Goal: Task Accomplishment & Management: Use online tool/utility

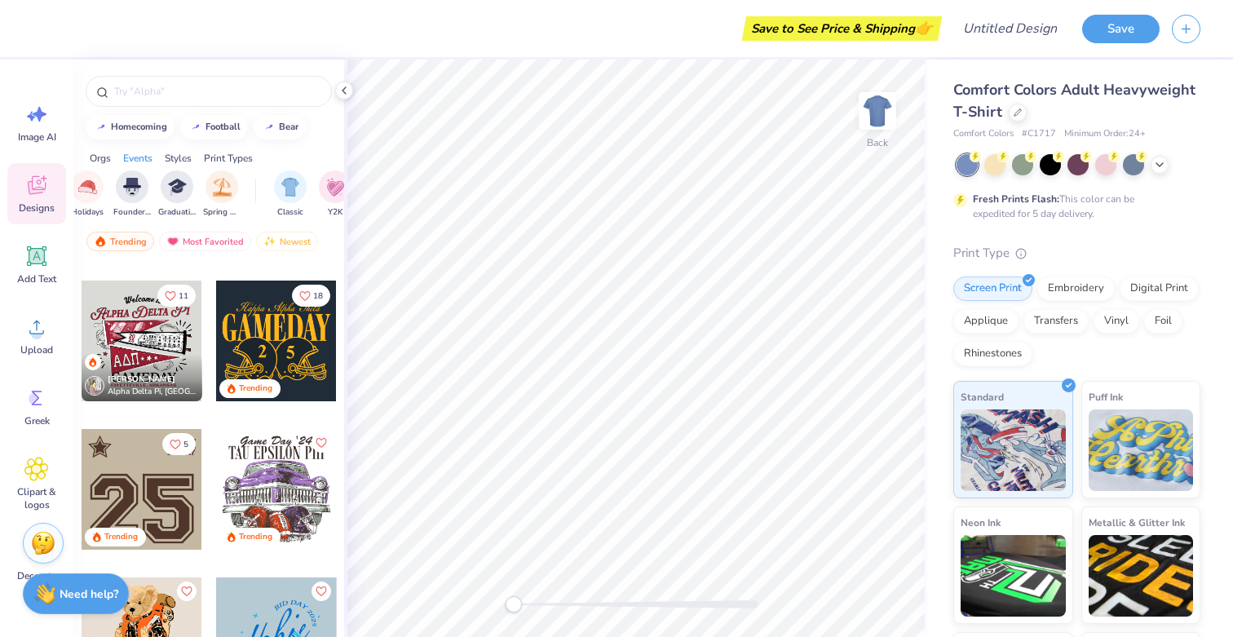
scroll to position [0, 691]
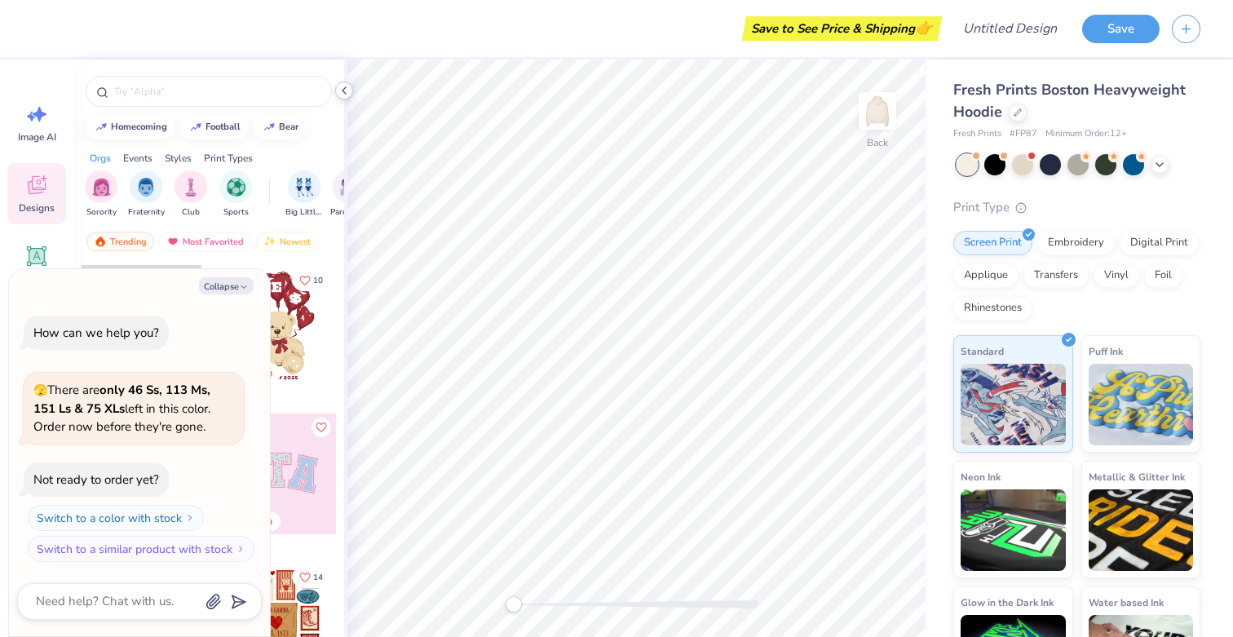
click at [342, 92] on icon at bounding box center [344, 90] width 13 height 13
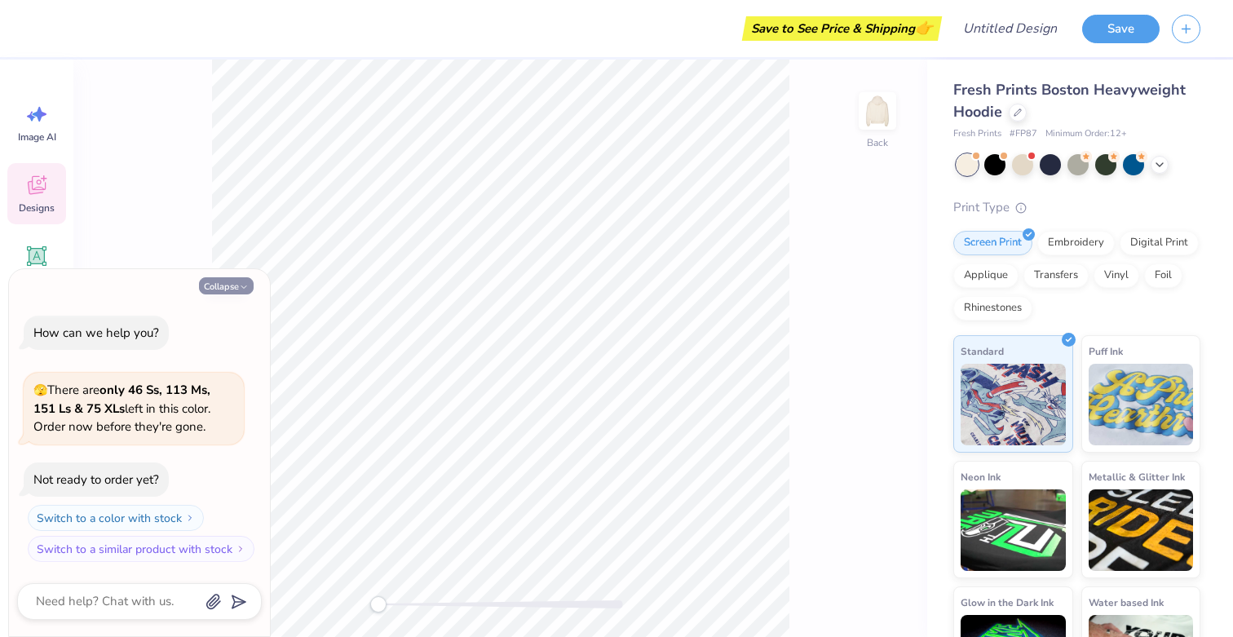
click at [236, 284] on button "Collapse" at bounding box center [226, 285] width 55 height 17
type textarea "x"
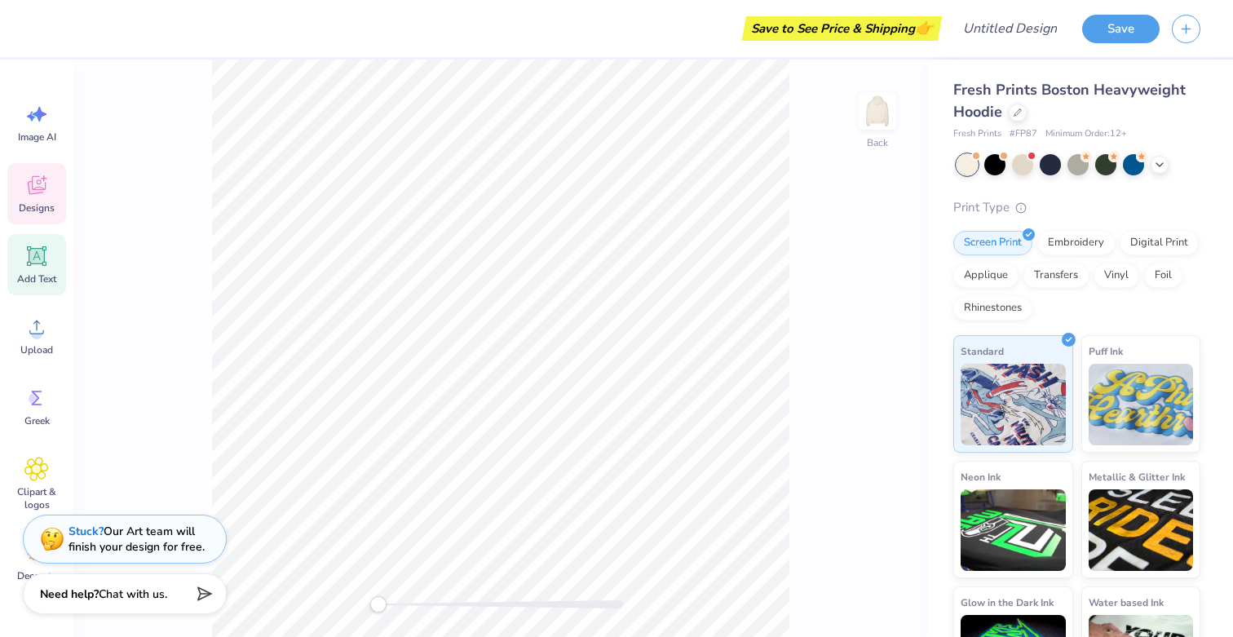
click at [39, 244] on icon at bounding box center [36, 256] width 24 height 24
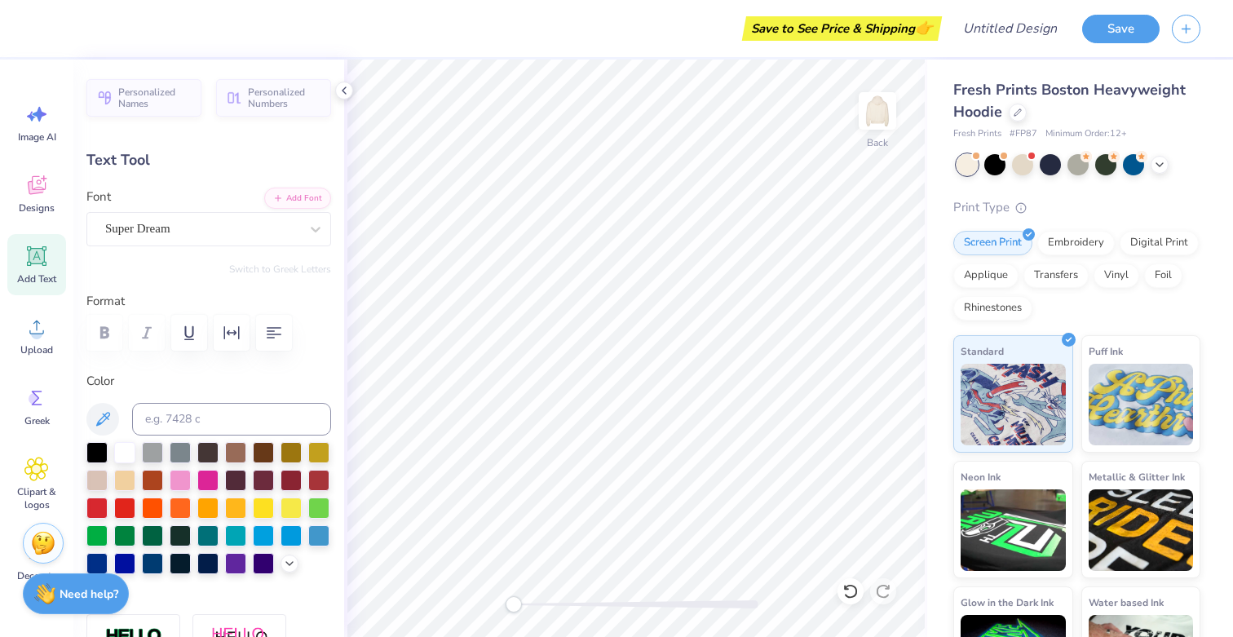
type textarea "U"
click at [278, 236] on div "Super Dream" at bounding box center [202, 228] width 197 height 25
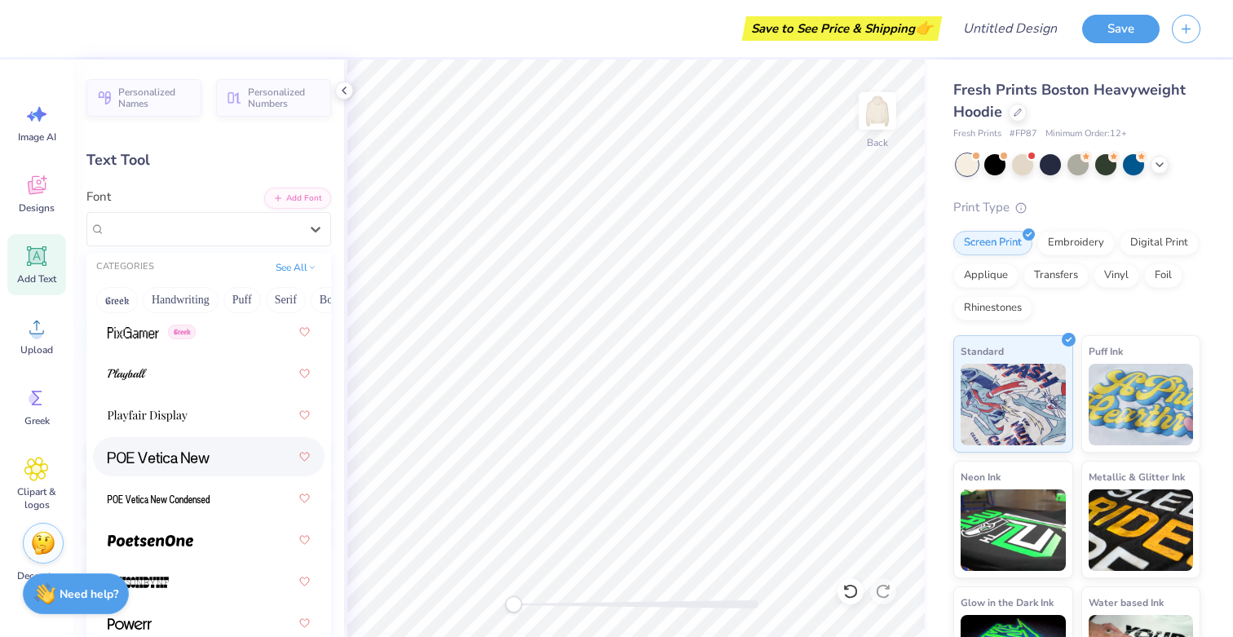
scroll to position [9751, 0]
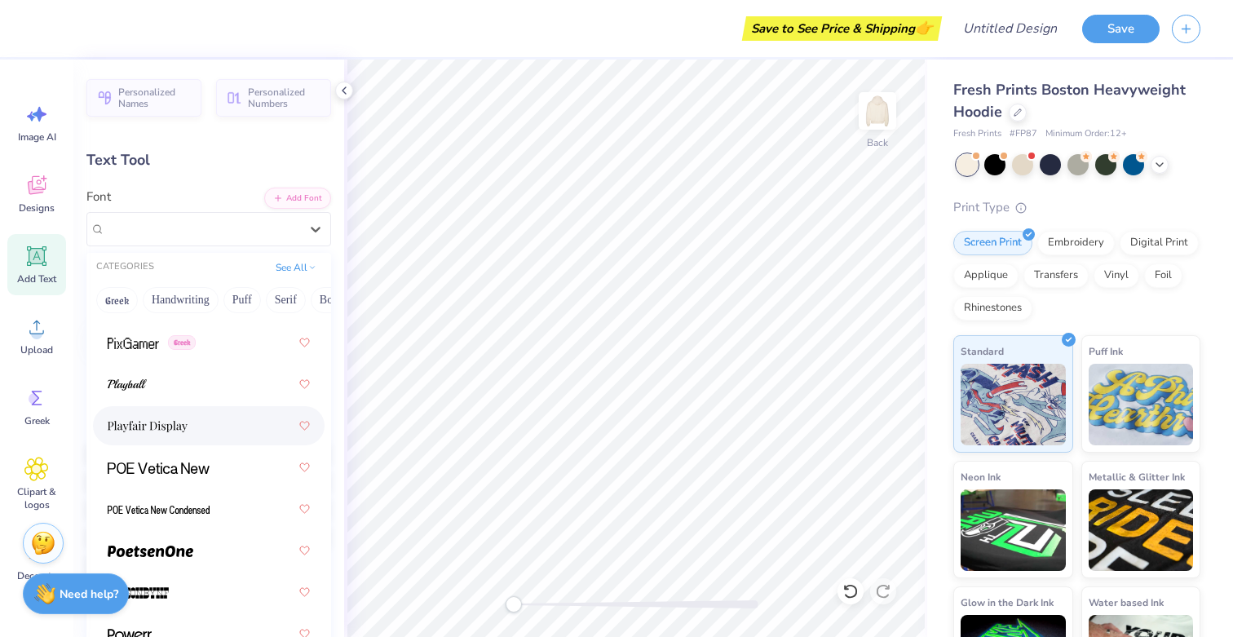
click at [175, 426] on img at bounding box center [148, 426] width 80 height 11
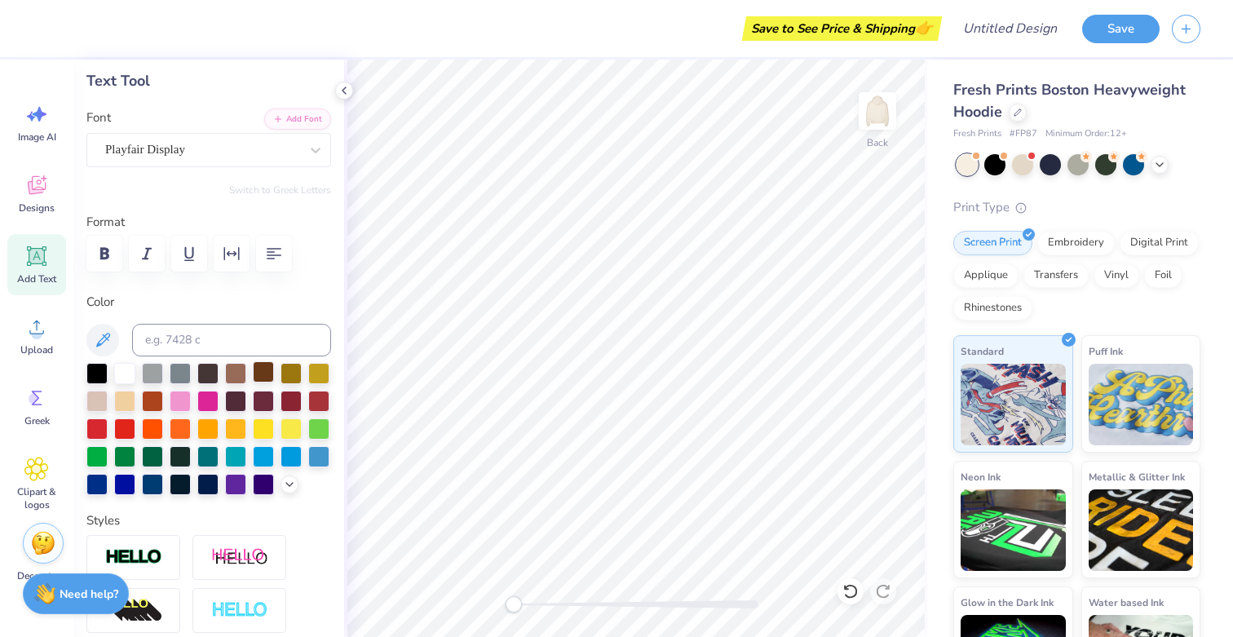
scroll to position [0, 0]
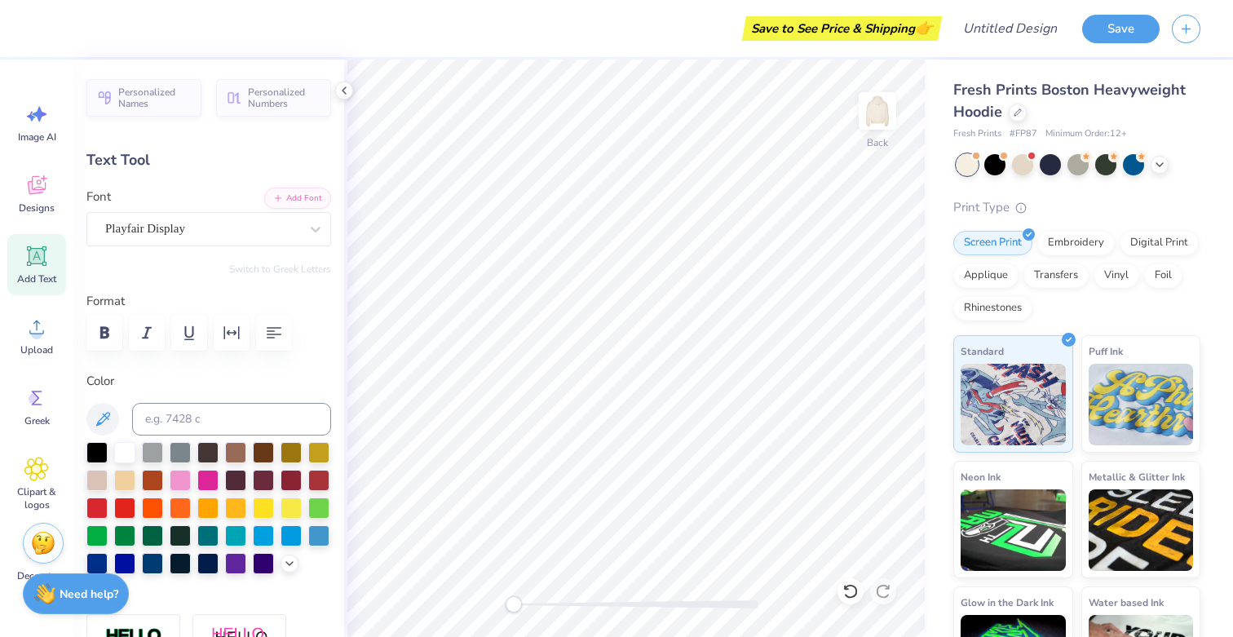
click at [22, 250] on div "Add Text" at bounding box center [36, 264] width 59 height 61
type textarea "U"
type textarea "UNIVERSITY OF"
click at [263, 228] on div "Super Dream" at bounding box center [202, 228] width 197 height 25
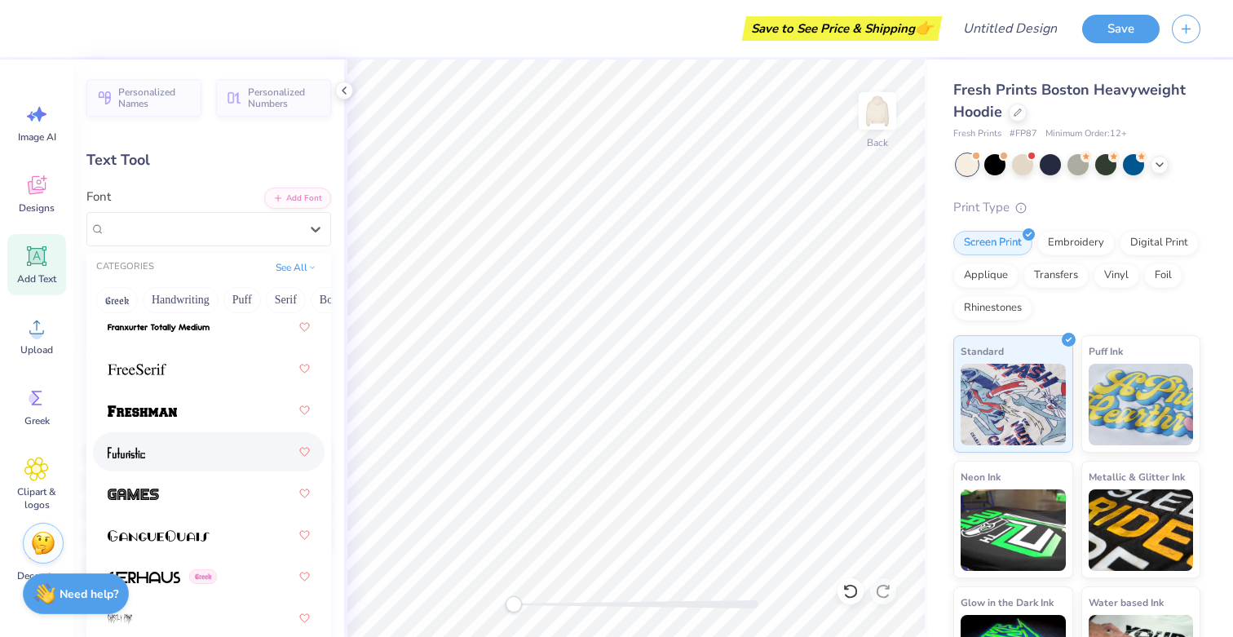
scroll to position [5097, 0]
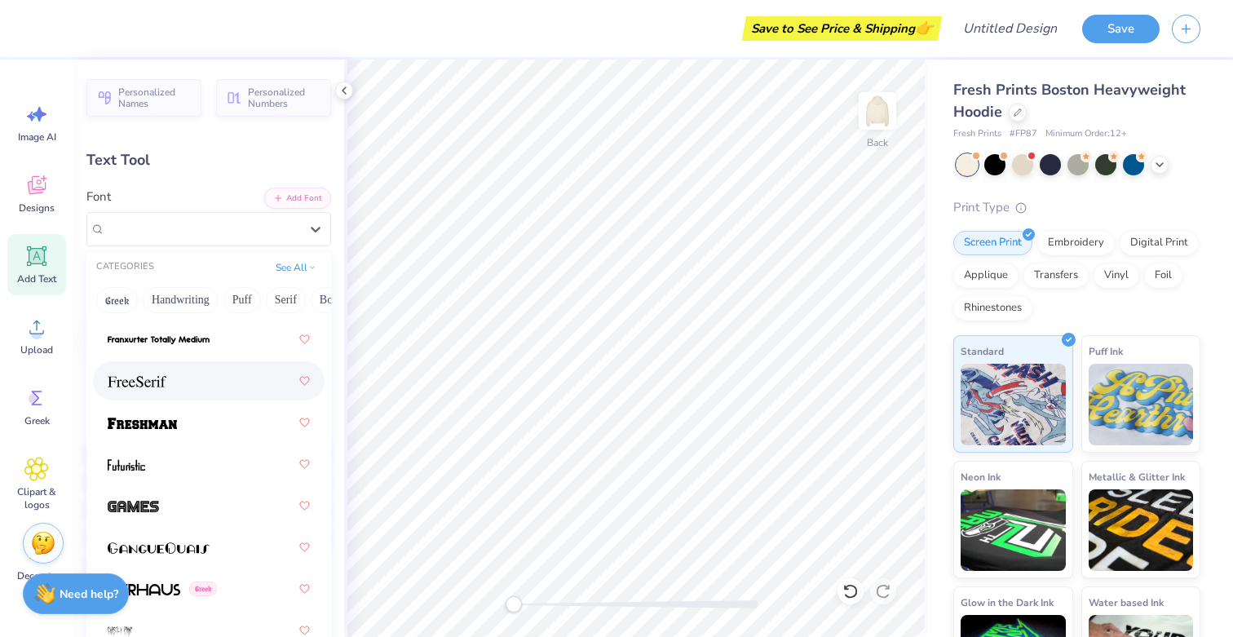
click at [183, 387] on div at bounding box center [209, 380] width 202 height 29
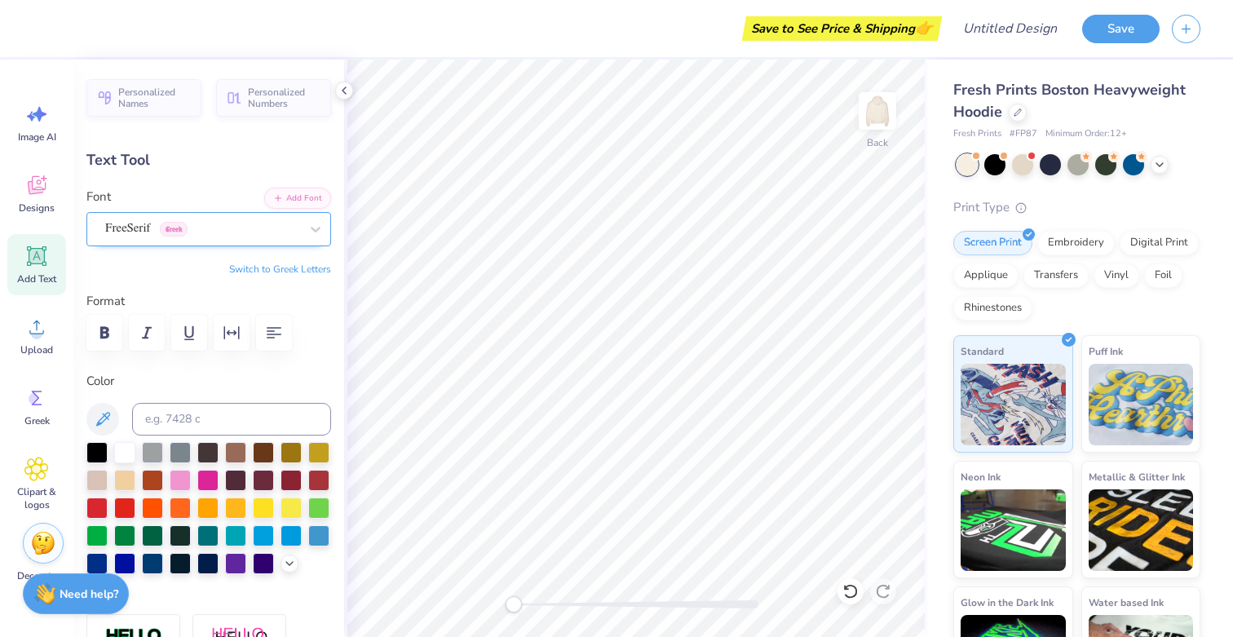
click at [208, 231] on div "FreeSerif Greek" at bounding box center [202, 228] width 197 height 25
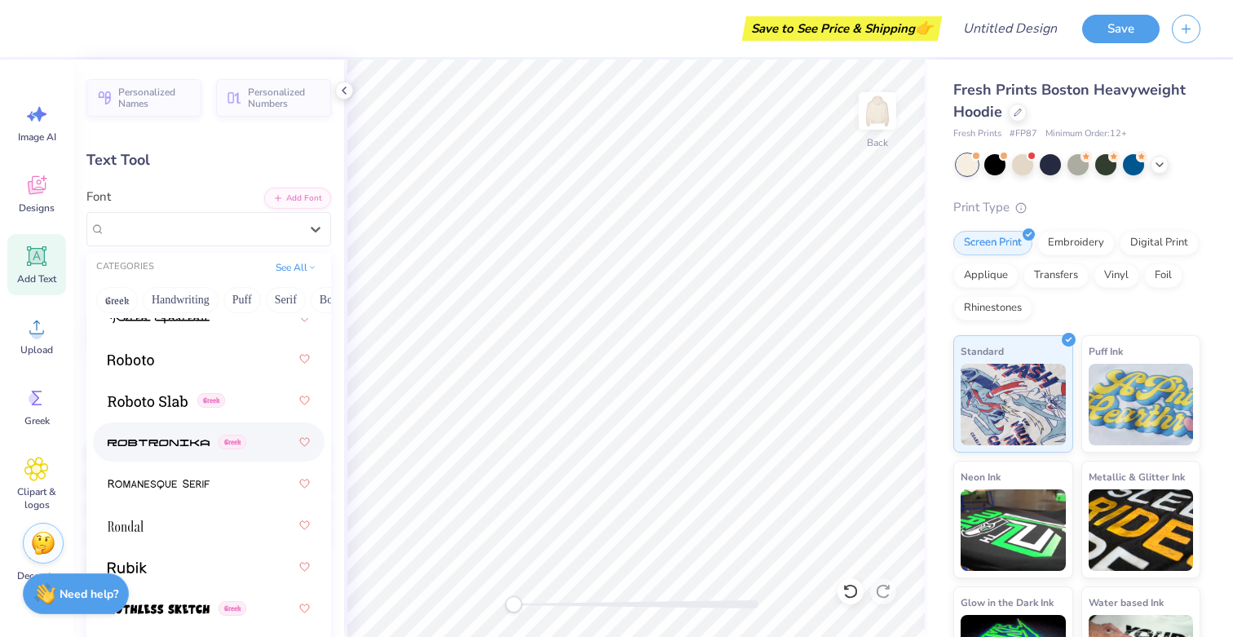
scroll to position [10419, 0]
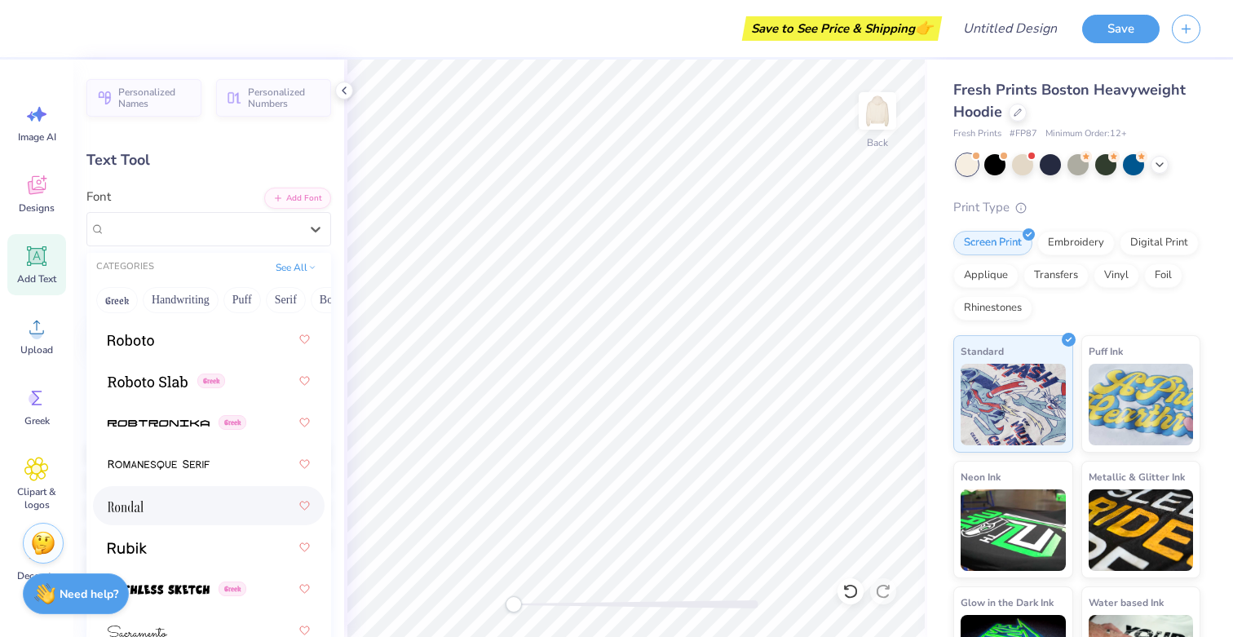
click at [206, 519] on div at bounding box center [209, 505] width 202 height 29
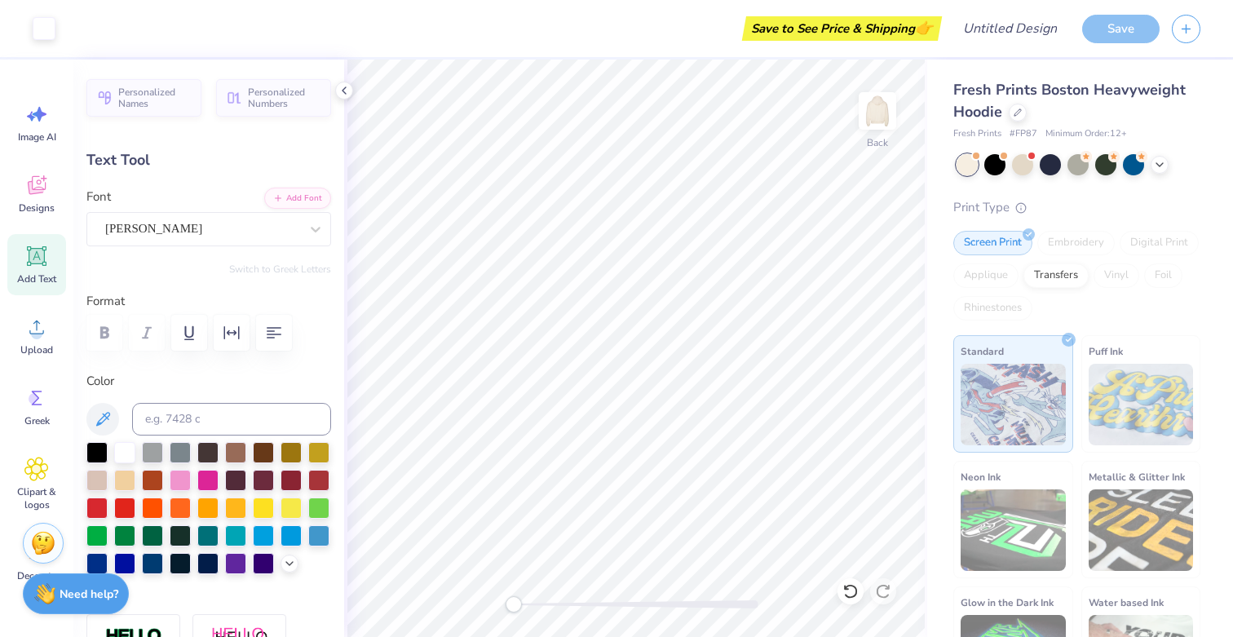
type input "16.14"
type input "2.25"
type input "5.63"
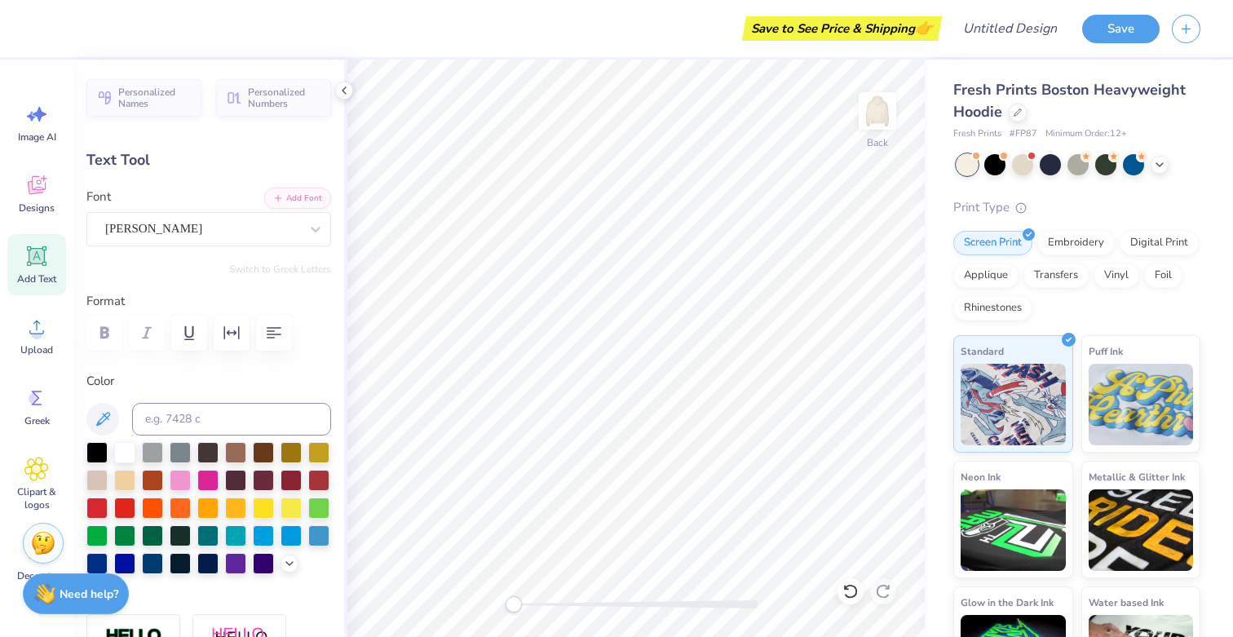
type input "8.99"
type input "1.25"
click at [20, 265] on div "Add Text" at bounding box center [36, 264] width 59 height 61
type input "7.05"
type input "2.04"
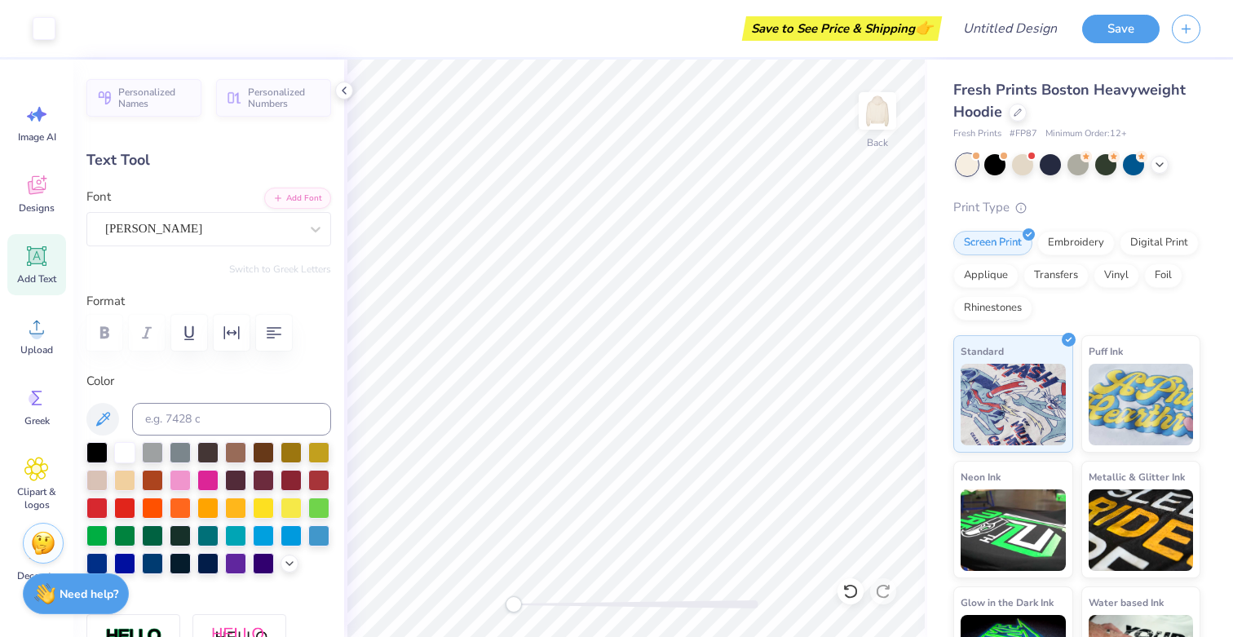
type input "5.73"
type textarea "NOTRE DAME"
click at [227, 233] on div "Super Dream" at bounding box center [202, 228] width 197 height 25
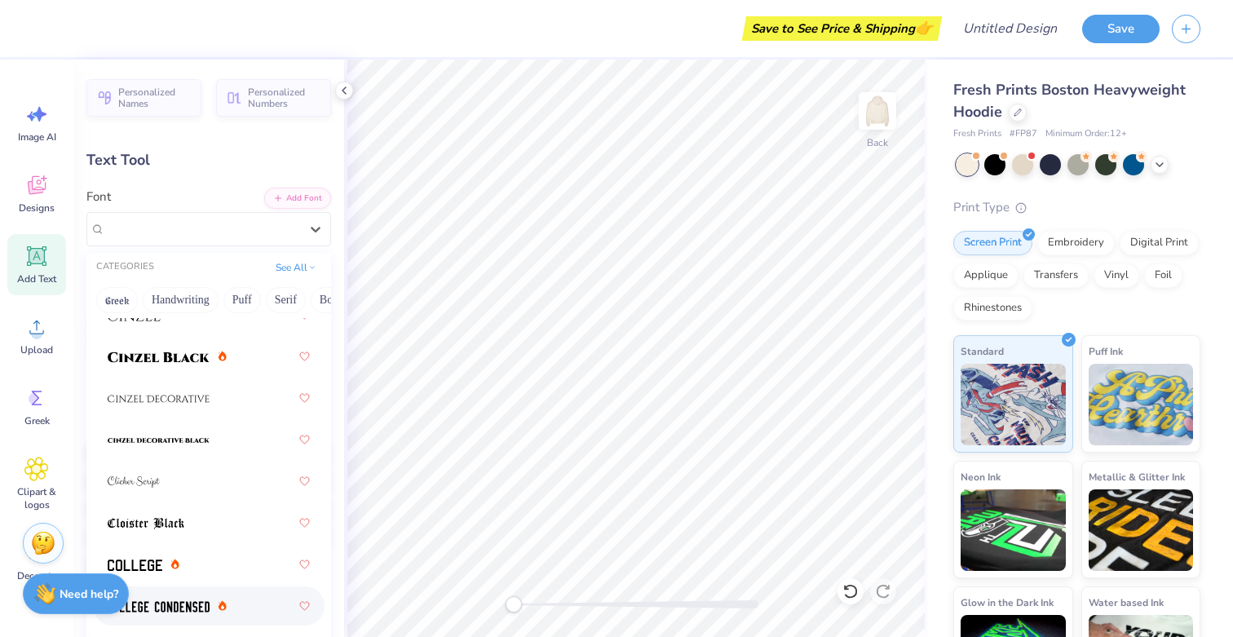
scroll to position [2737, 0]
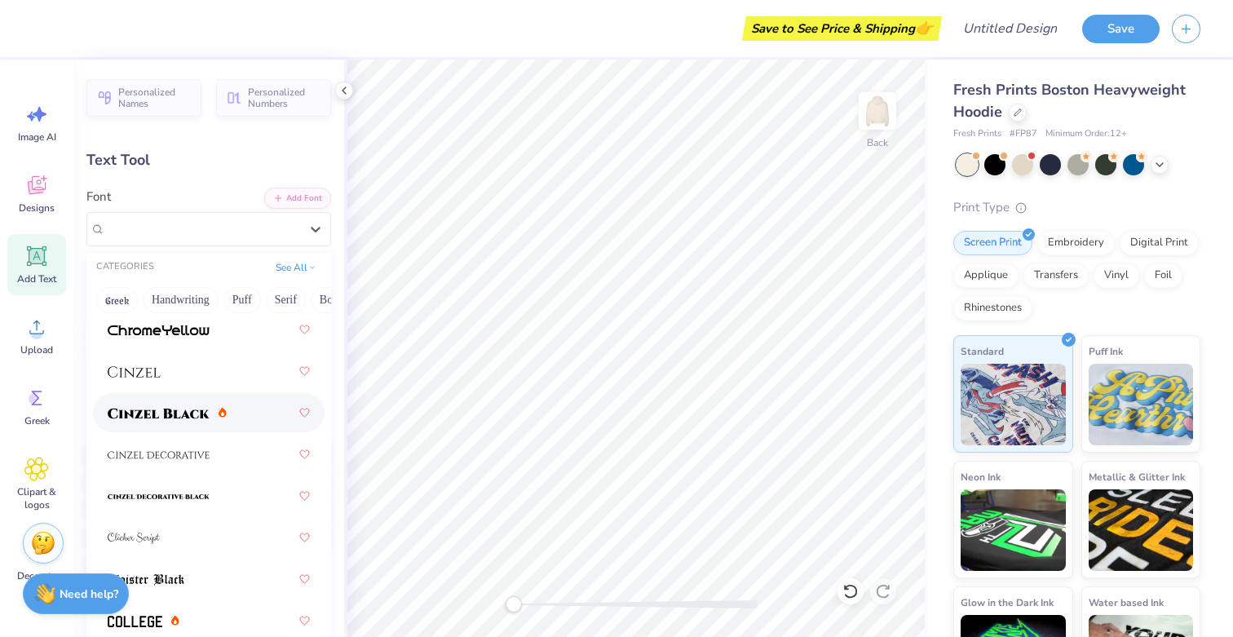
click at [181, 406] on span at bounding box center [159, 412] width 102 height 17
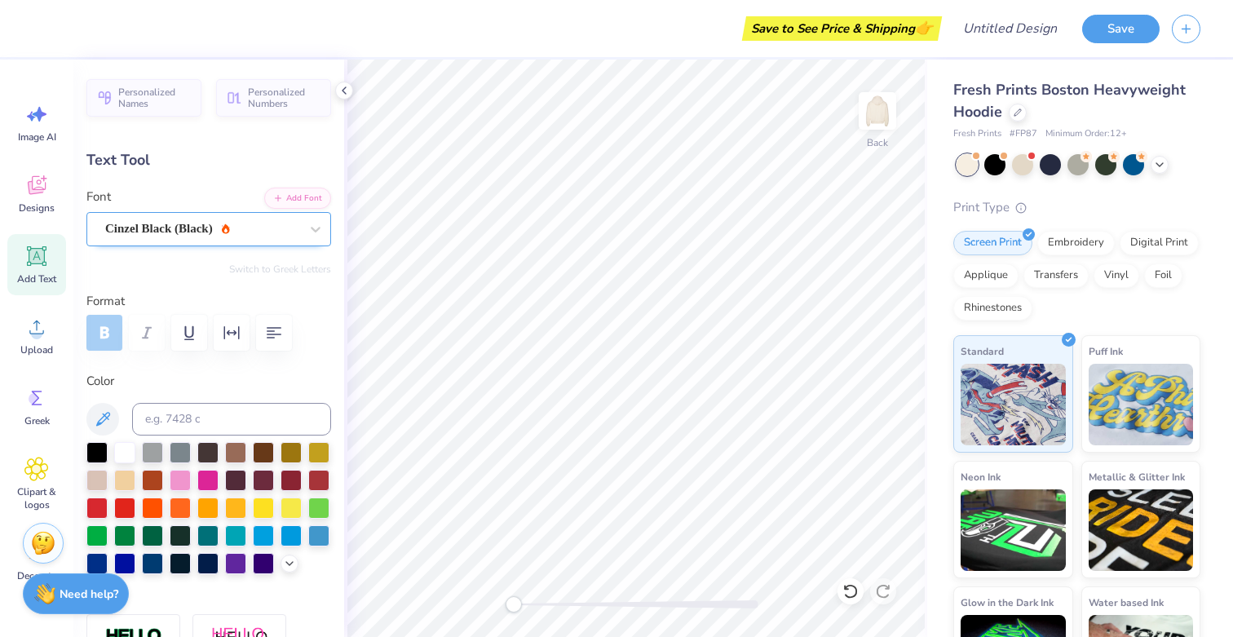
click at [252, 218] on div at bounding box center [202, 229] width 194 height 22
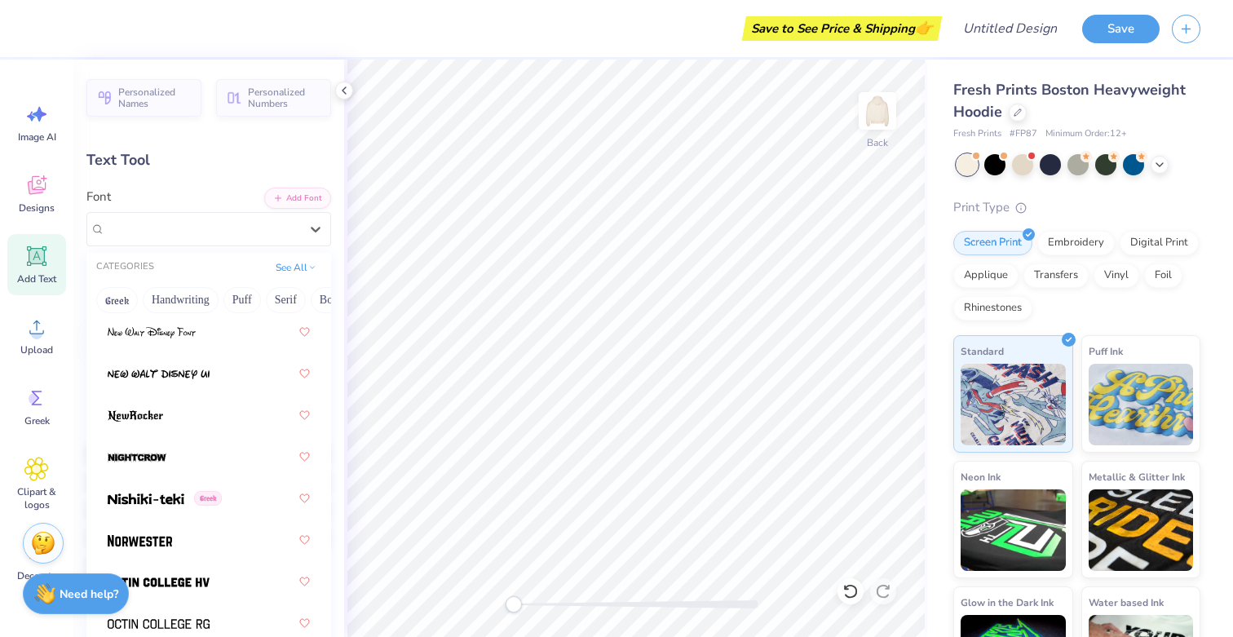
scroll to position [8864, 0]
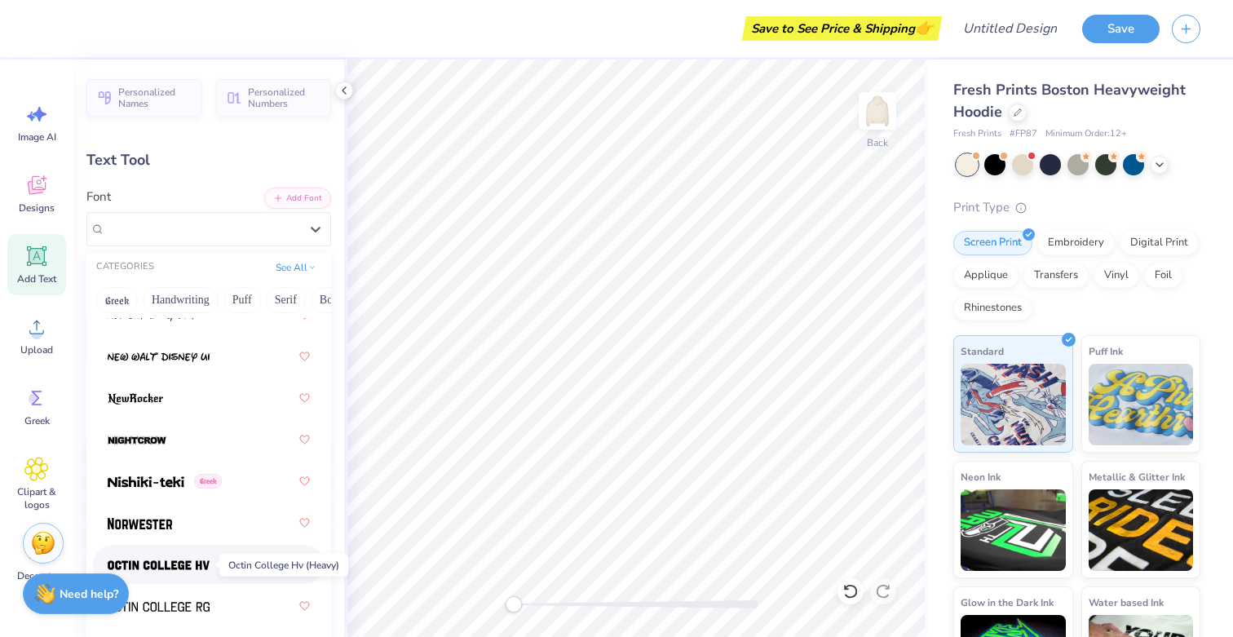
click at [196, 558] on span at bounding box center [159, 564] width 102 height 17
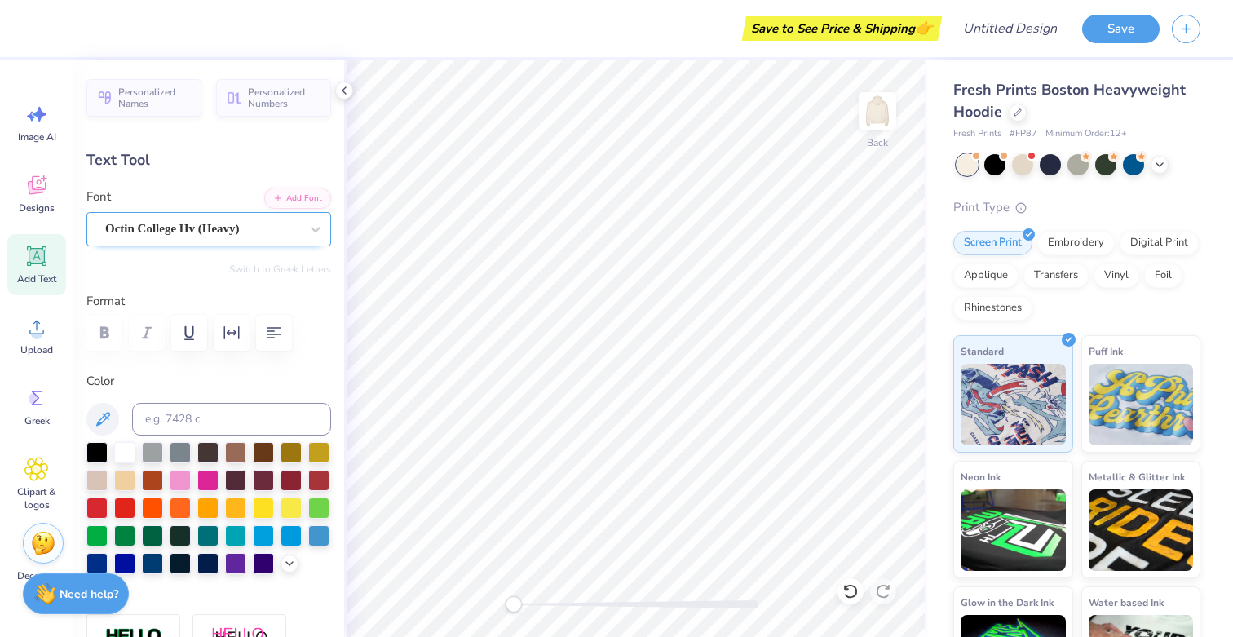
click at [208, 240] on div "Octin College Hv (Heavy)" at bounding box center [202, 228] width 197 height 25
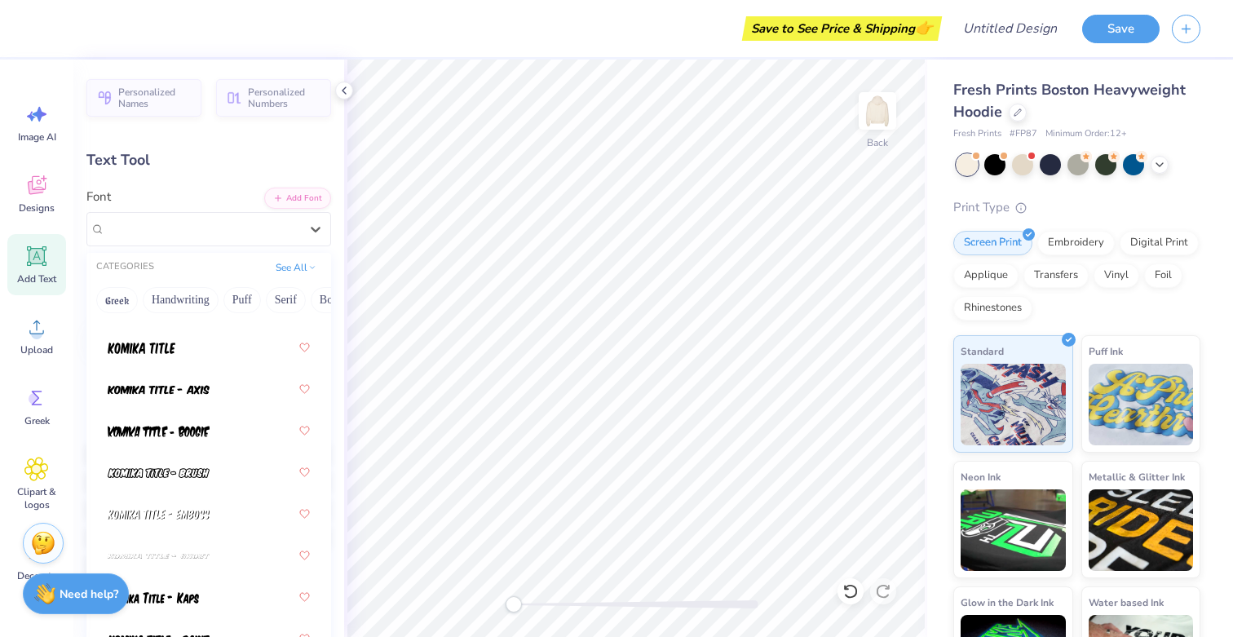
scroll to position [8036, 0]
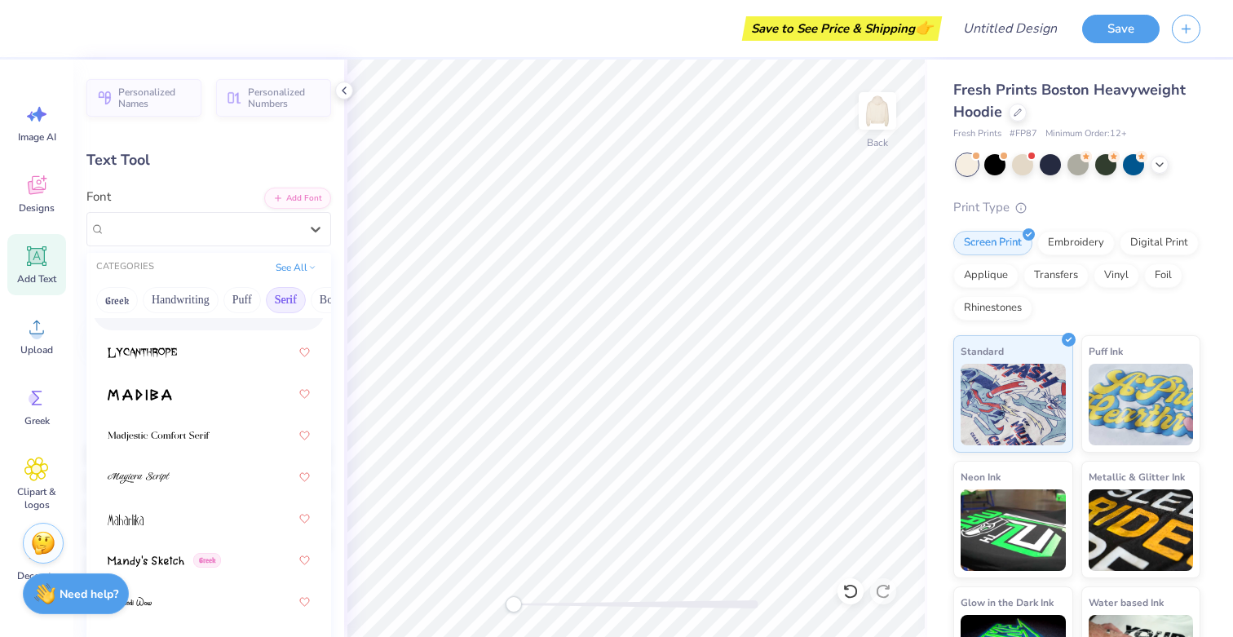
click at [278, 305] on button "Serif" at bounding box center [286, 300] width 40 height 26
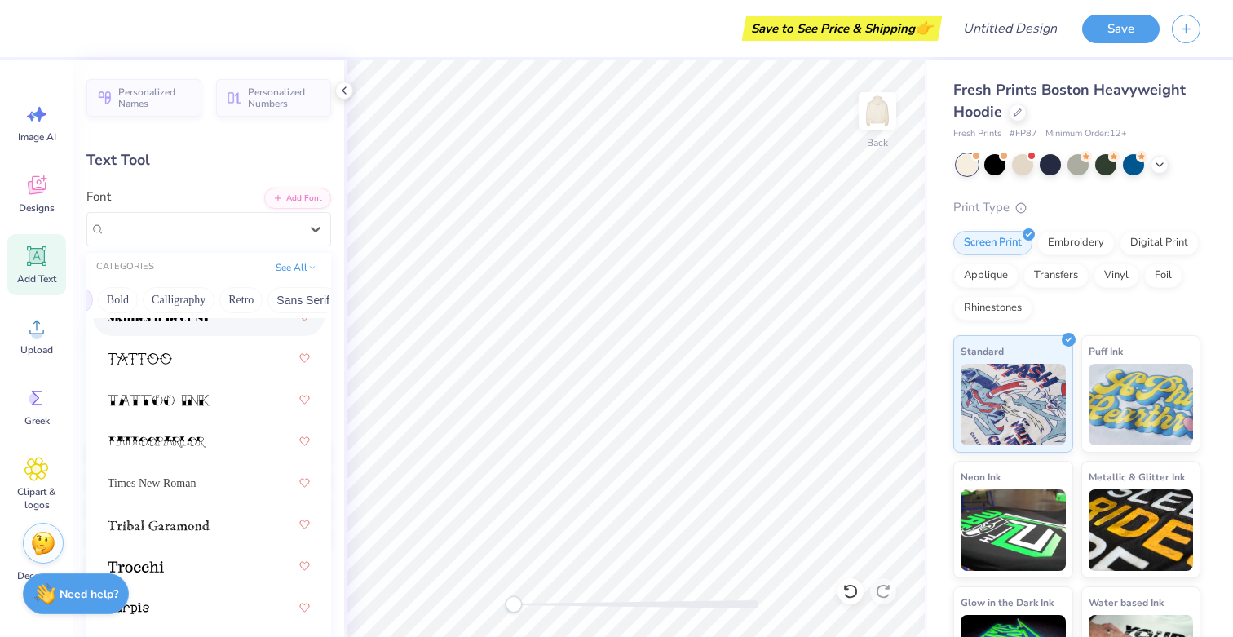
scroll to position [0, 210]
click at [138, 307] on button "Bold" at bounding box center [120, 300] width 40 height 26
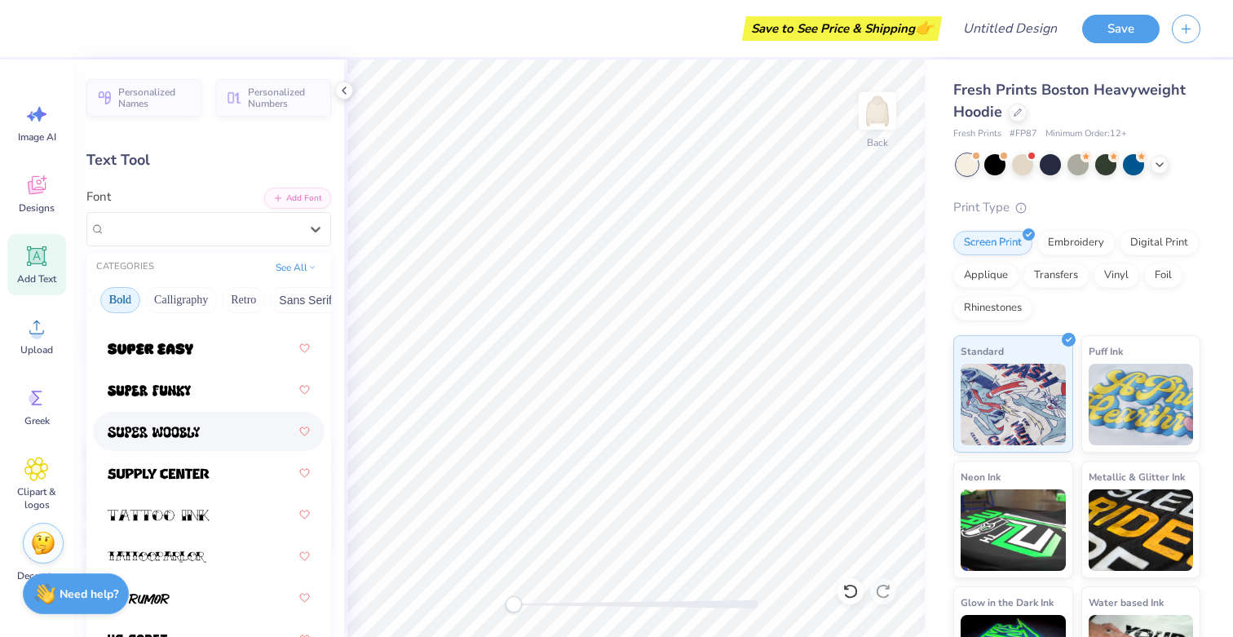
scroll to position [2708, 0]
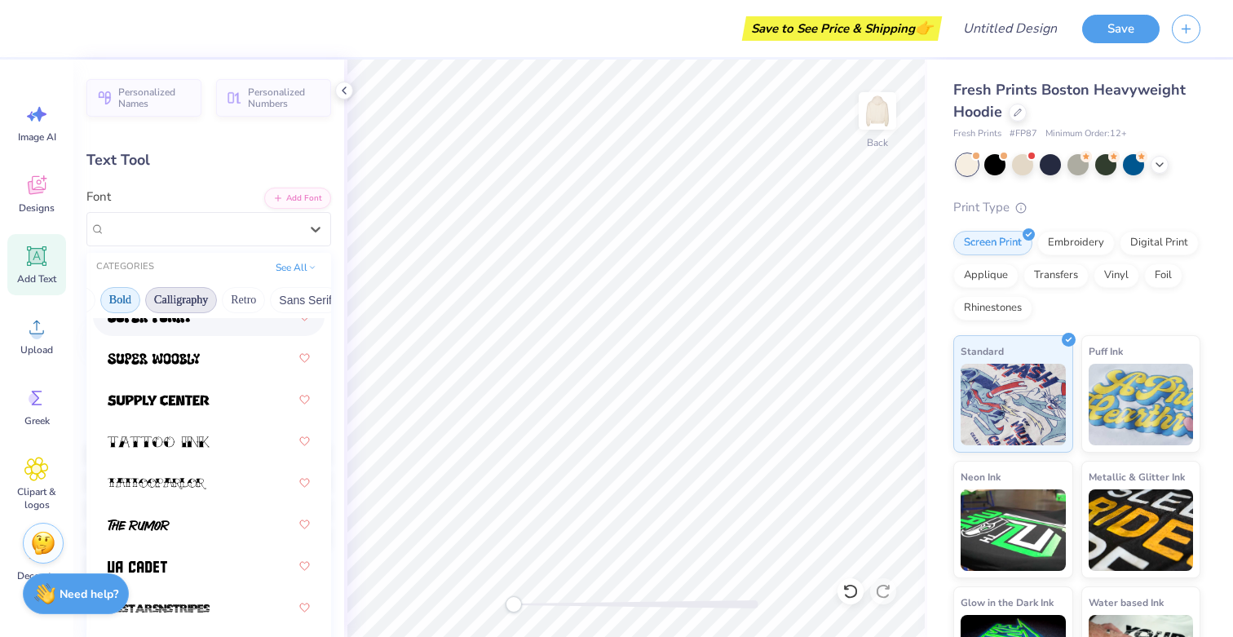
click at [205, 297] on button "Calligraphy" at bounding box center [181, 300] width 72 height 26
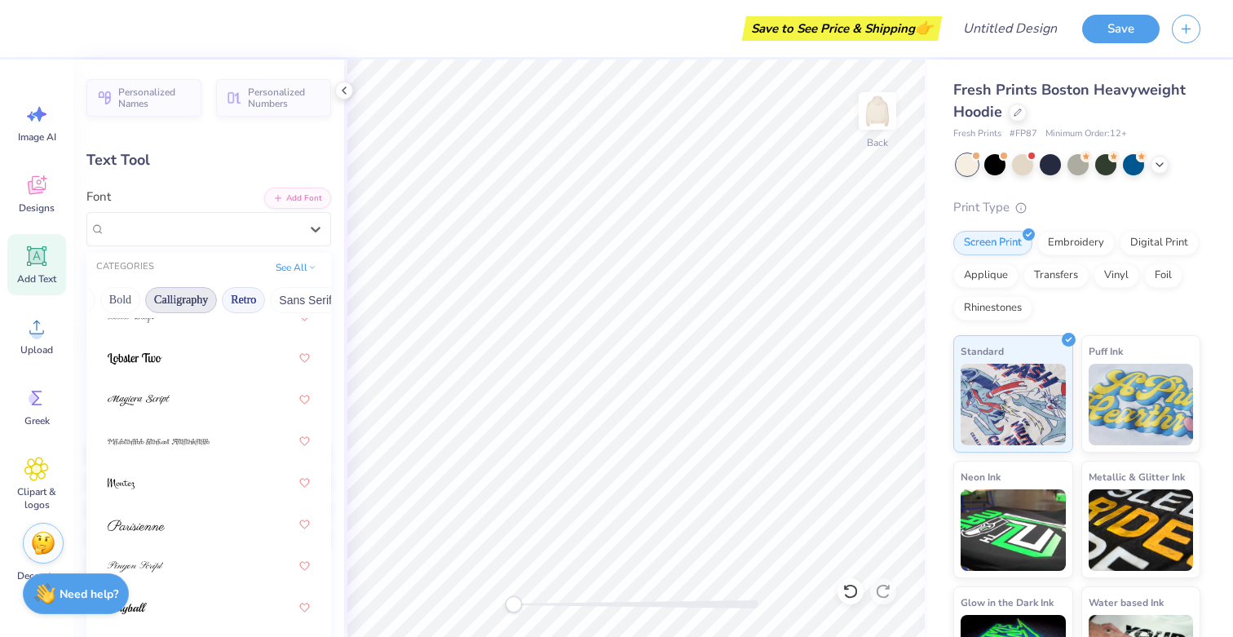
click at [235, 297] on button "Retro" at bounding box center [243, 300] width 43 height 26
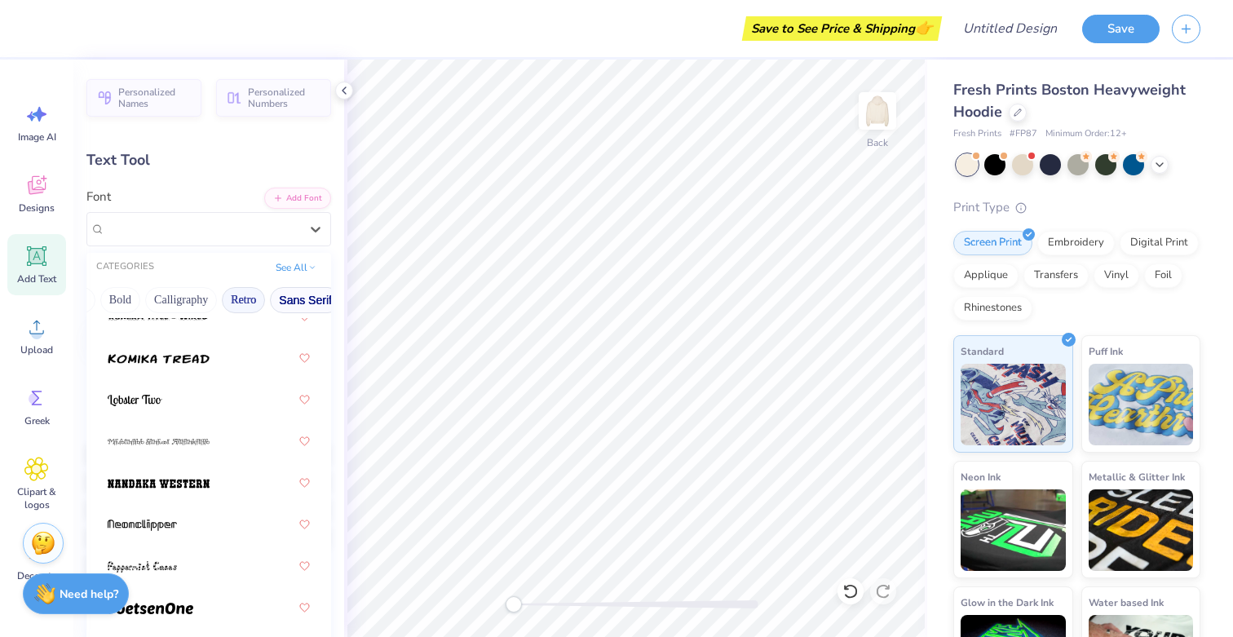
click at [296, 300] on button "Sans Serif" at bounding box center [305, 300] width 71 height 26
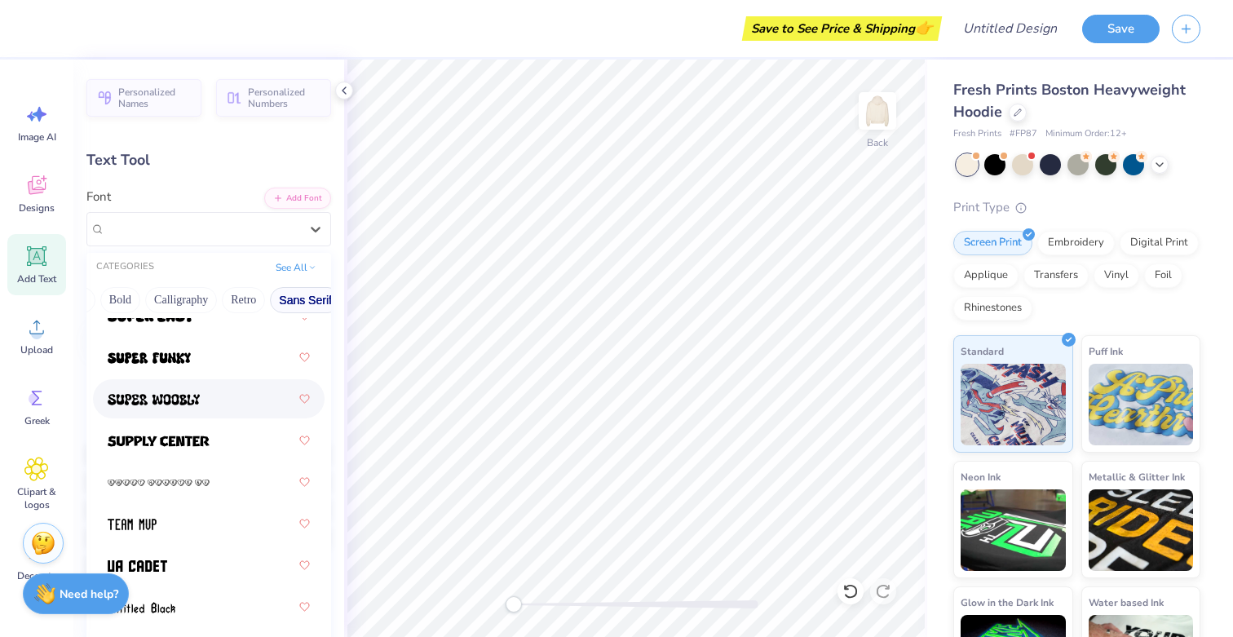
scroll to position [2958, 0]
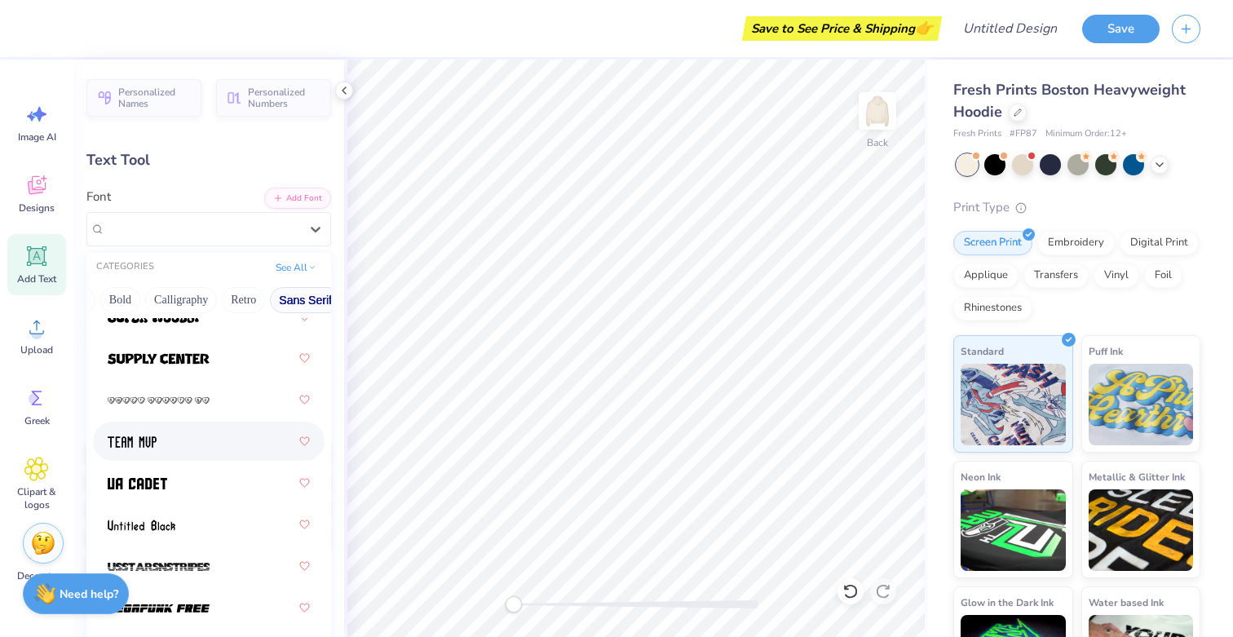
click at [198, 442] on div at bounding box center [209, 440] width 202 height 29
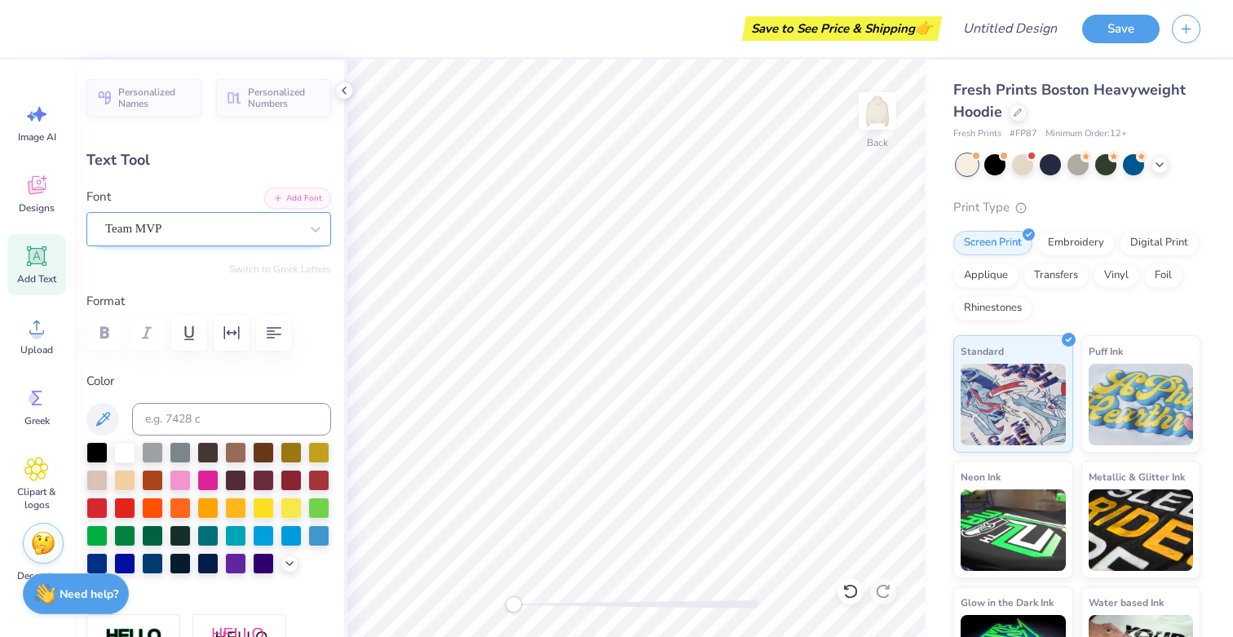
click at [201, 230] on div "Team MVP" at bounding box center [202, 228] width 197 height 25
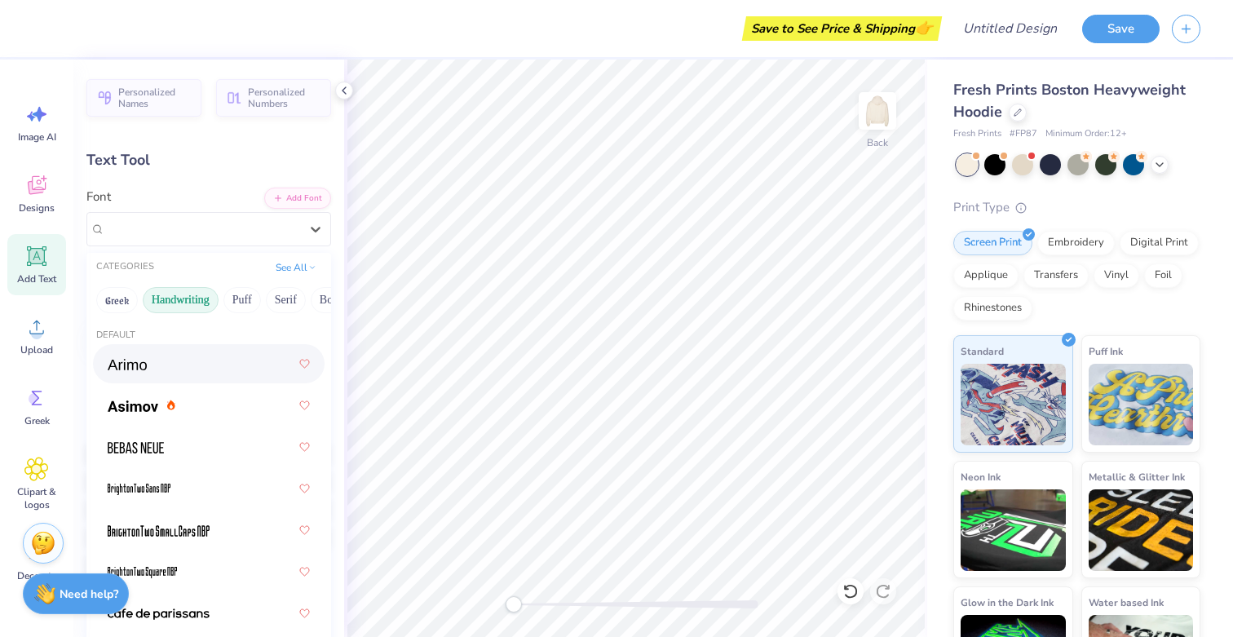
click at [192, 292] on button "Handwriting" at bounding box center [181, 300] width 76 height 26
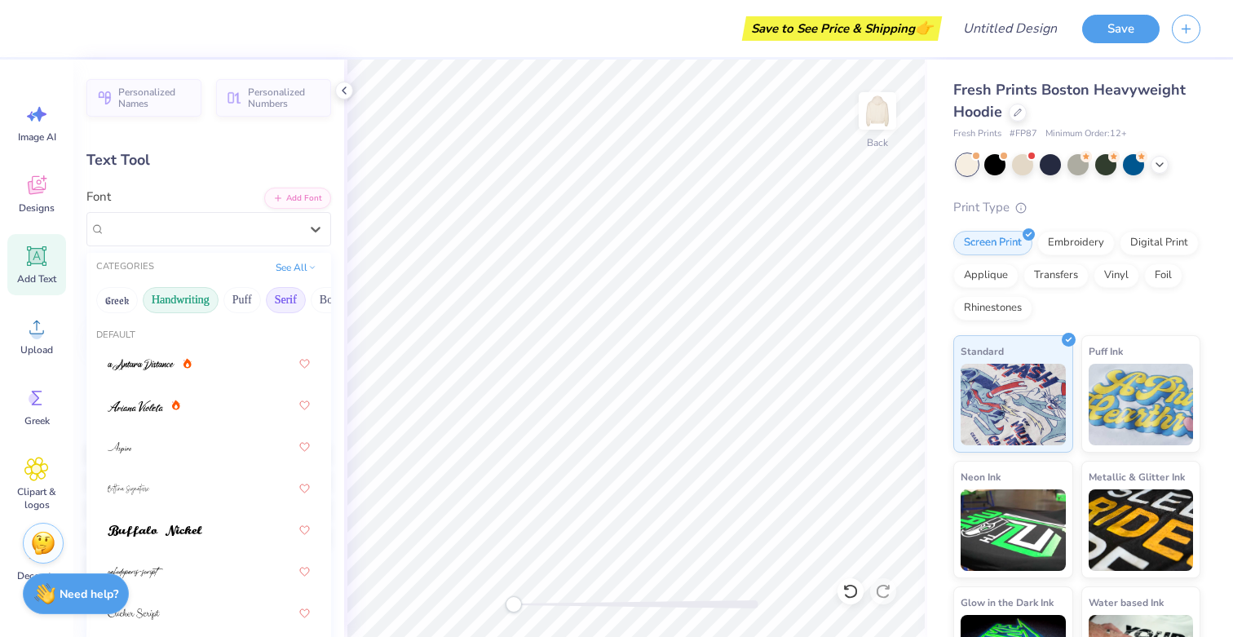
click at [271, 298] on button "Serif" at bounding box center [286, 300] width 40 height 26
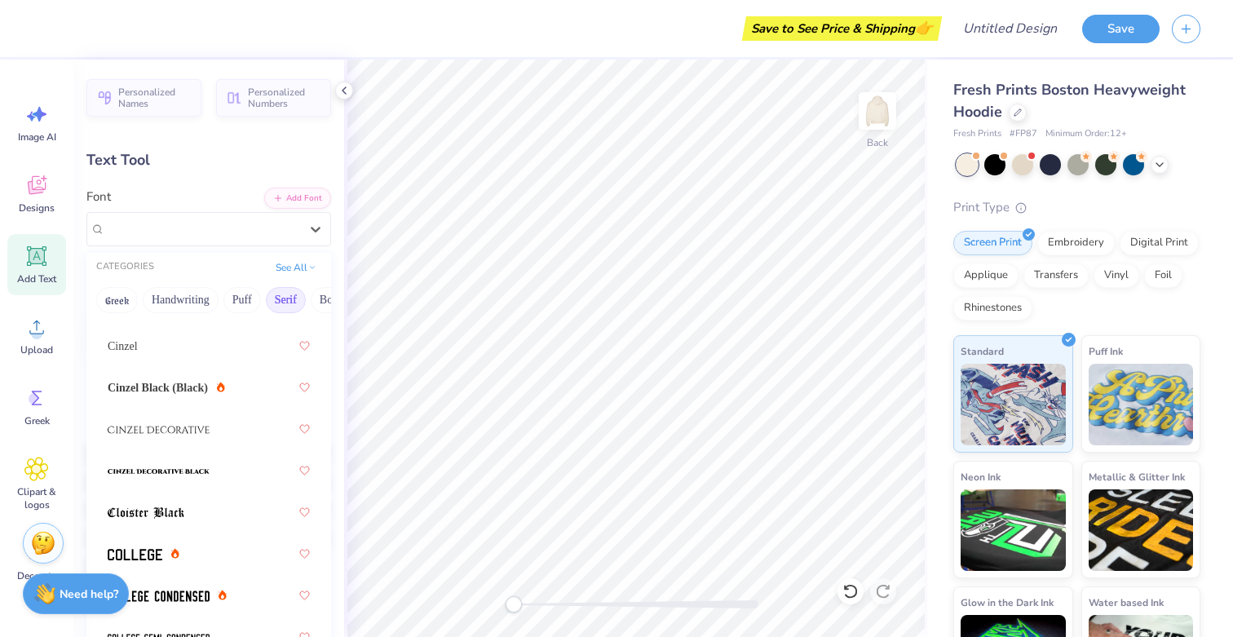
scroll to position [437, 0]
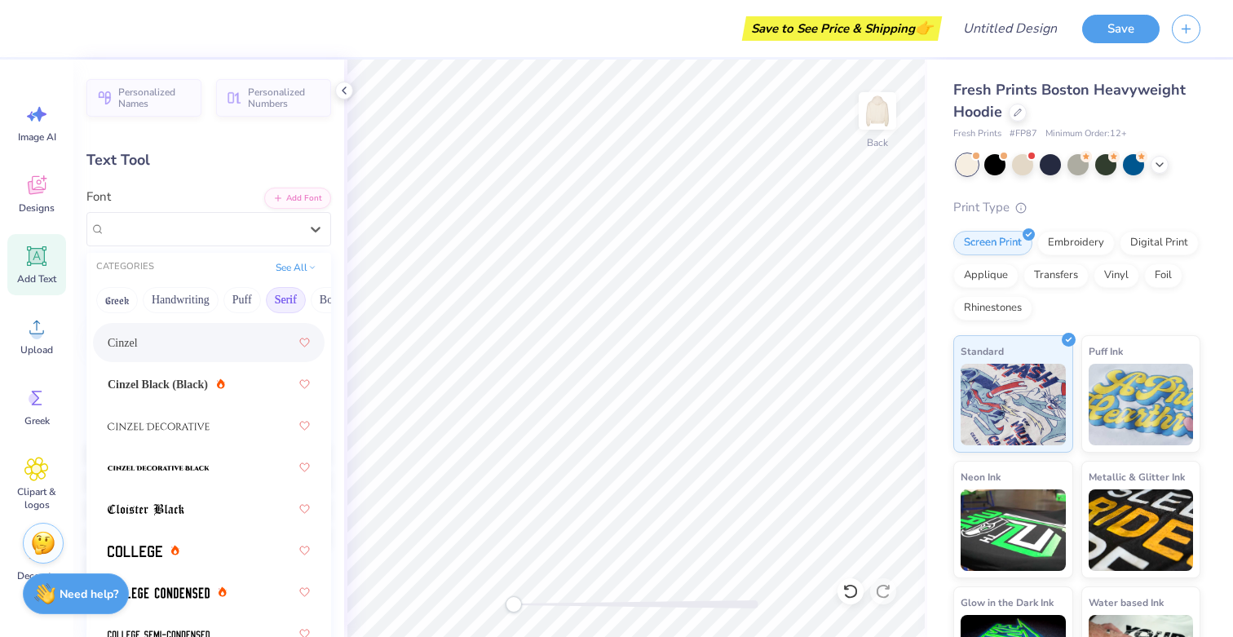
click at [166, 341] on div "Cinzel" at bounding box center [209, 342] width 202 height 29
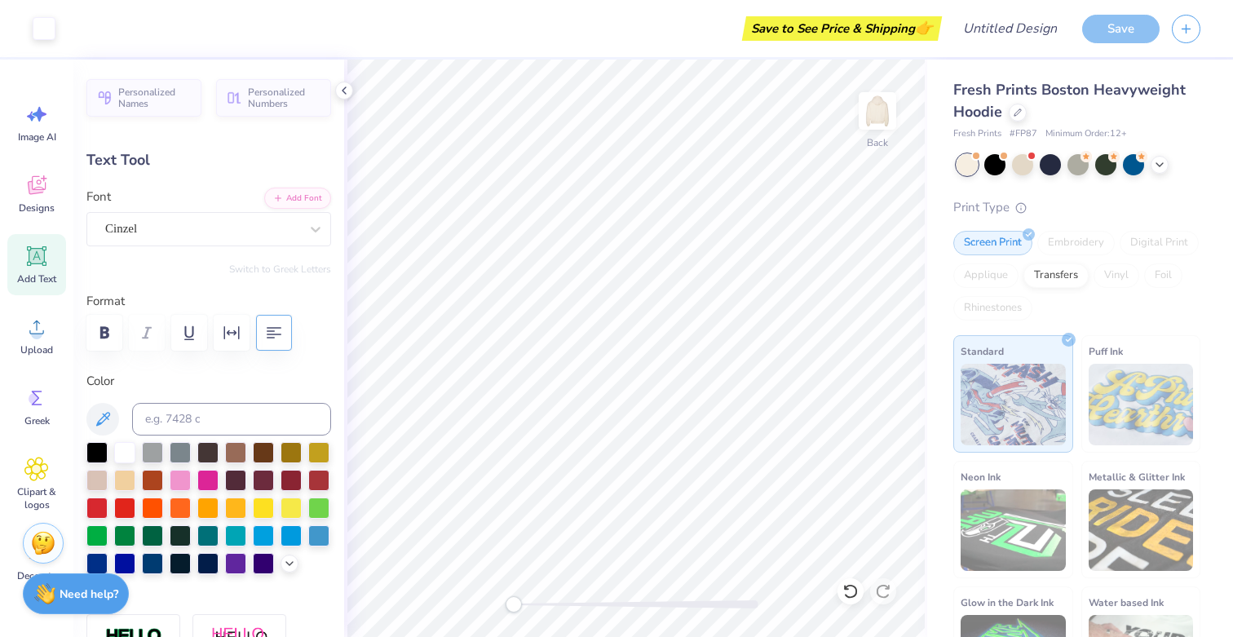
type input "18.86"
type input "2.09"
type input "7.17"
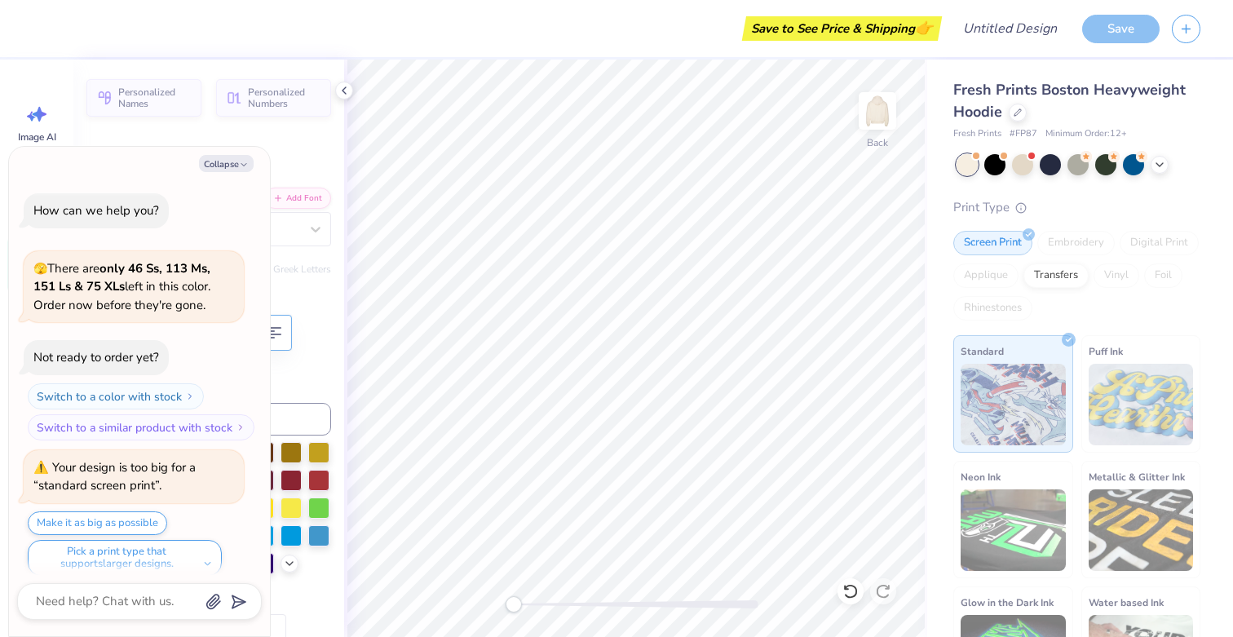
type textarea "x"
type input "7.18"
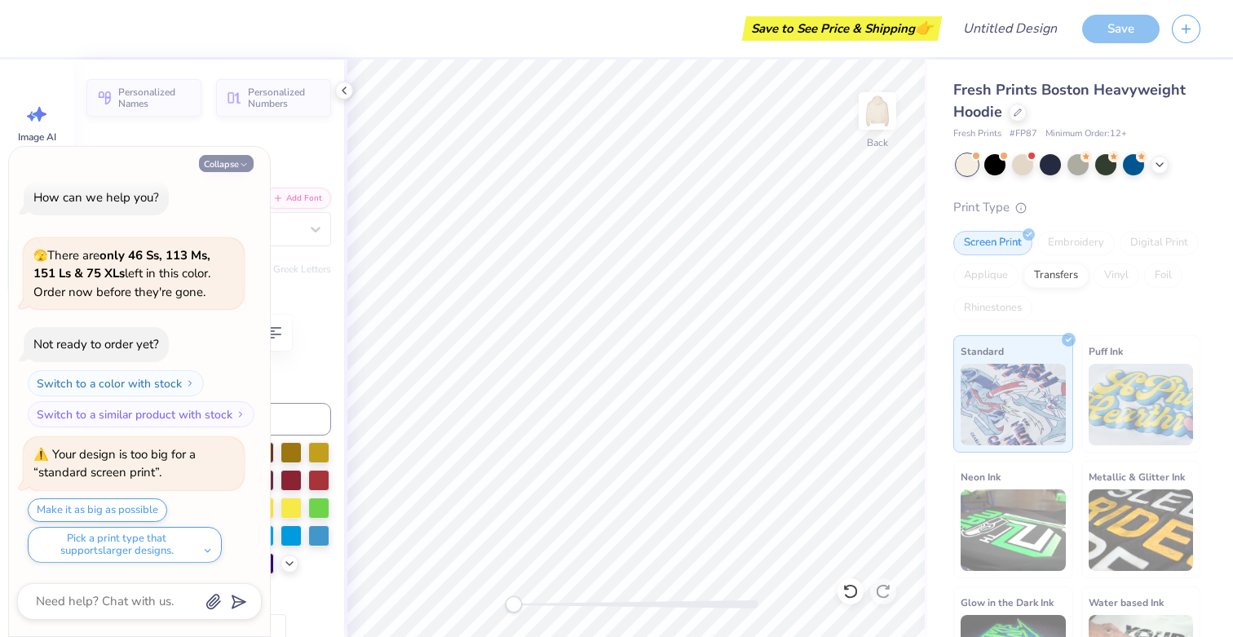
click at [241, 164] on icon "button" at bounding box center [244, 165] width 10 height 10
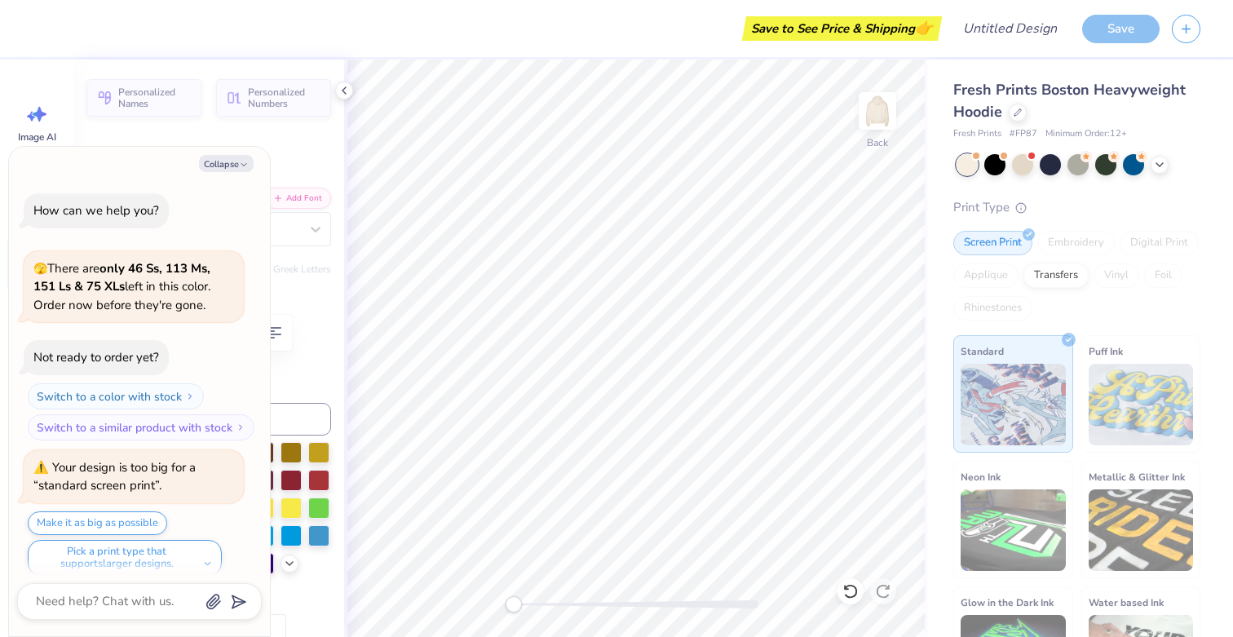
scroll to position [148, 0]
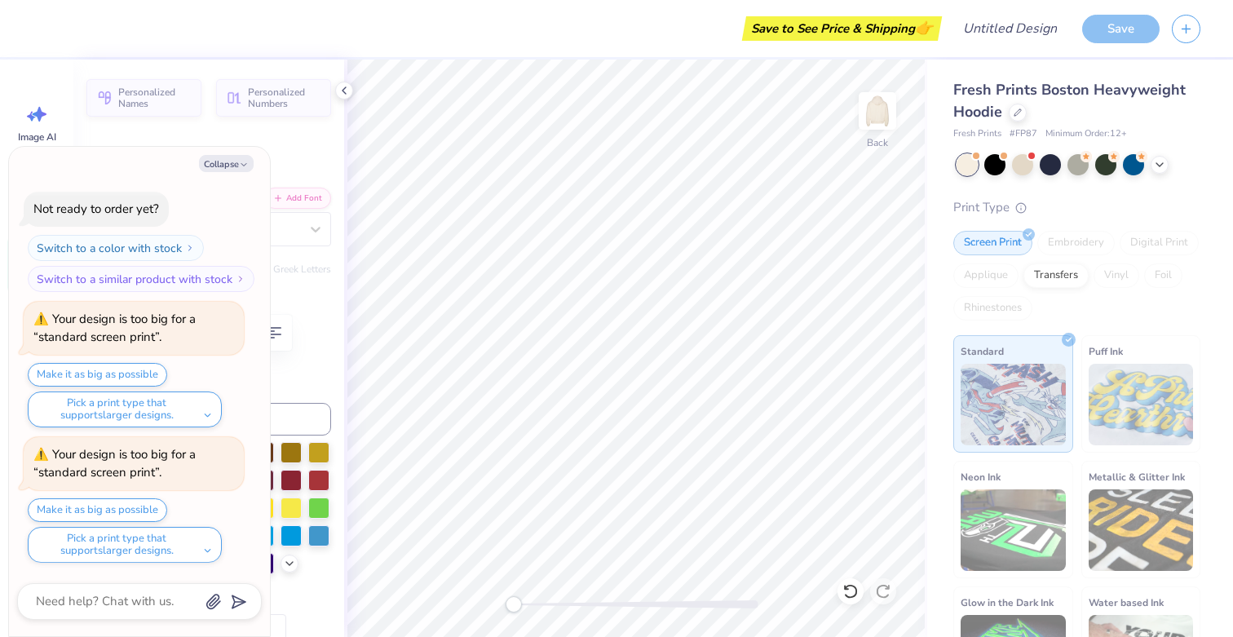
type textarea "x"
type input "8.99"
type input "1.25"
type input "5.50"
type textarea "x"
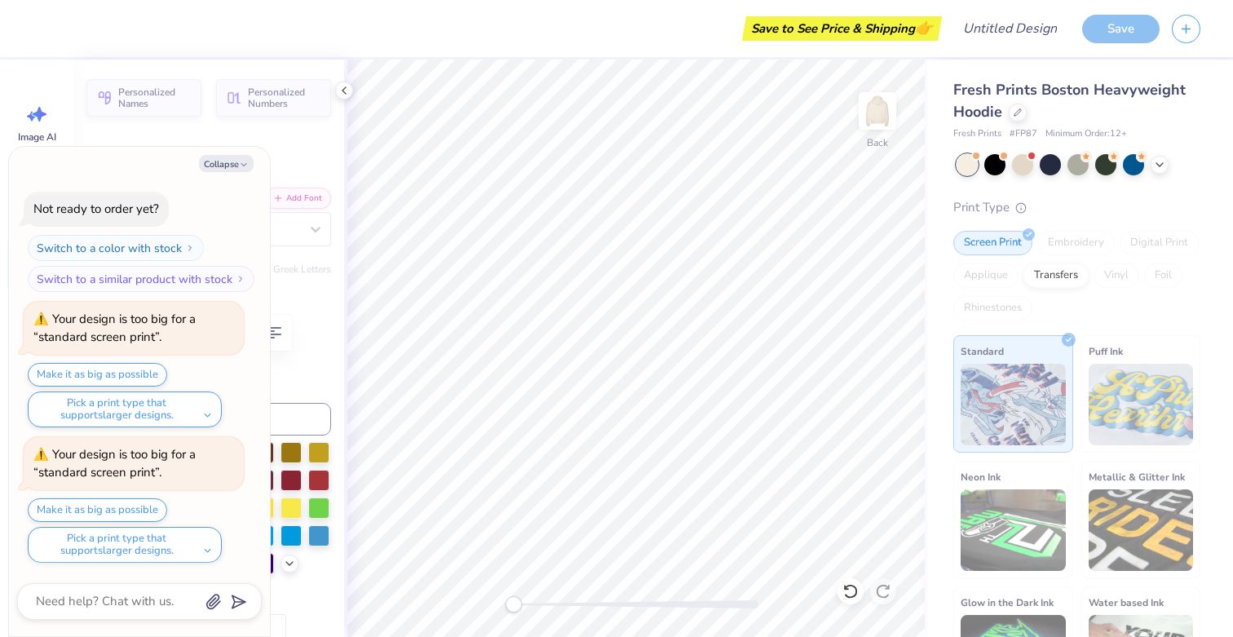
type input "8.24"
type input "1.15"
click at [219, 164] on button "Collapse" at bounding box center [226, 163] width 55 height 17
type textarea "x"
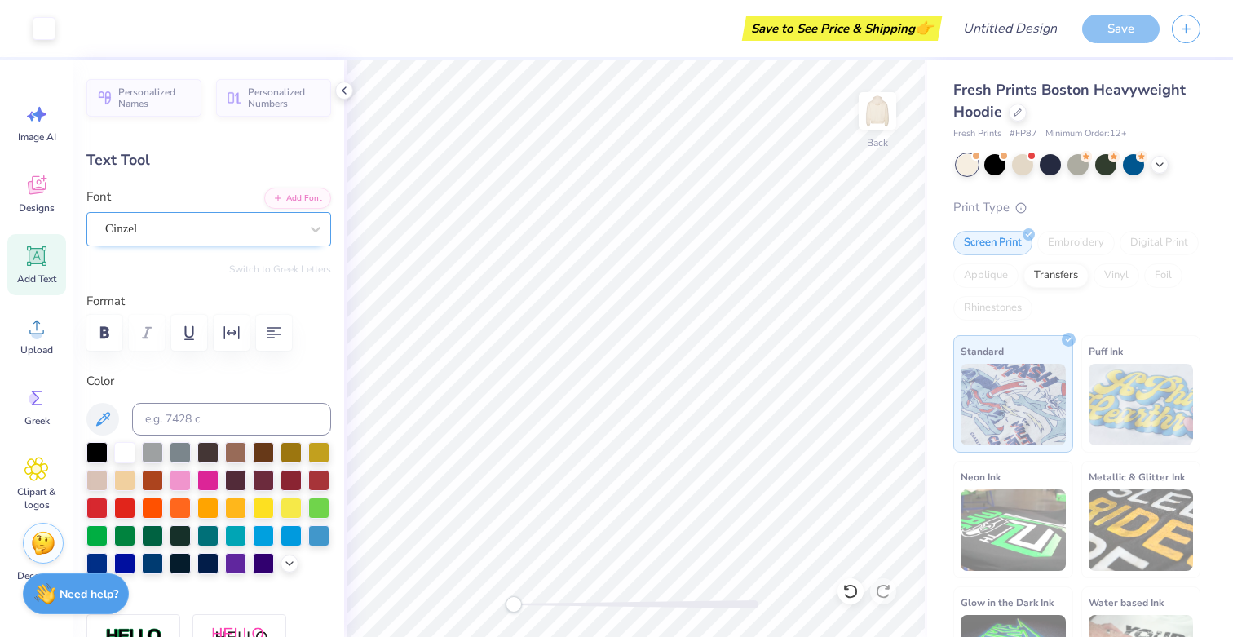
type input "18.86"
type input "2.09"
type input "7.60"
click at [208, 241] on div "Cinzel" at bounding box center [208, 229] width 245 height 34
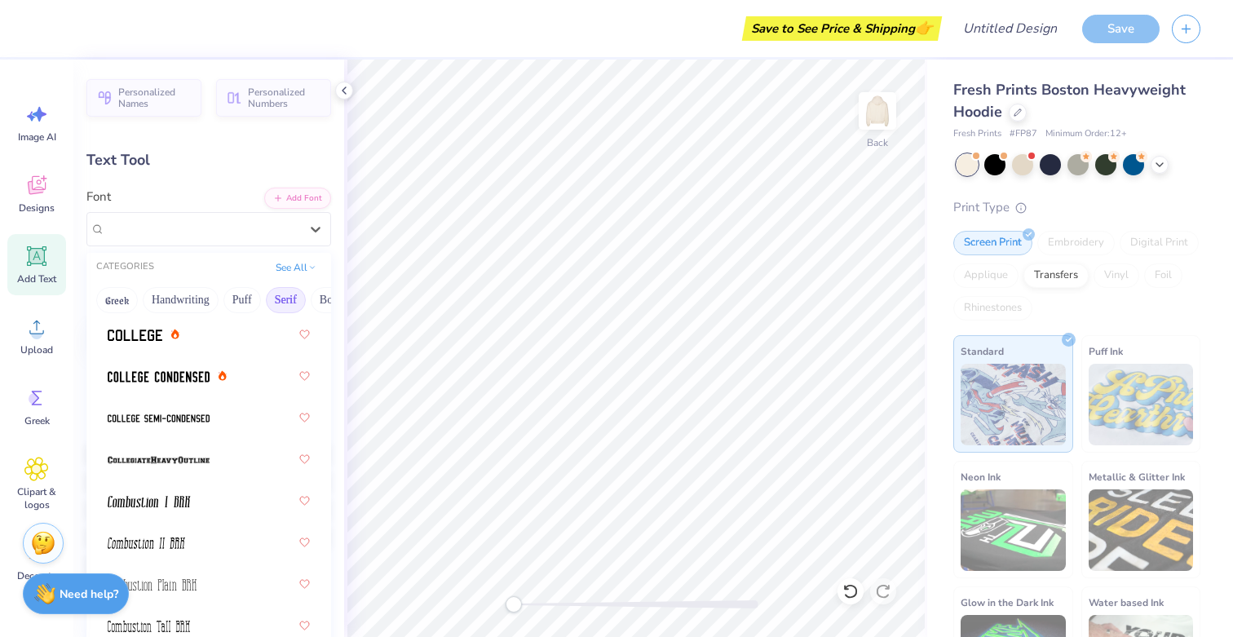
scroll to position [654, 0]
click at [185, 371] on img at bounding box center [159, 375] width 102 height 11
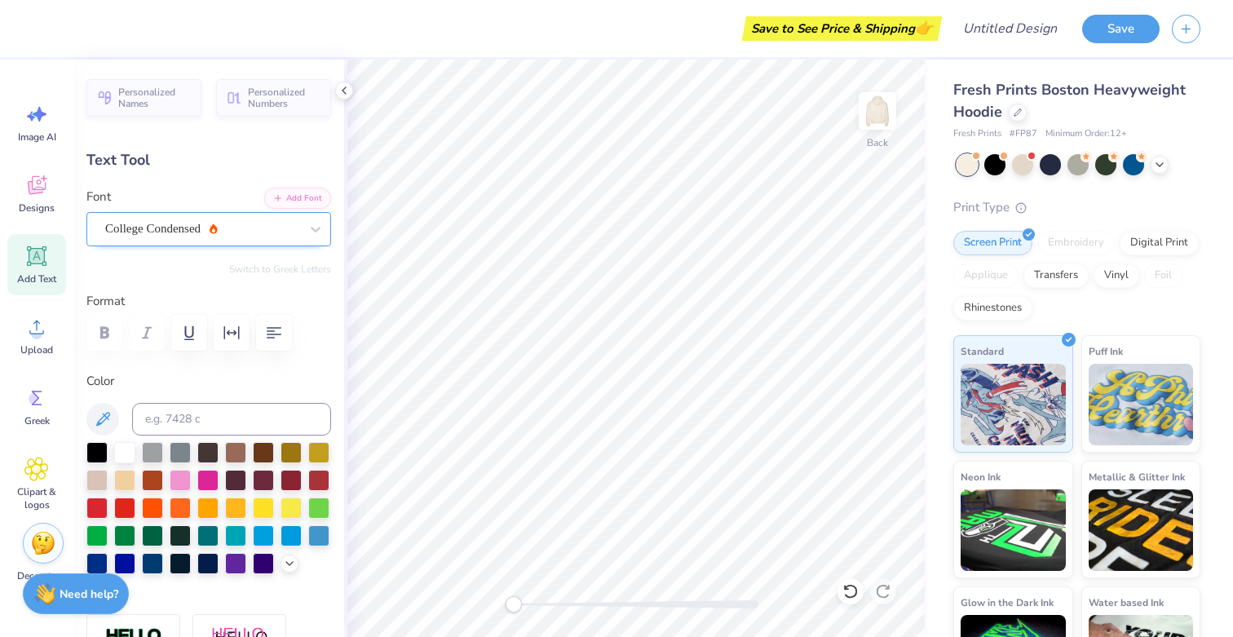
click at [189, 226] on div "College Condensed" at bounding box center [202, 228] width 197 height 25
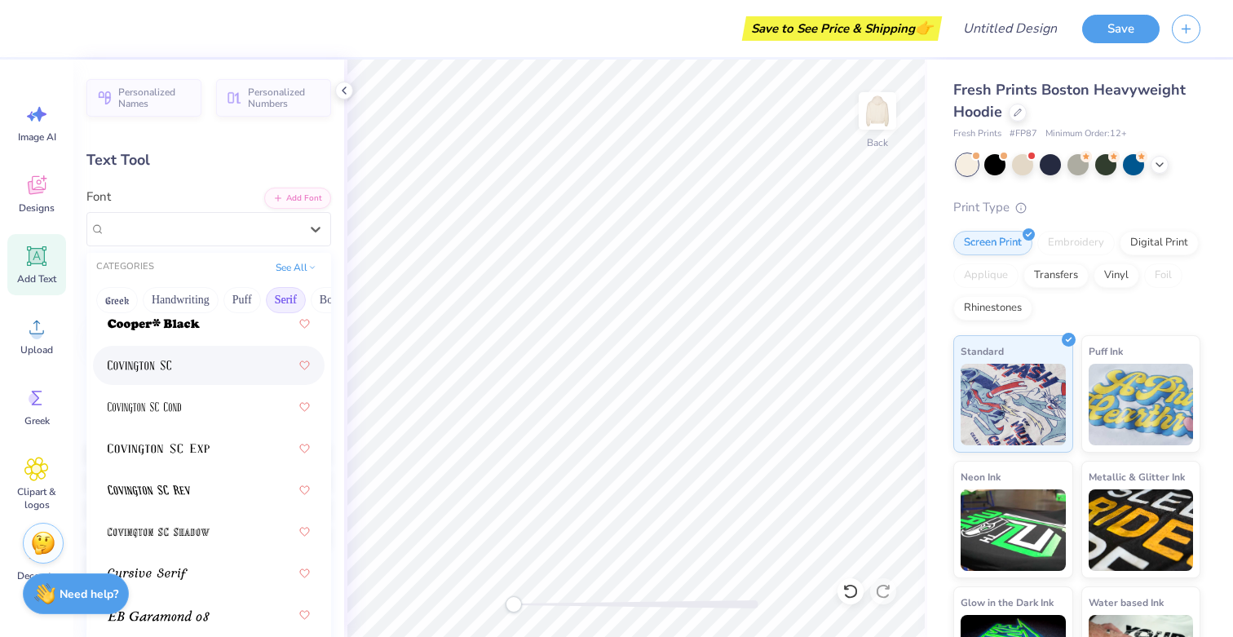
scroll to position [1124, 0]
click at [194, 364] on div at bounding box center [209, 361] width 202 height 29
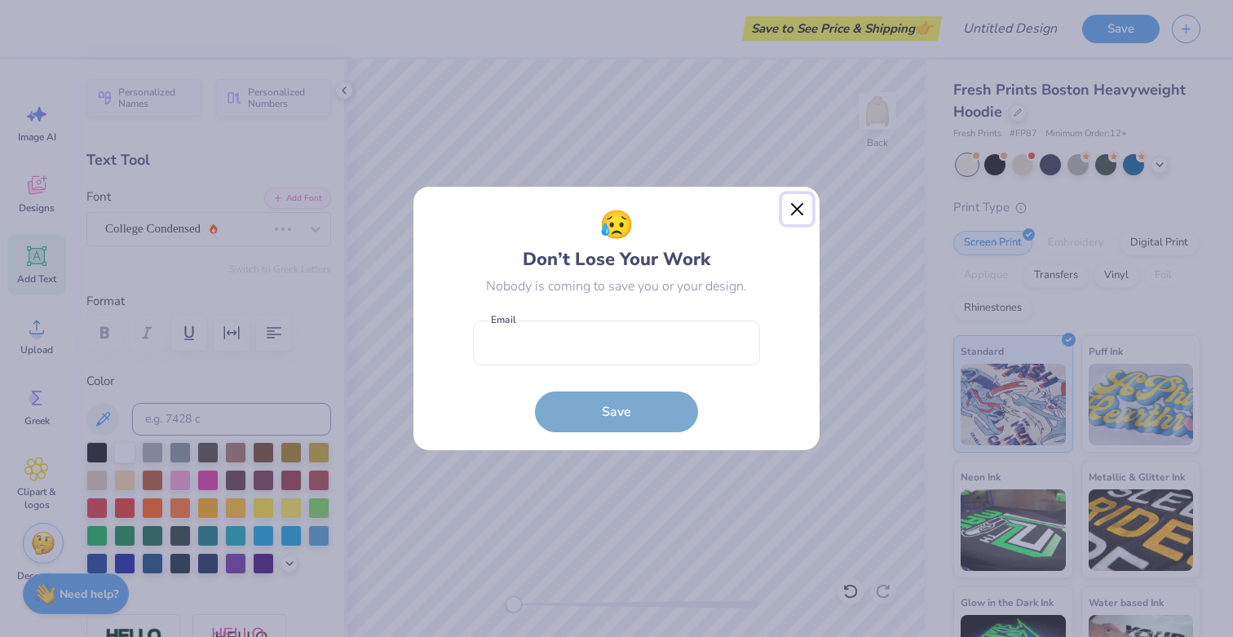
click at [794, 216] on button "Close" at bounding box center [797, 209] width 31 height 31
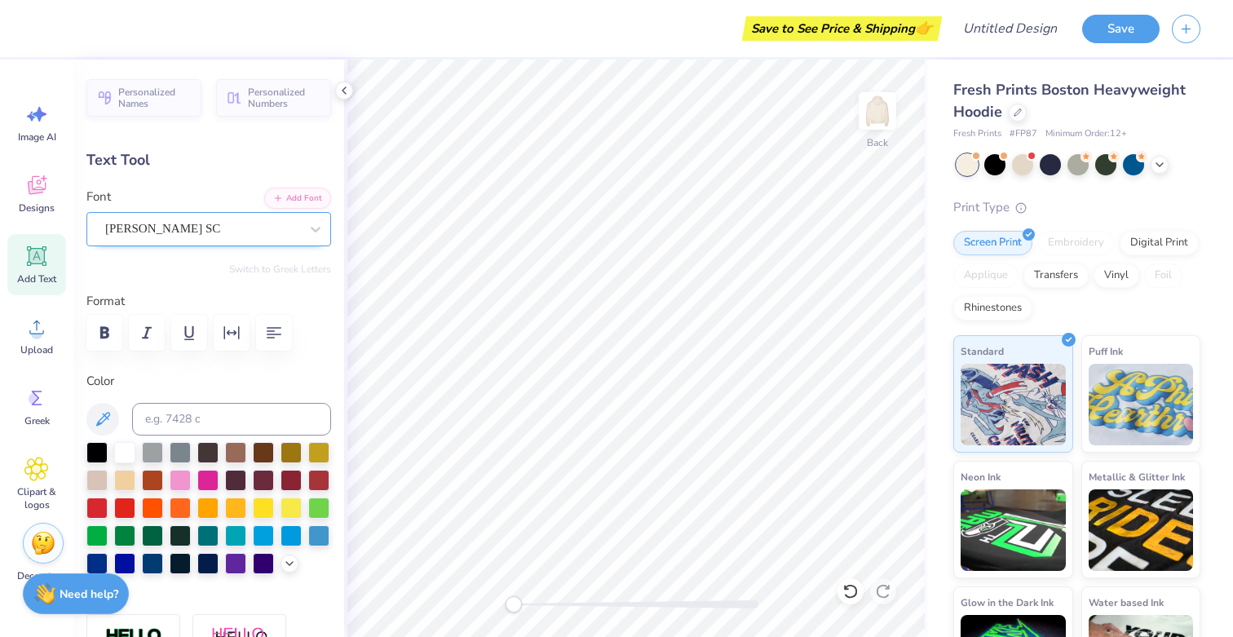
click at [195, 242] on div "Covington SC" at bounding box center [208, 229] width 245 height 34
type textarea "x"
type input "13.98"
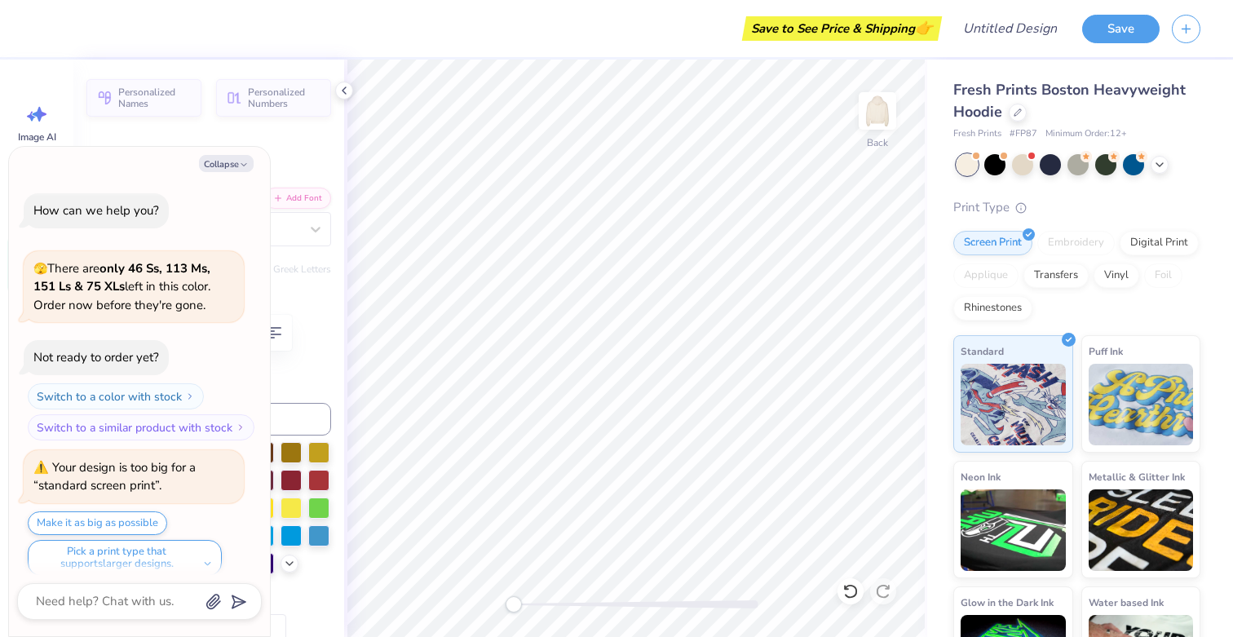
scroll to position [284, 0]
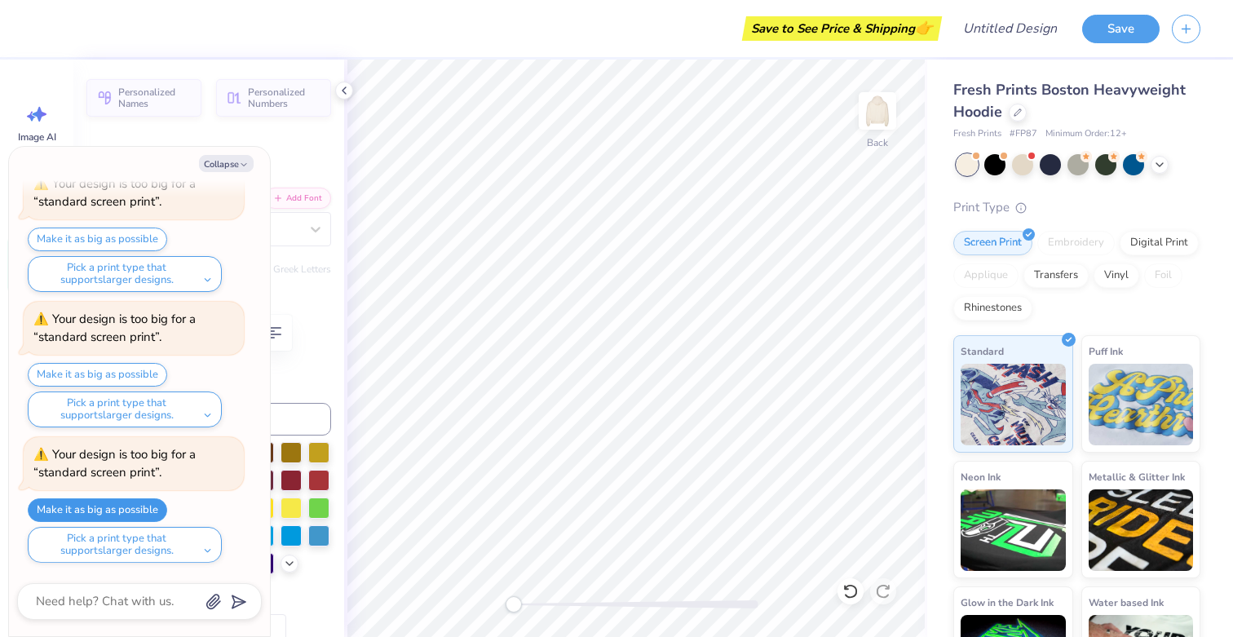
click at [145, 504] on button "Make it as big as possible" at bounding box center [97, 510] width 139 height 24
type textarea "x"
type input "15.00"
type input "2.24"
type textarea "x"
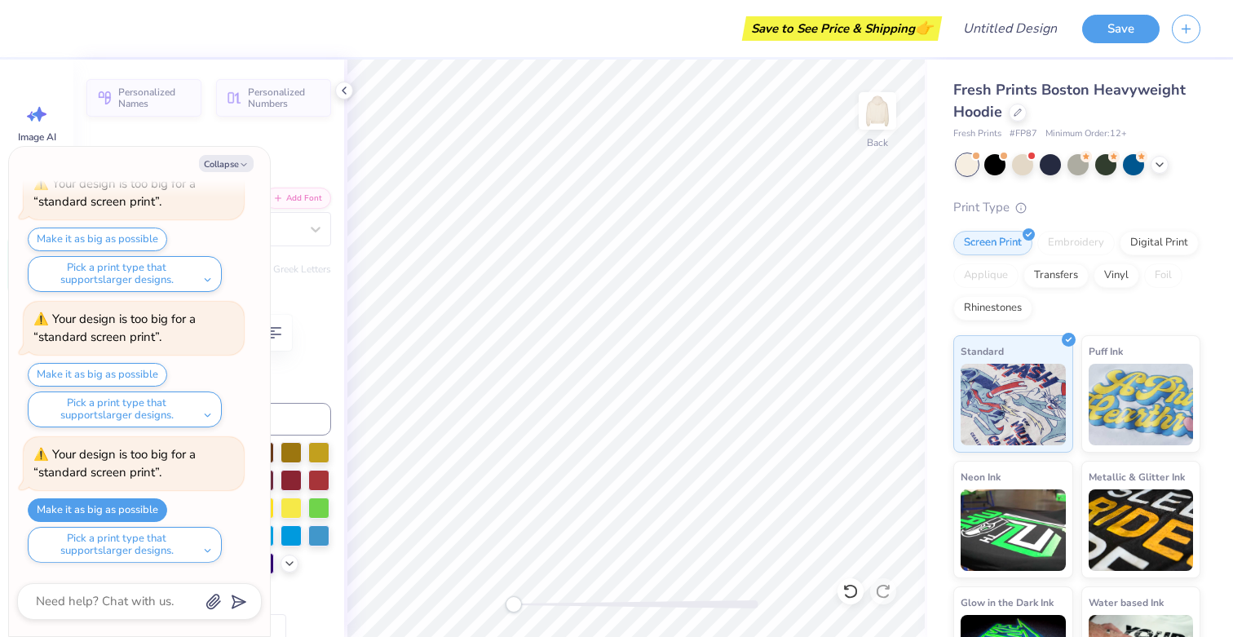
type input "8.24"
type input "1.15"
type input "5.60"
type textarea "x"
type input "7.48"
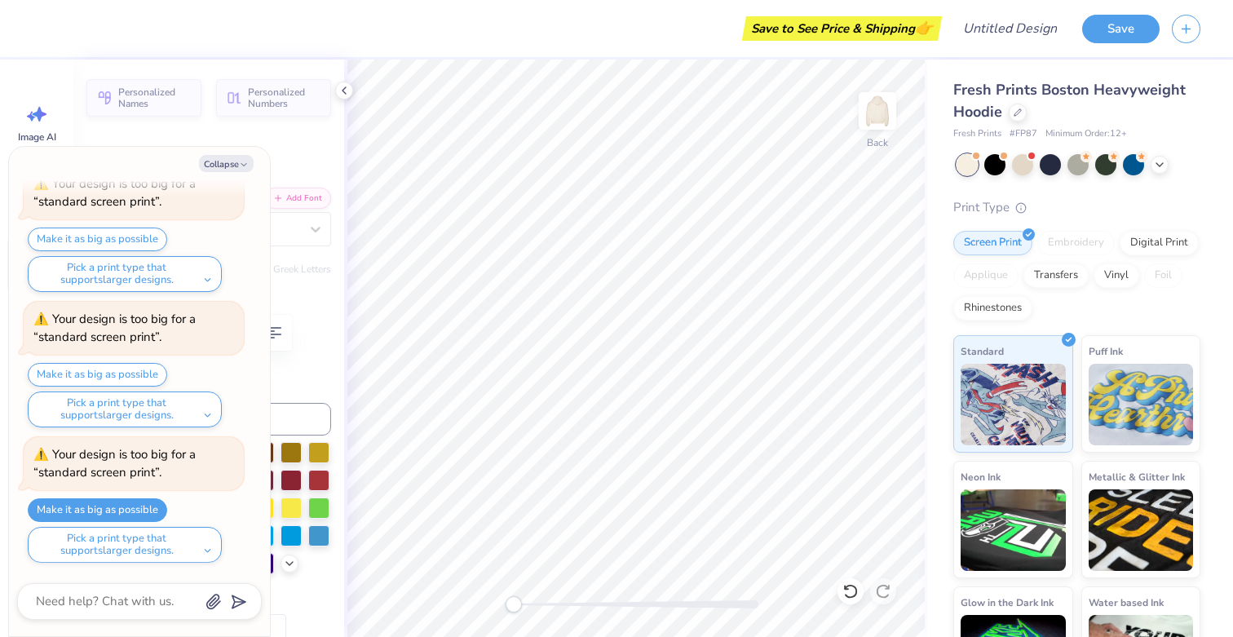
type input "1.04"
type textarea "x"
type input "5.71"
click at [234, 159] on button "Collapse" at bounding box center [226, 163] width 55 height 17
type textarea "x"
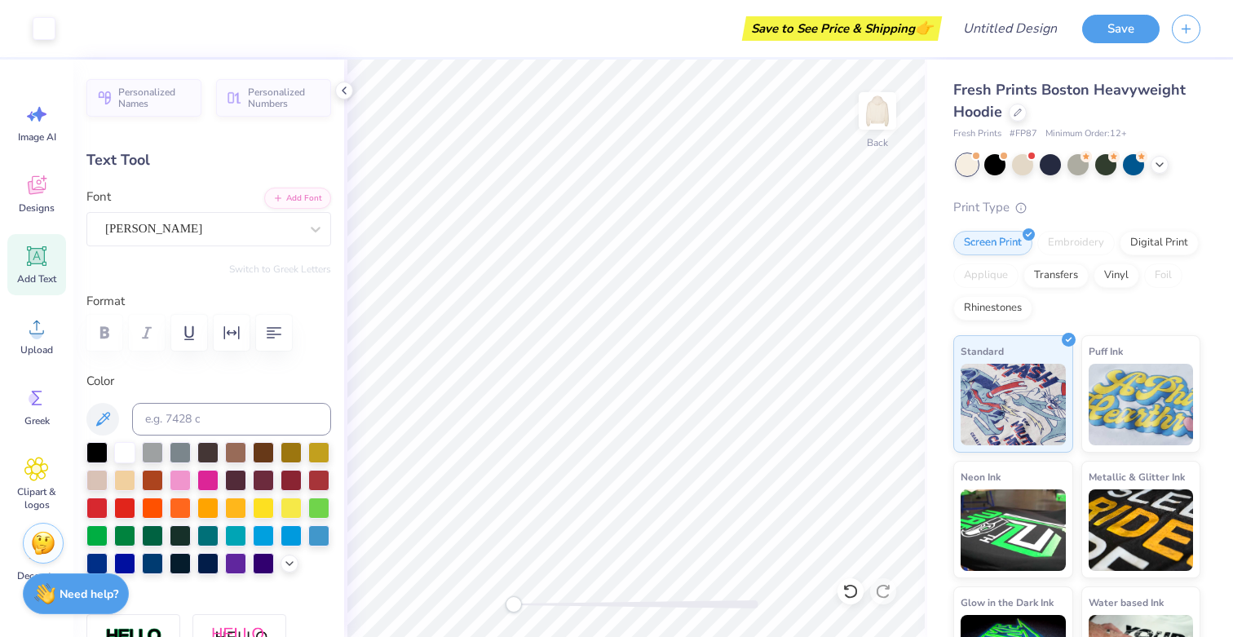
click at [41, 247] on icon at bounding box center [36, 256] width 24 height 24
type input "7.05"
type input "2.04"
type input "5.73"
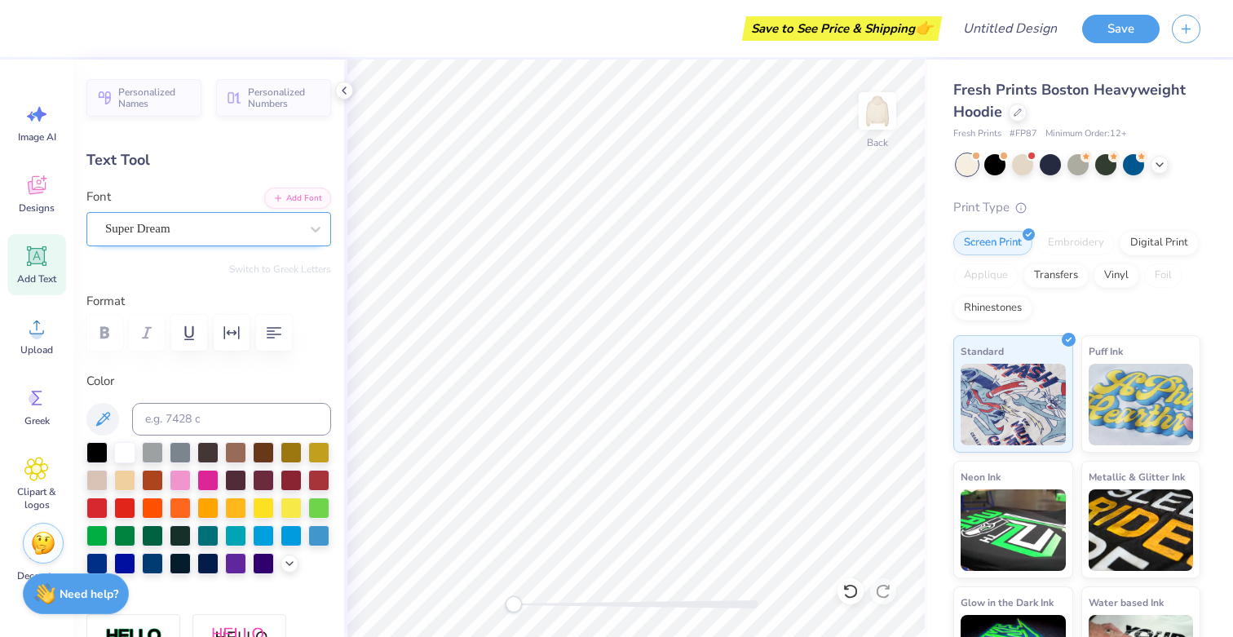
type textarea "Dance Company"
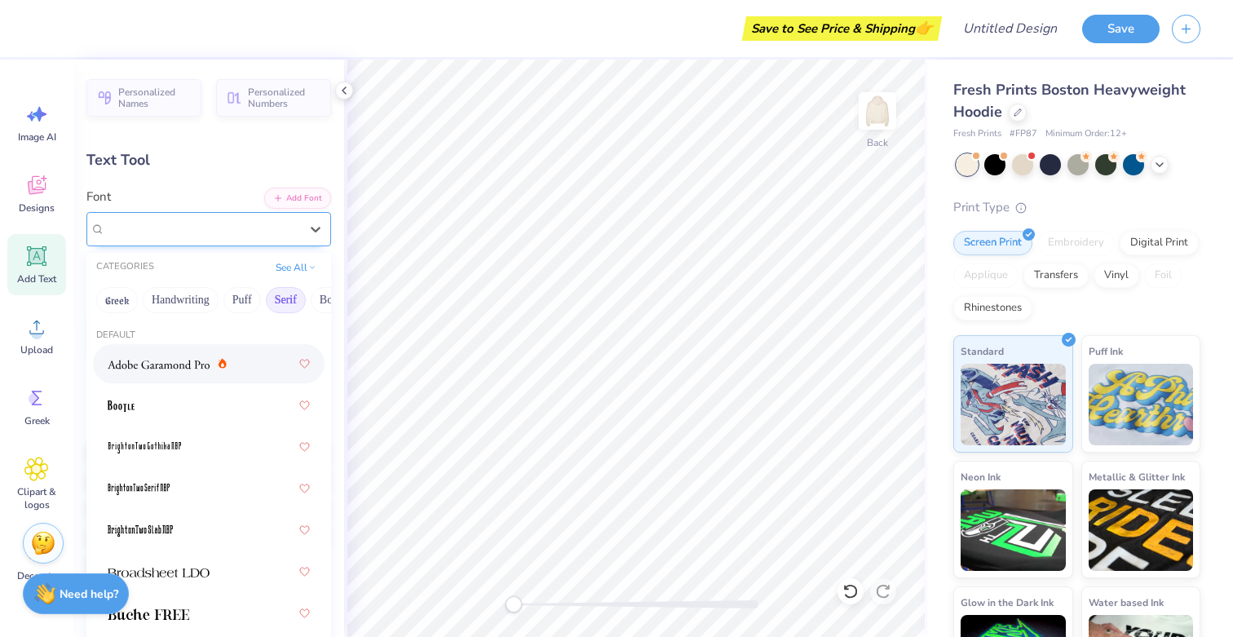
click at [214, 218] on div at bounding box center [202, 229] width 194 height 22
click at [211, 292] on button "Calligraphy" at bounding box center [207, 300] width 72 height 26
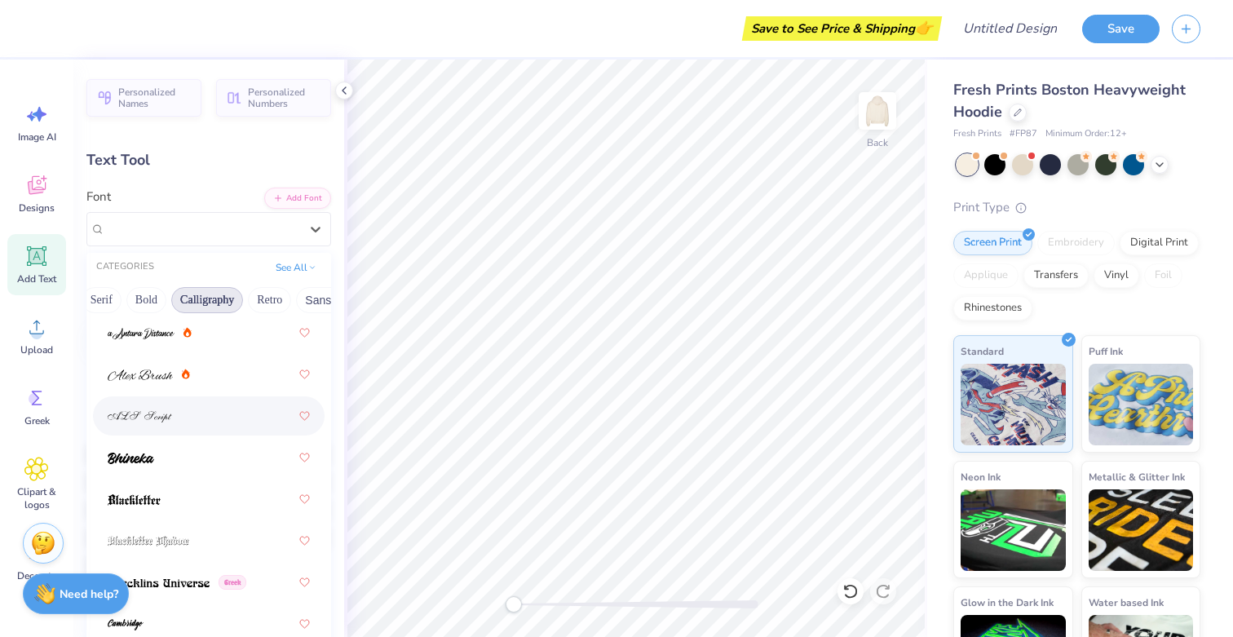
scroll to position [35, 0]
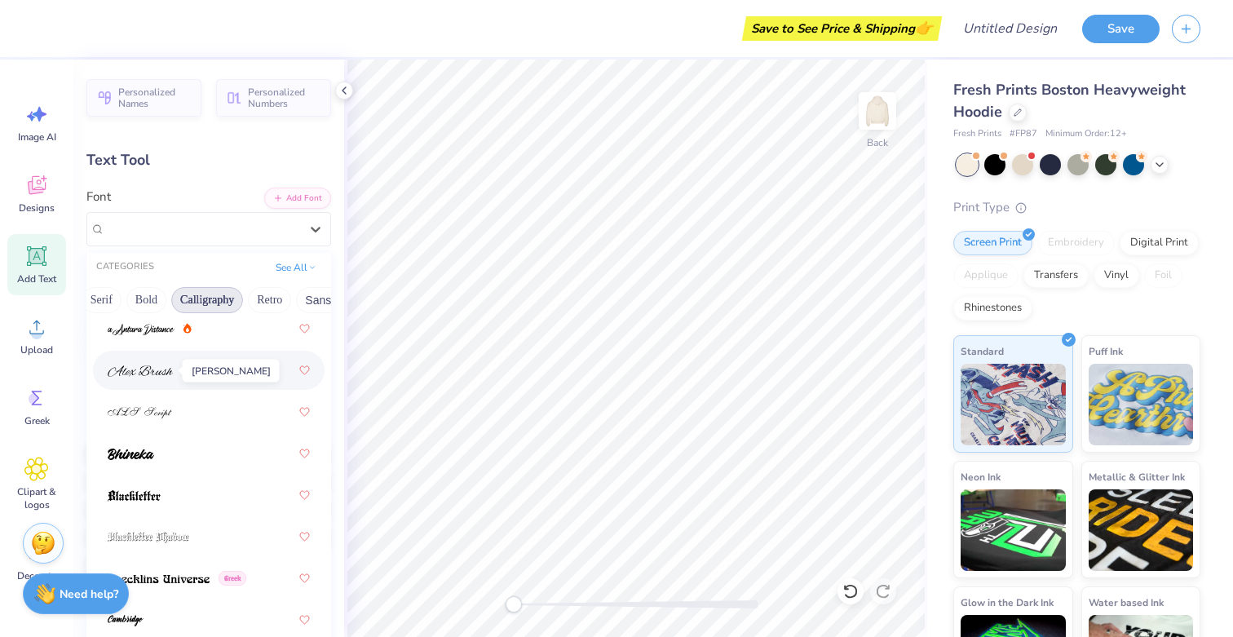
click at [122, 373] on img at bounding box center [140, 370] width 65 height 11
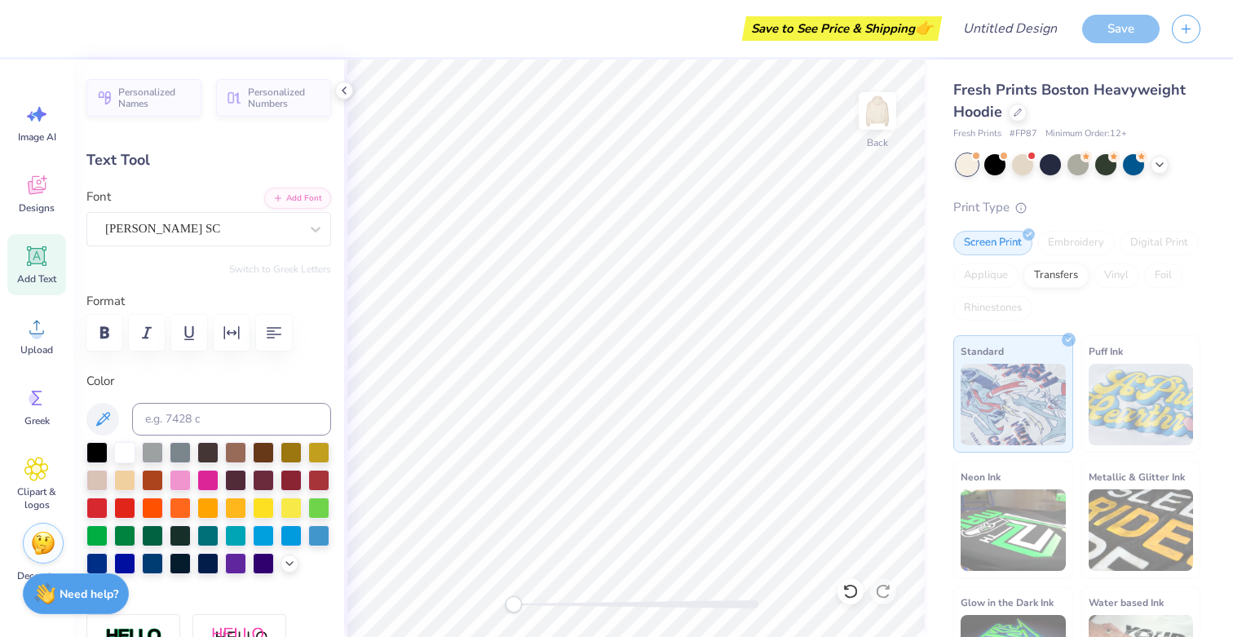
type input "15.00"
type input "2.24"
type input "7.60"
type input "16.59"
type input "2.49"
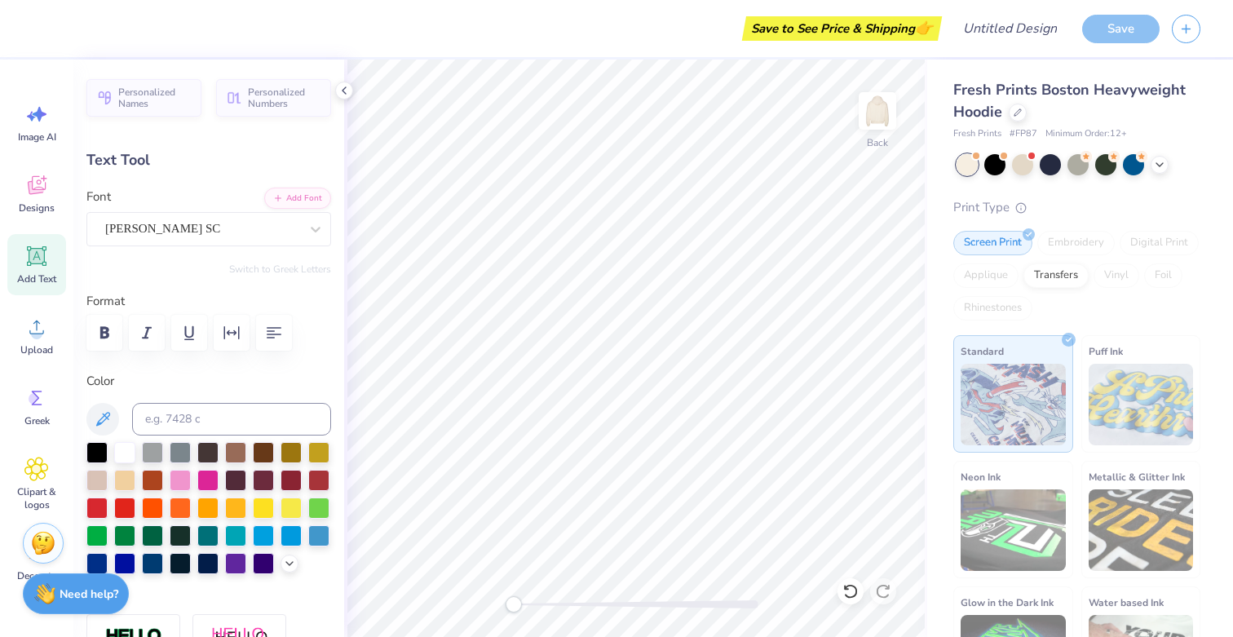
type input "5.50"
type input "9.35"
type input "1.40"
type input "10.15"
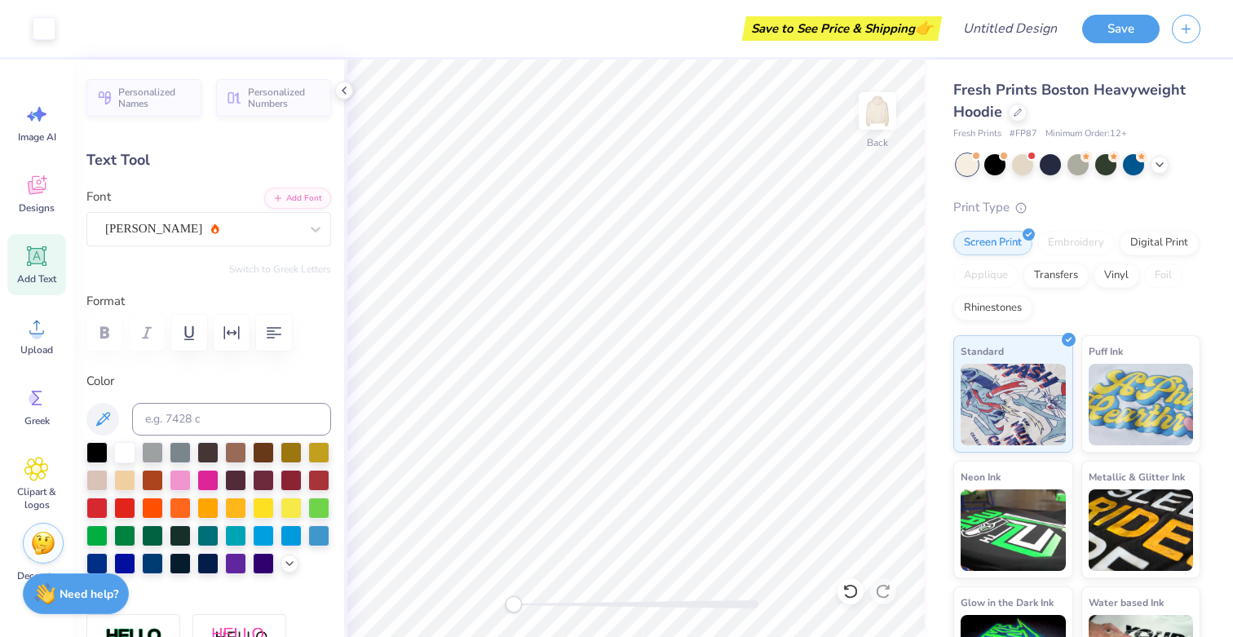
type input "7.48"
type input "1.04"
type input "5.71"
type input "6.02"
type input "0.84"
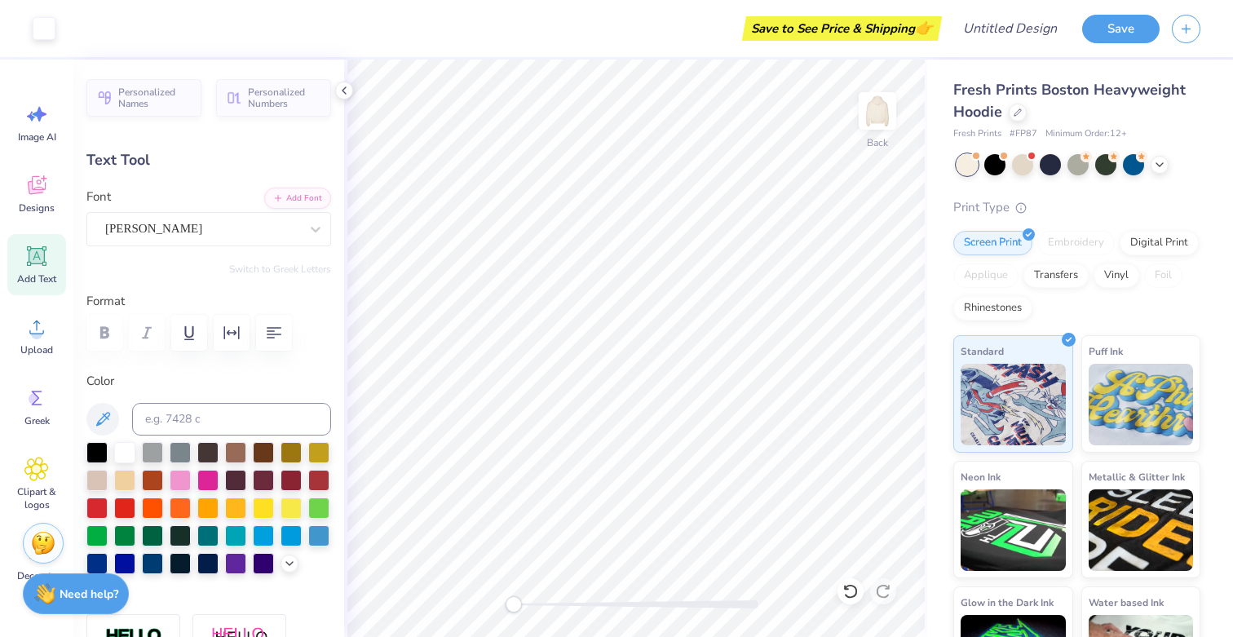
type input "9.35"
type input "1.40"
type input "10.71"
type input "15.00"
type input "2.24"
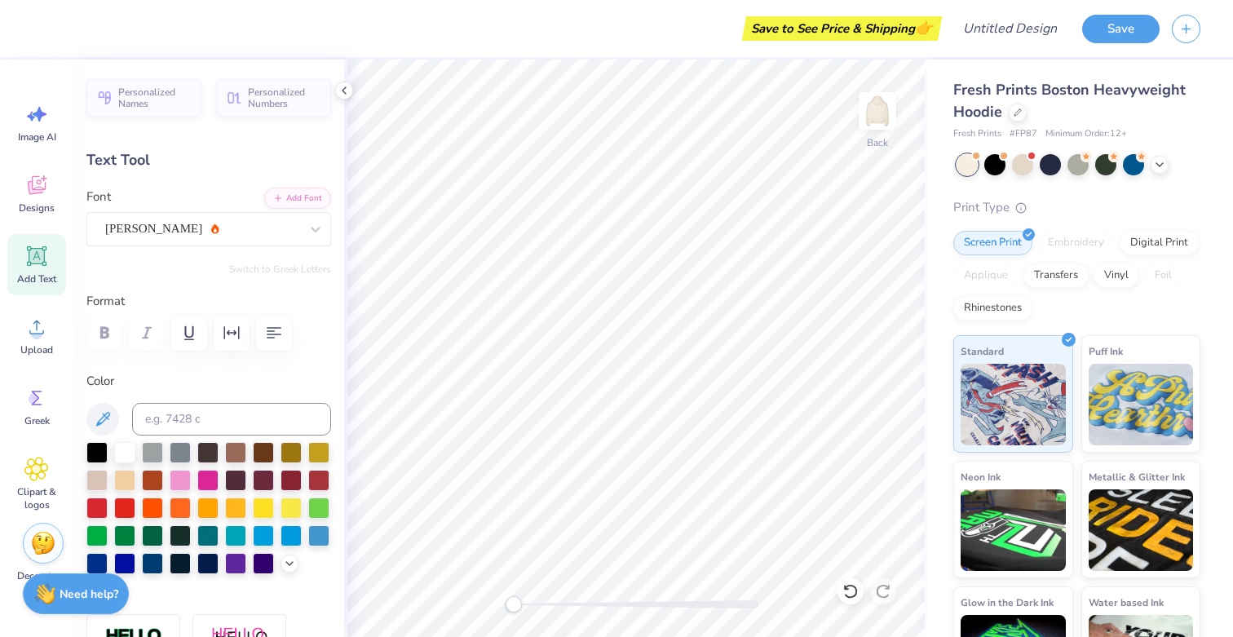
type input "7.60"
type input "9.35"
type input "1.40"
type input "10.49"
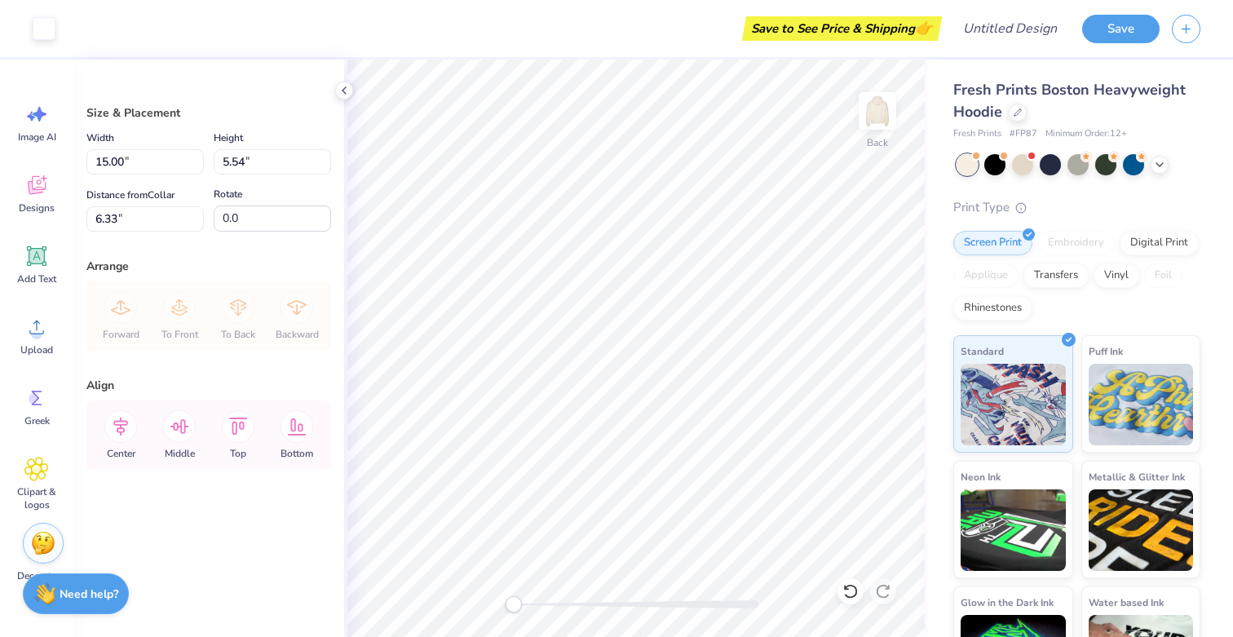
type input "5.46"
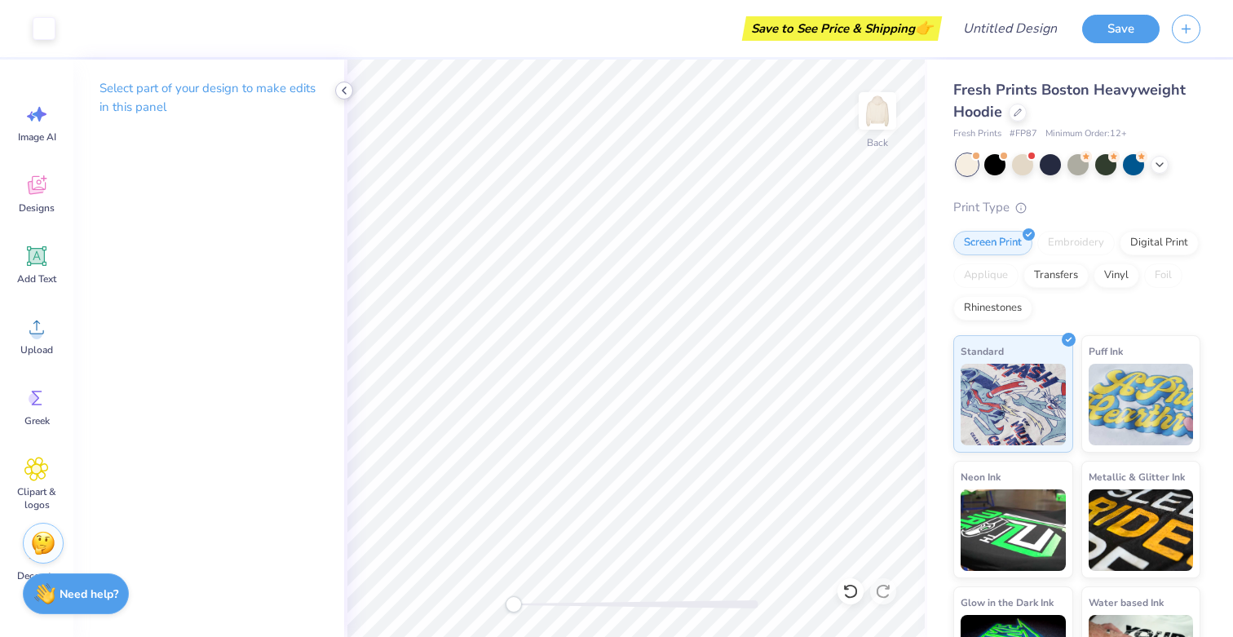
click at [341, 94] on icon at bounding box center [344, 90] width 13 height 13
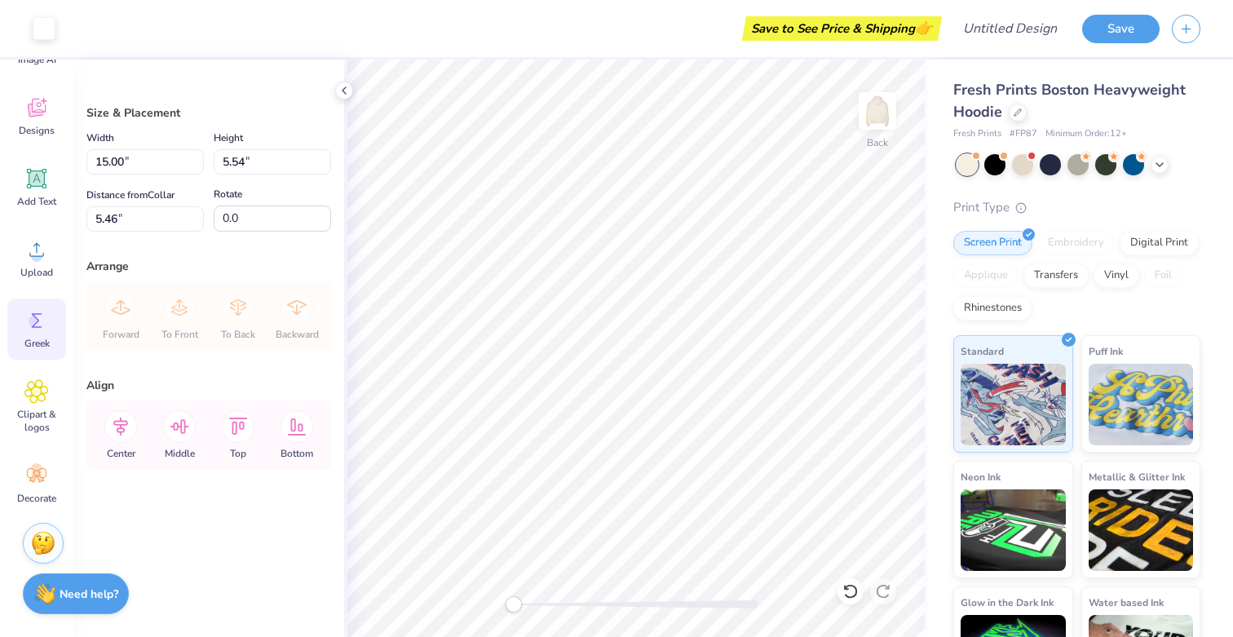
scroll to position [0, 0]
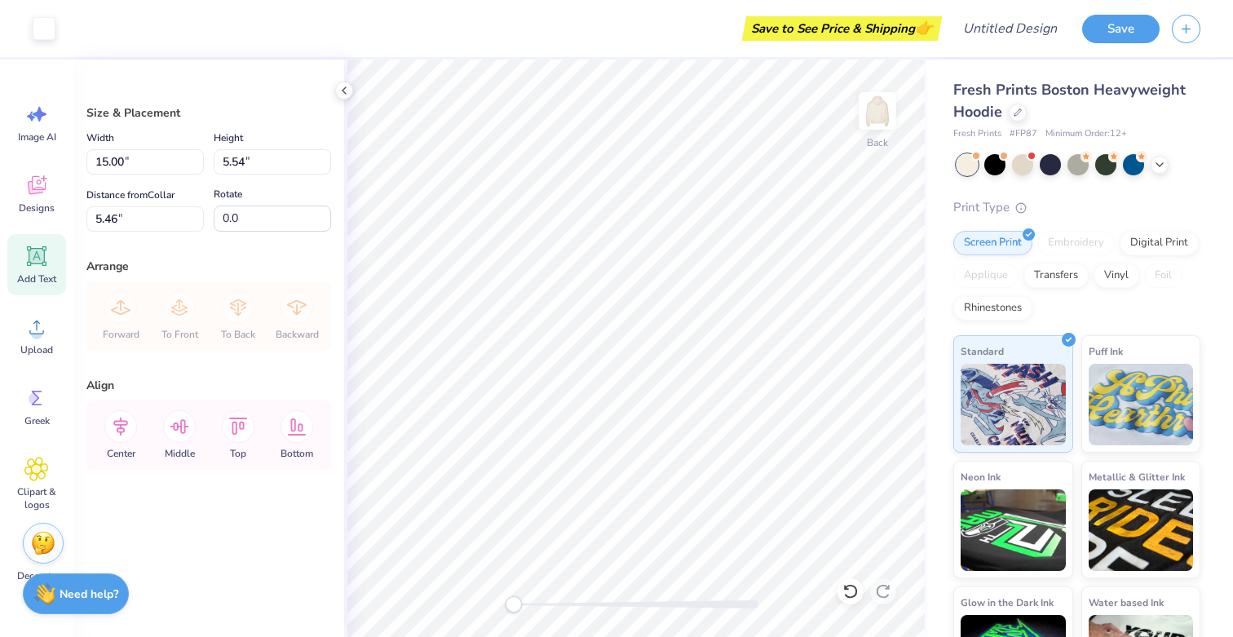
click at [40, 275] on span "Add Text" at bounding box center [36, 278] width 39 height 13
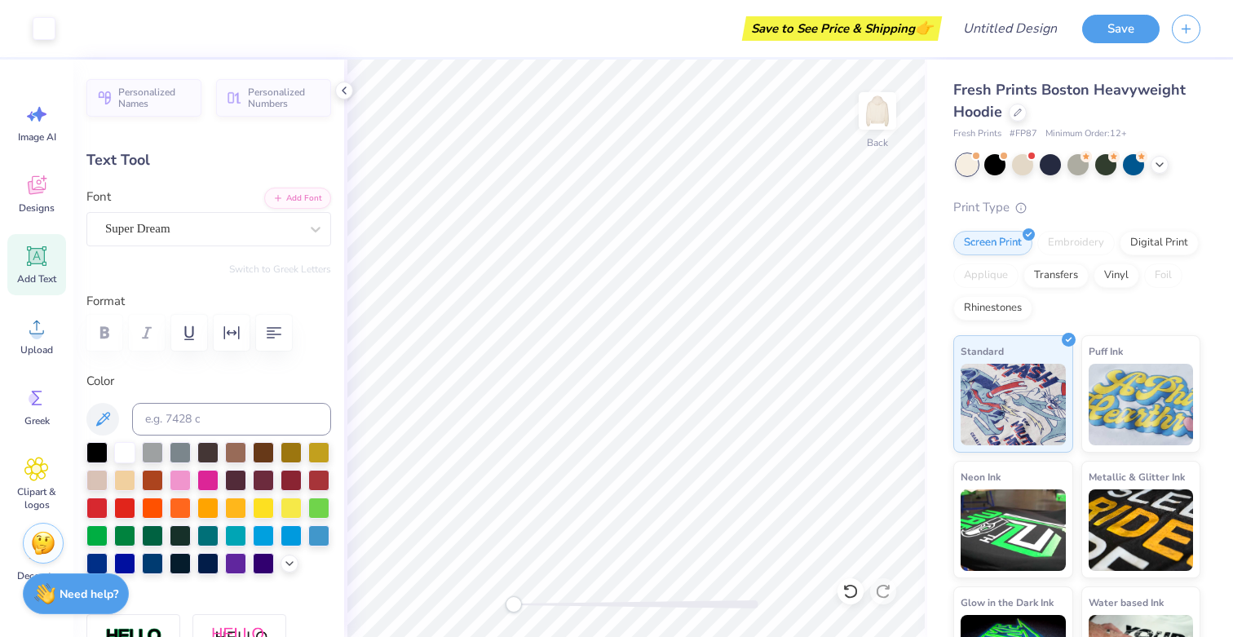
type input "6.02"
type input "0.84"
type input "5.46"
click at [147, 536] on div at bounding box center [152, 533] width 21 height 21
type input "15.00"
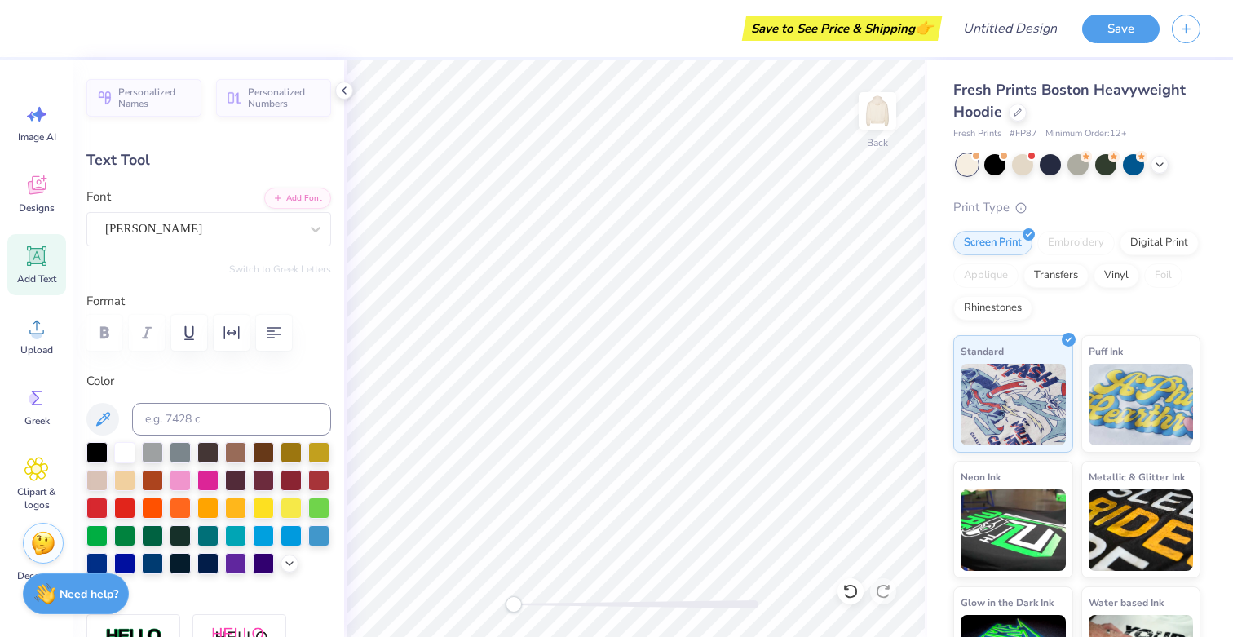
type input "2.24"
type input "6.76"
click at [154, 534] on div at bounding box center [152, 533] width 21 height 21
type input "9.35"
type input "1.40"
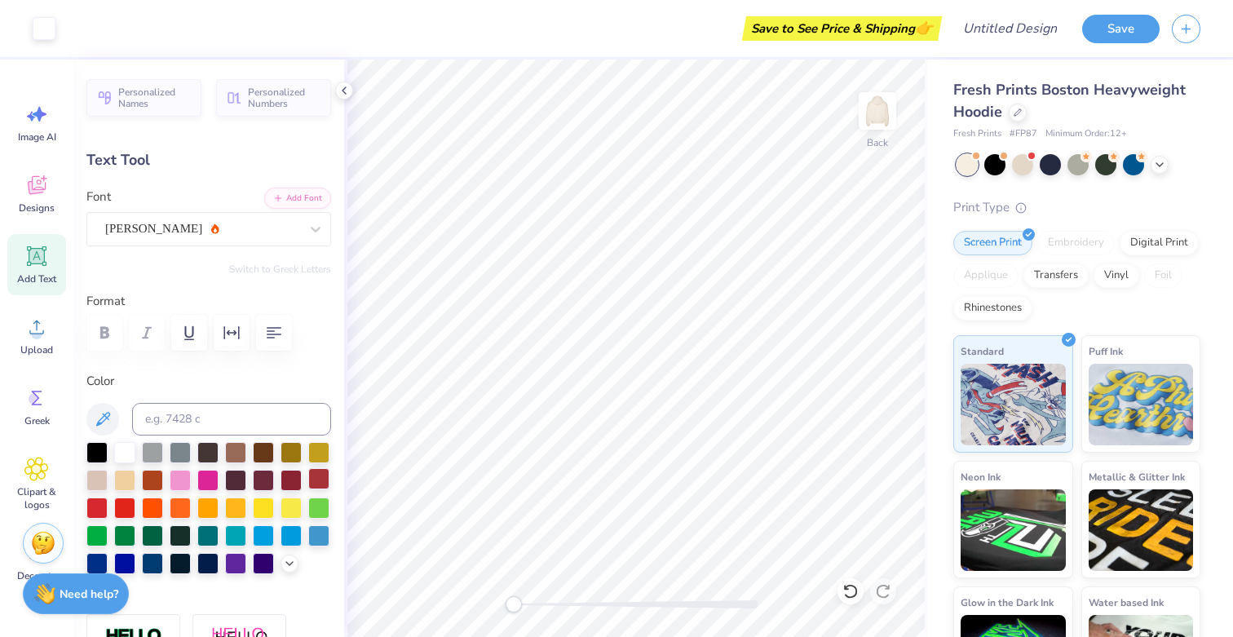
type input "9.60"
click at [148, 531] on div at bounding box center [152, 533] width 21 height 21
type input "15.00"
type input "2.24"
type input "6.75"
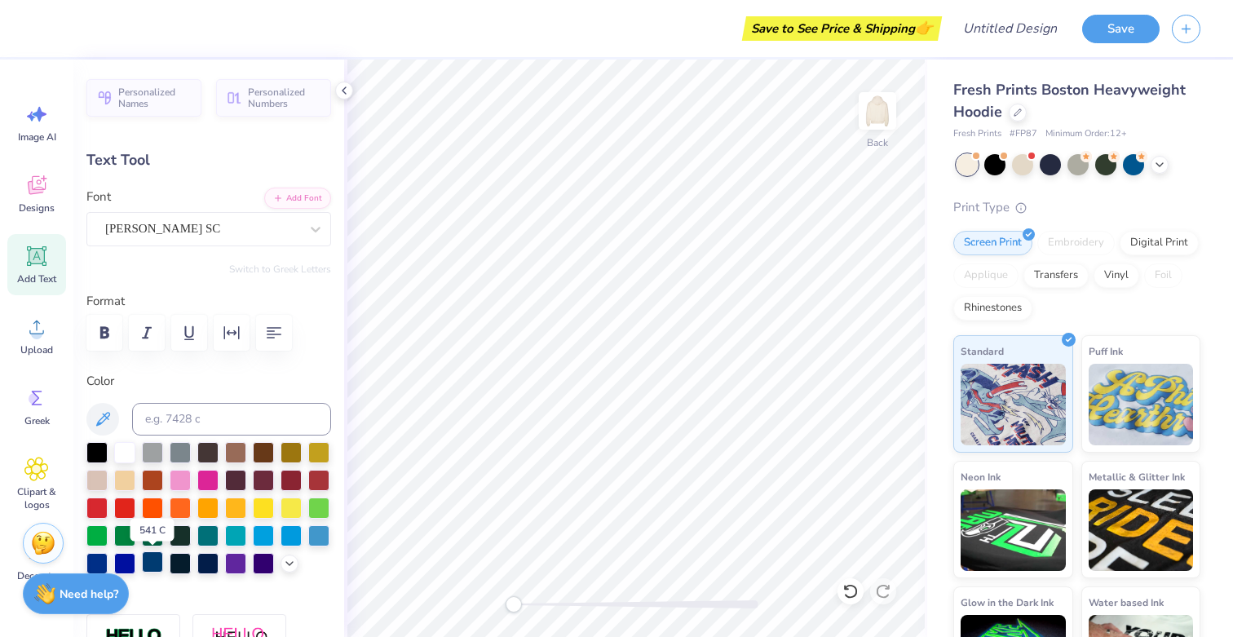
click at [152, 563] on div at bounding box center [152, 561] width 21 height 21
type input "6.02"
type input "0.84"
type input "5.46"
click at [148, 557] on div at bounding box center [152, 563] width 21 height 21
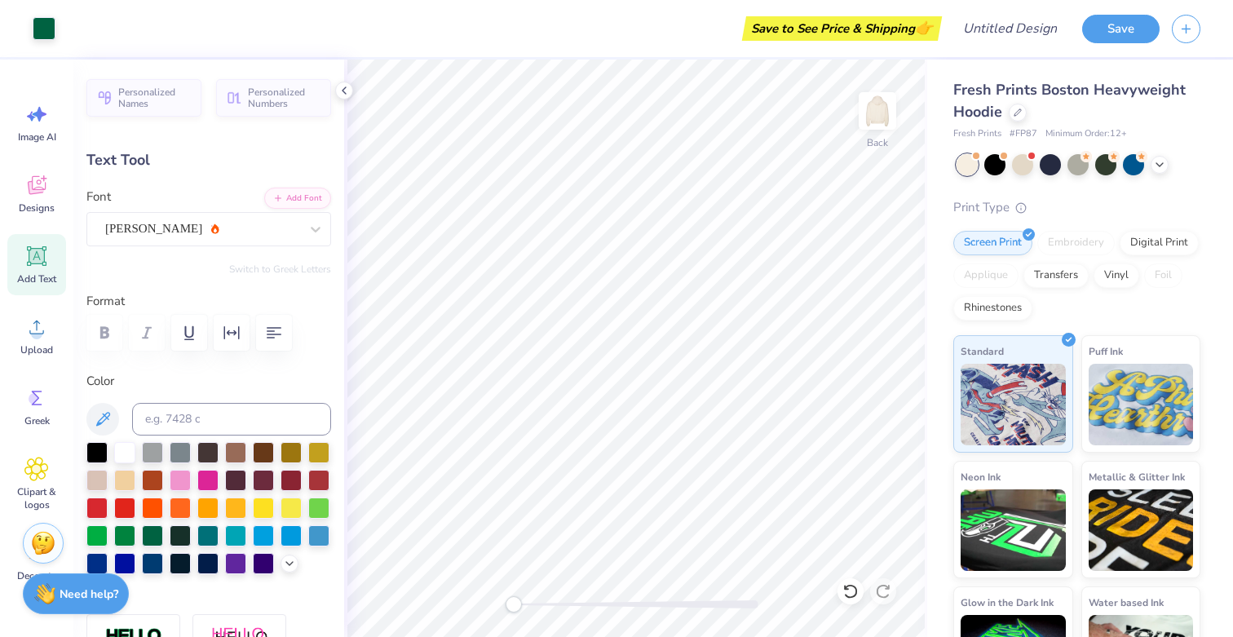
type input "9.35"
type input "1.40"
type input "9.60"
click at [151, 563] on div at bounding box center [152, 561] width 21 height 21
type input "6.02"
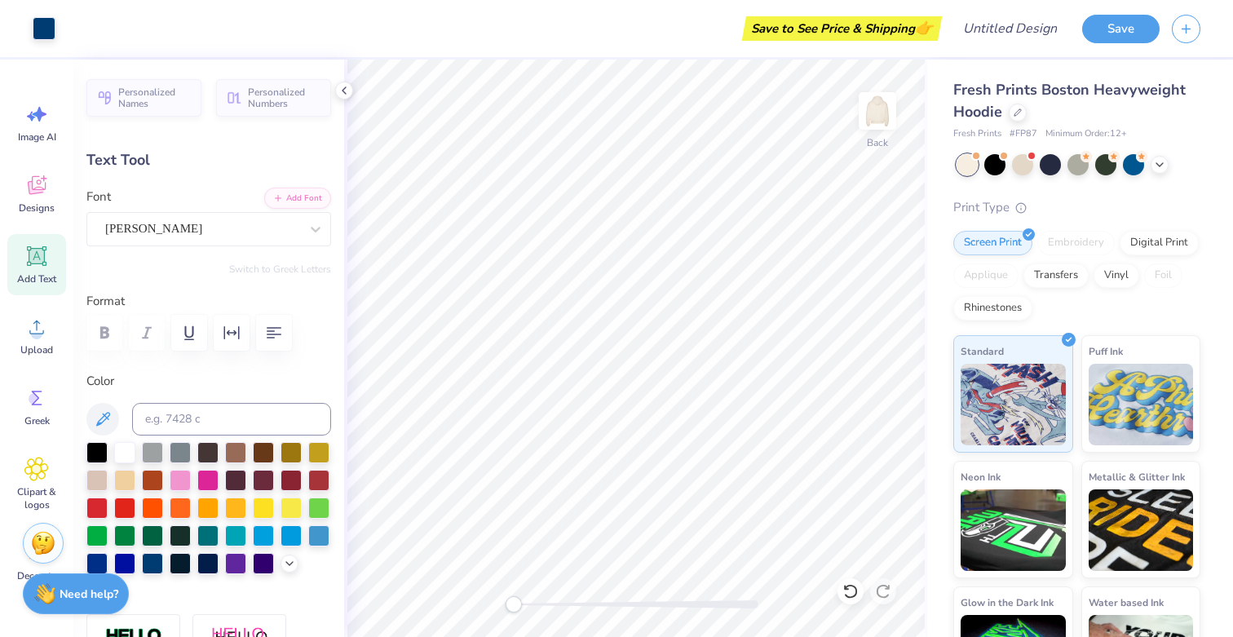
type input "0.84"
type input "5.46"
type input "15.00"
type input "2.24"
type input "6.75"
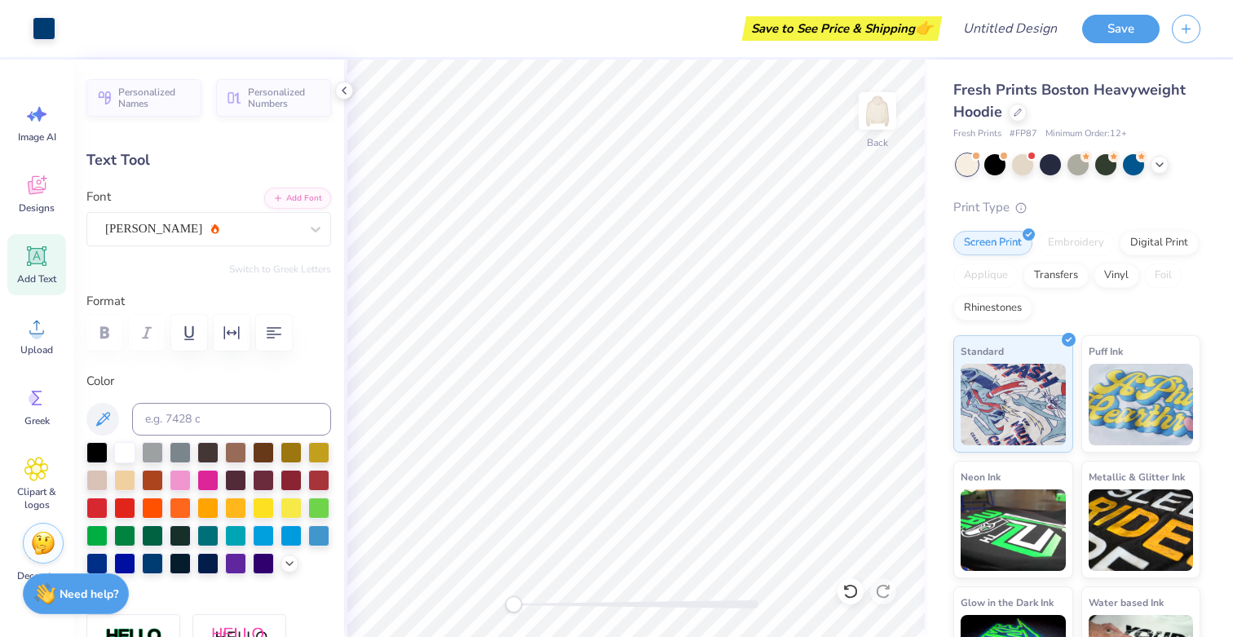
type input "9.35"
type input "1.40"
type input "9.60"
type input "6.02"
type input "0.84"
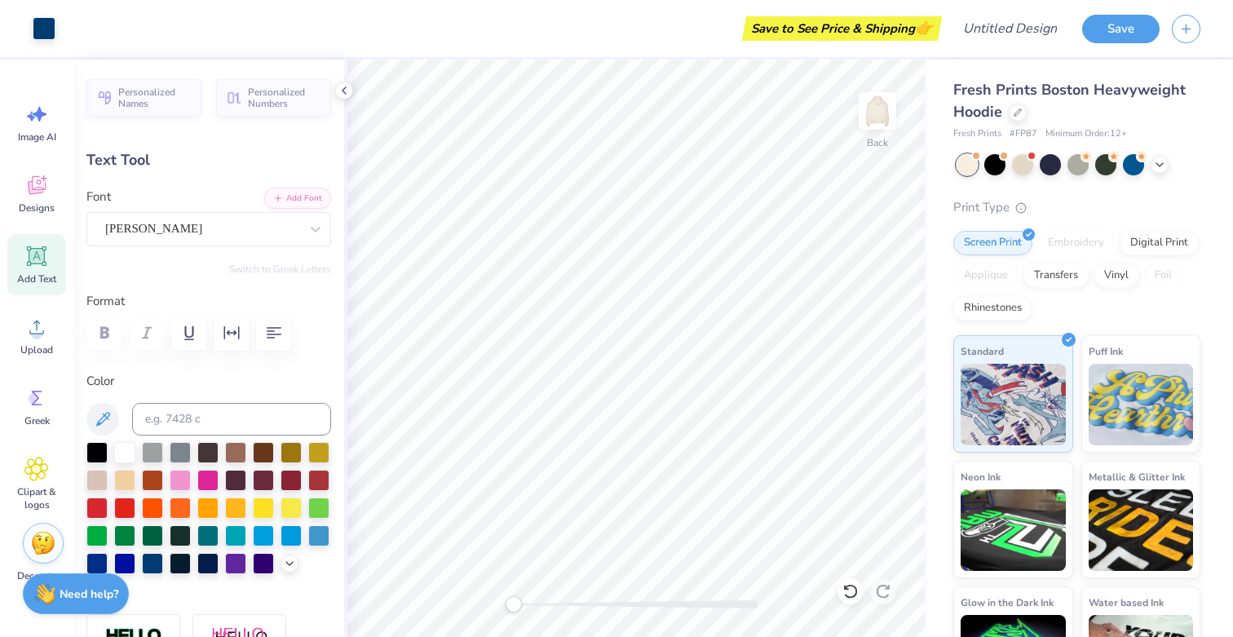
type input "5.36"
click at [37, 472] on icon at bounding box center [37, 469] width 10 height 10
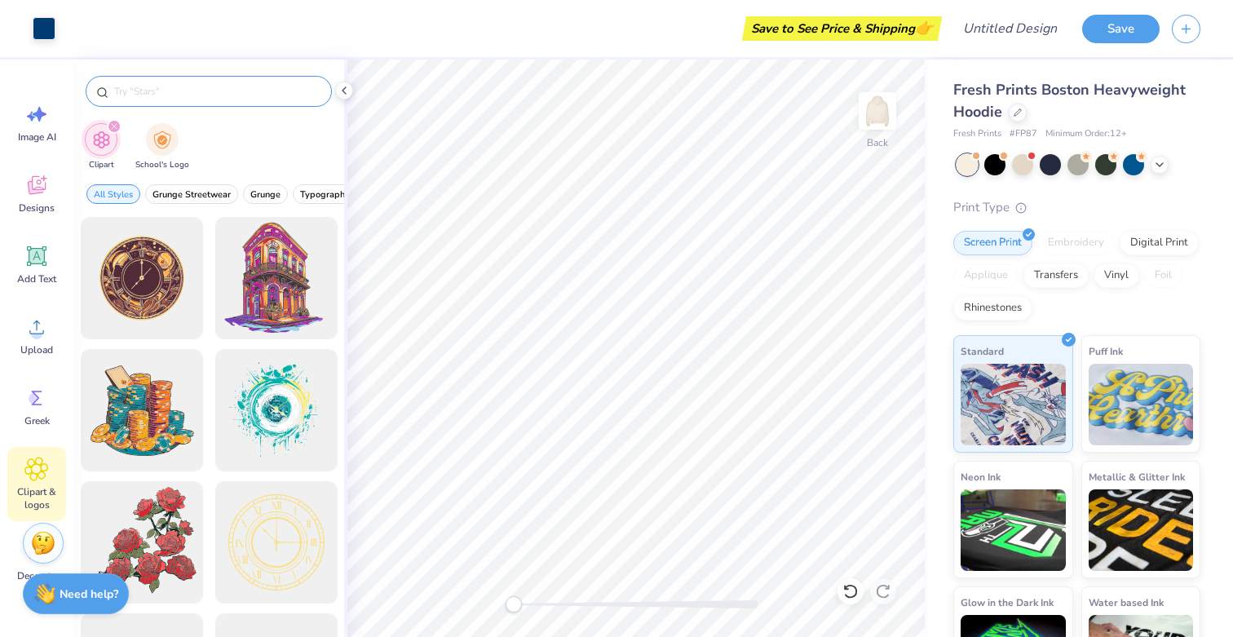
click at [233, 95] on input "text" at bounding box center [217, 91] width 209 height 16
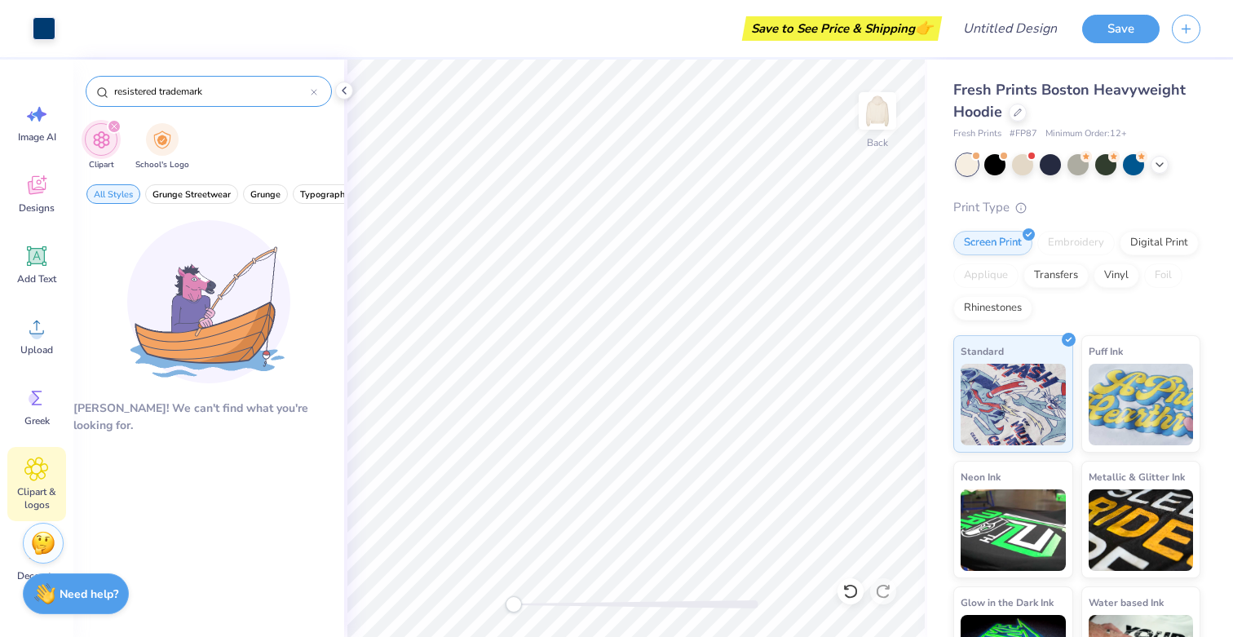
click at [134, 90] on input "resistered trademark" at bounding box center [212, 91] width 198 height 16
type input "registered trademark"
click at [39, 203] on span "Designs" at bounding box center [37, 207] width 36 height 13
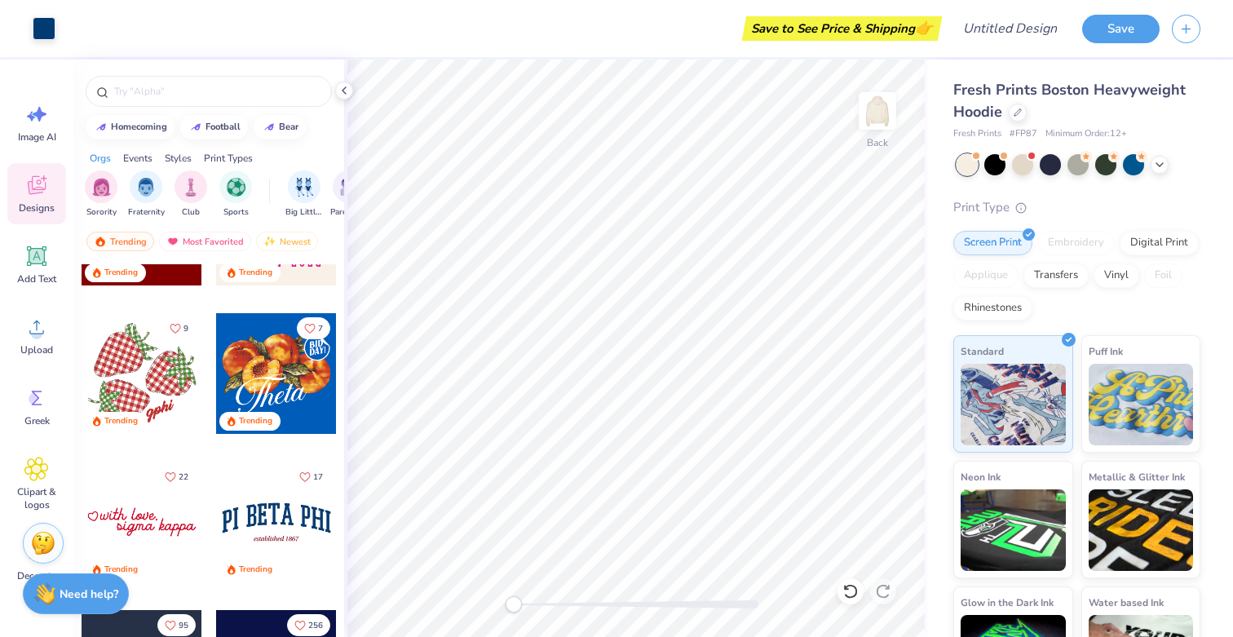
scroll to position [1749, 0]
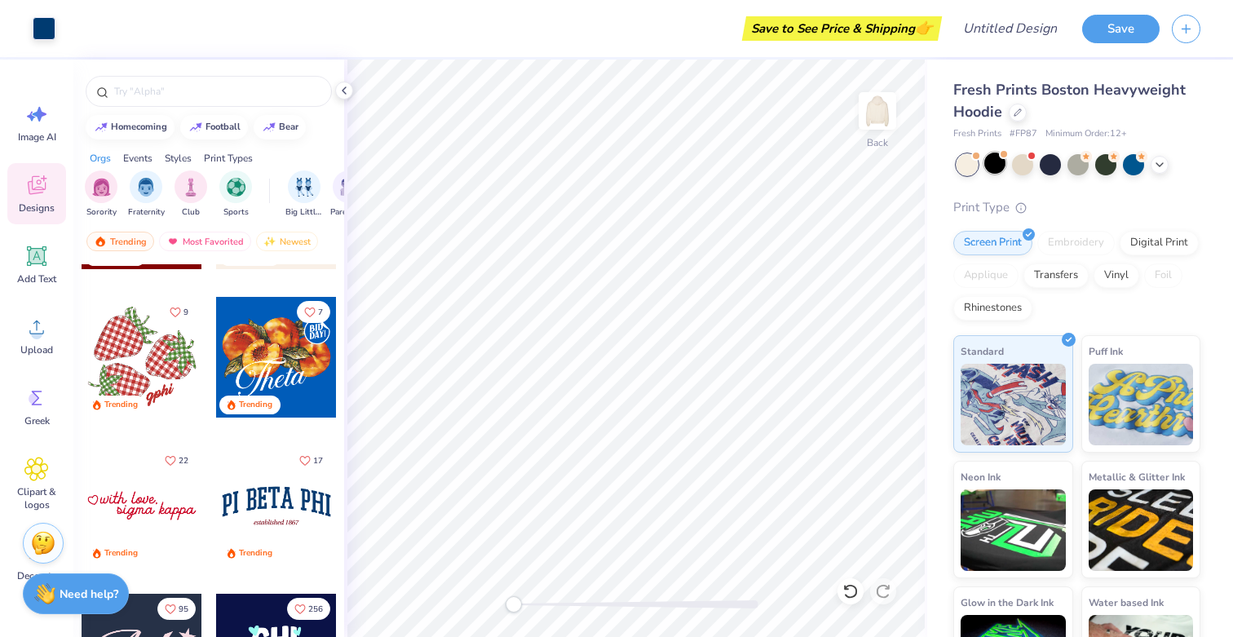
click at [994, 165] on div at bounding box center [994, 162] width 21 height 21
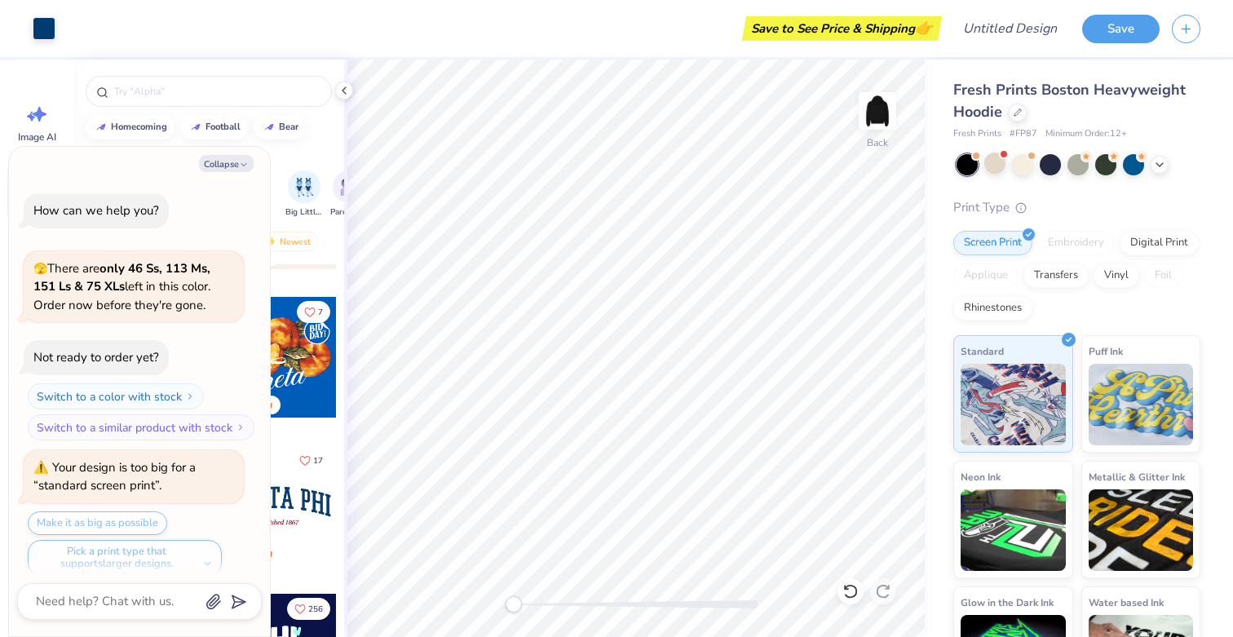
scroll to position [496, 0]
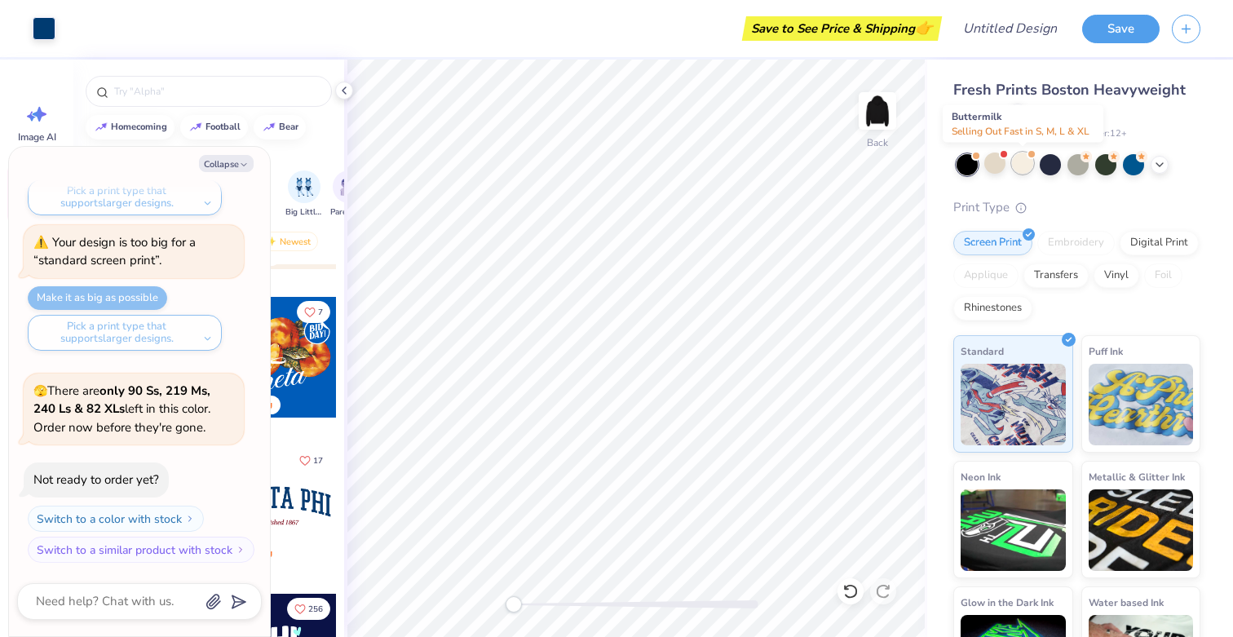
click at [1017, 167] on div at bounding box center [1022, 162] width 21 height 21
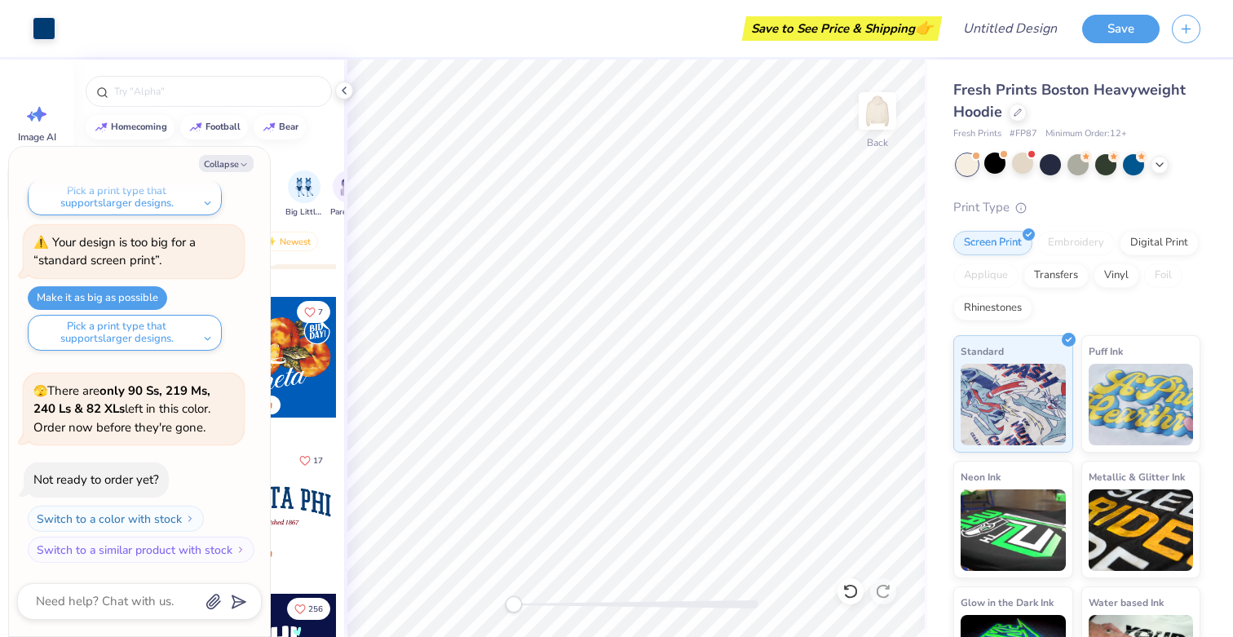
scroll to position [708, 0]
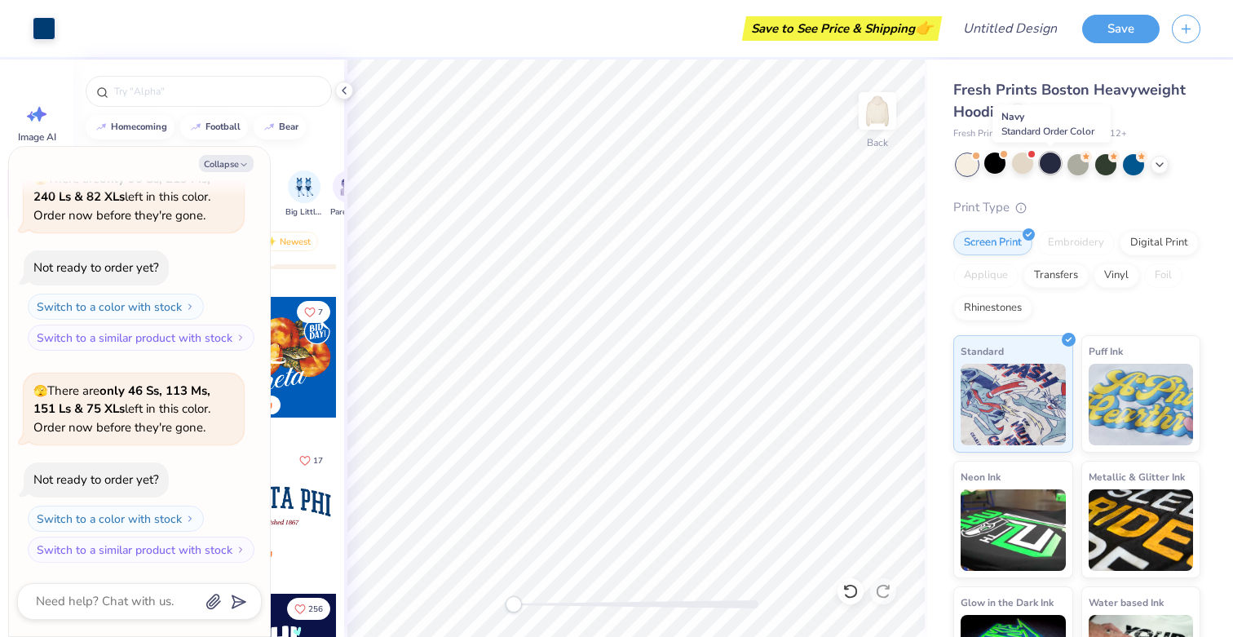
click at [1050, 169] on div at bounding box center [1049, 162] width 21 height 21
click at [1073, 169] on div at bounding box center [1077, 162] width 21 height 21
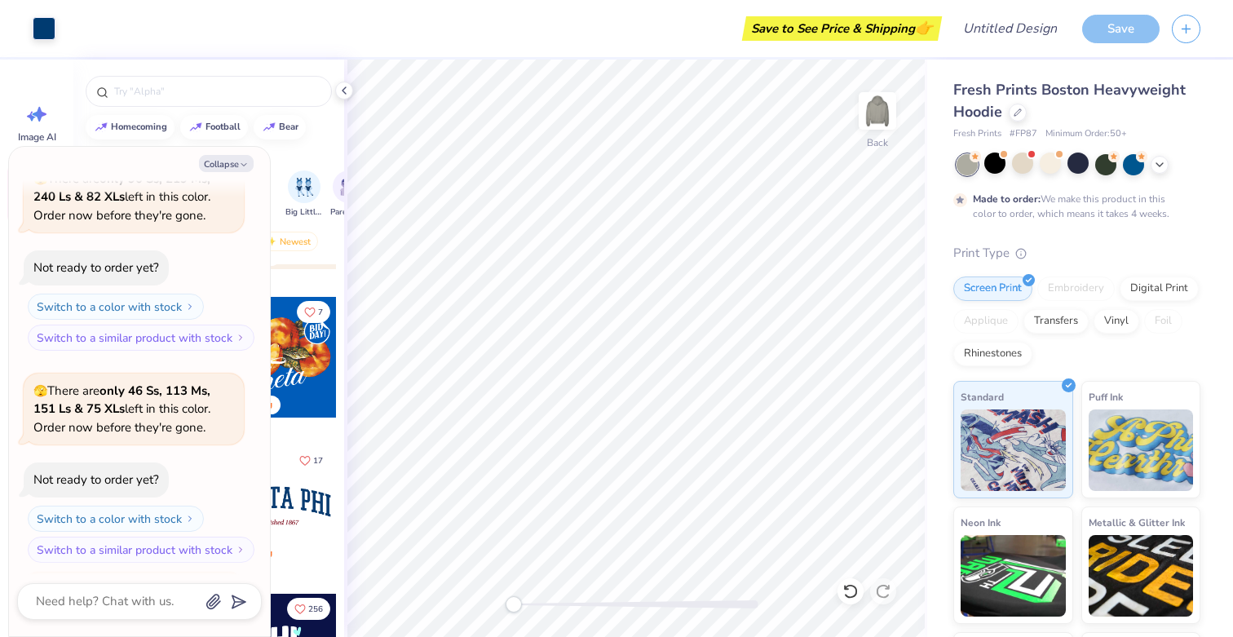
scroll to position [978, 0]
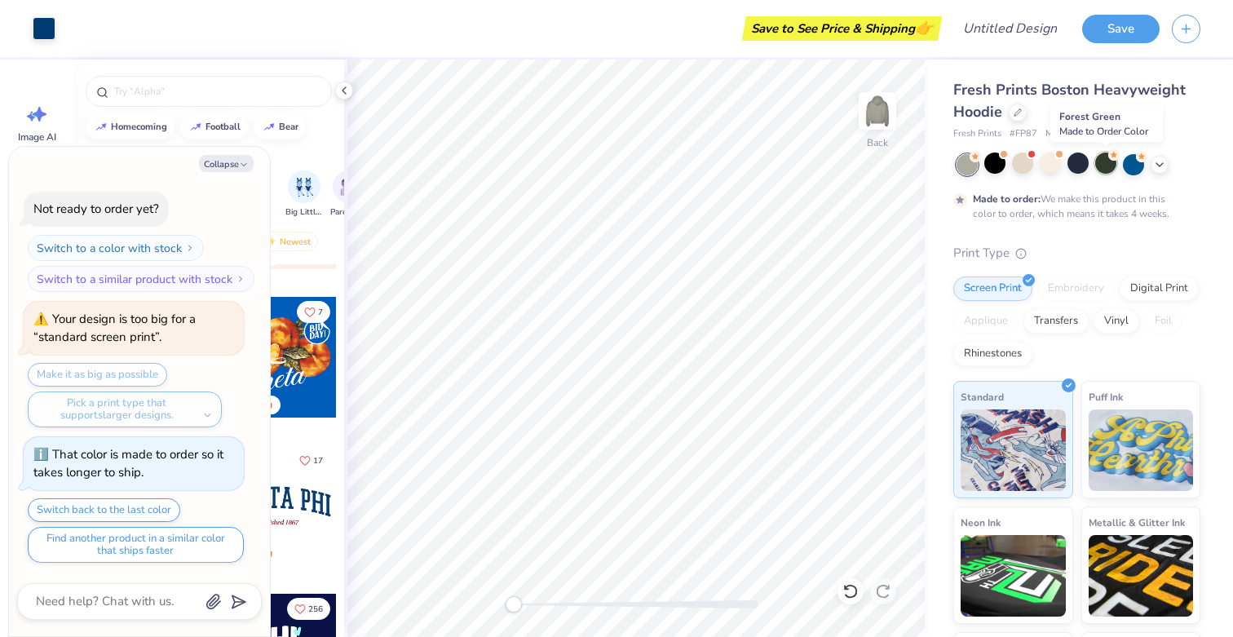
click at [1096, 170] on div at bounding box center [1105, 162] width 21 height 21
click at [1132, 167] on div at bounding box center [1133, 162] width 21 height 21
click at [1159, 168] on icon at bounding box center [1159, 163] width 13 height 13
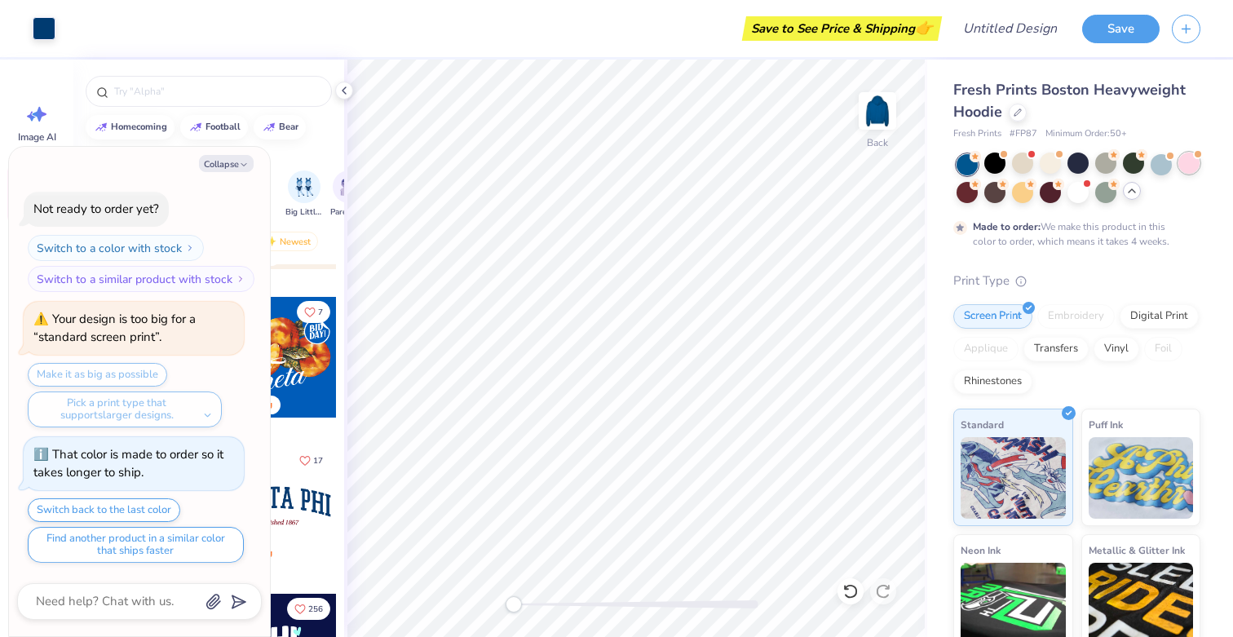
click at [1185, 166] on div at bounding box center [1188, 162] width 21 height 21
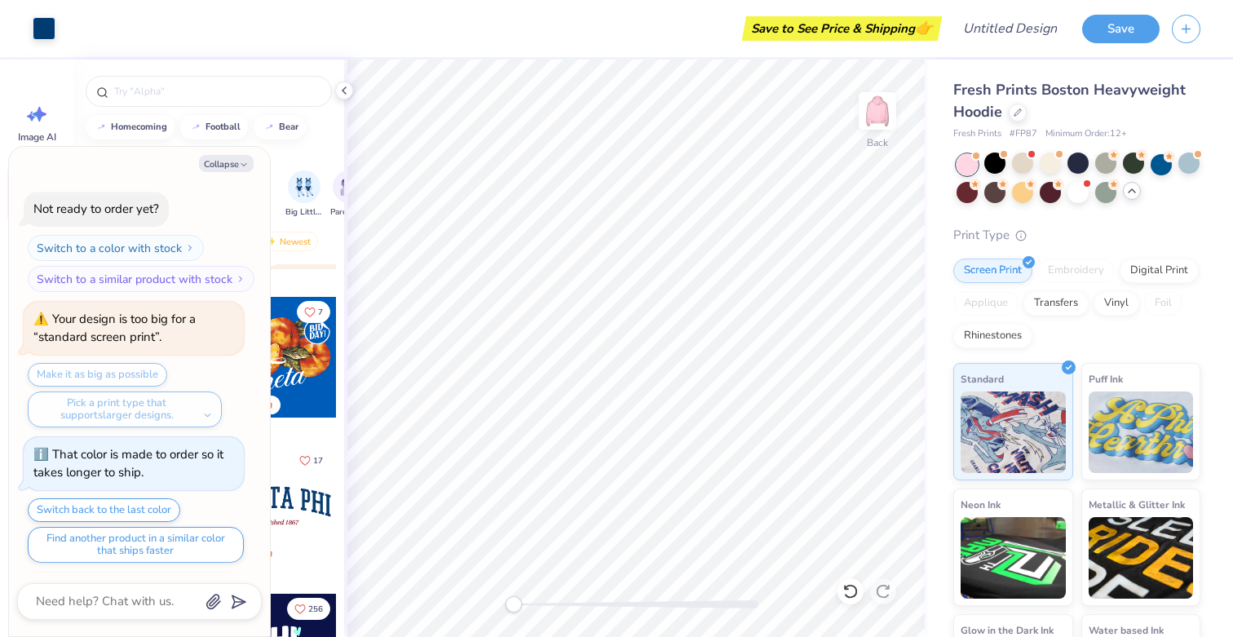
scroll to position [1407, 0]
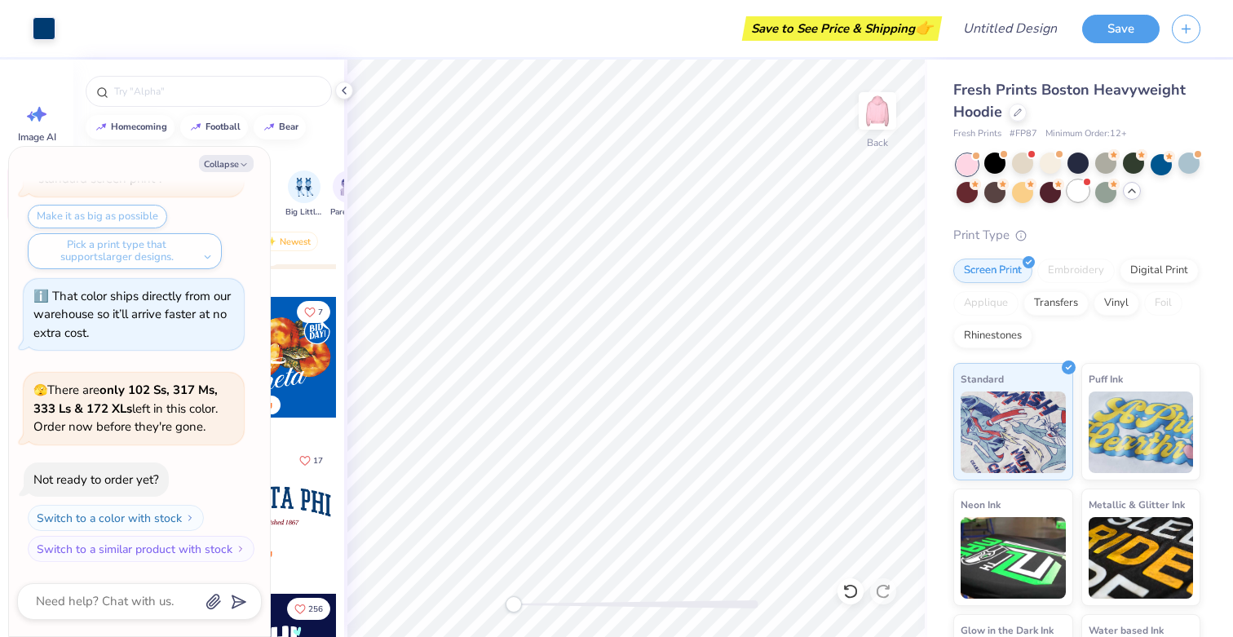
click at [1075, 202] on div at bounding box center [1078, 178] width 244 height 49
click at [1073, 197] on div at bounding box center [1077, 190] width 21 height 21
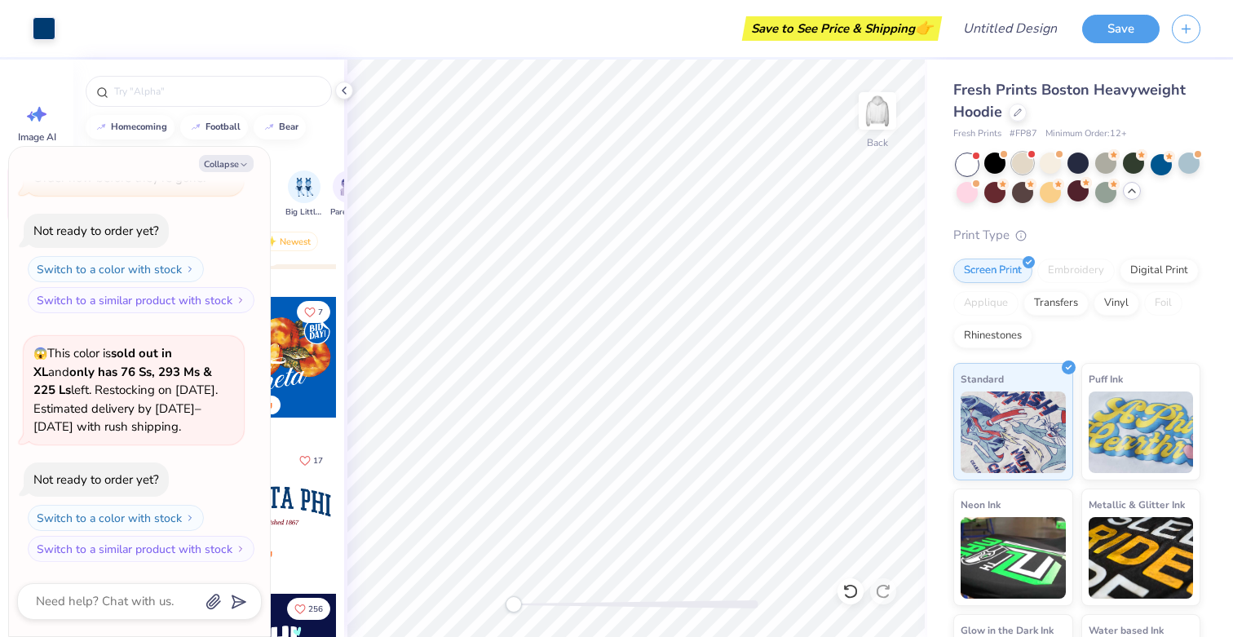
click at [1022, 165] on div at bounding box center [1022, 162] width 21 height 21
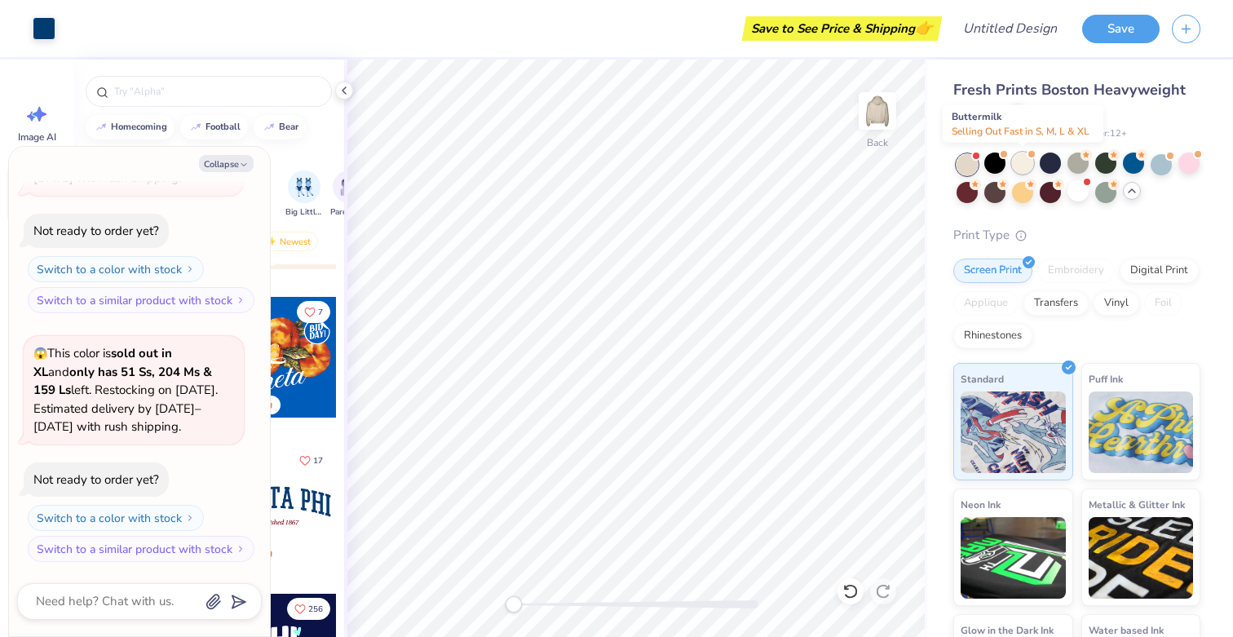
click at [1026, 166] on div at bounding box center [1022, 162] width 21 height 21
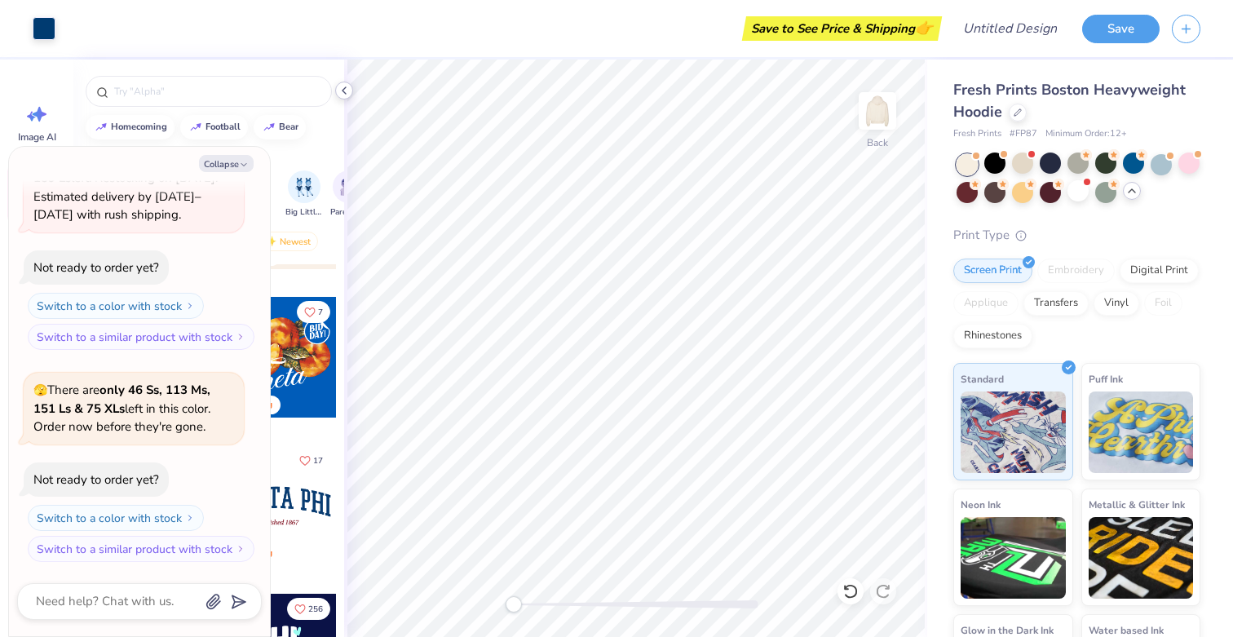
click at [347, 89] on icon at bounding box center [344, 90] width 13 height 13
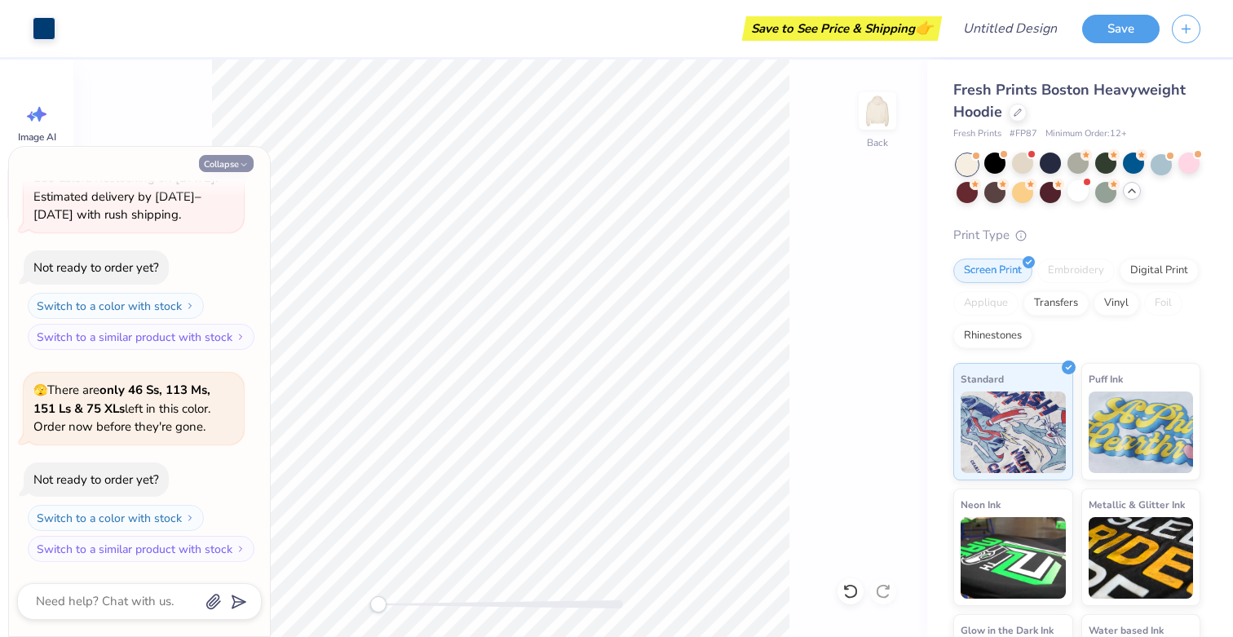
click at [229, 166] on button "Collapse" at bounding box center [226, 163] width 55 height 17
type textarea "x"
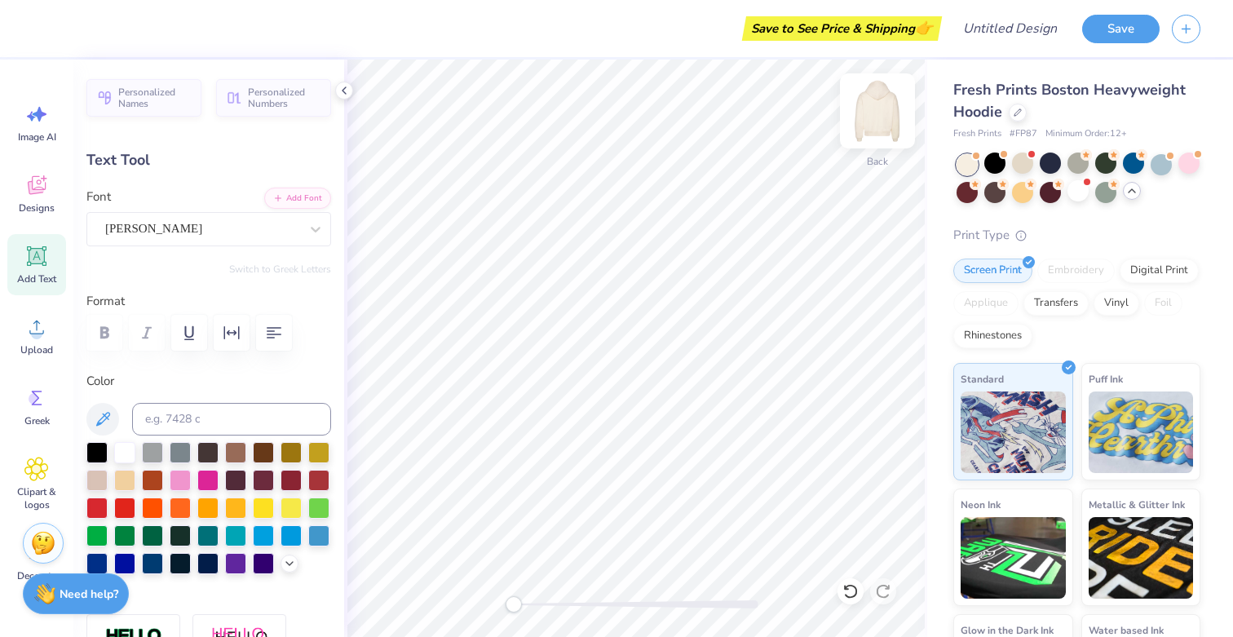
type input "15.00"
type input "2.24"
type input "6.75"
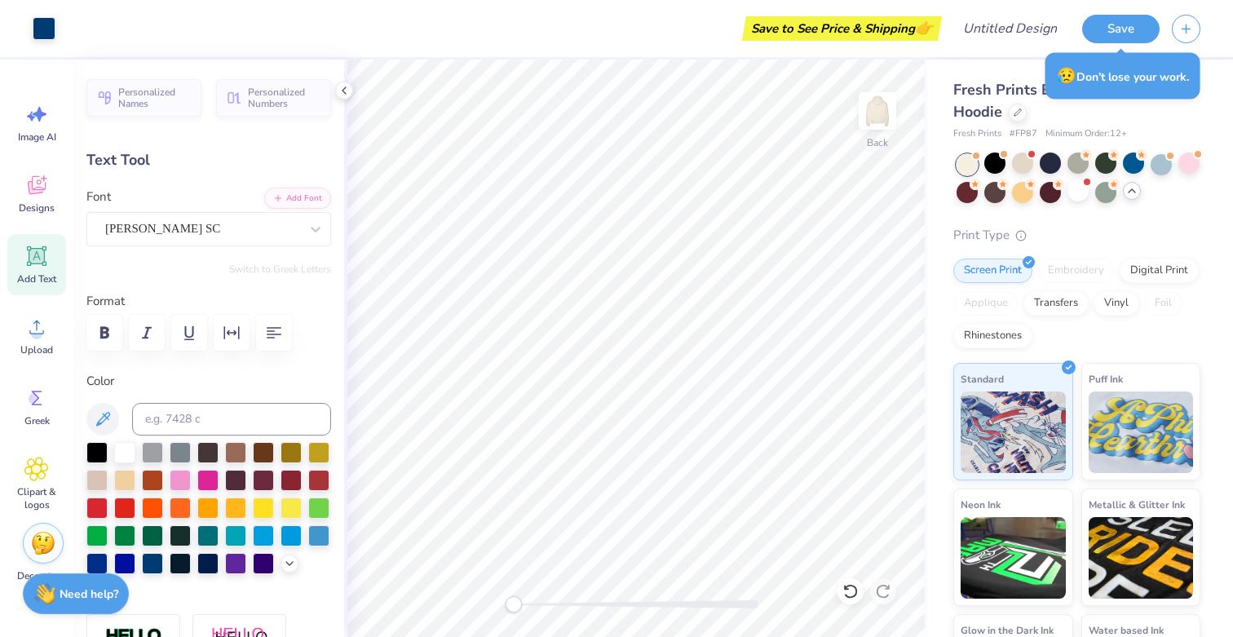
type input "9.35"
type input "1.40"
type input "9.49"
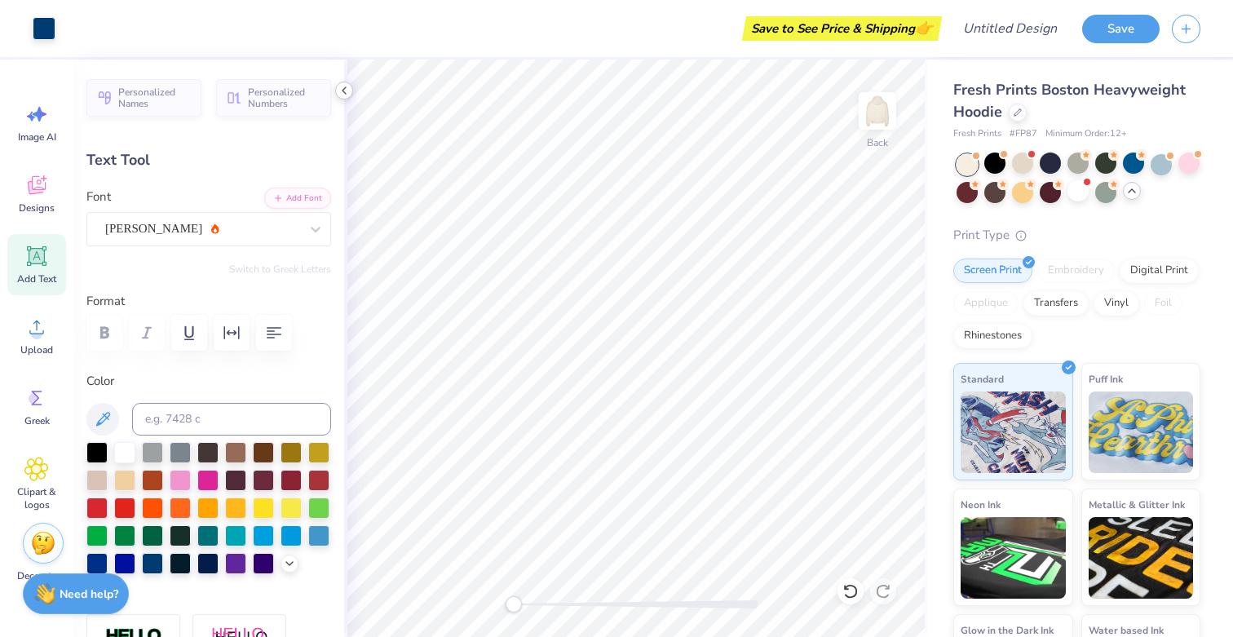
click at [348, 90] on icon at bounding box center [344, 90] width 13 height 13
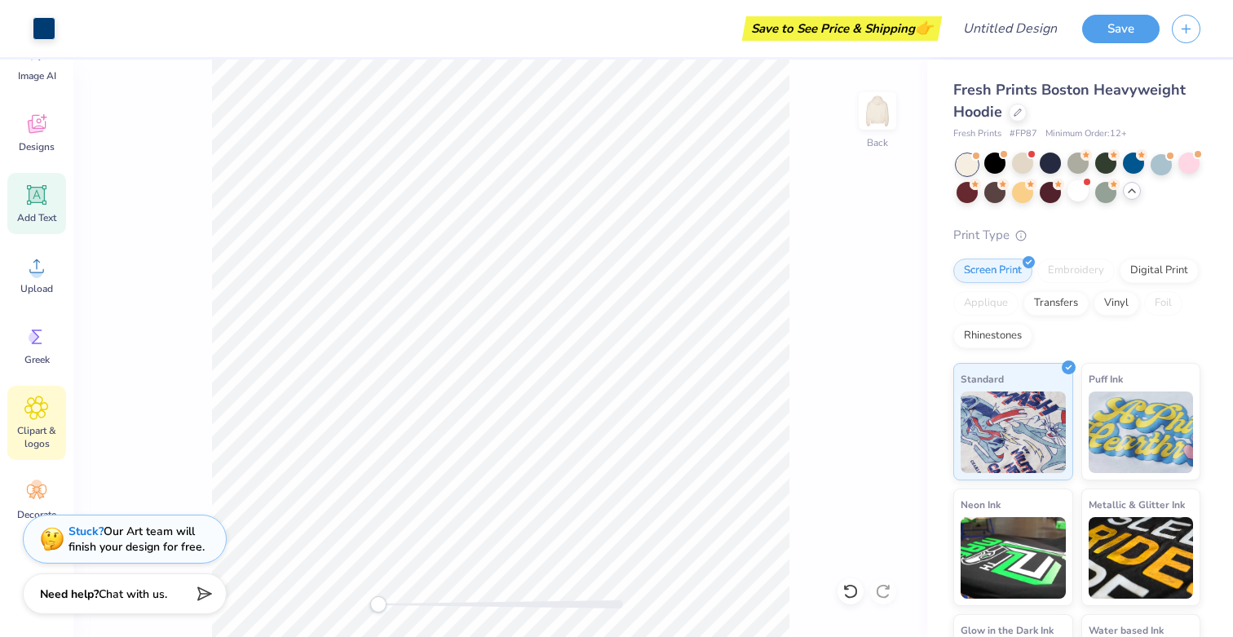
scroll to position [77, 0]
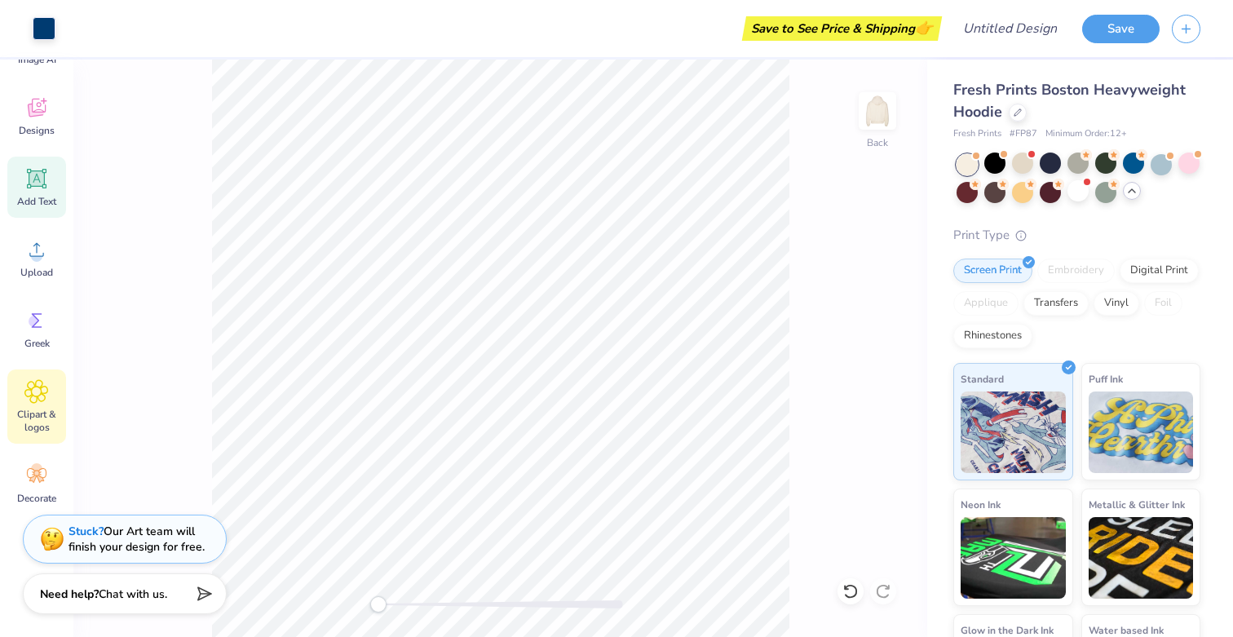
click at [39, 405] on div "Clipart & logos" at bounding box center [36, 406] width 59 height 74
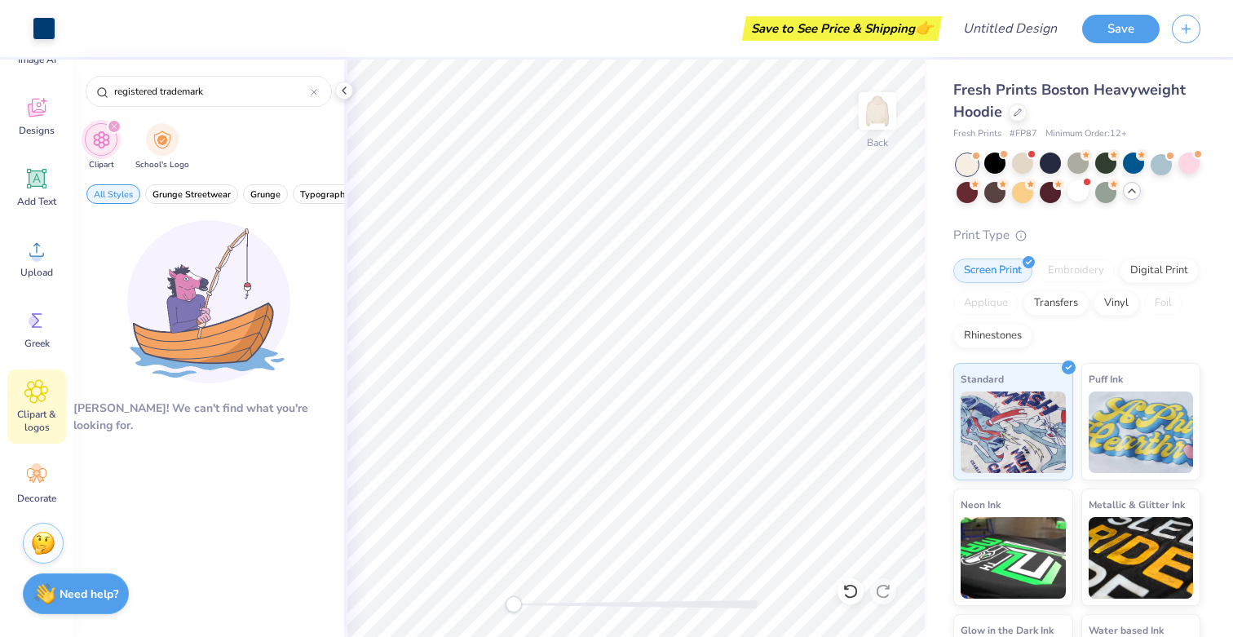
scroll to position [0, 0]
click at [202, 94] on input "registered trademark" at bounding box center [212, 91] width 198 height 16
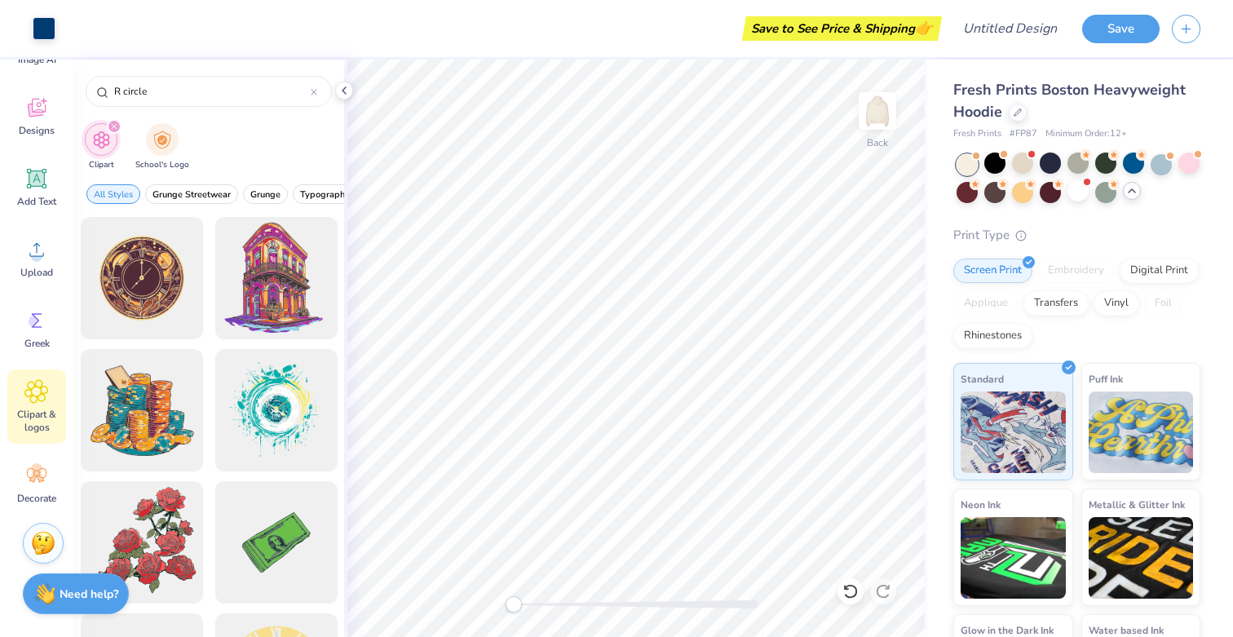
type input "R circle"
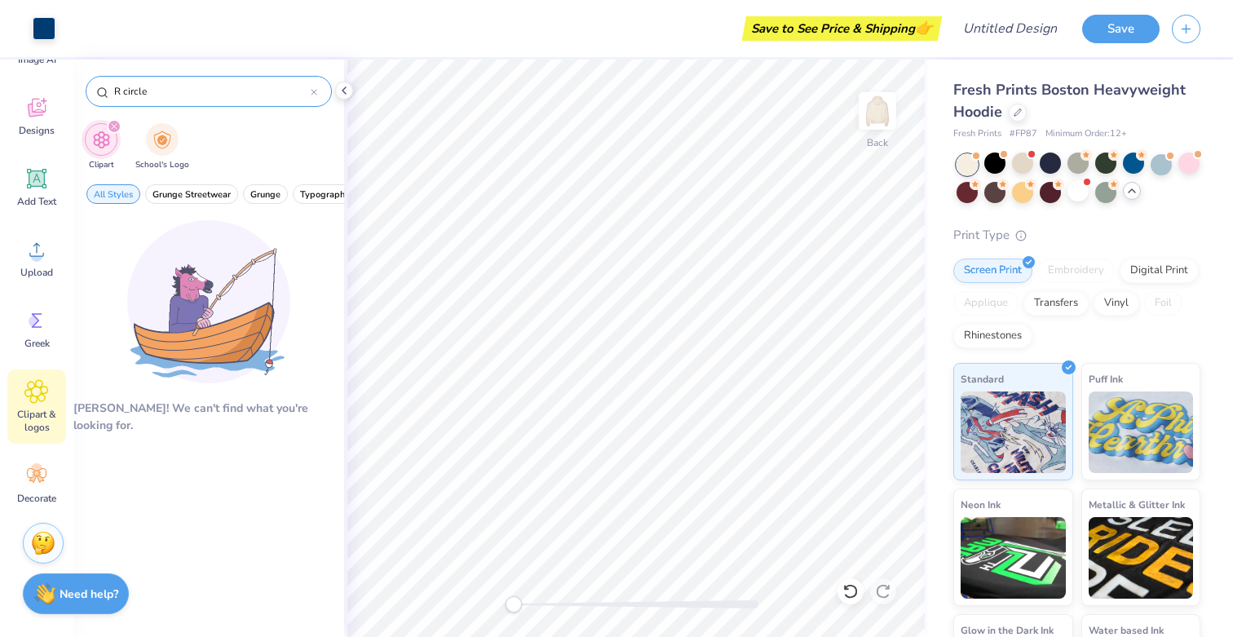
click at [314, 89] on icon at bounding box center [314, 92] width 7 height 7
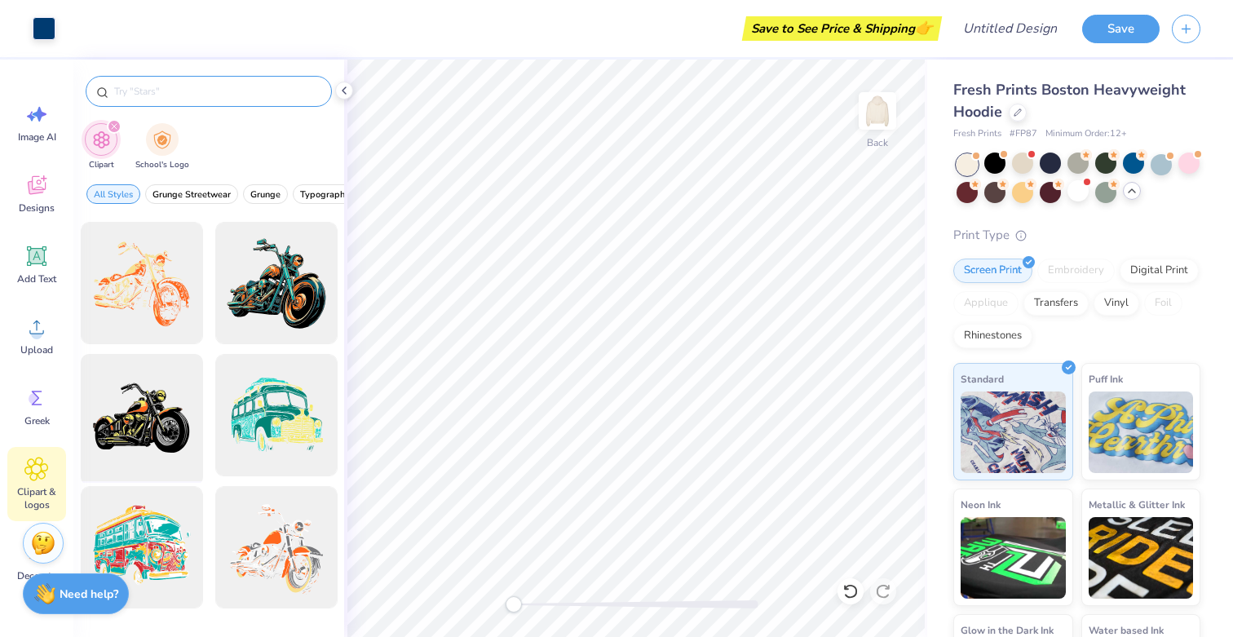
scroll to position [566, 0]
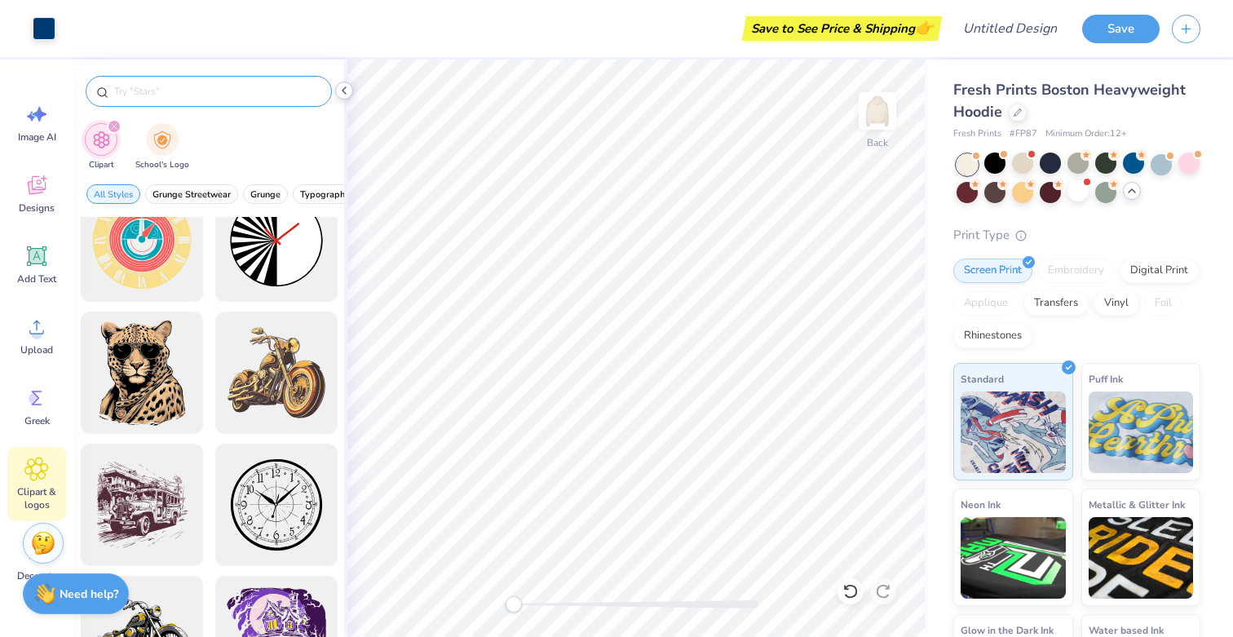
click at [347, 95] on icon at bounding box center [344, 90] width 13 height 13
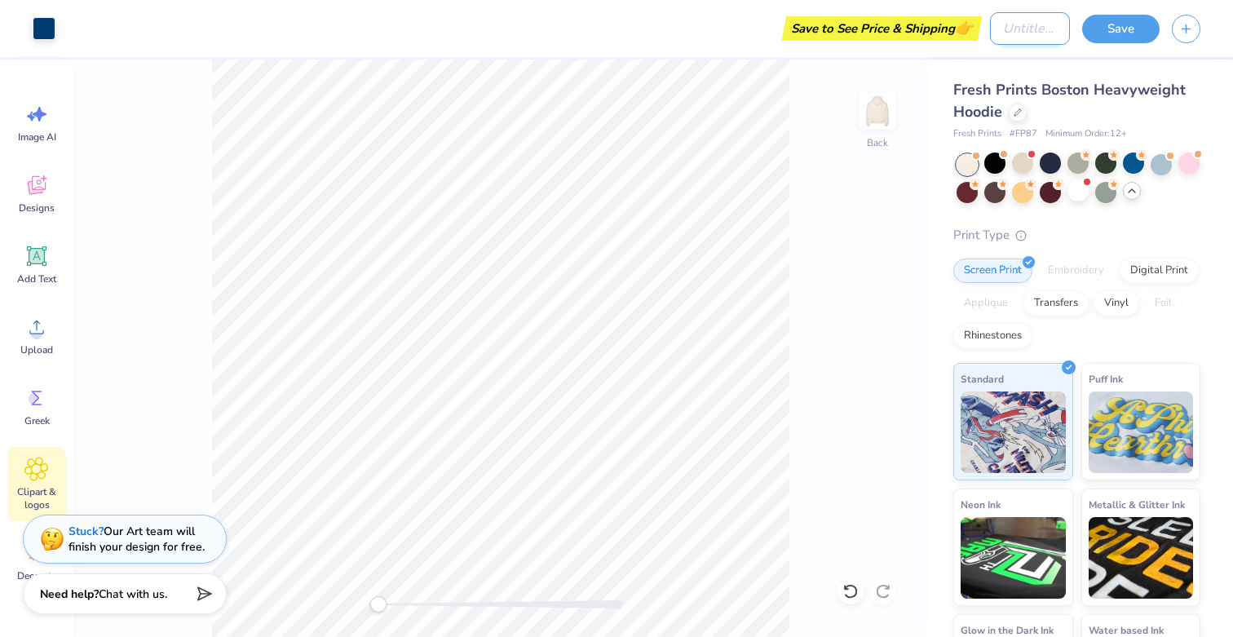
click at [1026, 29] on input "Design Title" at bounding box center [1030, 28] width 80 height 33
type input "set dance"
click at [1118, 31] on button "Save" at bounding box center [1120, 26] width 77 height 29
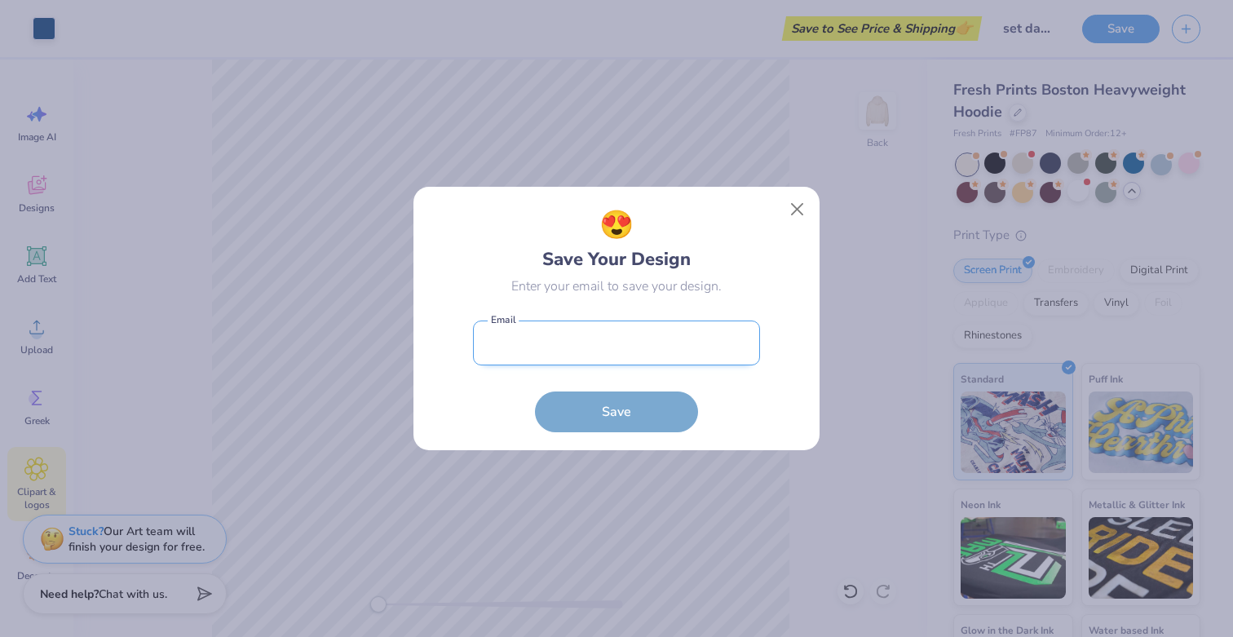
click at [621, 332] on input "email" at bounding box center [616, 342] width 287 height 45
type input "lulbrich@nd.edu"
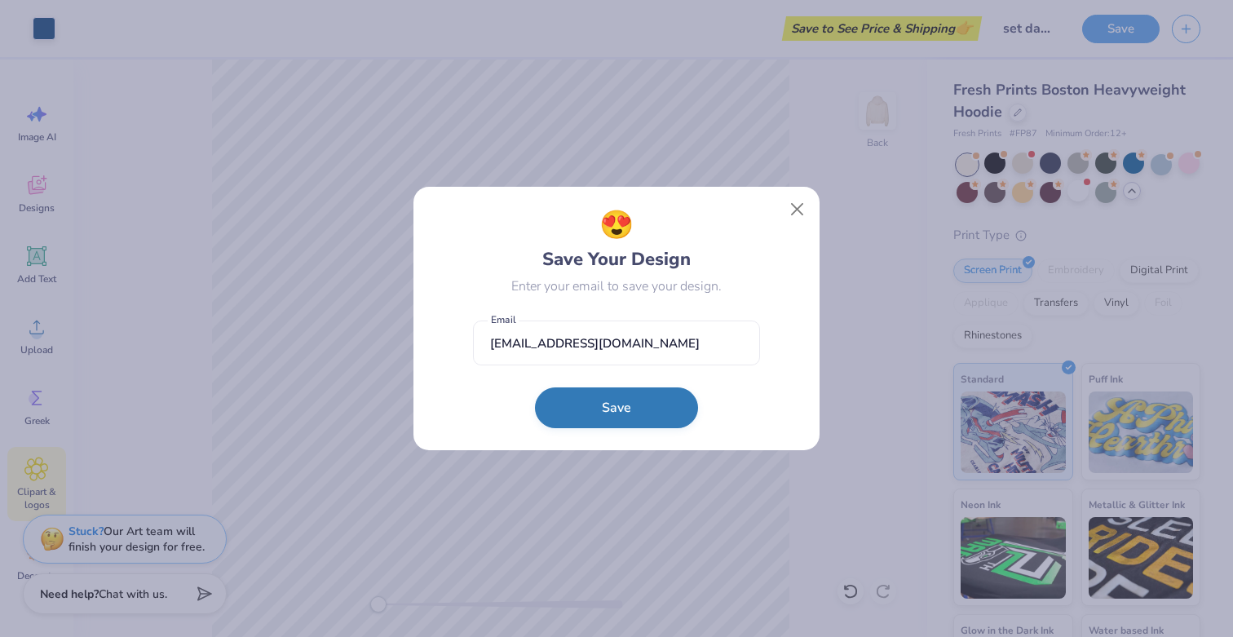
click at [608, 398] on button "Save" at bounding box center [616, 407] width 163 height 41
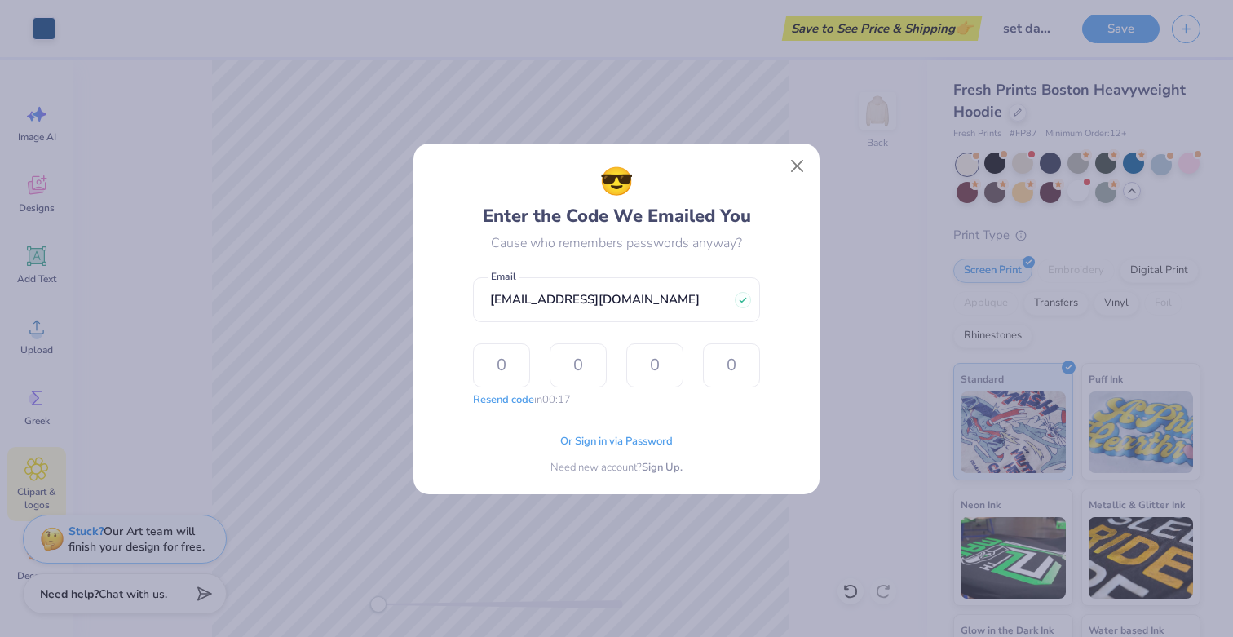
type input "3"
type input "9"
type input "5"
type input "4"
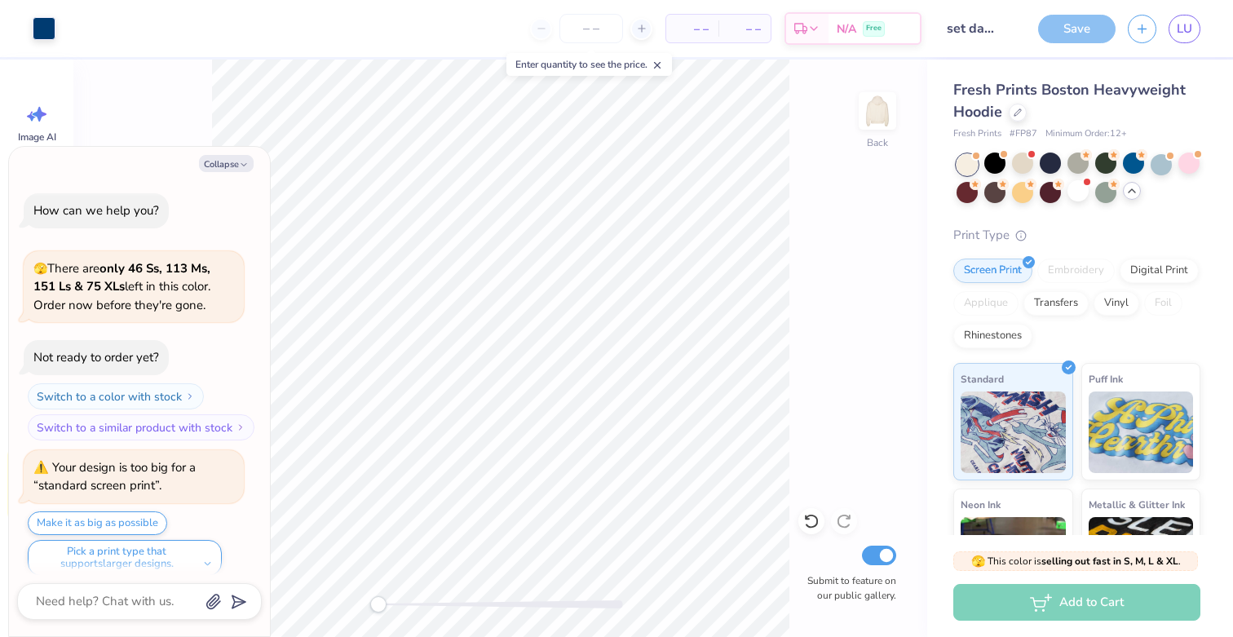
scroll to position [2252, 0]
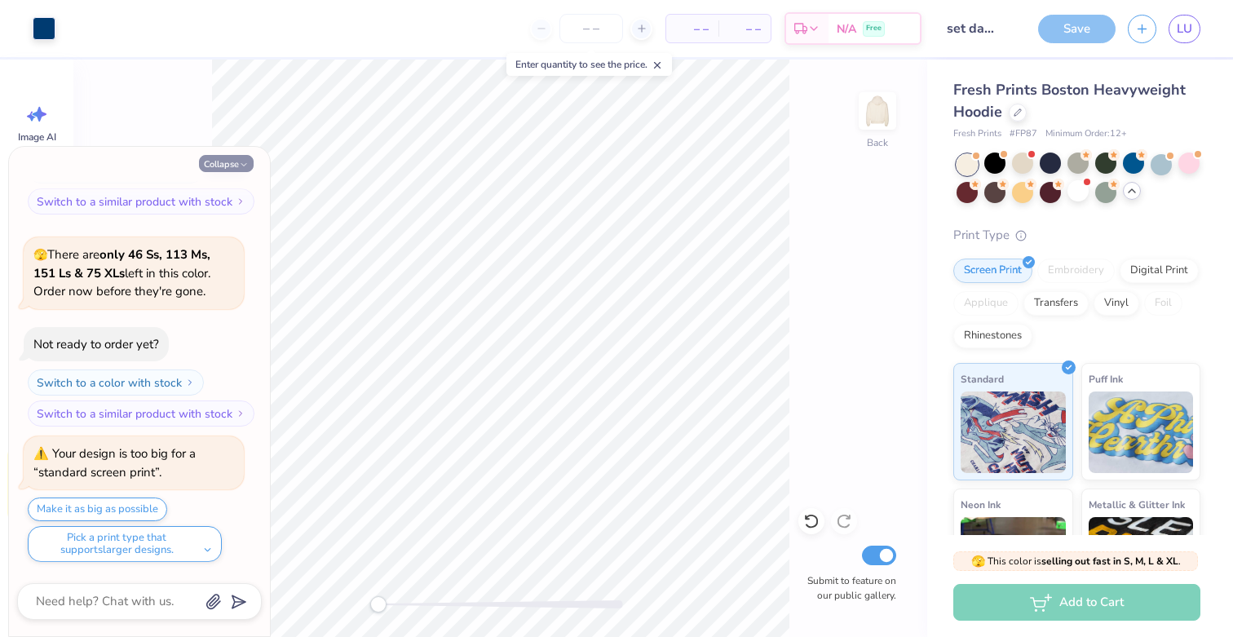
click at [231, 166] on button "Collapse" at bounding box center [226, 163] width 55 height 17
type textarea "x"
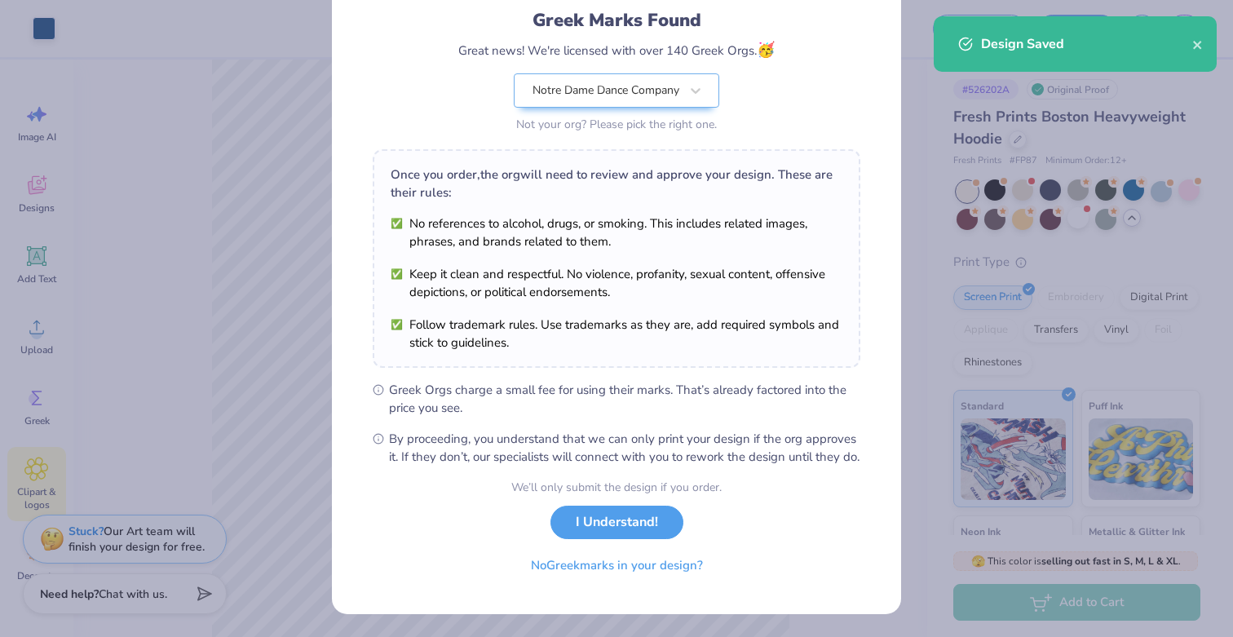
scroll to position [126, 0]
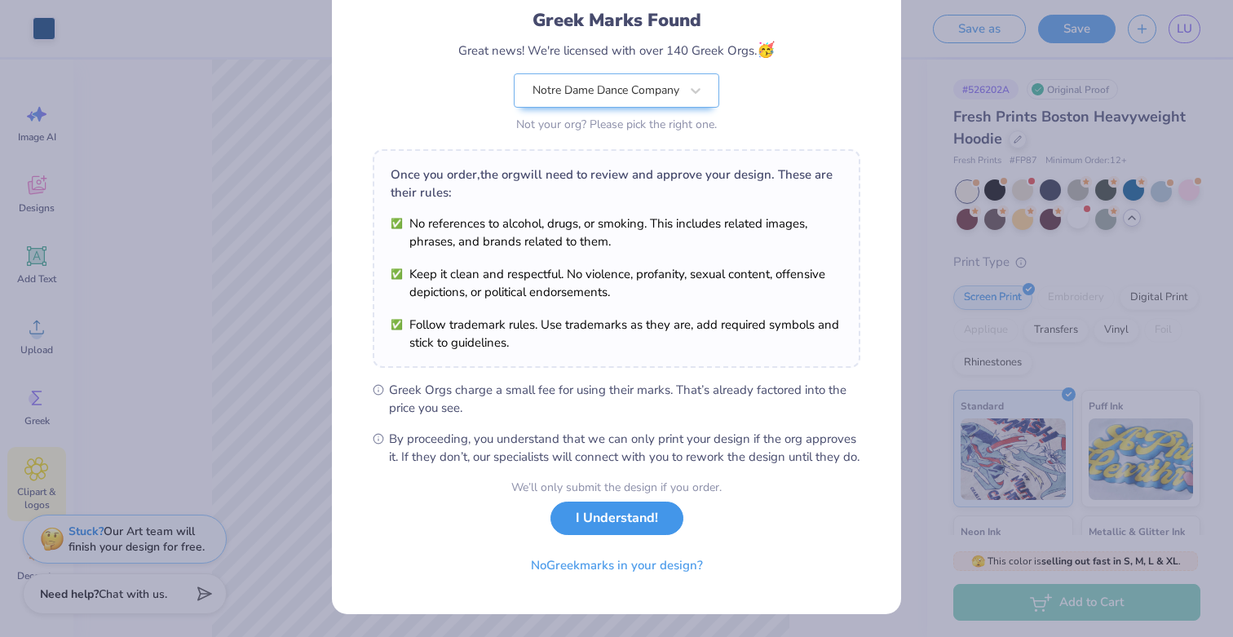
click at [616, 523] on button "I Understand!" at bounding box center [616, 517] width 133 height 33
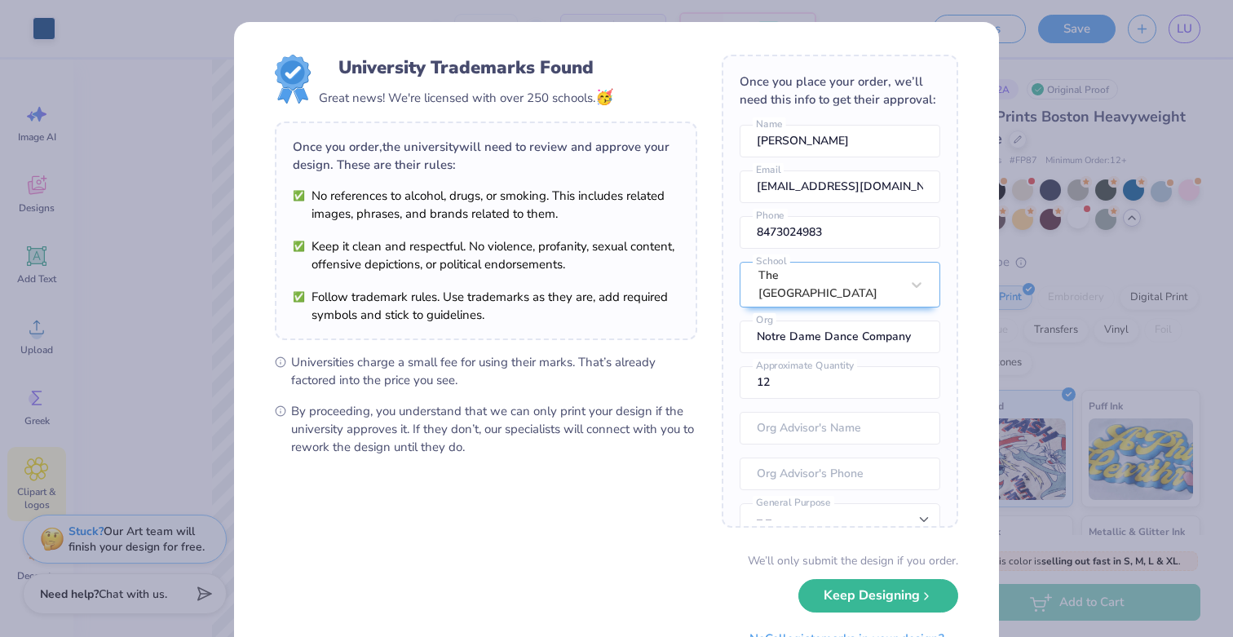
scroll to position [73, 0]
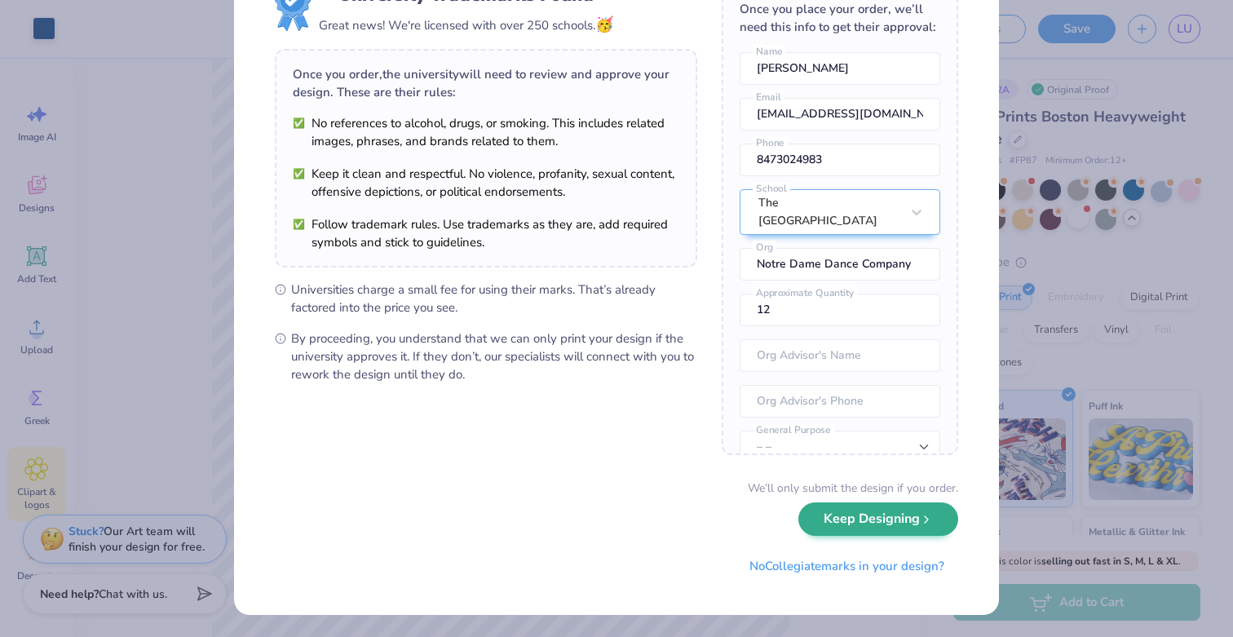
click at [828, 536] on div "We’ll only submit the design if you order. Keep Designing No Collegiate marks i…" at bounding box center [616, 530] width 683 height 103
click at [860, 527] on button "Keep Designing" at bounding box center [878, 518] width 160 height 33
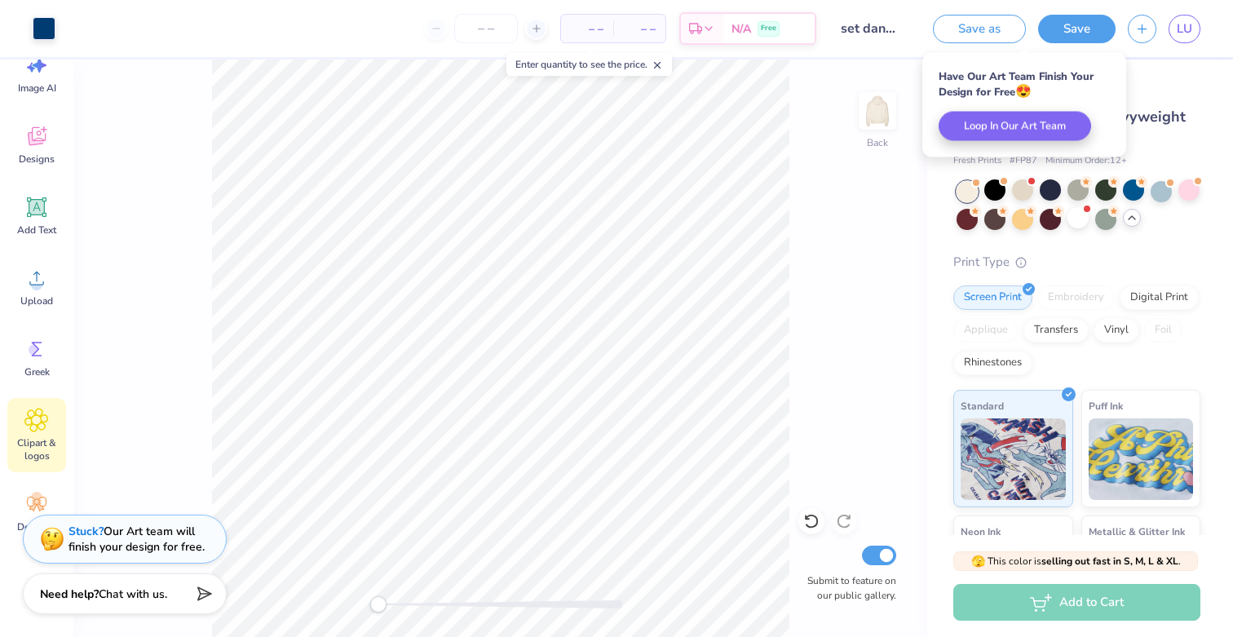
scroll to position [77, 0]
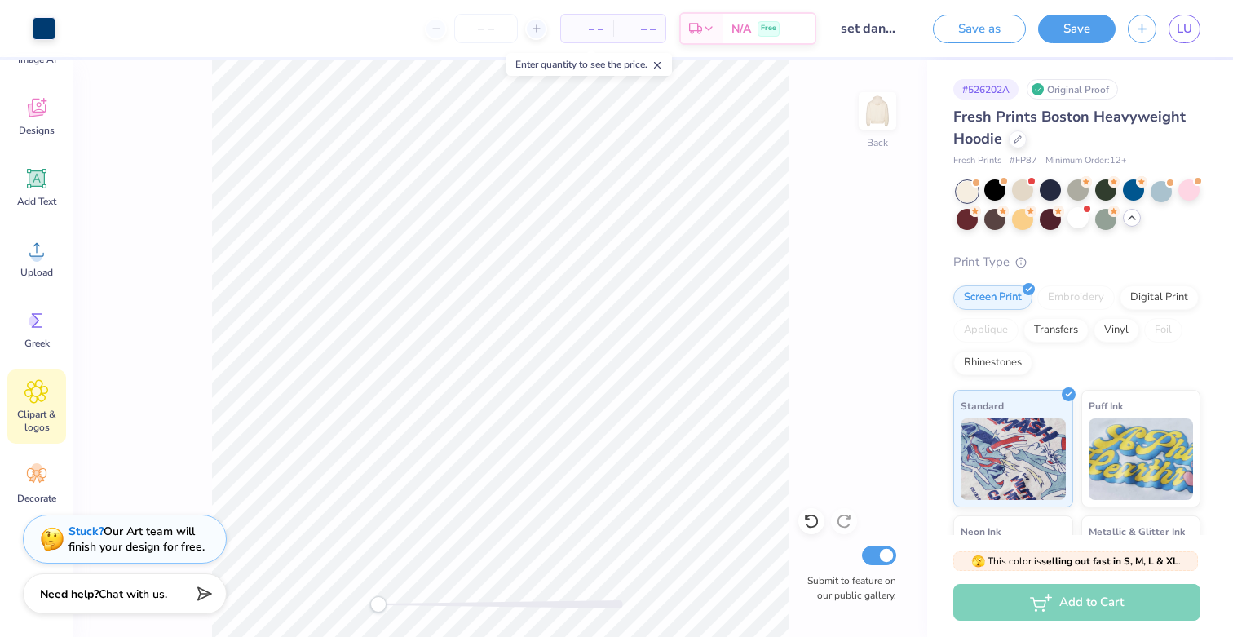
click at [39, 412] on span "Clipart & logos" at bounding box center [37, 421] width 54 height 26
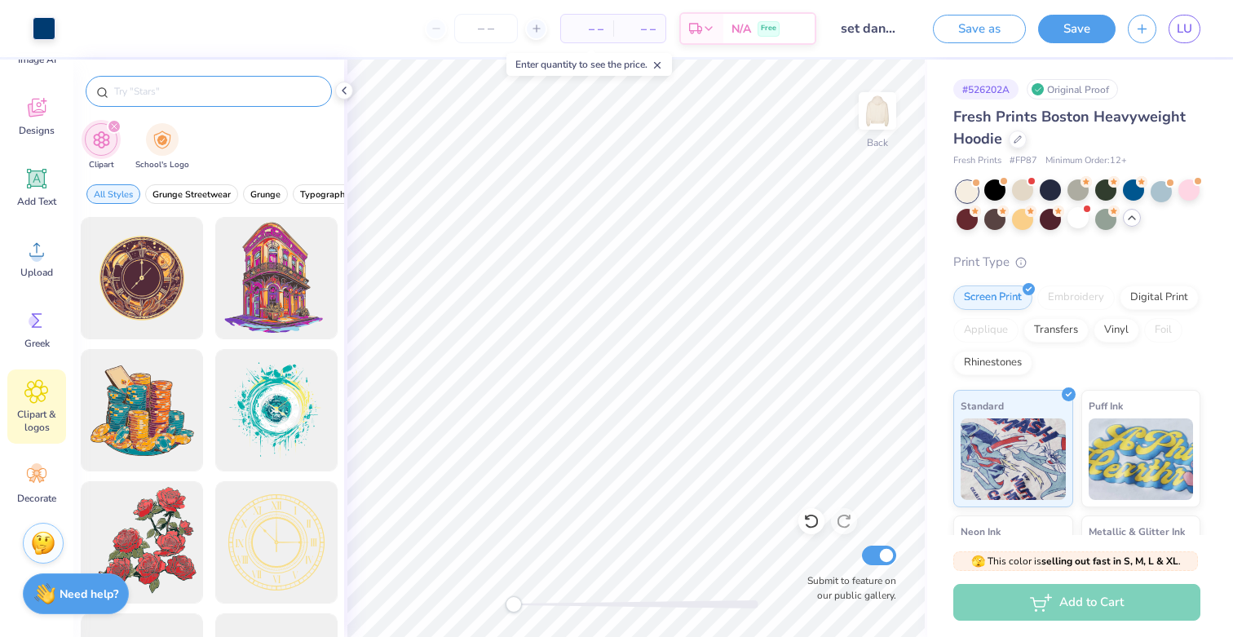
click at [193, 101] on div at bounding box center [209, 91] width 246 height 31
click at [214, 84] on input "text" at bounding box center [217, 91] width 209 height 16
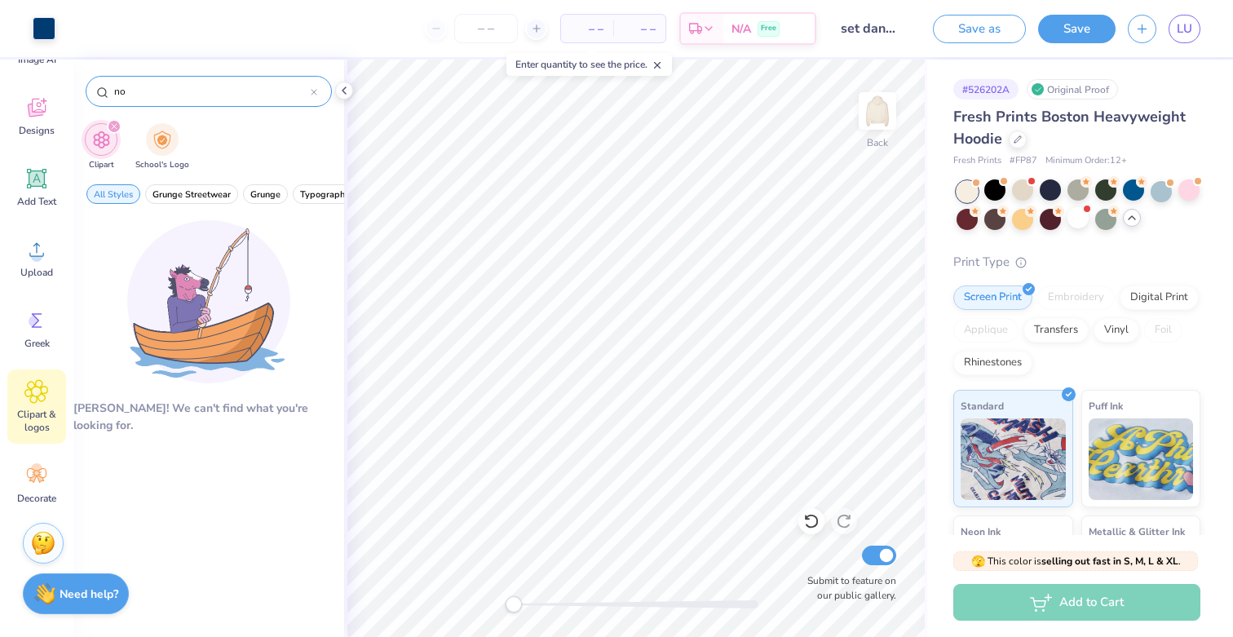
type input "n"
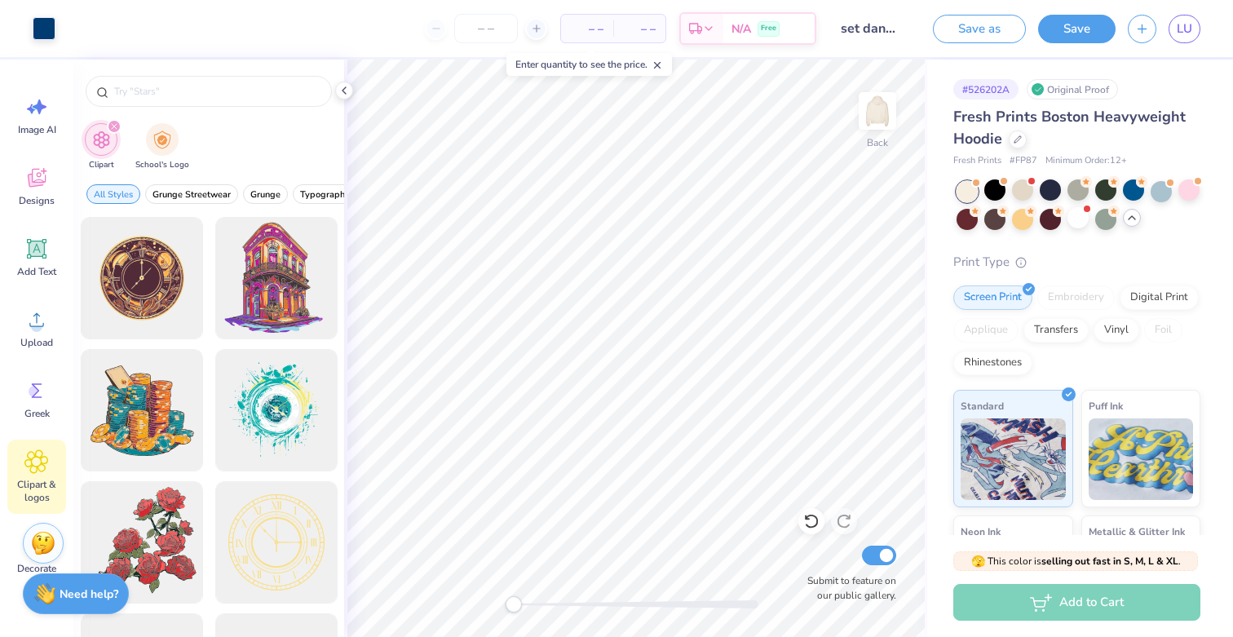
scroll to position [0, 0]
click at [36, 191] on icon at bounding box center [36, 187] width 15 height 13
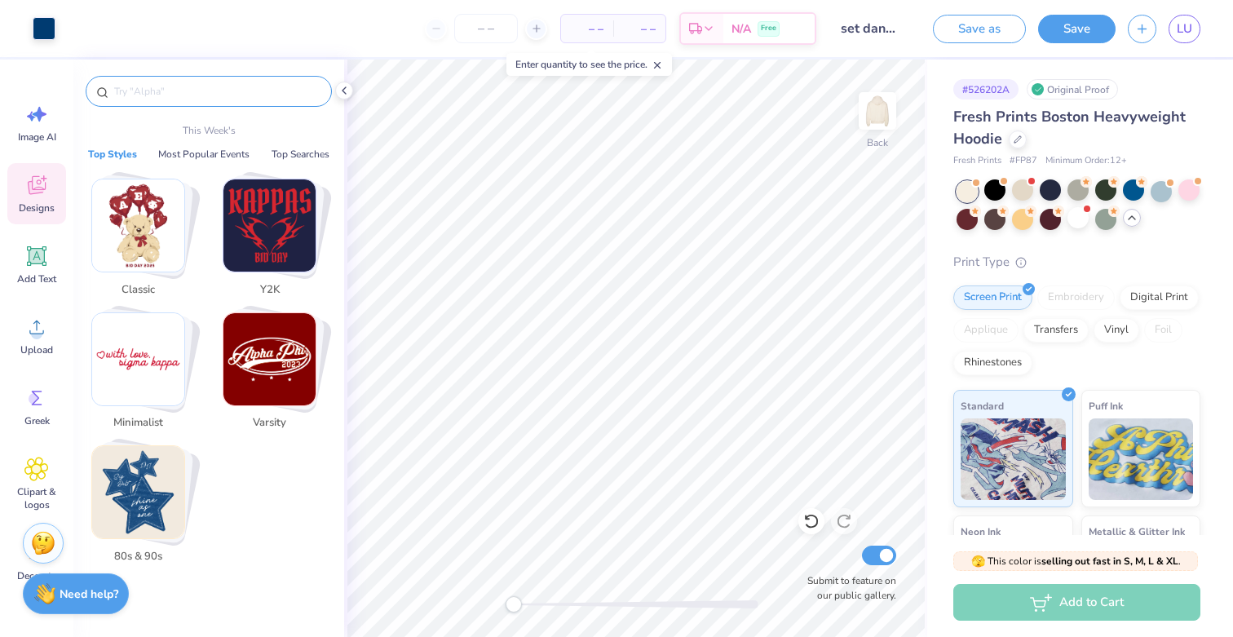
click at [155, 88] on input "text" at bounding box center [217, 91] width 209 height 16
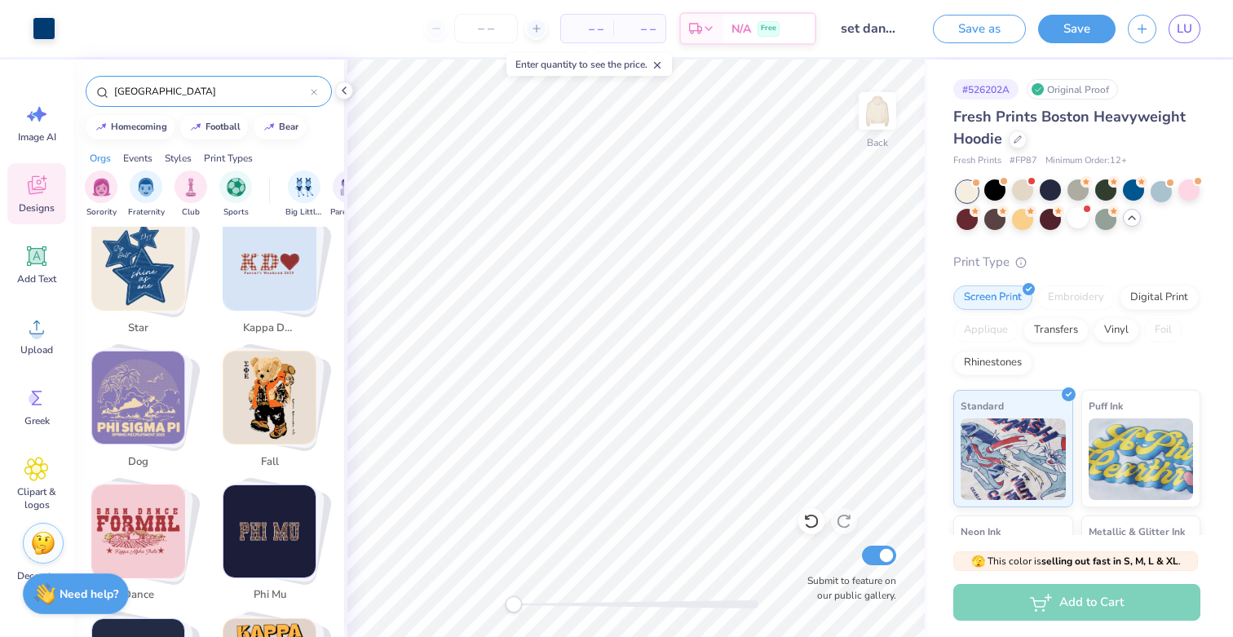
scroll to position [973, 0]
click at [195, 90] on input "notre dame dome" at bounding box center [212, 91] width 198 height 16
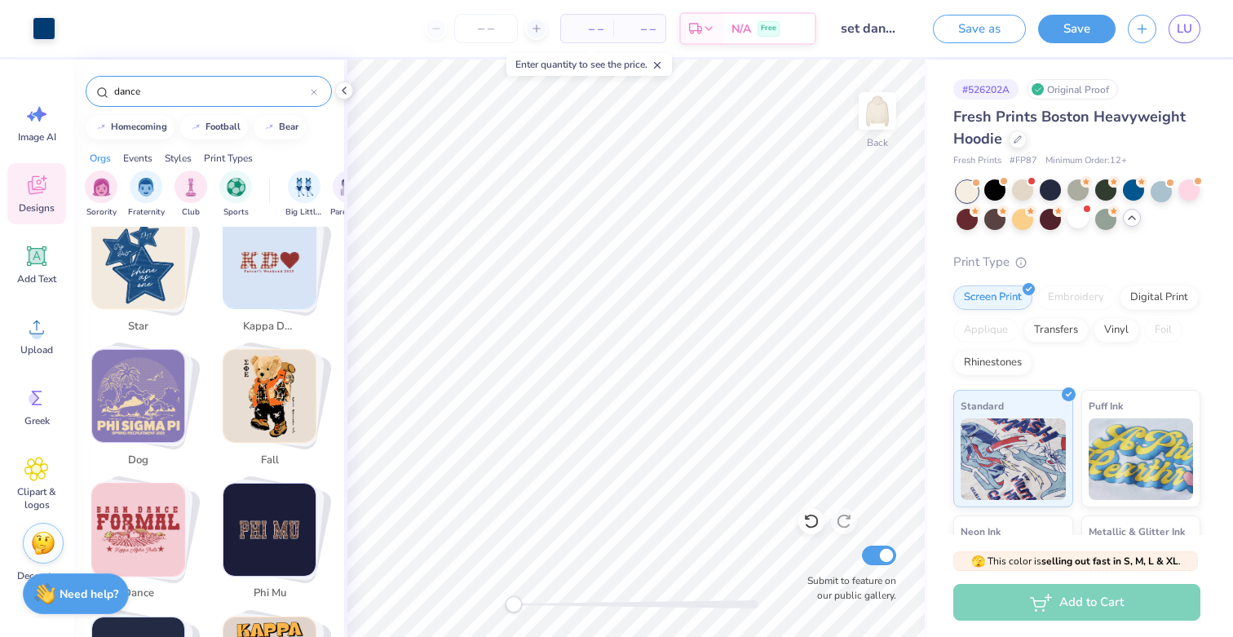
type input "dance"
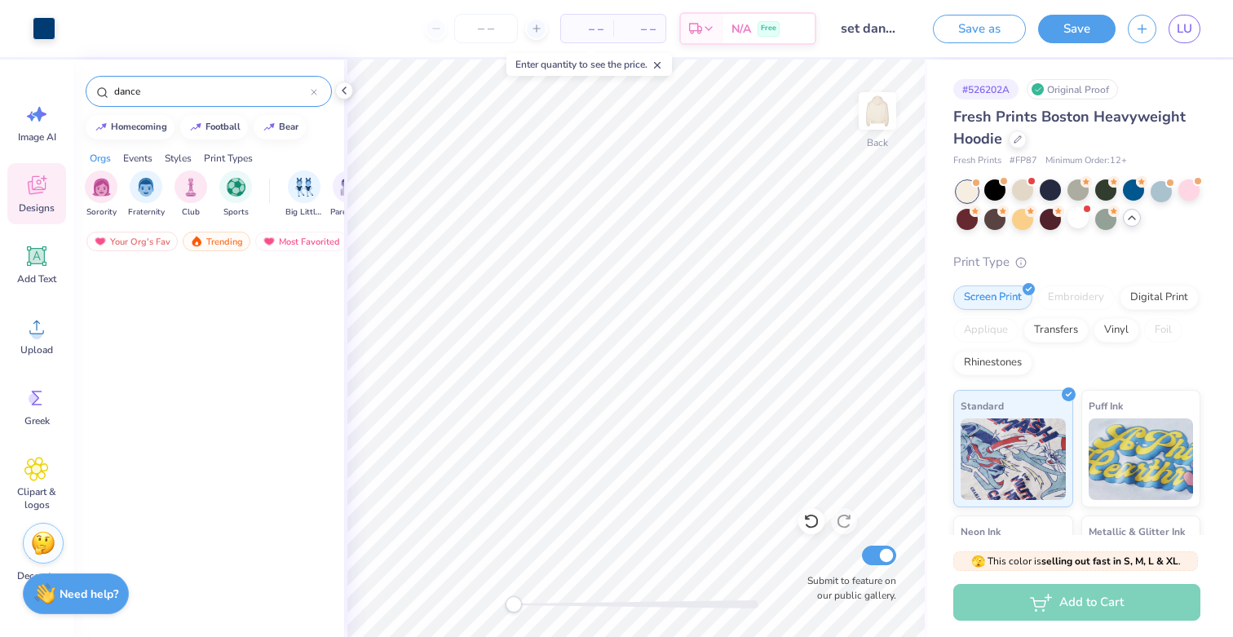
scroll to position [0, 0]
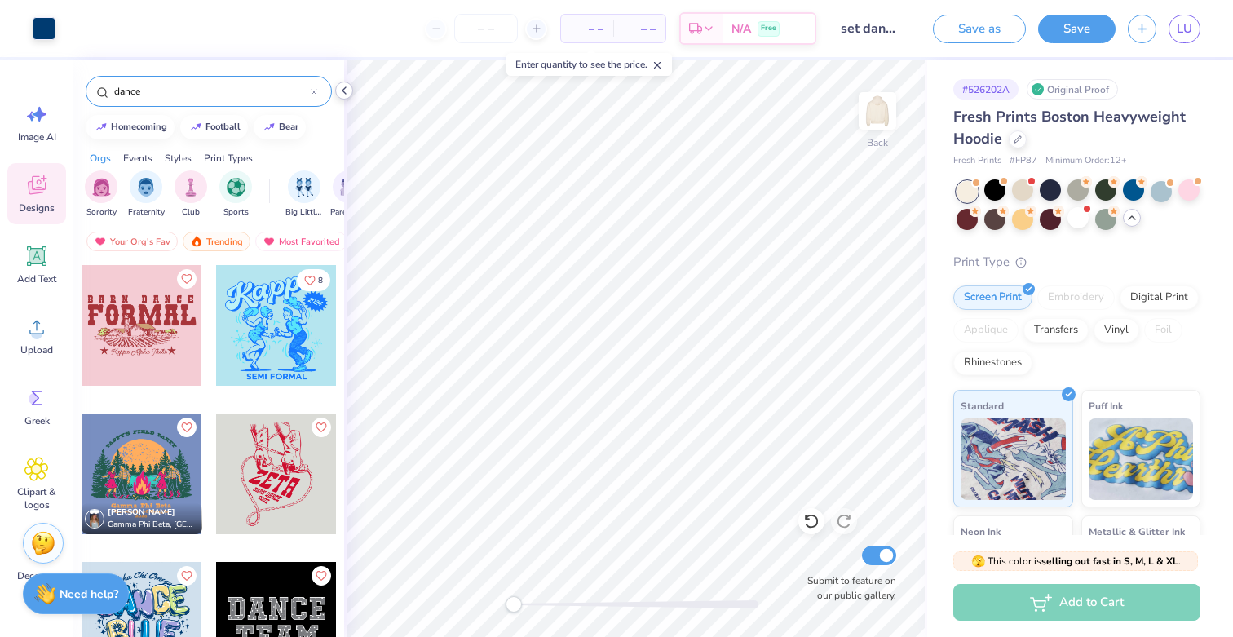
click at [344, 94] on icon at bounding box center [344, 90] width 13 height 13
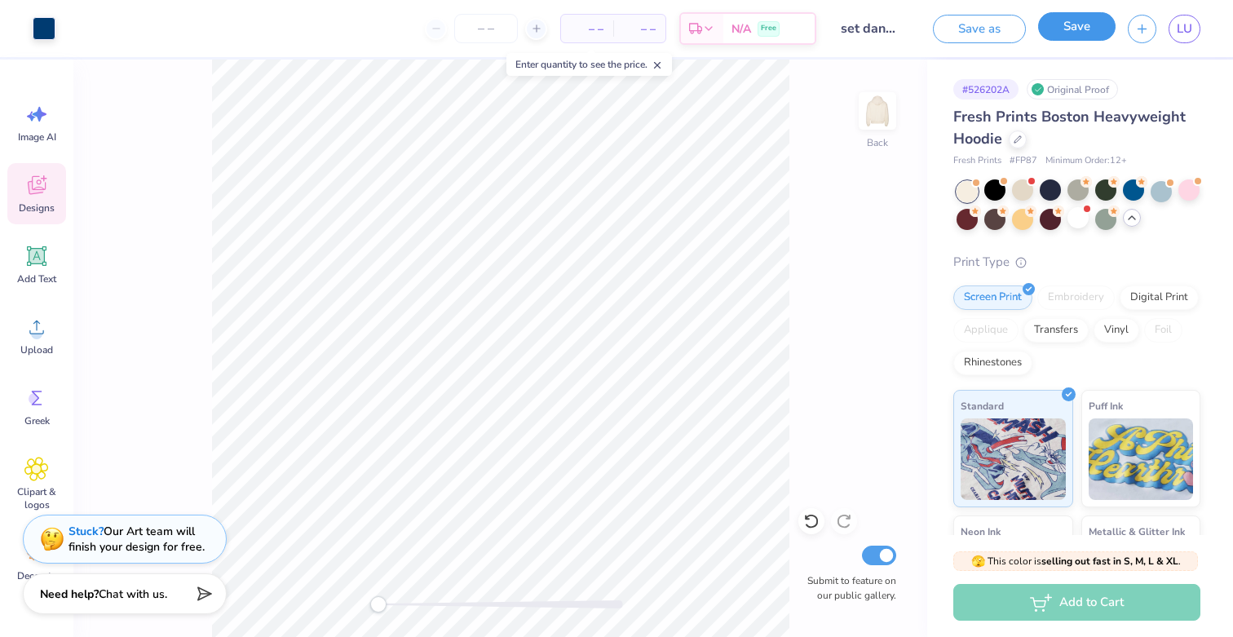
click at [1076, 33] on button "Save" at bounding box center [1076, 26] width 77 height 29
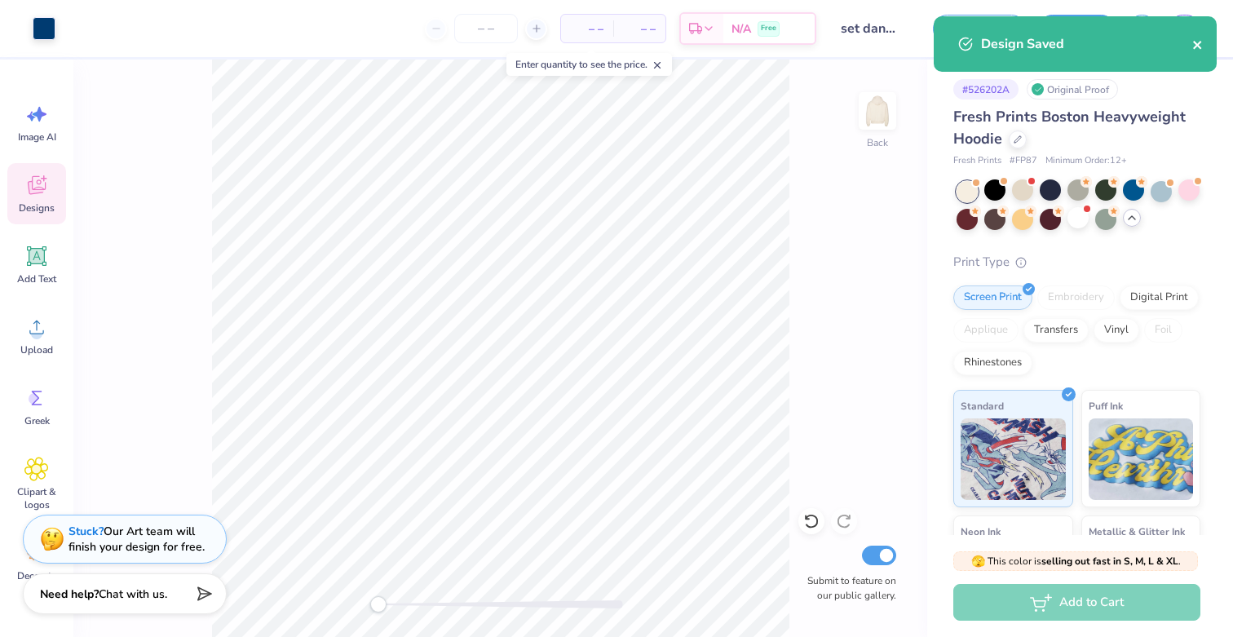
click at [1196, 48] on icon "close" at bounding box center [1197, 44] width 11 height 13
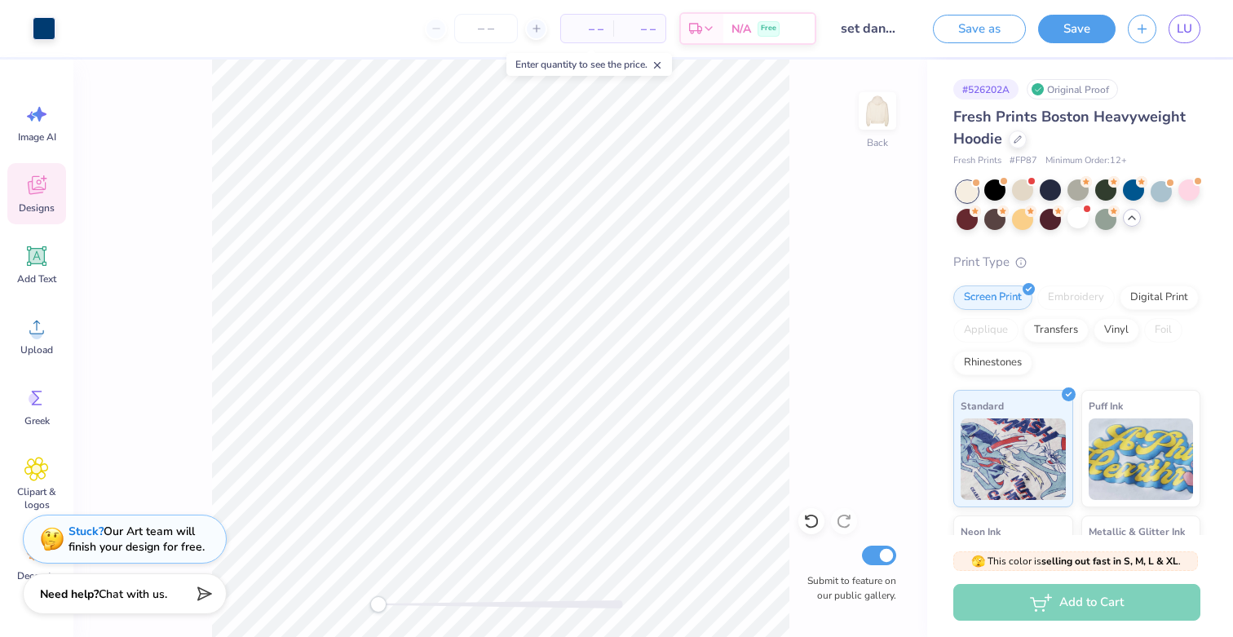
click at [1188, 24] on div "Design Saved" at bounding box center [1074, 50] width 289 height 74
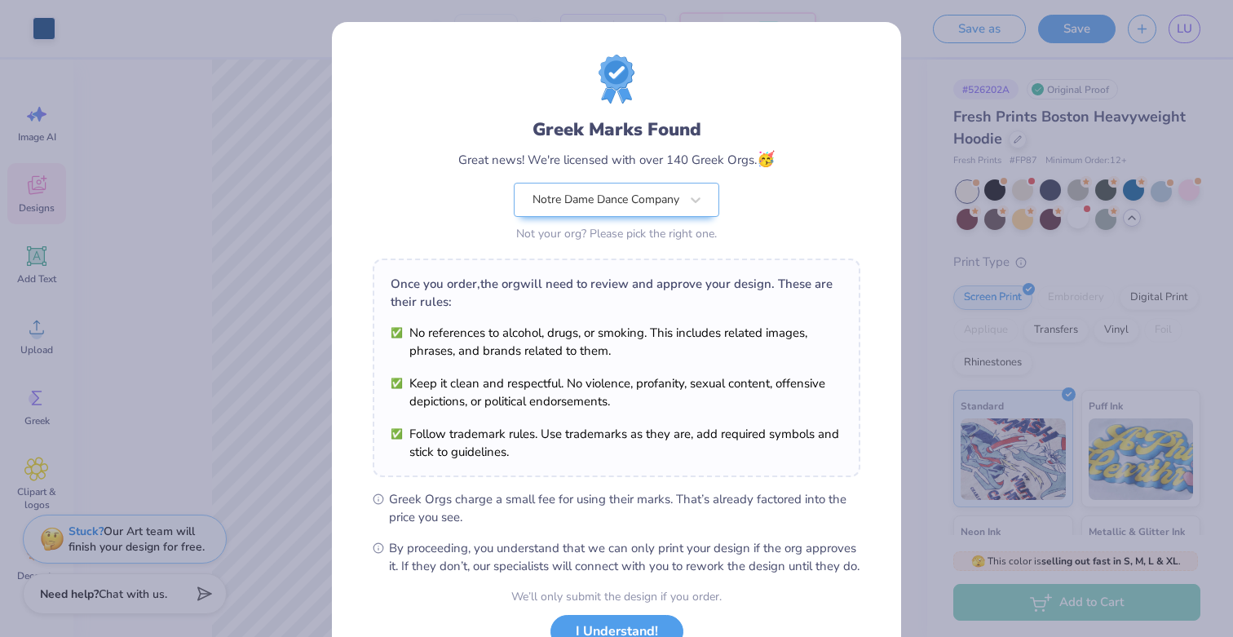
scroll to position [126, 0]
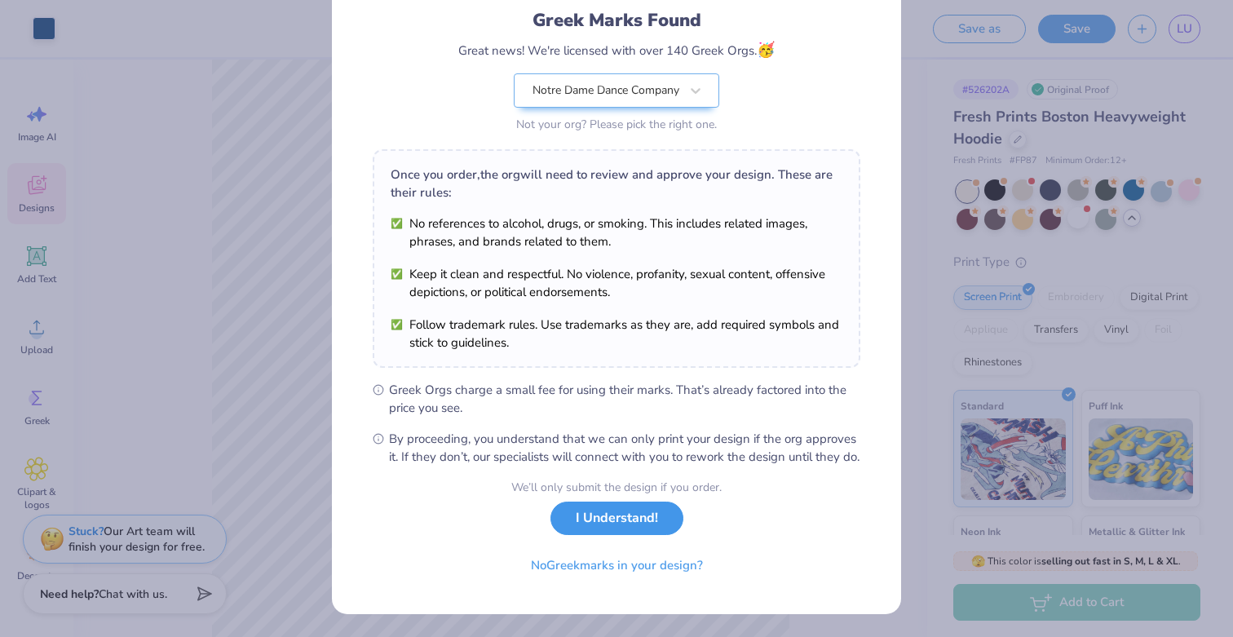
click at [628, 518] on button "I Understand!" at bounding box center [616, 517] width 133 height 33
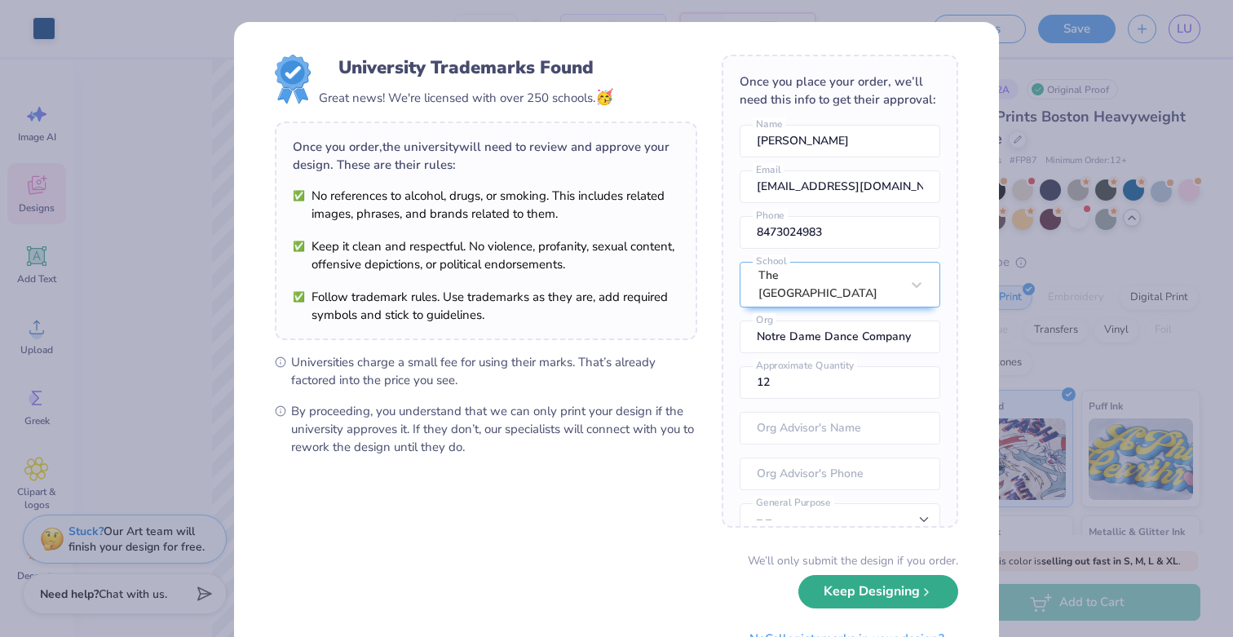
click at [813, 594] on button "Keep Designing" at bounding box center [878, 591] width 160 height 33
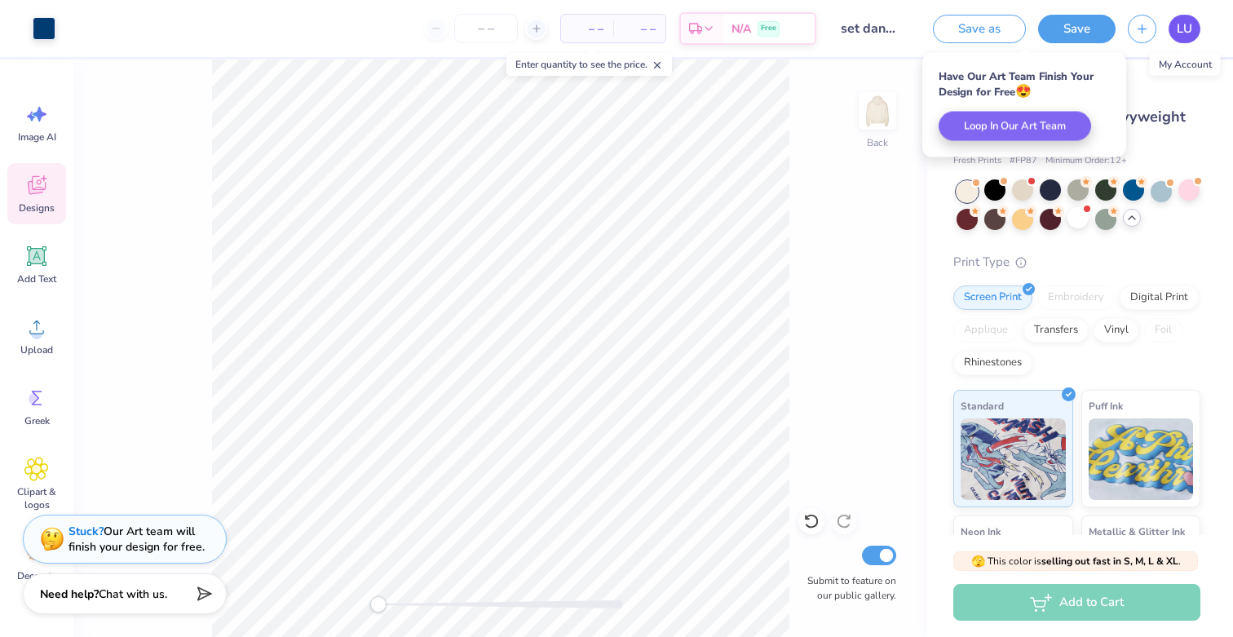
click at [1180, 33] on span "LU" at bounding box center [1183, 29] width 15 height 19
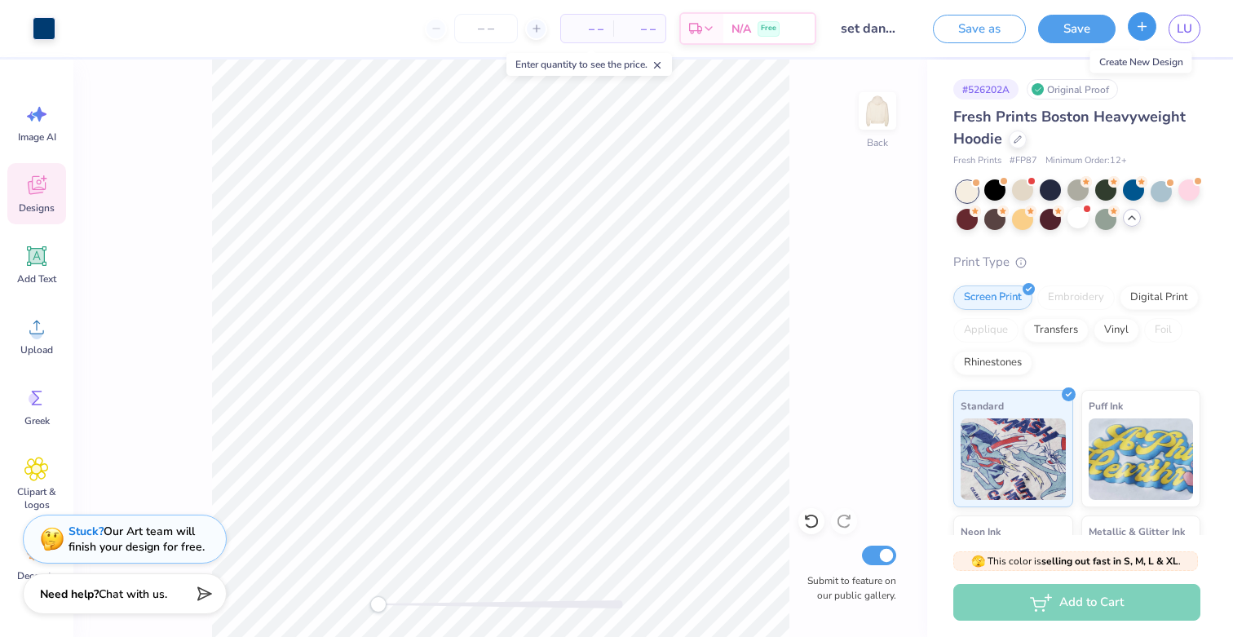
click at [1140, 33] on icon "button" at bounding box center [1142, 27] width 14 height 14
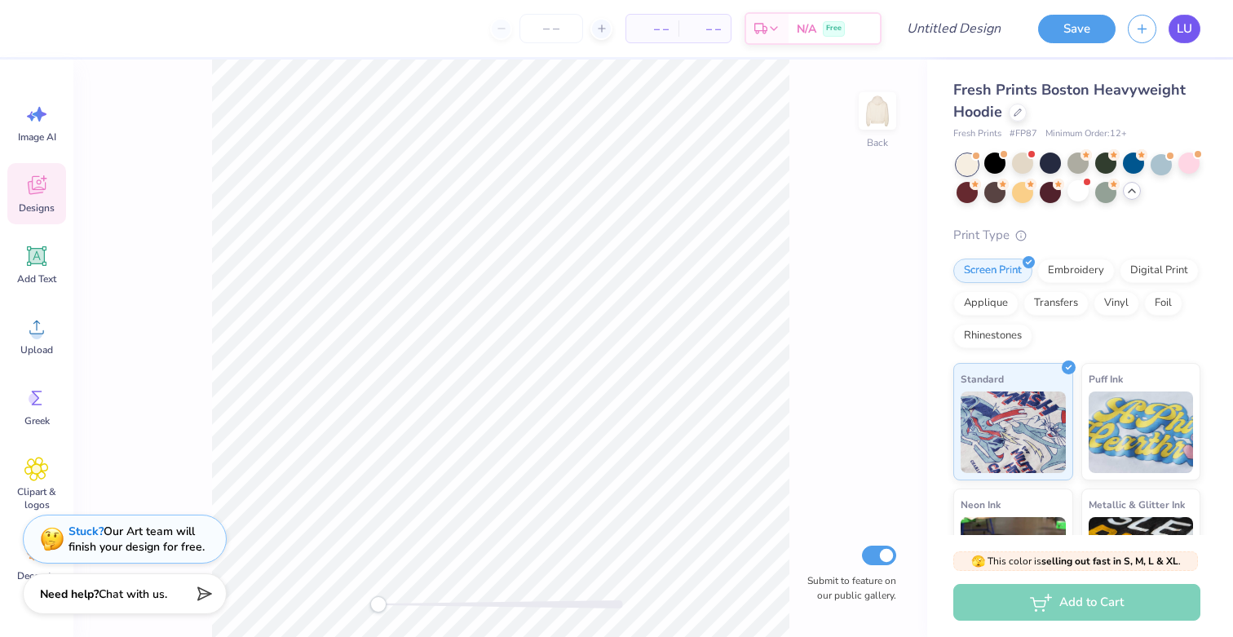
click at [1192, 38] on link "LU" at bounding box center [1184, 29] width 32 height 29
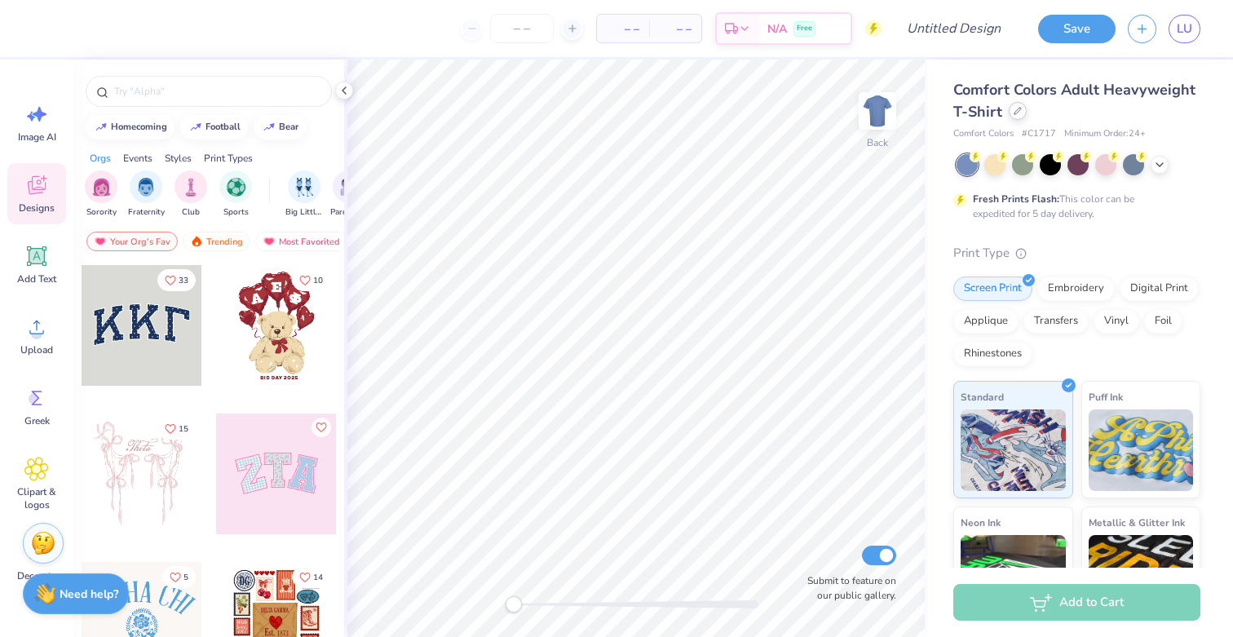
click at [1011, 116] on div at bounding box center [1018, 111] width 18 height 18
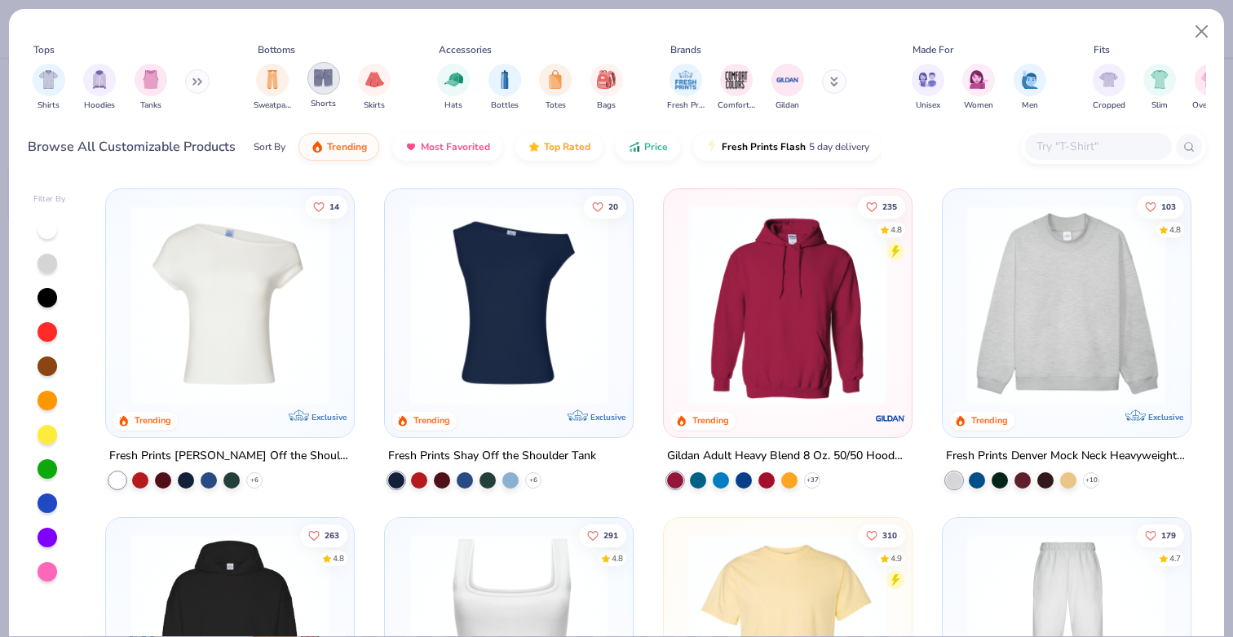
click at [322, 84] on img "filter for Shorts" at bounding box center [323, 77] width 19 height 19
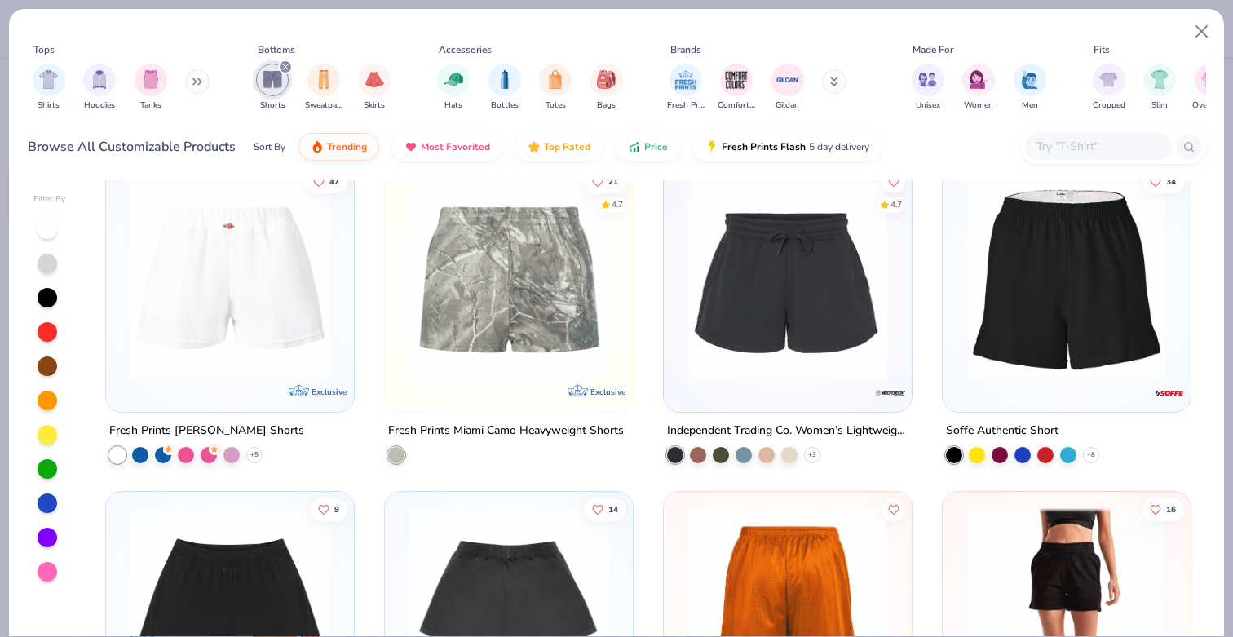
scroll to position [684, 0]
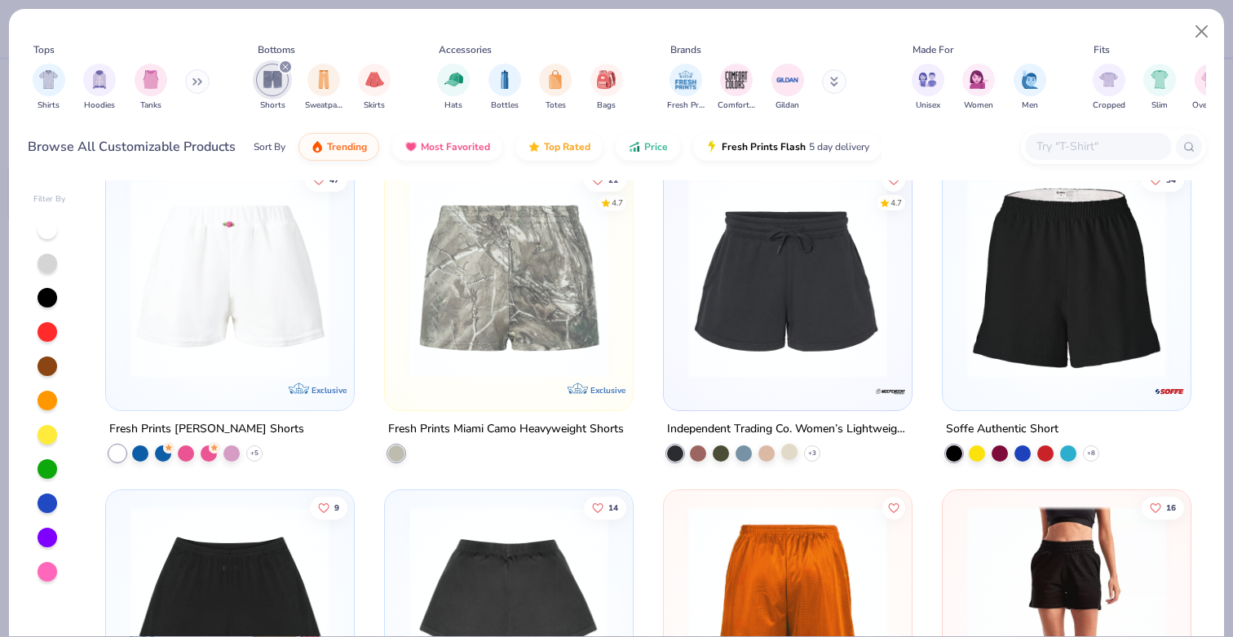
click at [787, 452] on div at bounding box center [789, 451] width 16 height 16
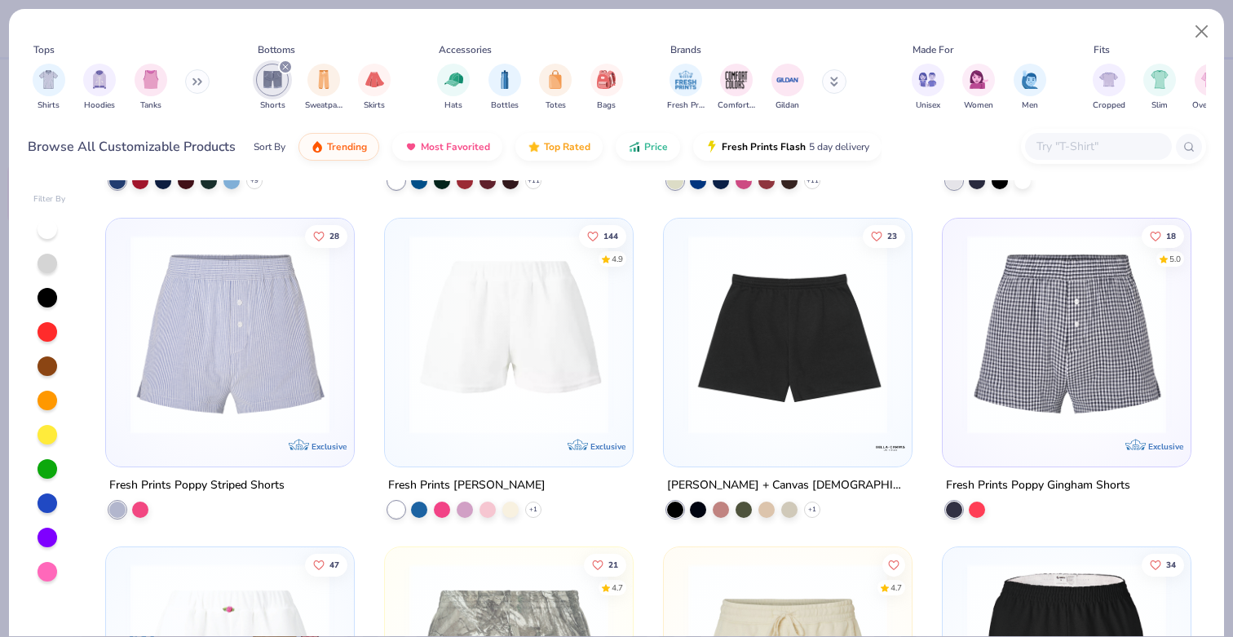
scroll to position [302, 0]
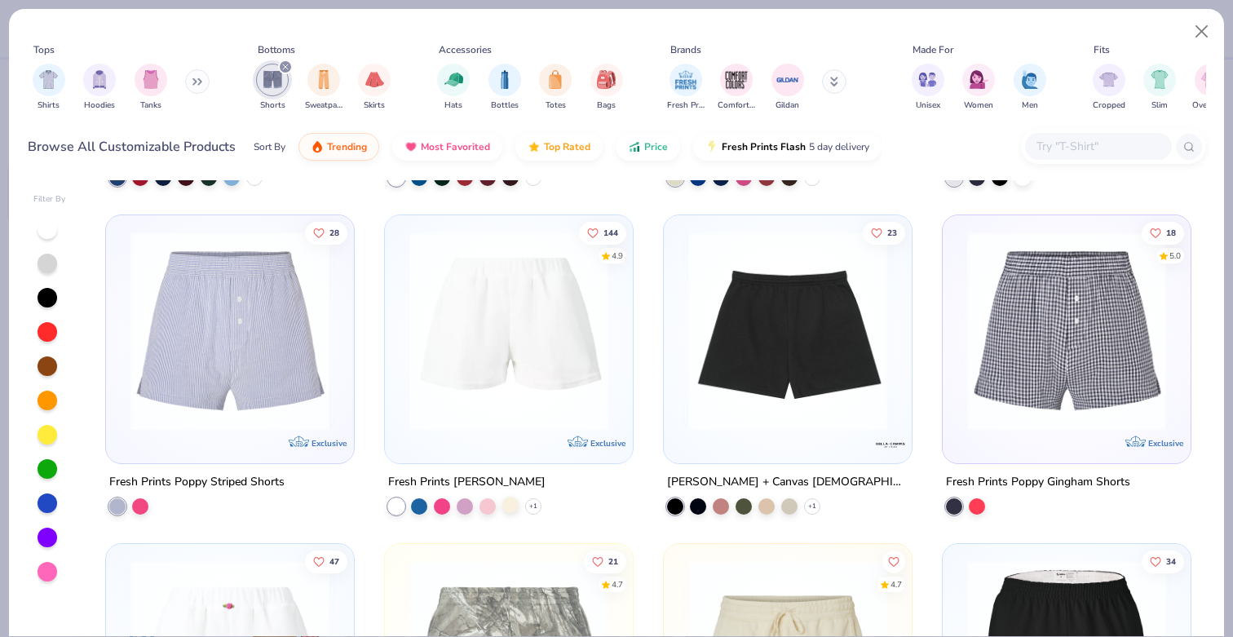
click at [512, 505] on div at bounding box center [510, 504] width 16 height 16
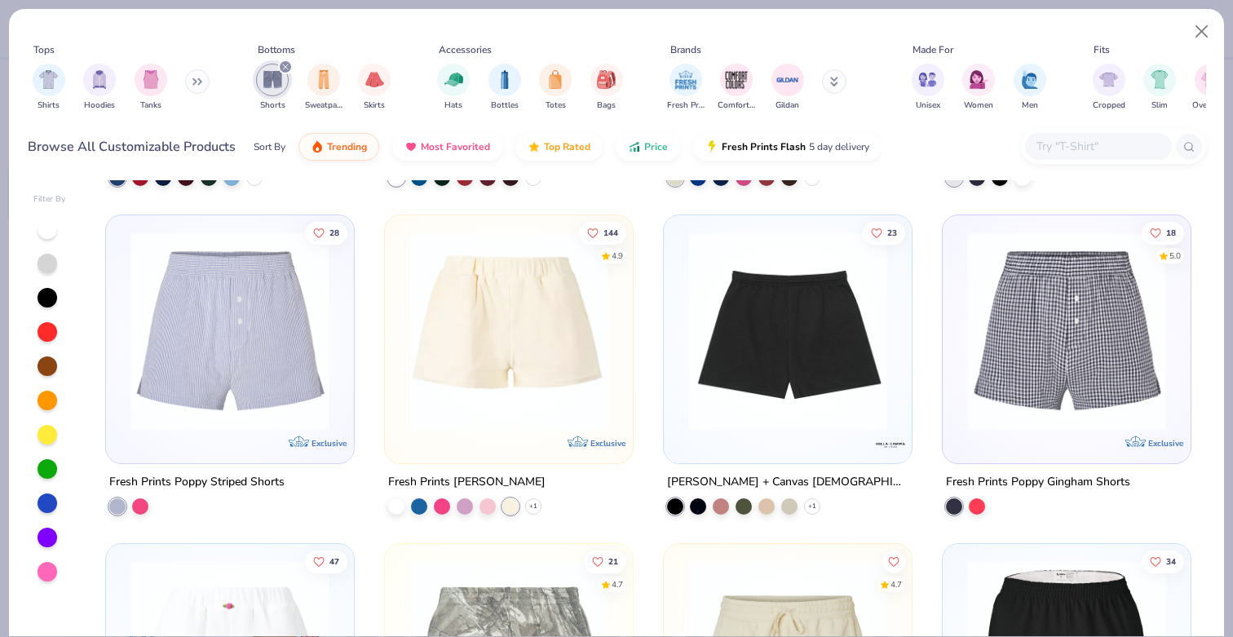
click at [522, 353] on img at bounding box center [508, 331] width 215 height 199
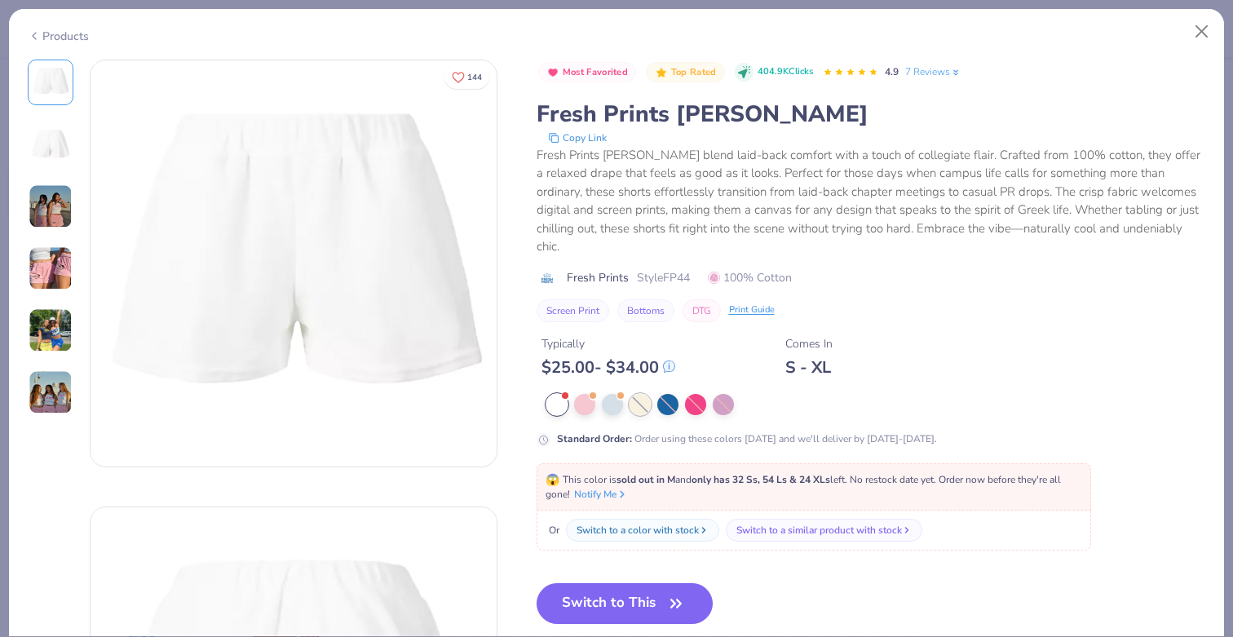
click at [636, 394] on div at bounding box center [639, 404] width 21 height 21
click at [635, 394] on div at bounding box center [639, 404] width 21 height 21
click at [598, 584] on button "Switch to This" at bounding box center [624, 603] width 177 height 41
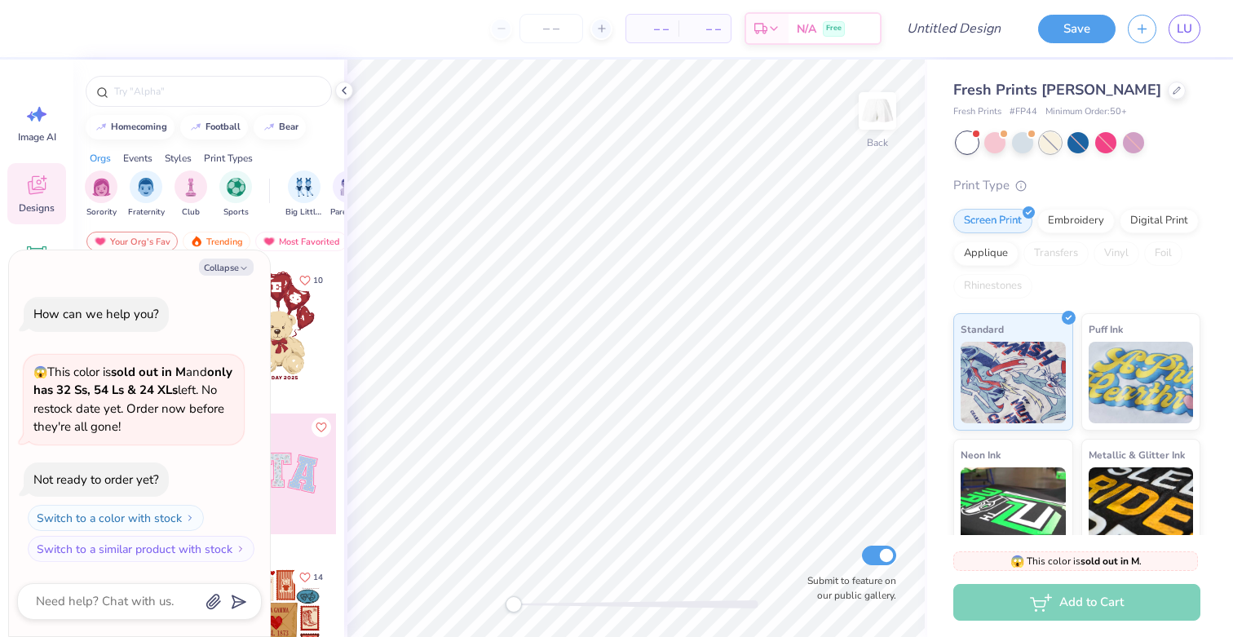
click at [1049, 137] on div at bounding box center [1049, 142] width 21 height 21
click at [342, 91] on icon at bounding box center [344, 90] width 13 height 13
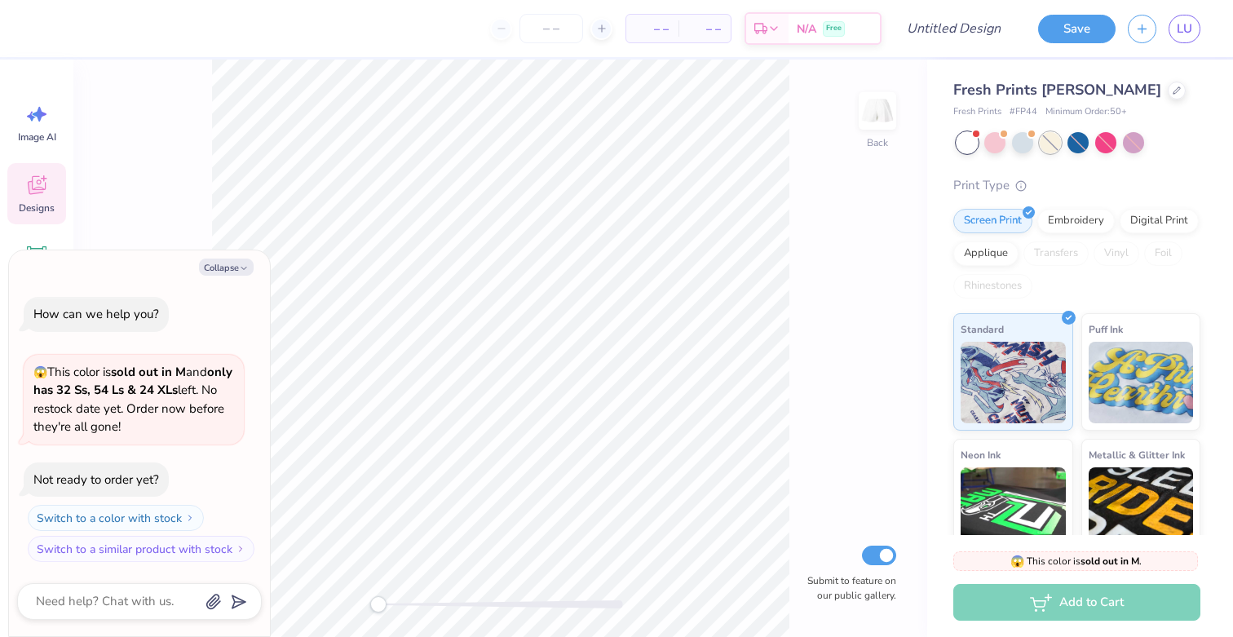
click at [1048, 142] on div at bounding box center [1049, 142] width 21 height 21
type textarea "x"
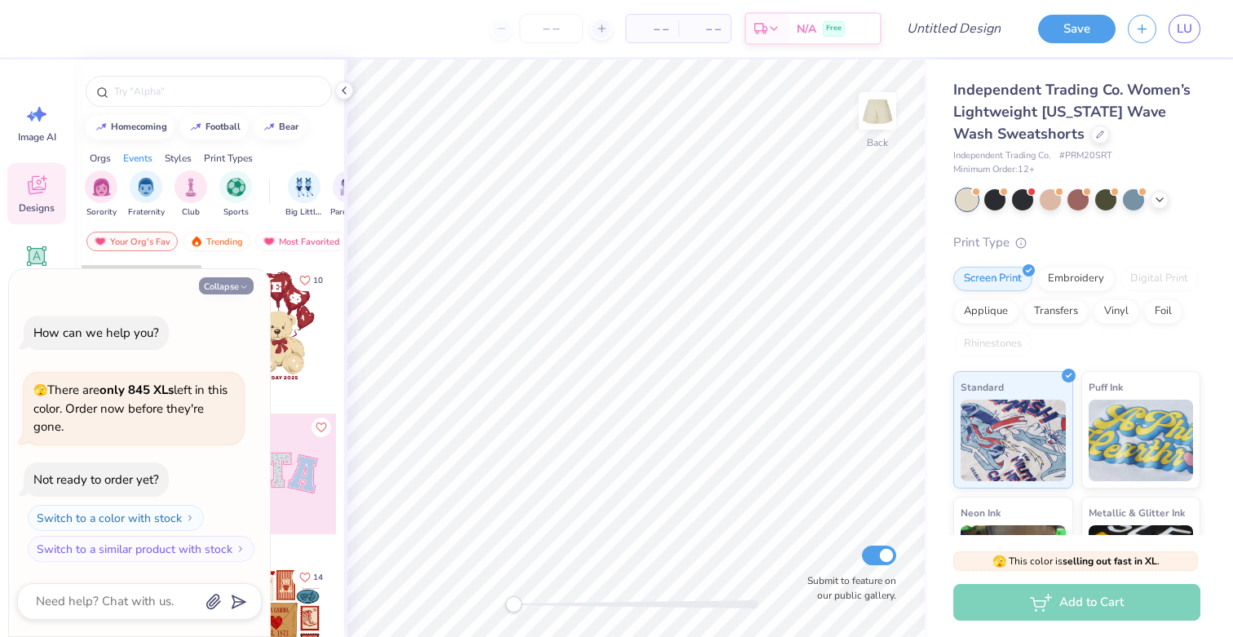
click at [234, 290] on button "Collapse" at bounding box center [226, 285] width 55 height 17
type textarea "x"
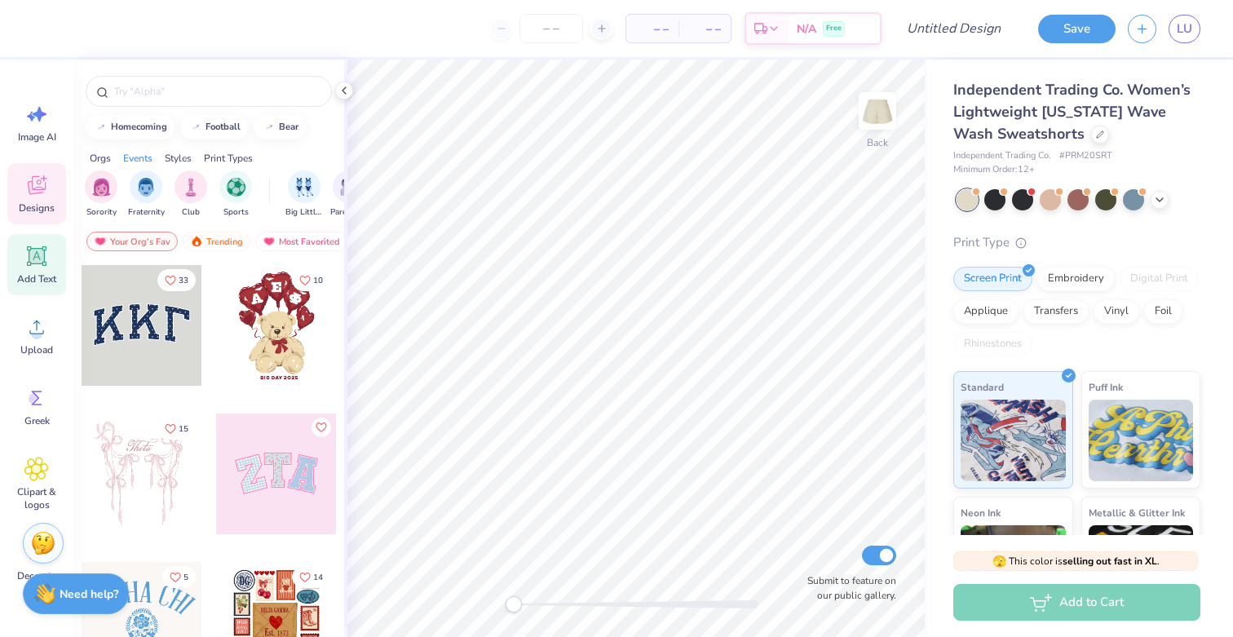
click at [28, 261] on icon at bounding box center [36, 256] width 24 height 24
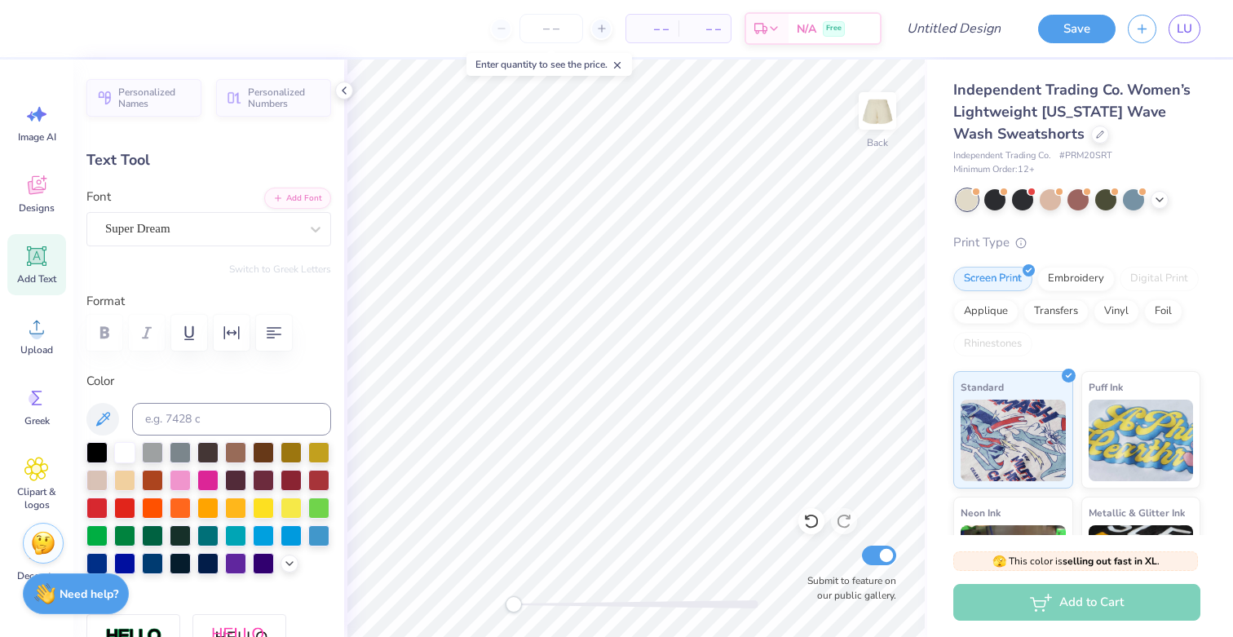
scroll to position [0, 4]
type textarea "UNIVERSITY OF"
click at [188, 236] on div "Super Dream" at bounding box center [202, 228] width 197 height 25
click at [180, 218] on div at bounding box center [202, 229] width 194 height 22
click at [171, 362] on div at bounding box center [209, 363] width 202 height 29
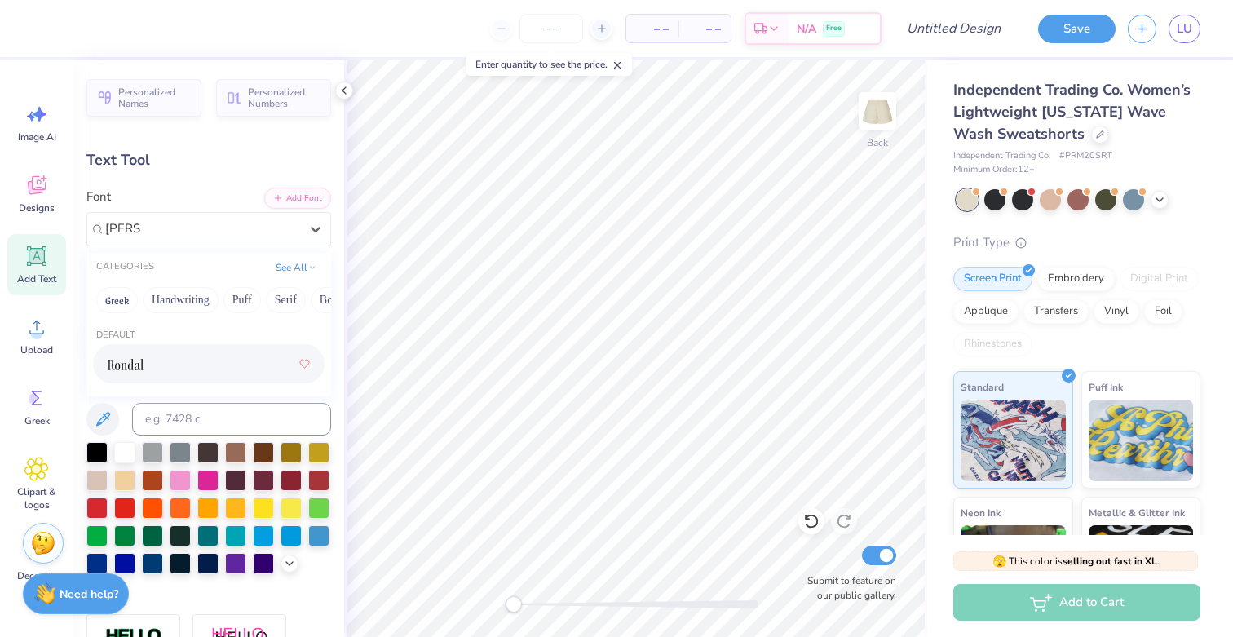
type input "[PERSON_NAME]"
type input "7.36"
type input "1.02"
type input "4.24"
type input "4.46"
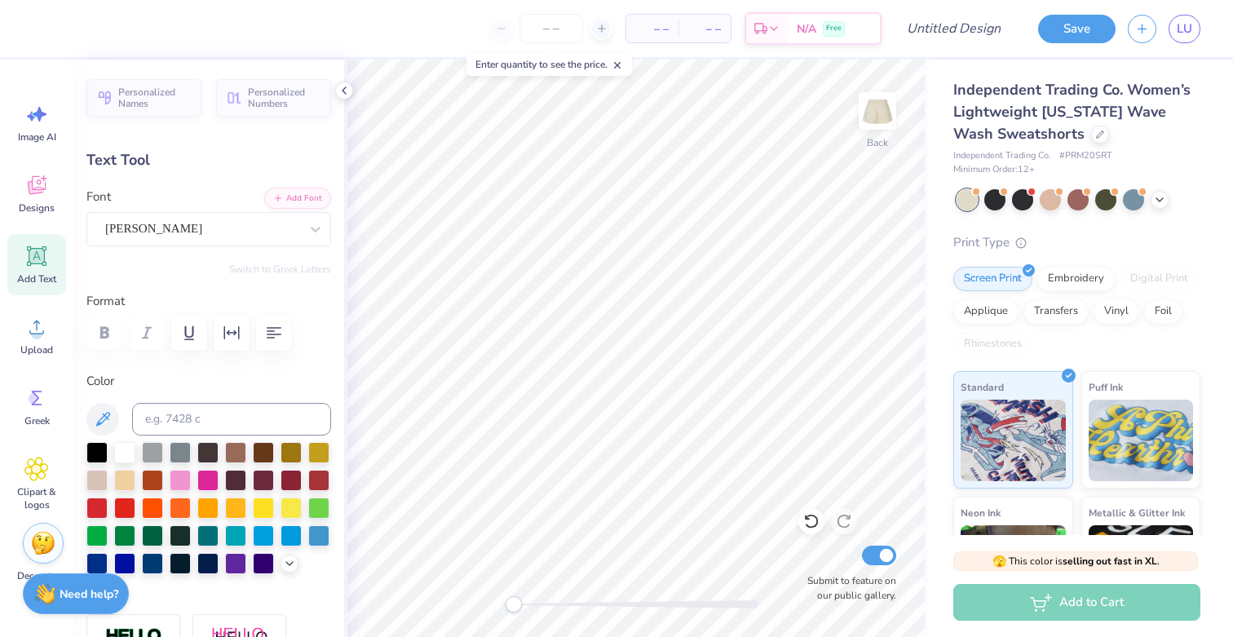
type input "0.62"
click at [42, 278] on span "Add Text" at bounding box center [36, 278] width 39 height 13
type input "3.22"
type input "0.93"
type input "4.28"
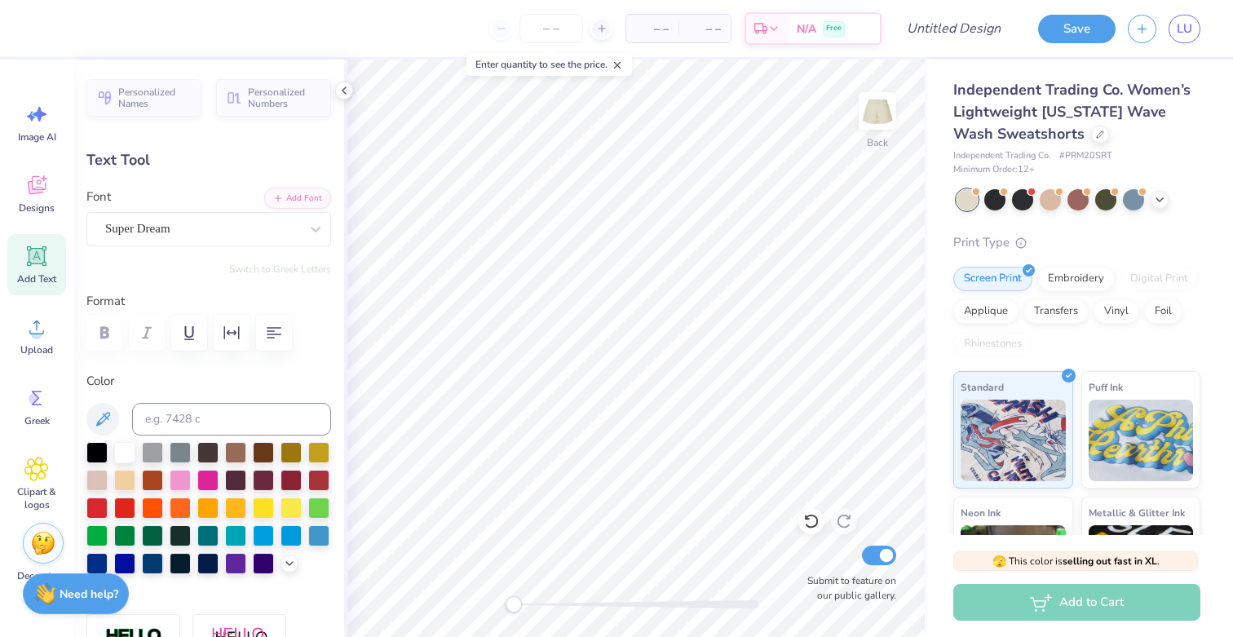
scroll to position [0, 3]
type textarea "NOTRE DAME"
click at [234, 233] on div "Super Dream" at bounding box center [202, 228] width 197 height 25
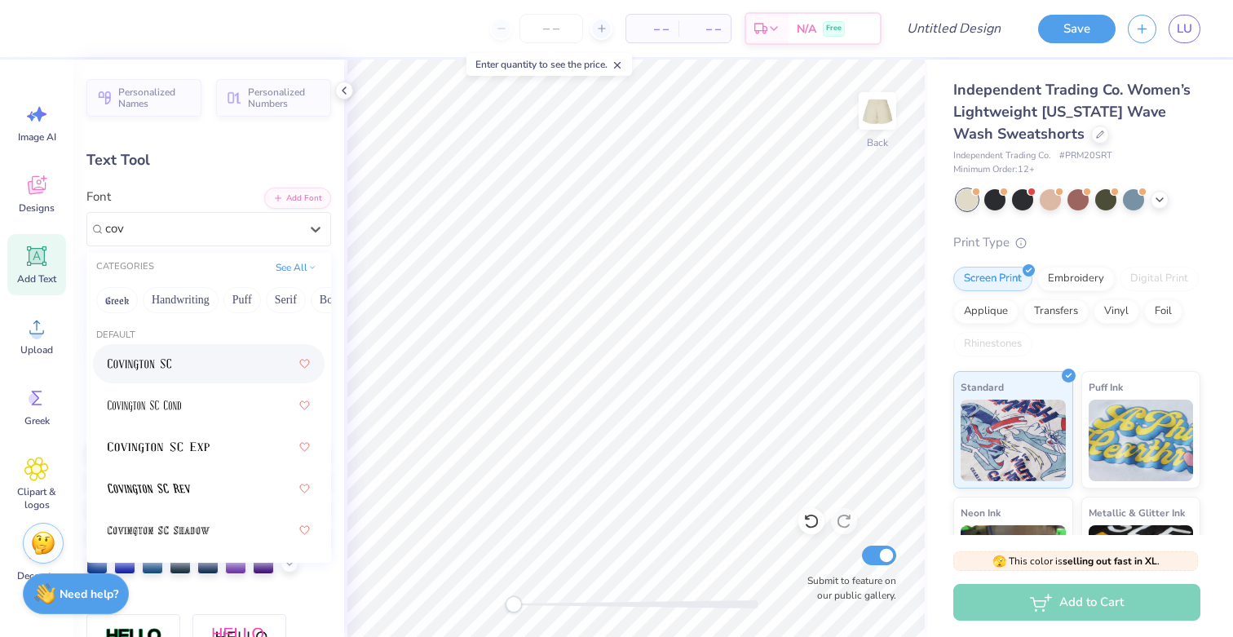
click at [196, 358] on div at bounding box center [209, 363] width 202 height 29
type input "cov"
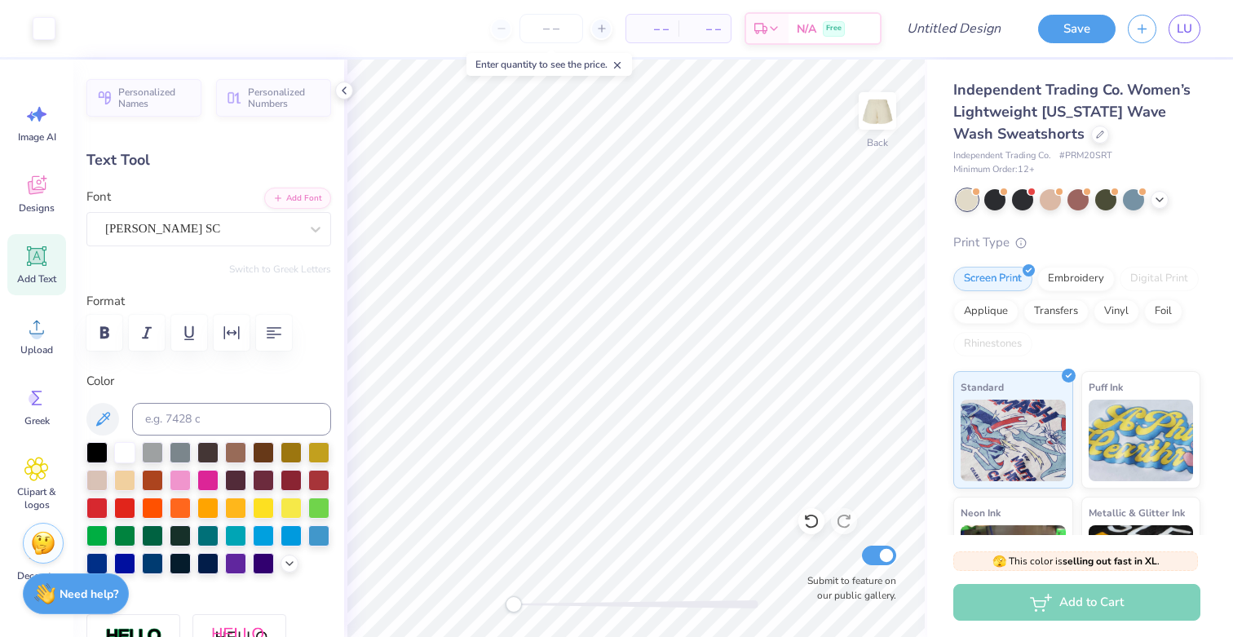
type input "6.53"
type input "0.98"
type input "4.26"
type input "5.82"
type input "0.87"
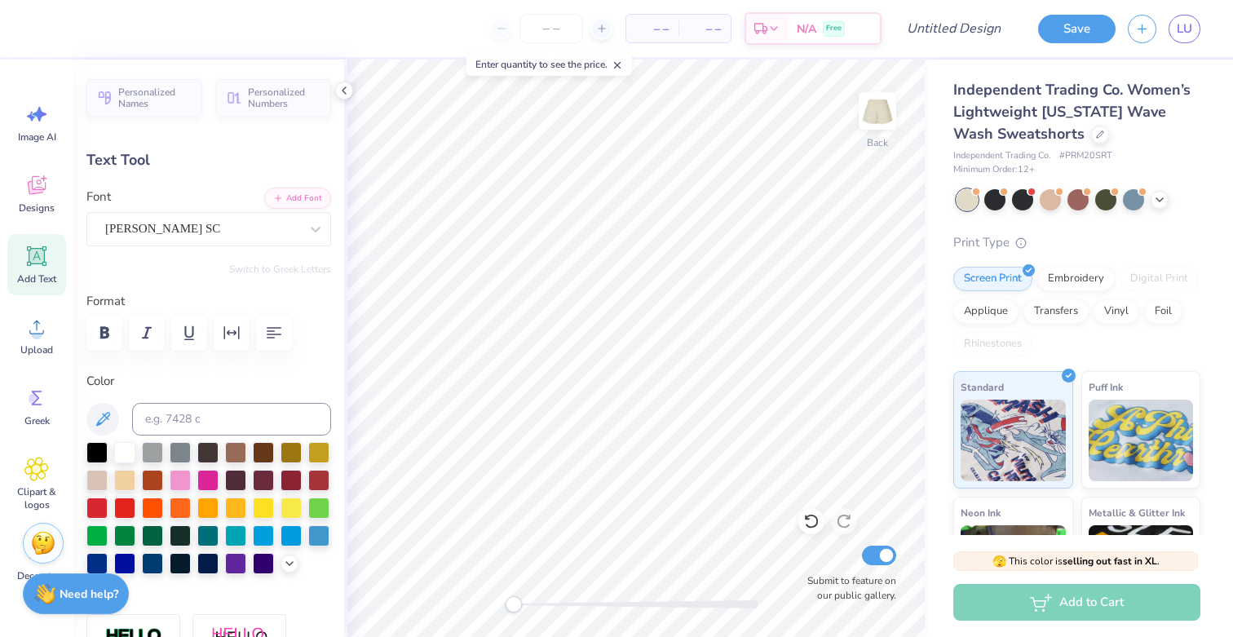
type input "6.31"
type input "4.46"
type input "0.62"
type input "5.51"
type input "2.92"
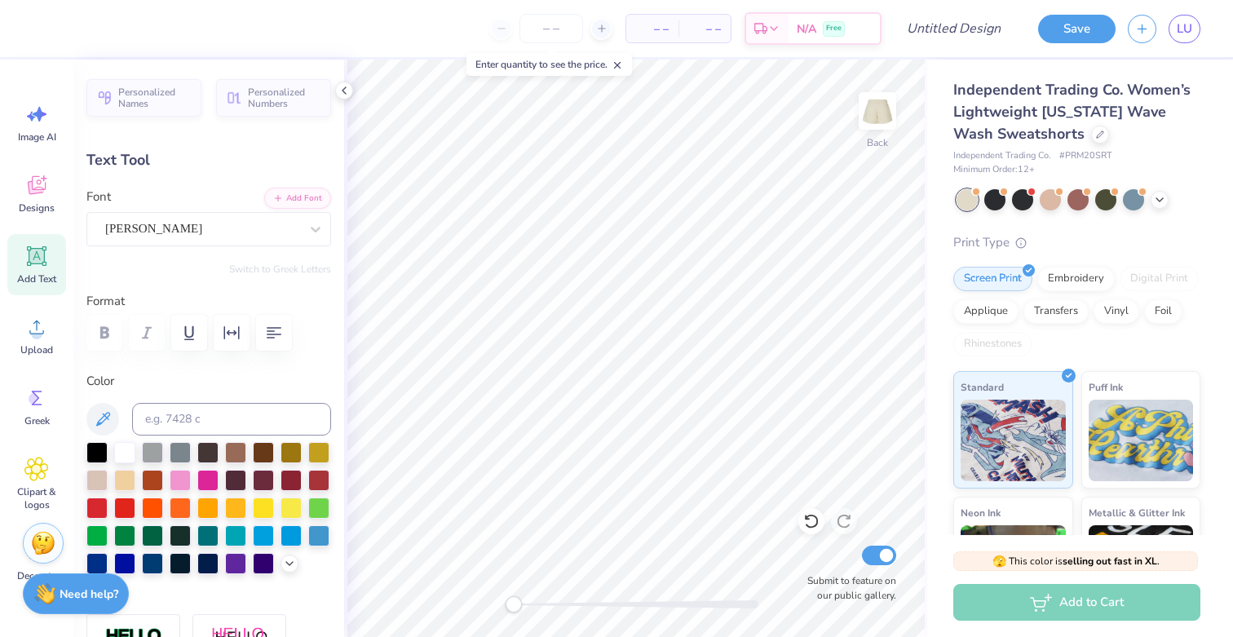
type input "0.41"
type input "5.82"
type input "0.87"
type input "6.31"
click at [29, 263] on icon at bounding box center [36, 256] width 24 height 24
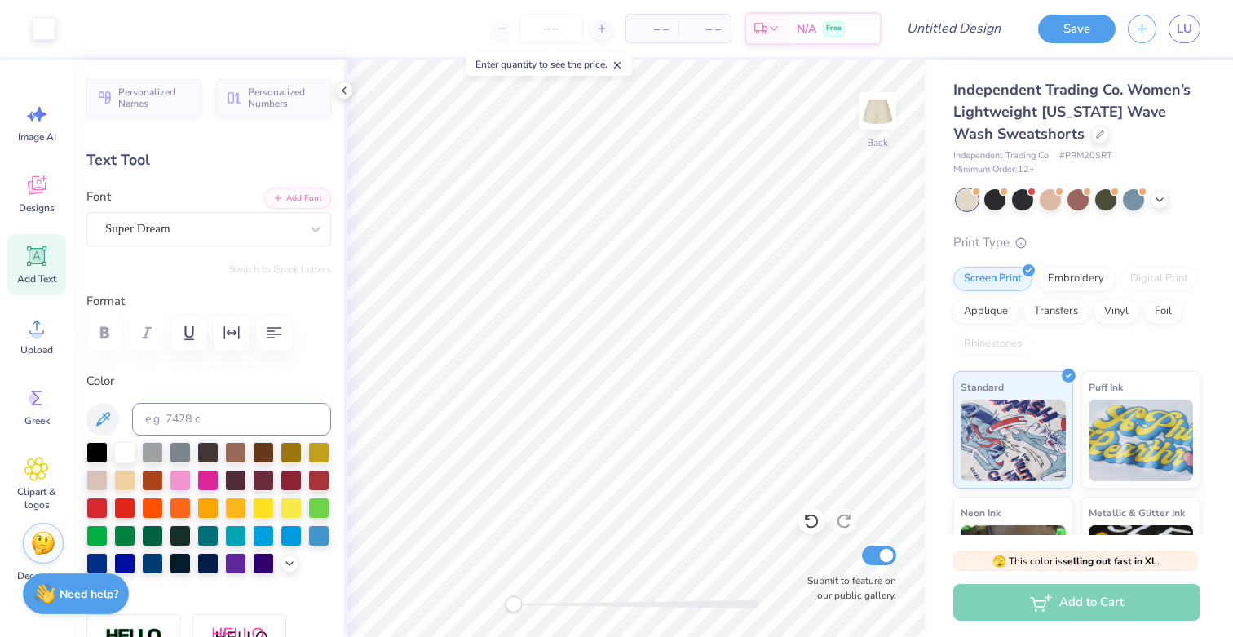
type input "3.22"
type input "0.93"
type input "4.28"
type textarea "D"
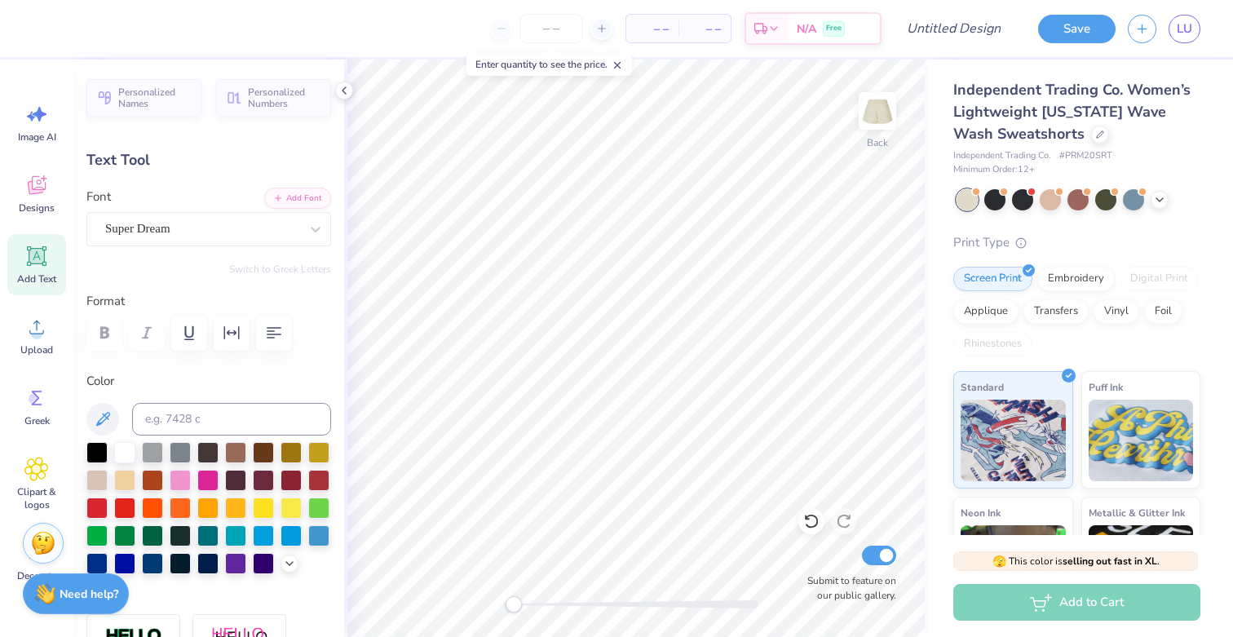
scroll to position [0, 4]
type textarea "Dance Company"
click at [249, 231] on div "Super Dream" at bounding box center [202, 228] width 197 height 25
click at [183, 367] on icon at bounding box center [186, 364] width 8 height 10
type input "alex"
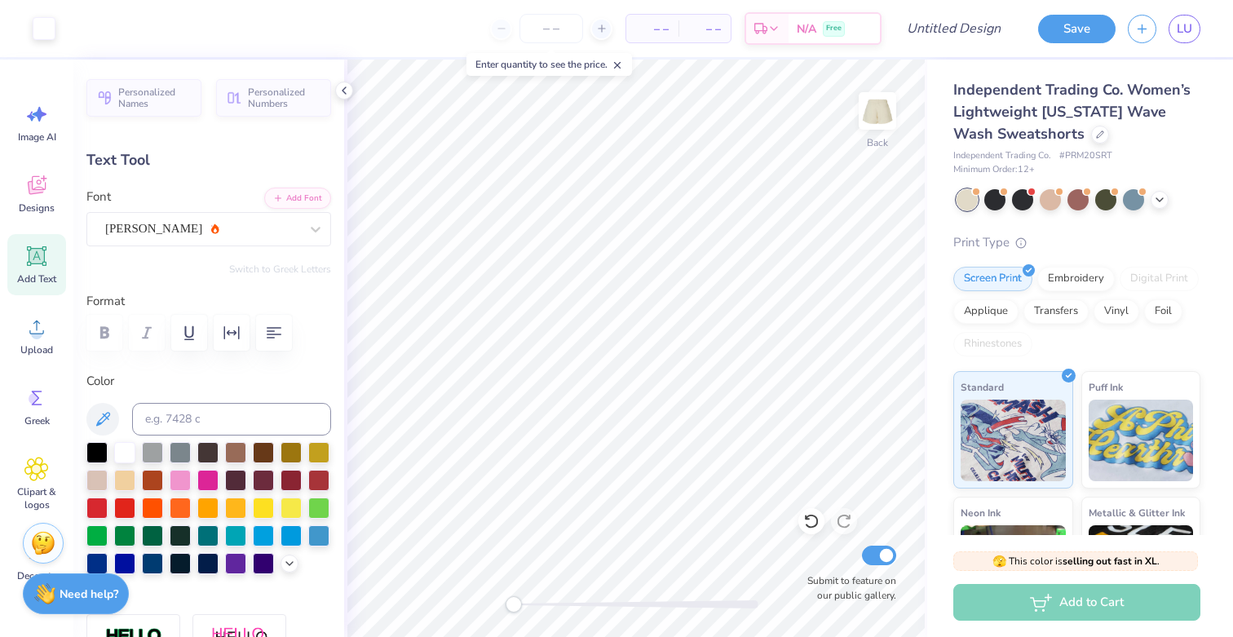
type input "7.36"
type input "1.11"
type input "4.20"
type input "4.63"
type input "0.69"
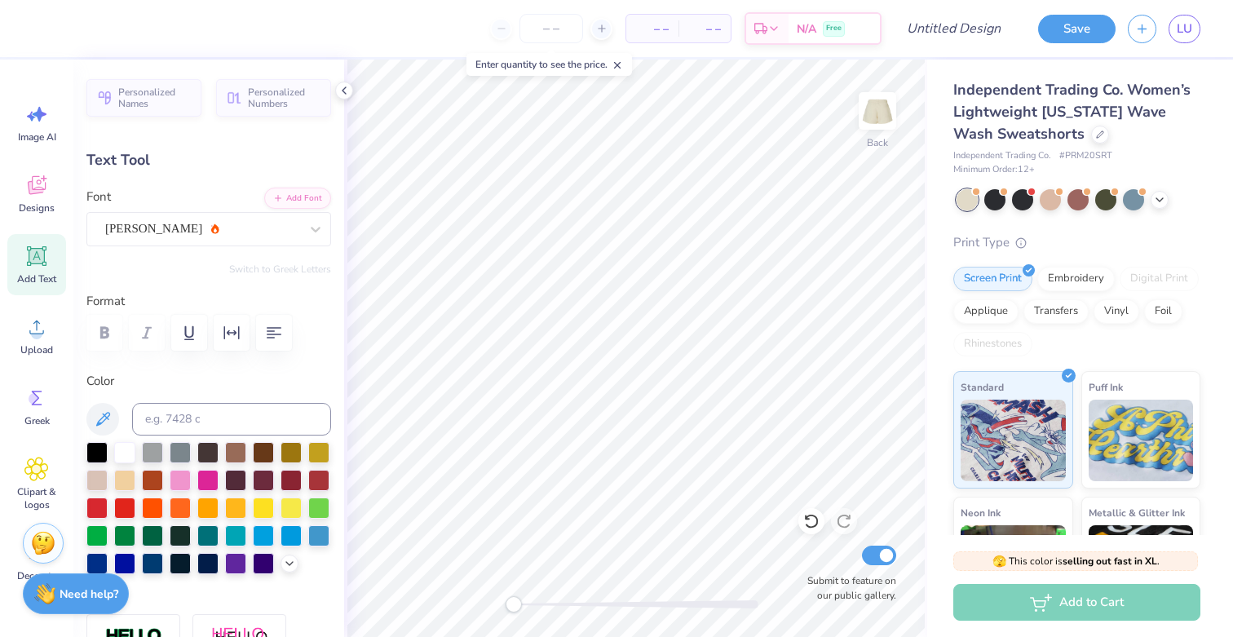
type input "4.30"
type input "0.65"
type input "7.48"
type input "2.92"
type input "0.41"
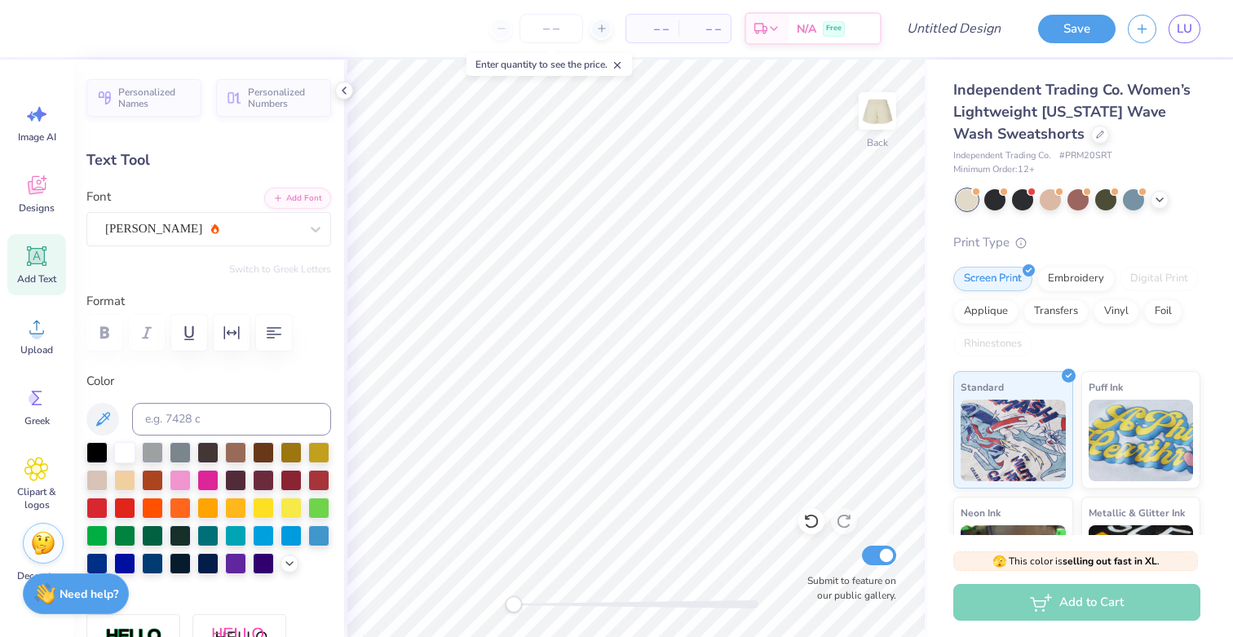
type input "5.78"
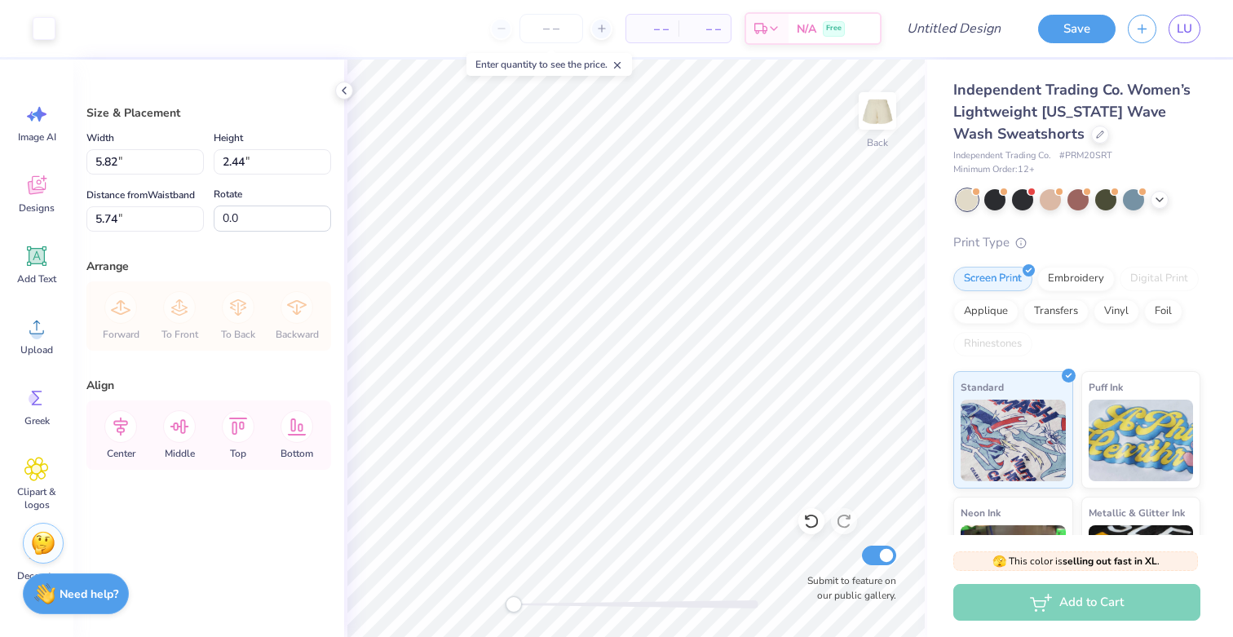
type input "4.84"
type input "2.03"
type input "6.33"
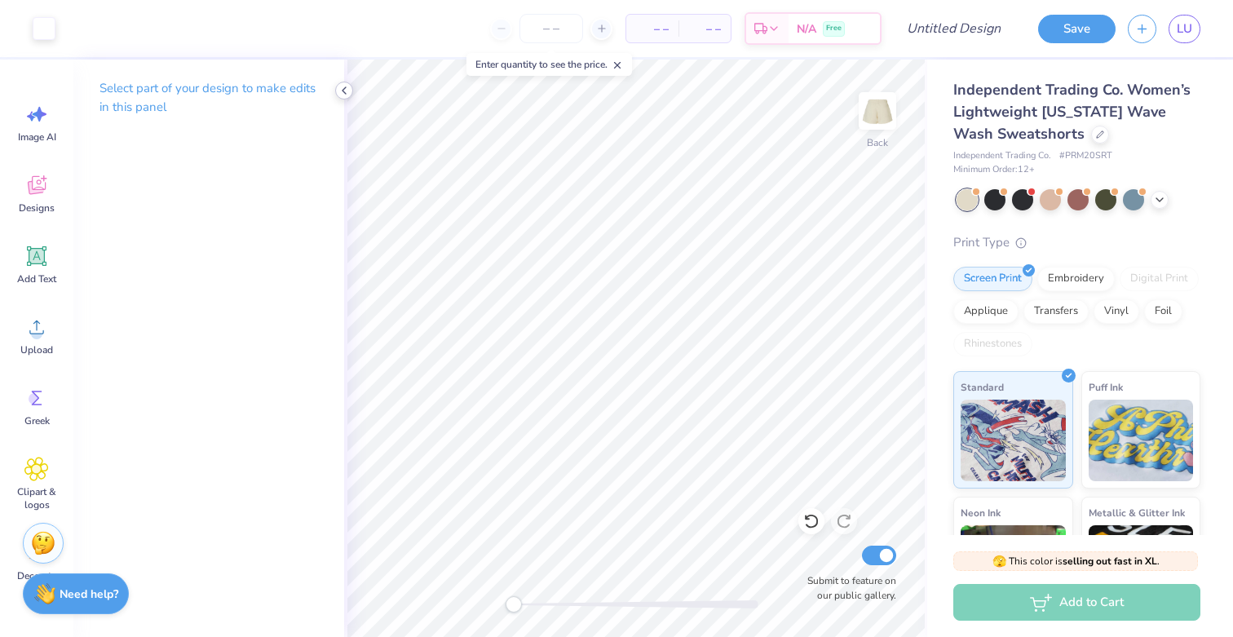
click at [346, 93] on icon at bounding box center [344, 90] width 13 height 13
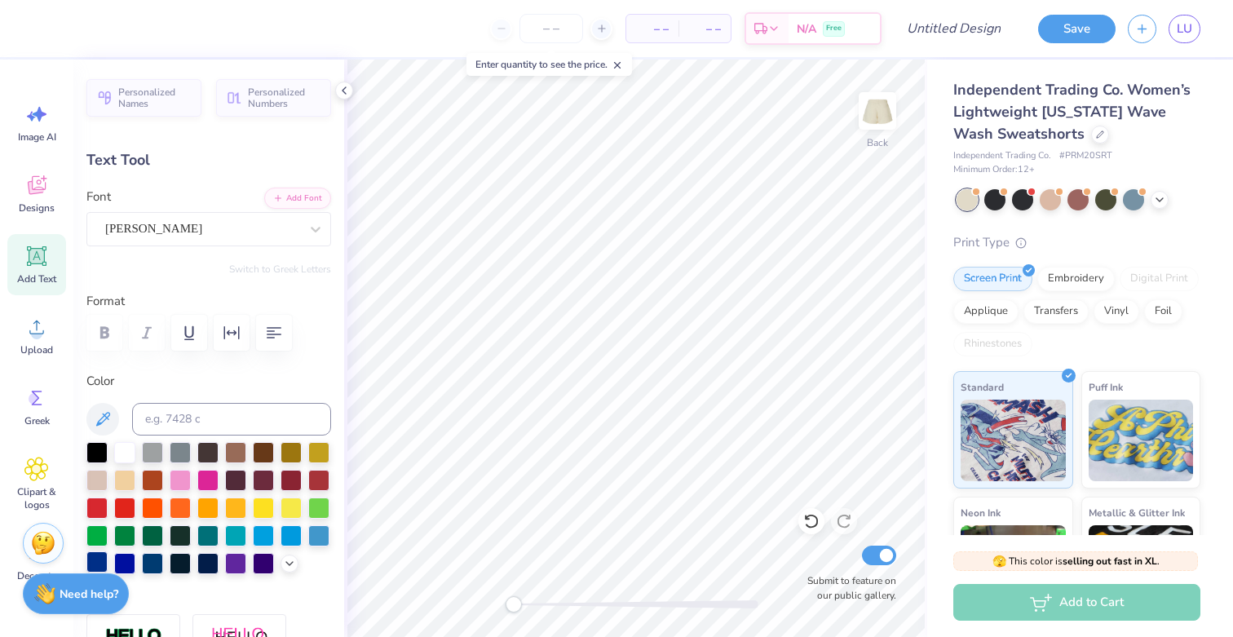
click at [98, 562] on div at bounding box center [96, 561] width 21 height 21
type input "4.84"
type input "0.72"
type input "6.86"
click at [97, 563] on div at bounding box center [96, 561] width 21 height 21
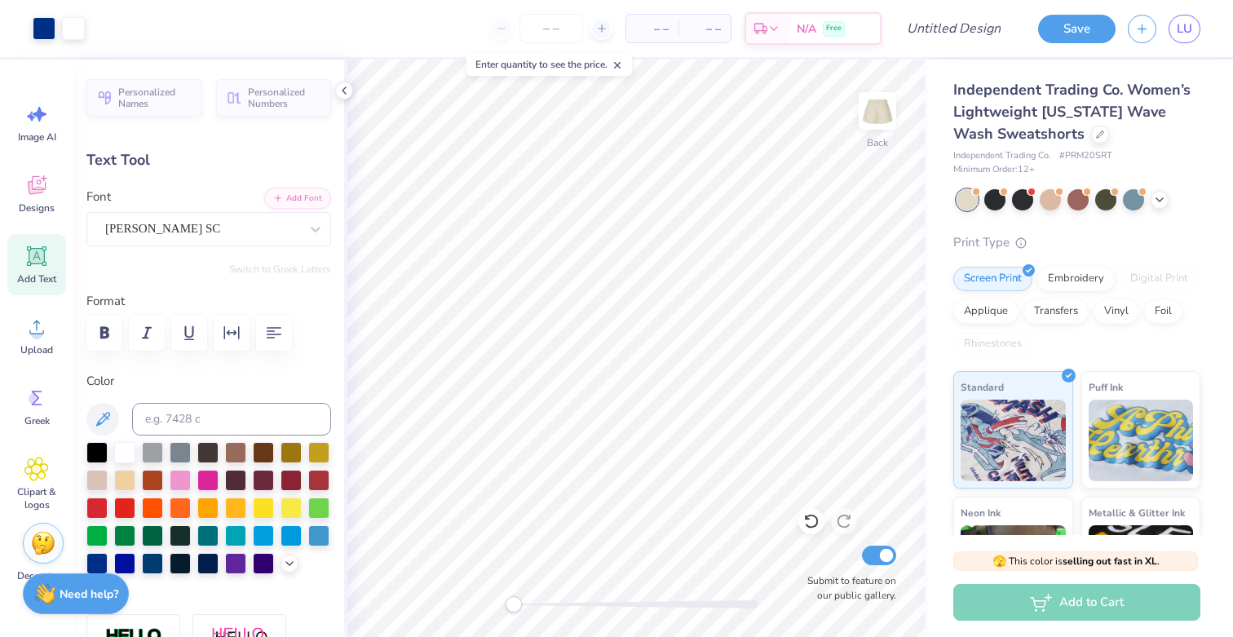
type input "3.58"
type input "0.54"
type input "7.83"
click at [99, 560] on div at bounding box center [96, 561] width 21 height 21
click at [342, 85] on icon at bounding box center [344, 90] width 13 height 13
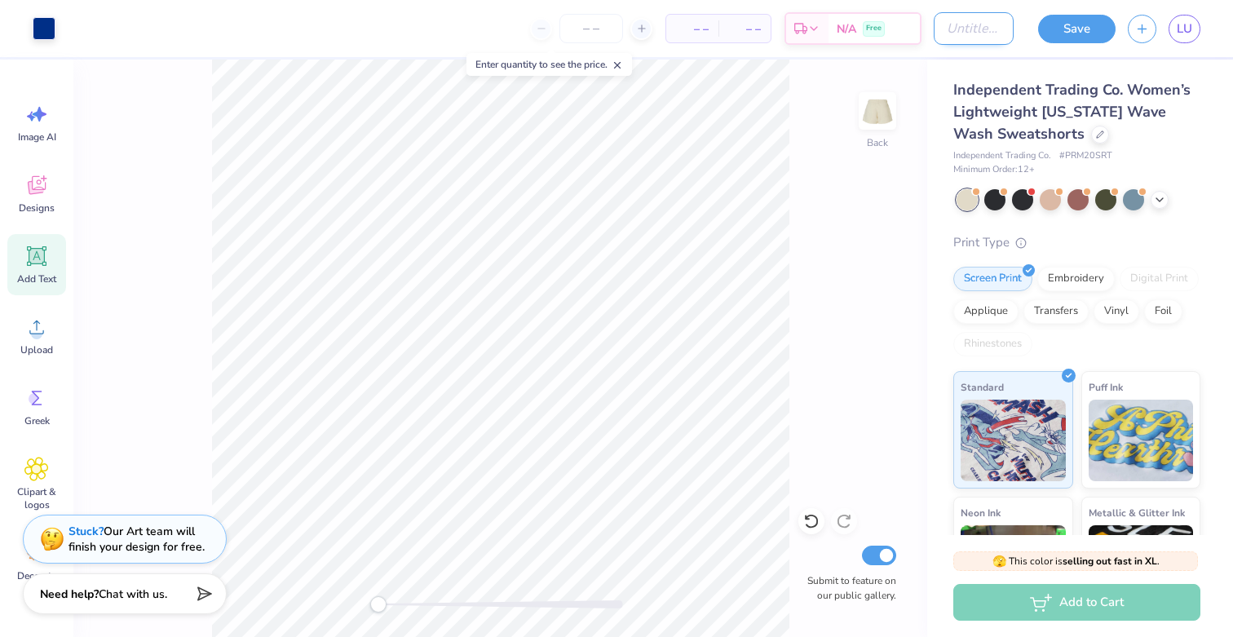
click at [944, 28] on input "Design Title" at bounding box center [973, 28] width 80 height 33
type input "set shorts"
click at [1067, 28] on button "Save" at bounding box center [1076, 26] width 77 height 29
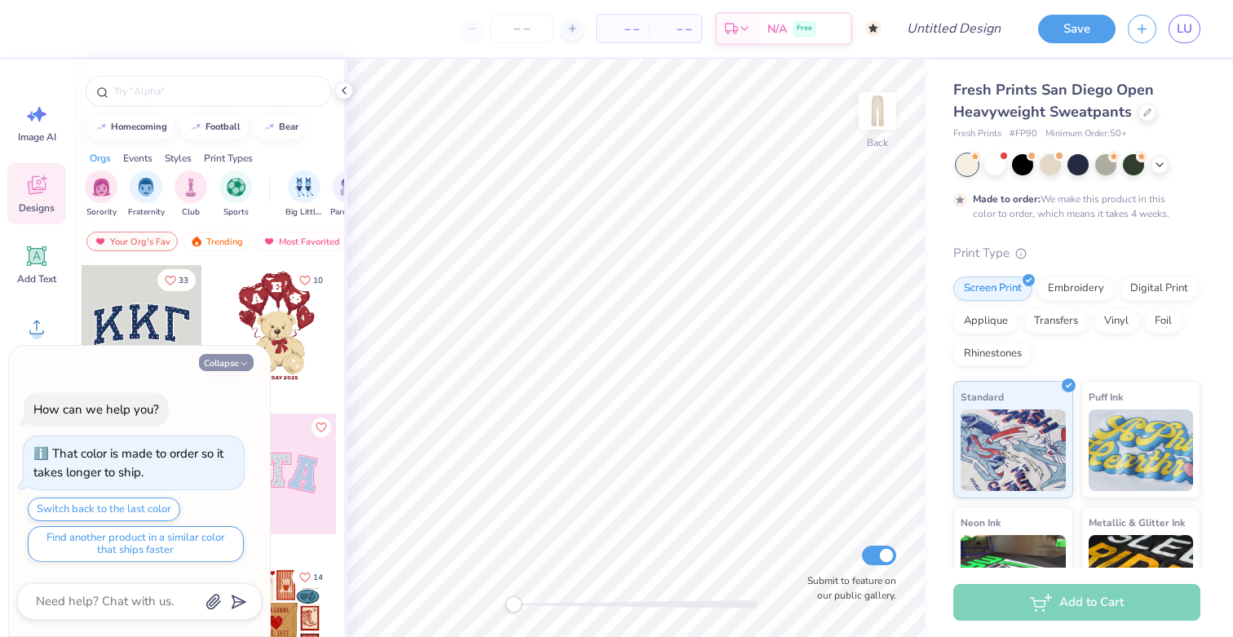
click at [227, 361] on button "Collapse" at bounding box center [226, 362] width 55 height 17
type textarea "x"
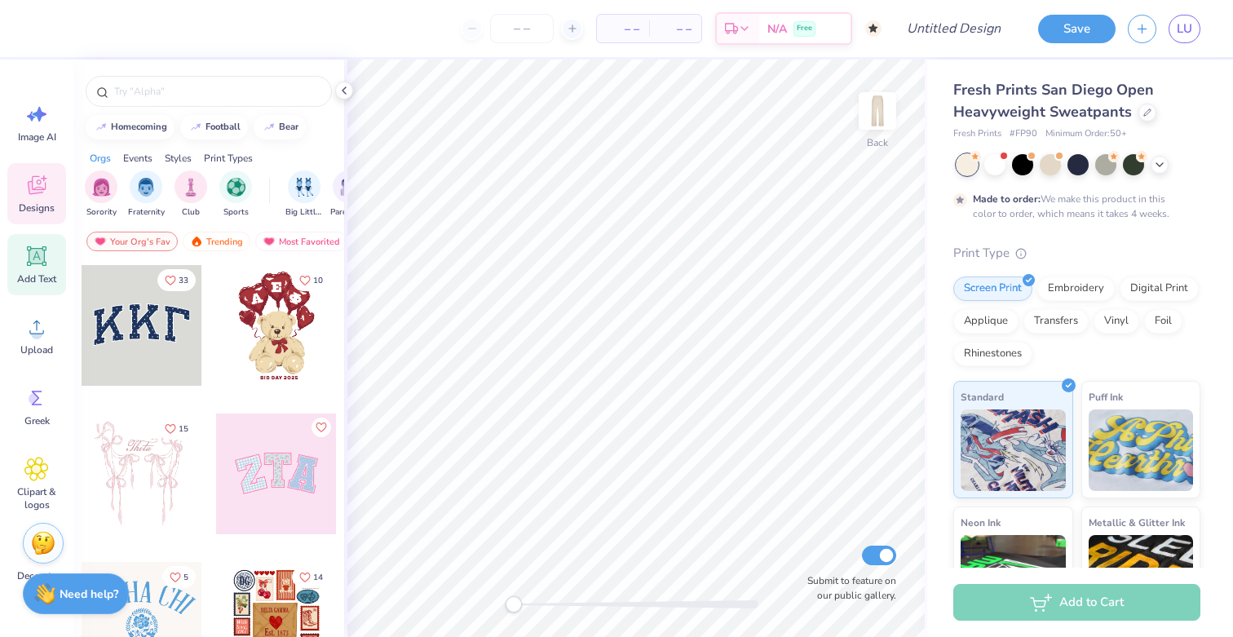
click at [29, 241] on div "Add Text" at bounding box center [36, 264] width 59 height 61
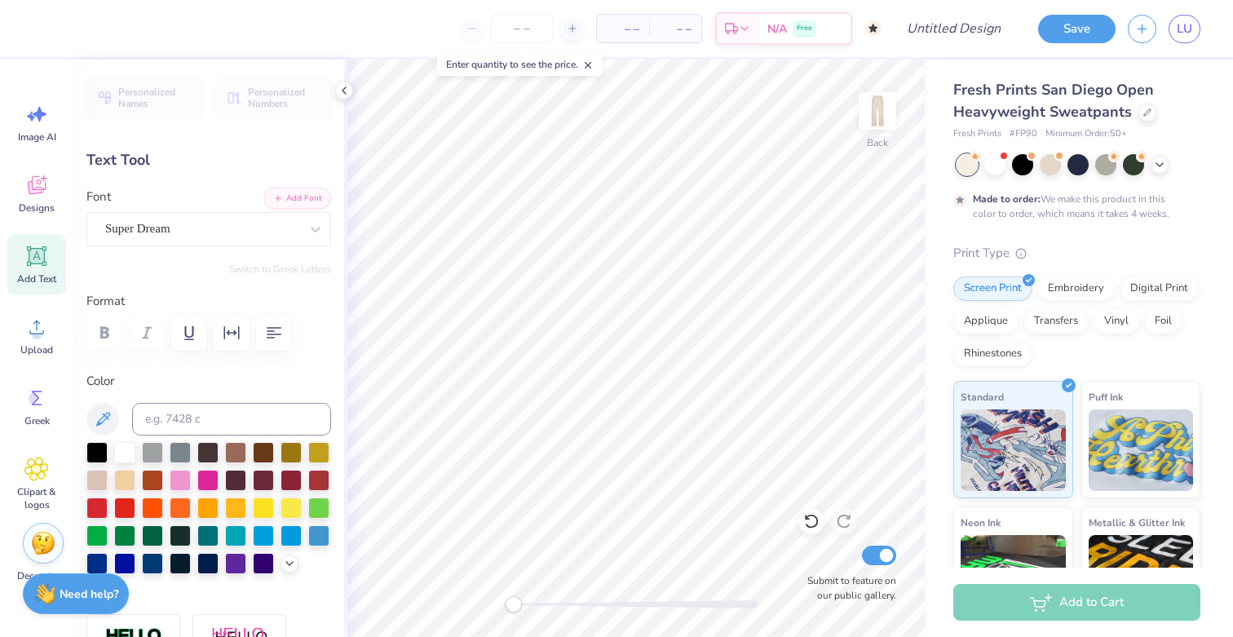
scroll to position [0, 4]
type textarea "UNIVERSITY OF"
click at [249, 233] on div "Super Dream" at bounding box center [202, 228] width 197 height 25
click at [166, 360] on div at bounding box center [209, 363] width 202 height 29
type input "rondal"
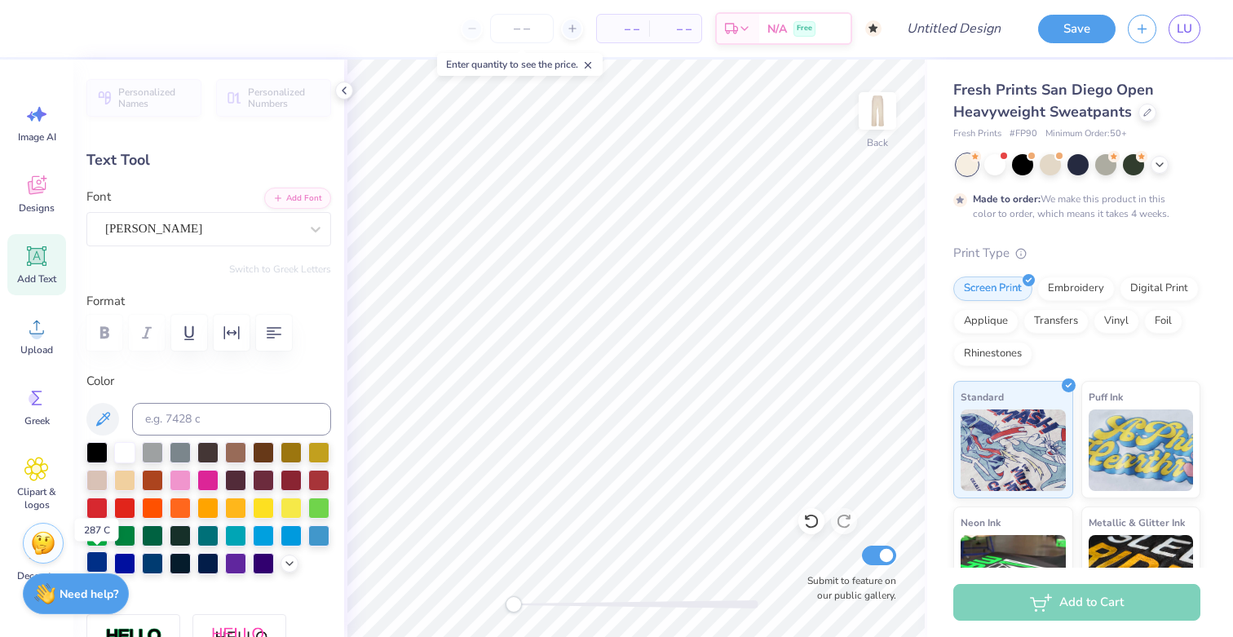
click at [97, 557] on div at bounding box center [96, 561] width 21 height 21
type input "10.85"
type input "1.51"
type input "26.24"
type input "6.78"
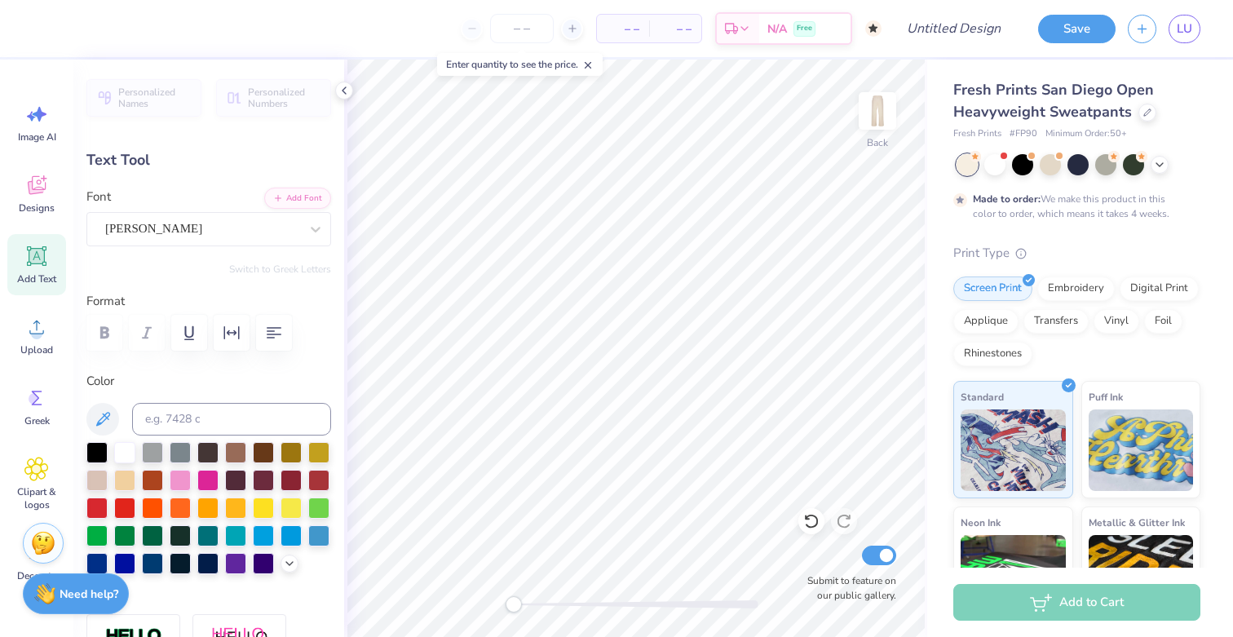
type input "0.94"
click at [38, 256] on icon at bounding box center [37, 256] width 20 height 20
type input "10.97"
type input "3.18"
type input "25.41"
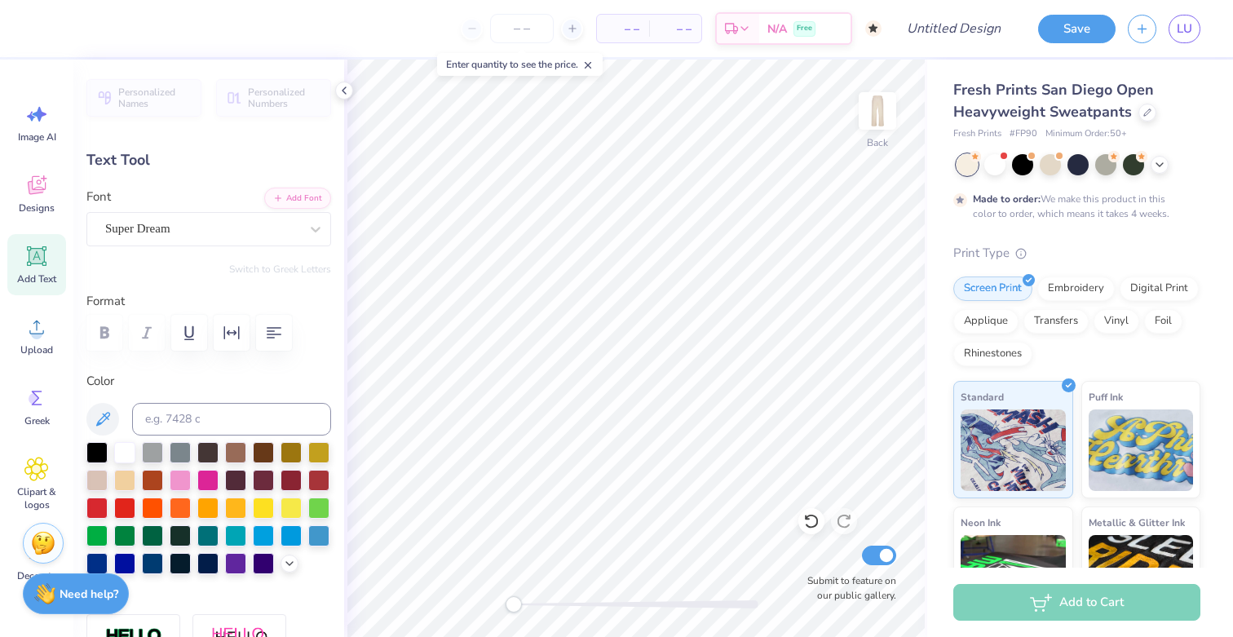
scroll to position [0, 3]
type textarea "NOTRE DAME"
click at [201, 229] on div "Super Dream" at bounding box center [202, 228] width 197 height 25
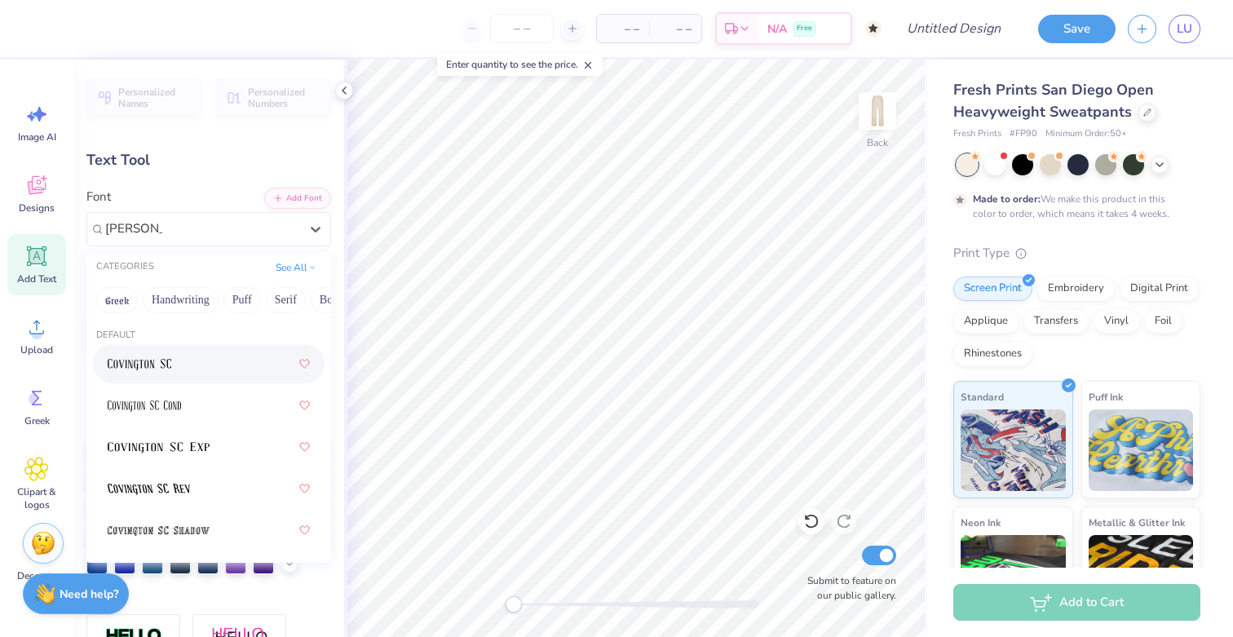
click at [193, 359] on div at bounding box center [209, 363] width 202 height 29
type input "covington"
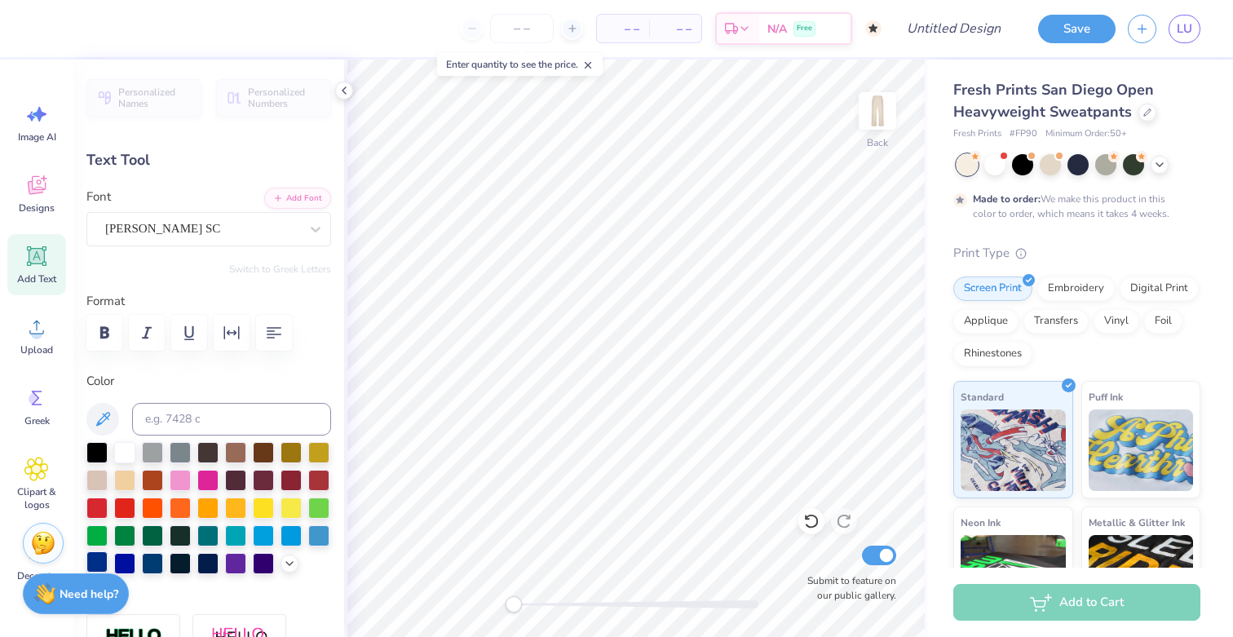
click at [96, 563] on div at bounding box center [96, 561] width 21 height 21
type input "10.84"
type input "1.62"
type input "7.73"
type input "8.41"
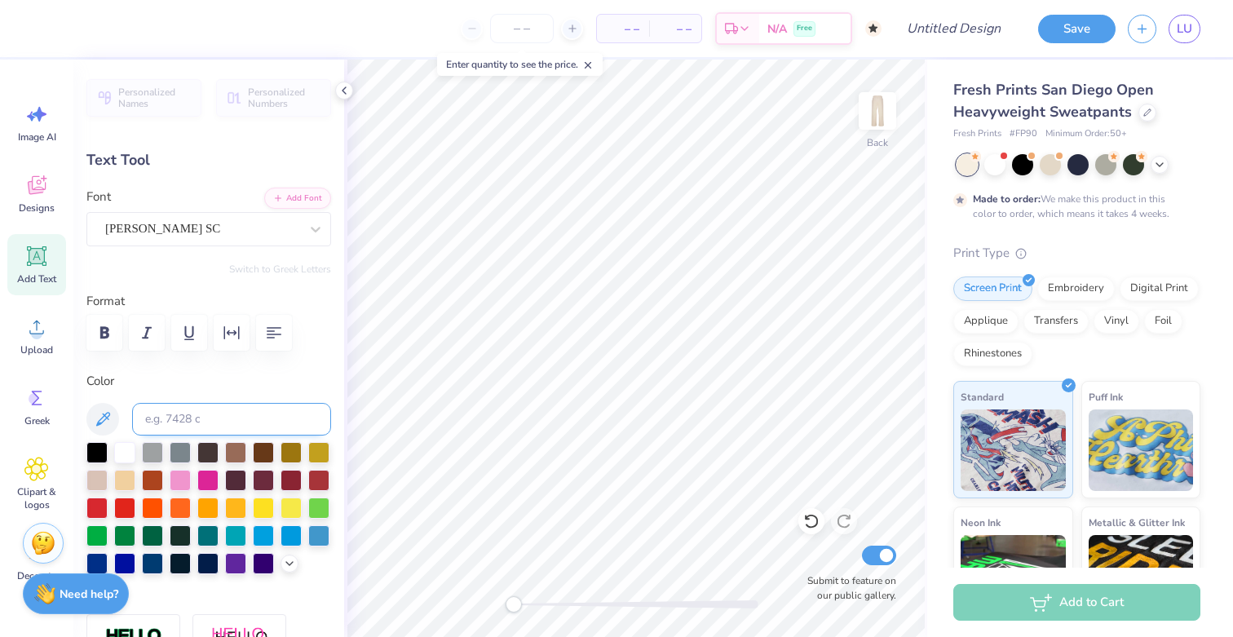
type input "1.26"
type input "6.78"
type input "0.94"
type input "6.18"
type input "4.56"
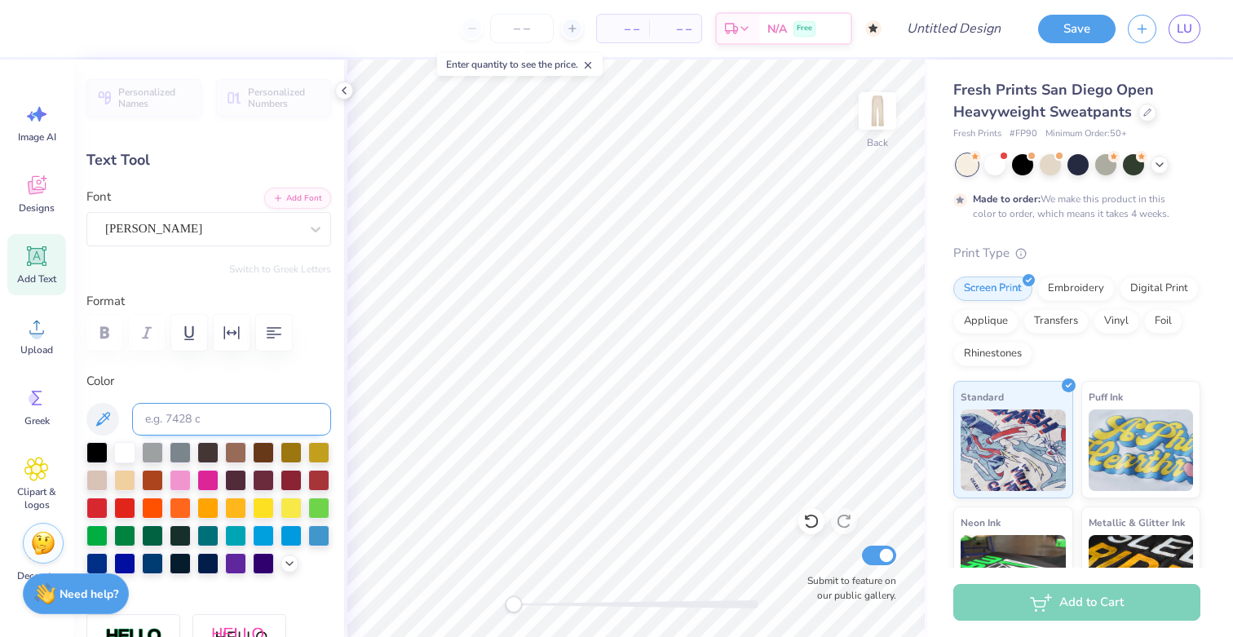
type input "0.64"
click at [30, 272] on span "Add Text" at bounding box center [36, 278] width 39 height 13
type input "10.97"
type input "3.18"
type input "25.41"
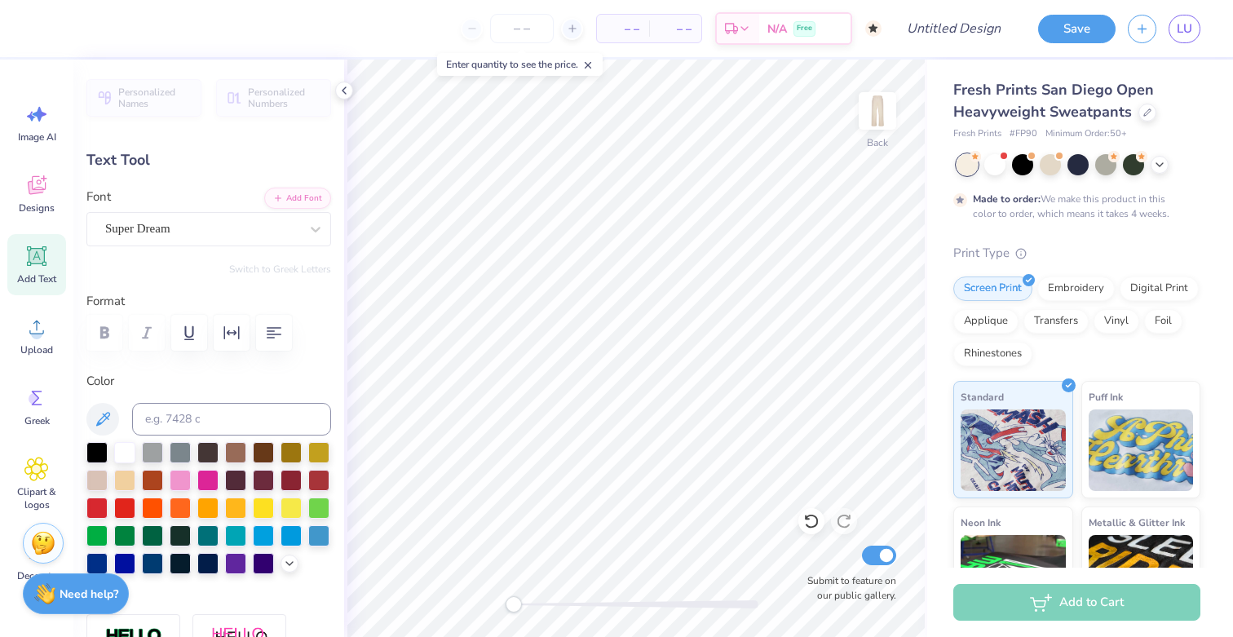
scroll to position [0, 4]
type textarea "Dance Company"
click at [96, 567] on div at bounding box center [96, 561] width 21 height 21
click at [238, 246] on div "Personalized Names Personalized Numbers Text Tool Add Font Font Super Dream Swi…" at bounding box center [208, 348] width 271 height 577
click at [228, 241] on div "Super Dream" at bounding box center [202, 228] width 197 height 25
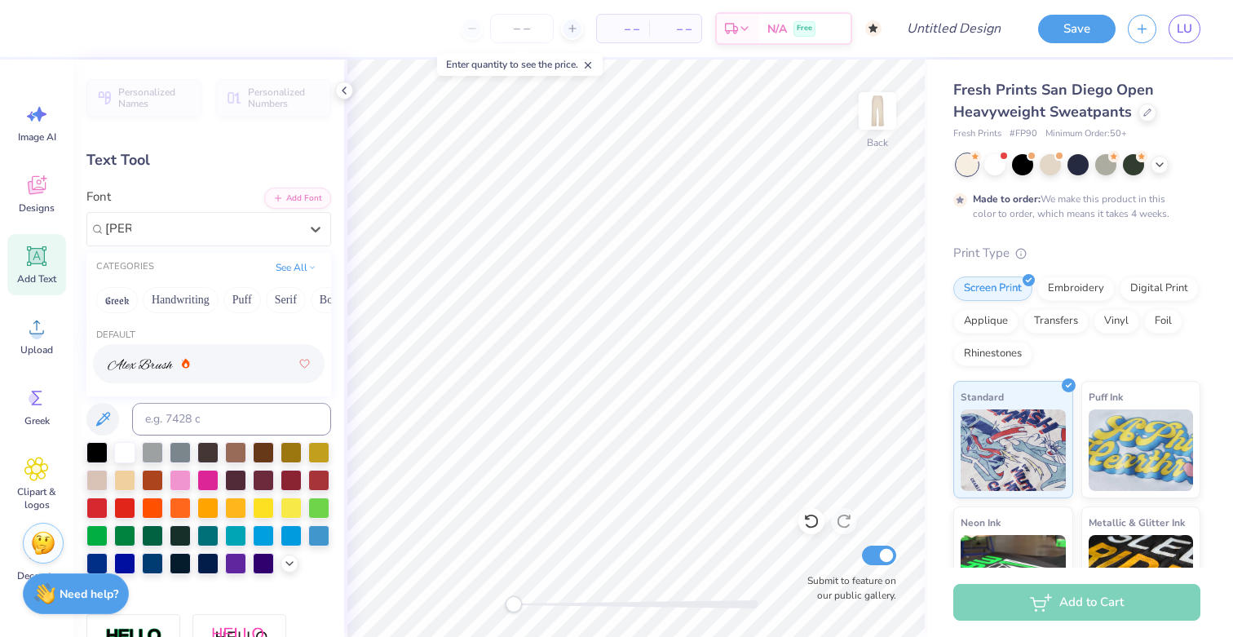
click at [206, 362] on div at bounding box center [209, 363] width 202 height 29
type input "alex"
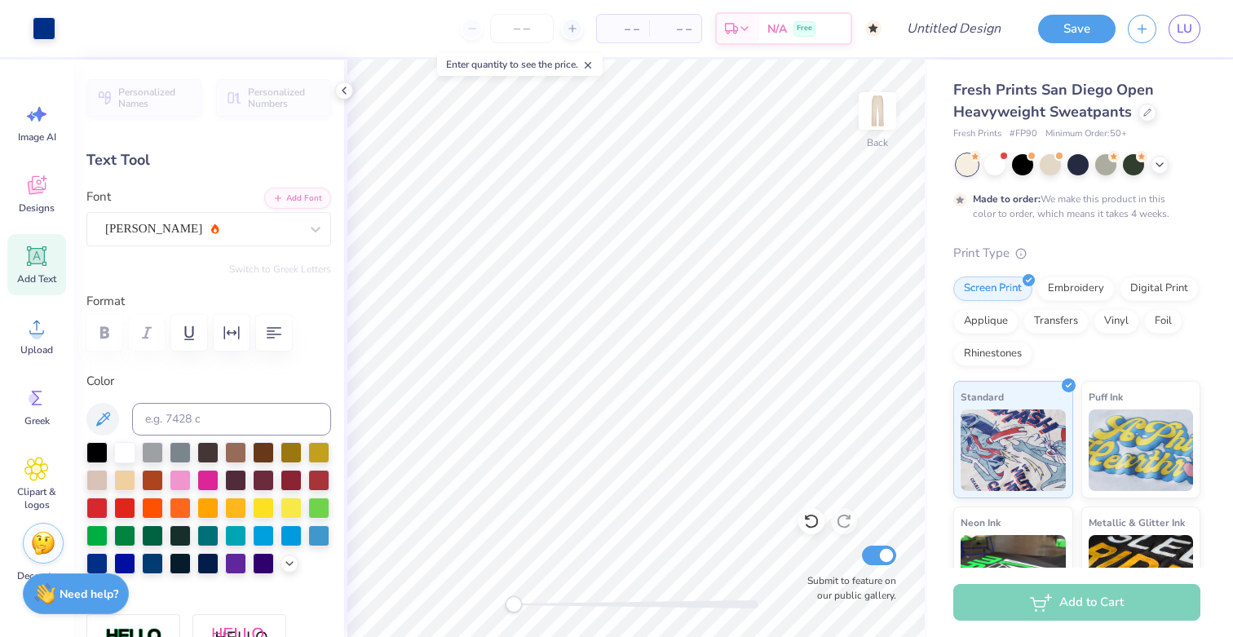
type input "10.85"
type input "1.63"
type input "26.19"
type input "7.50"
type input "1.13"
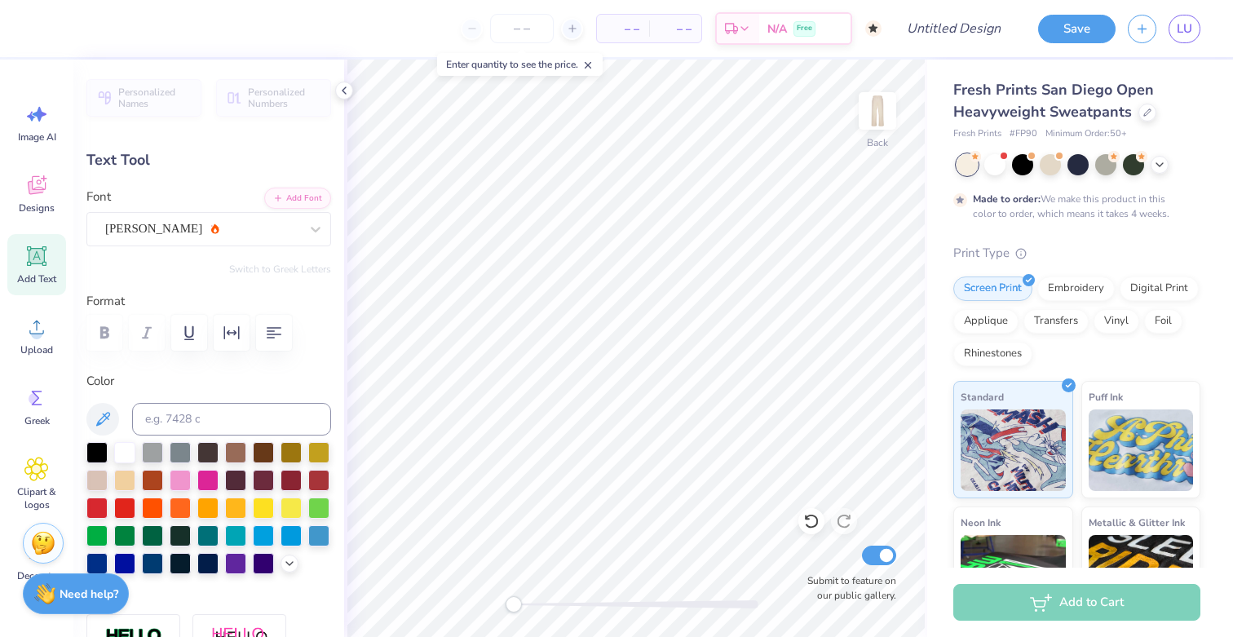
type input "9.00"
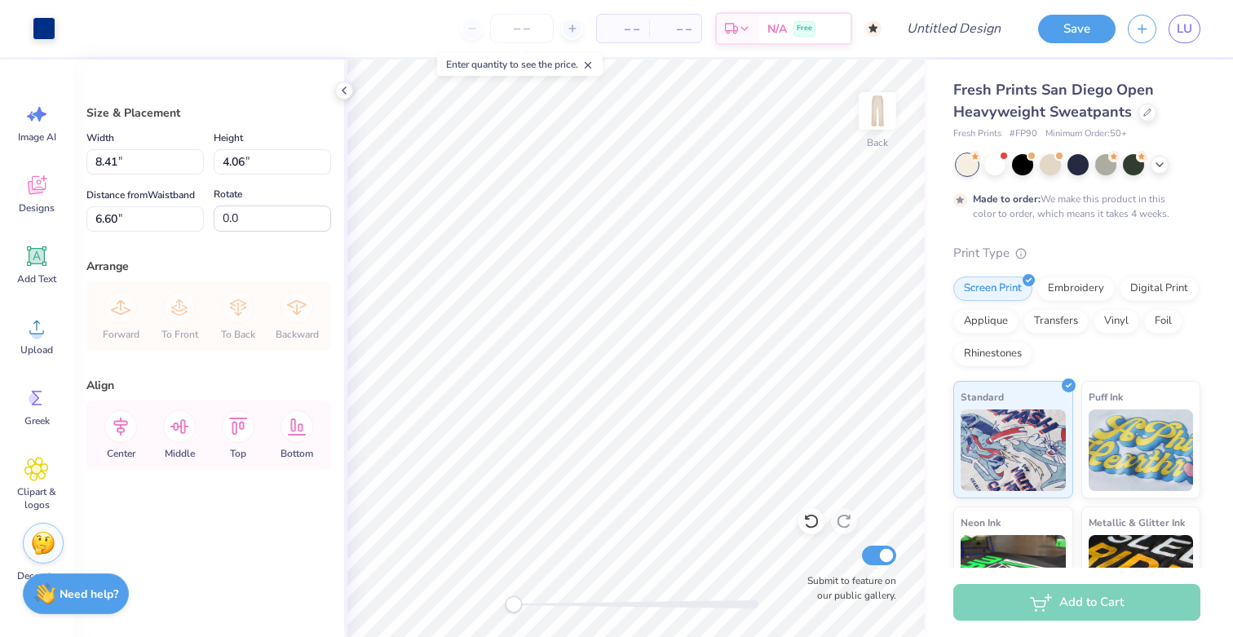
type input "6.93"
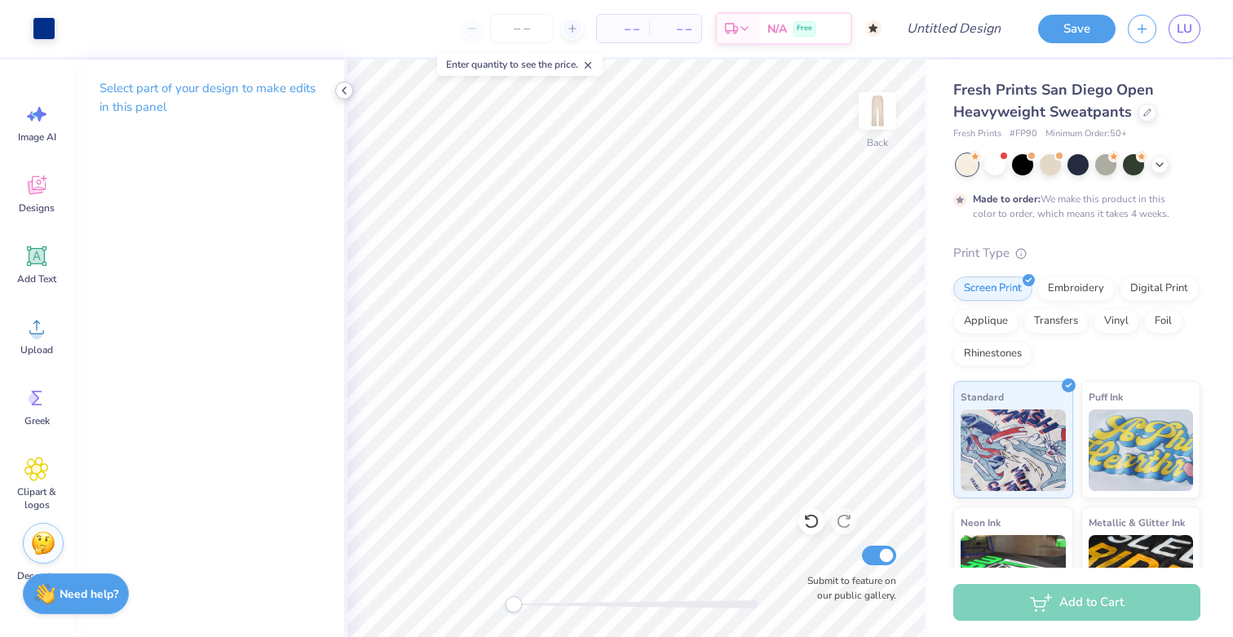
click at [350, 94] on icon at bounding box center [344, 90] width 13 height 13
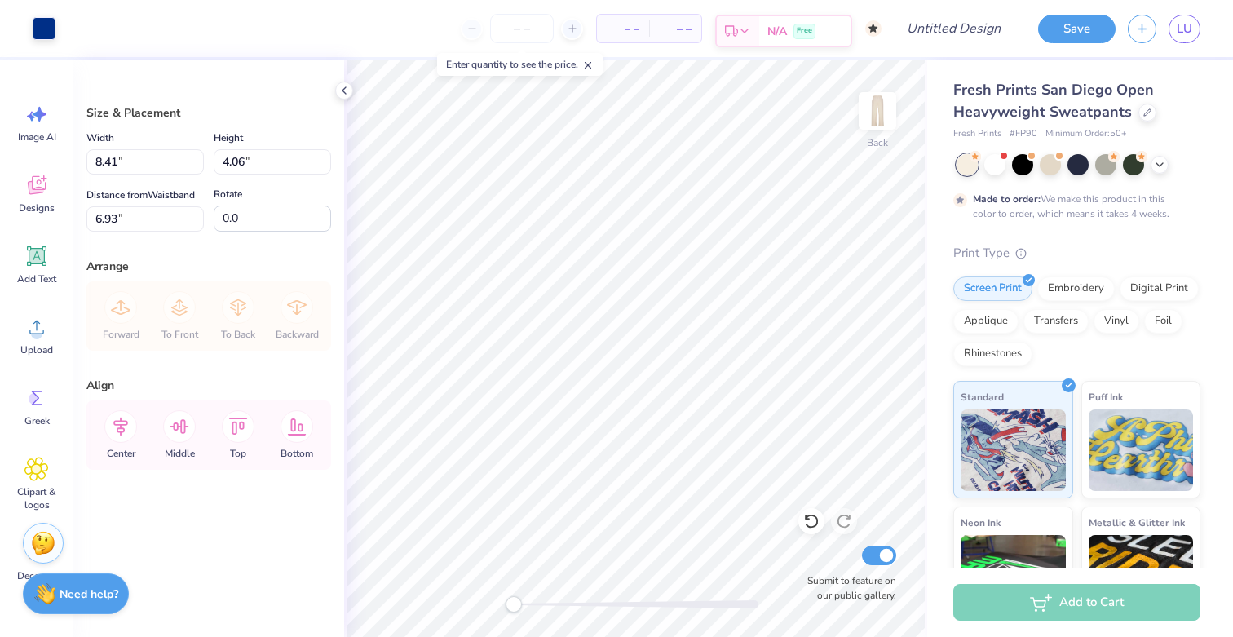
type input "11.44"
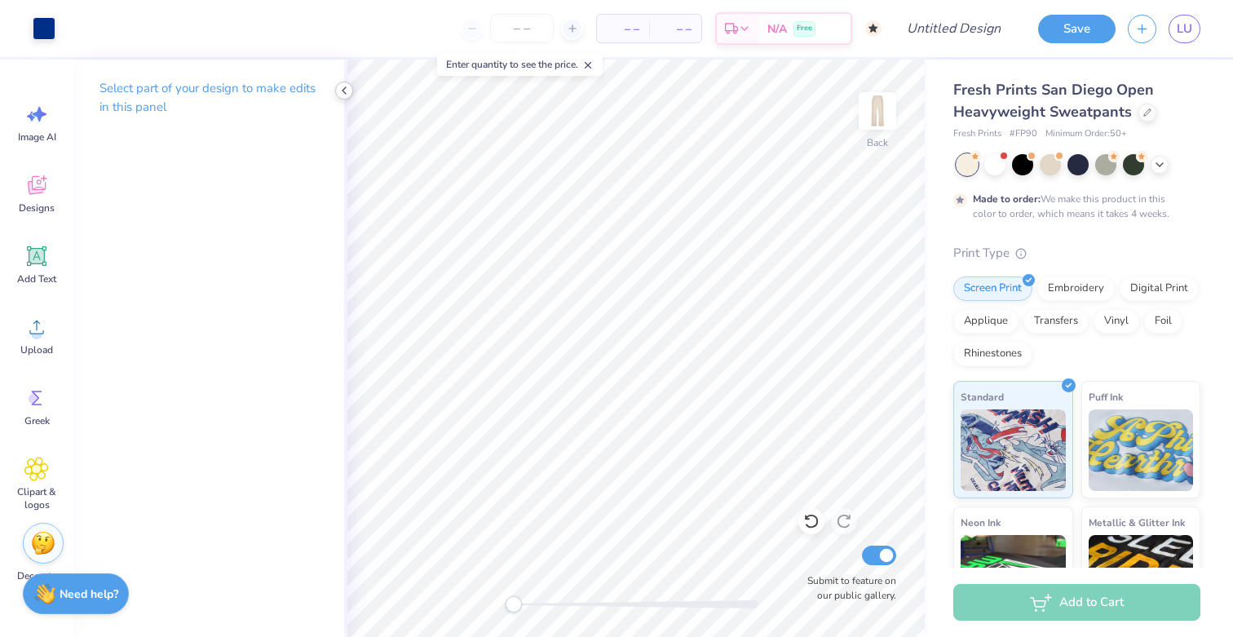
click at [342, 94] on icon at bounding box center [344, 90] width 13 height 13
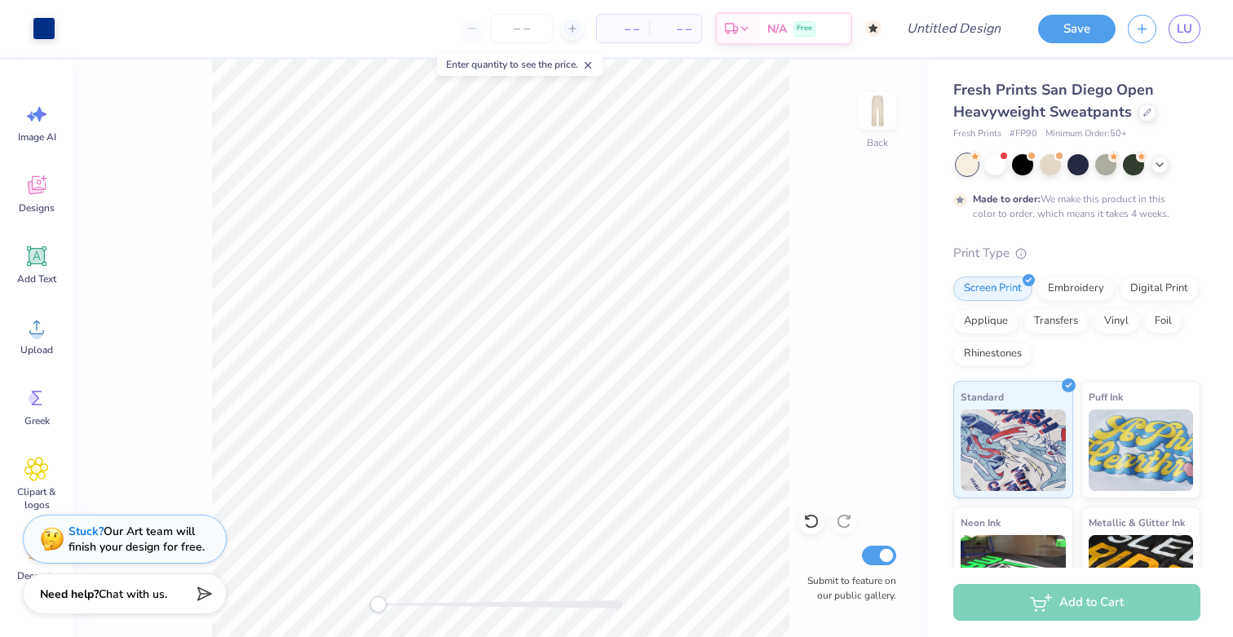
click at [591, 61] on icon at bounding box center [587, 65] width 11 height 11
